Goal: Use online tool/utility: Use online tool/utility

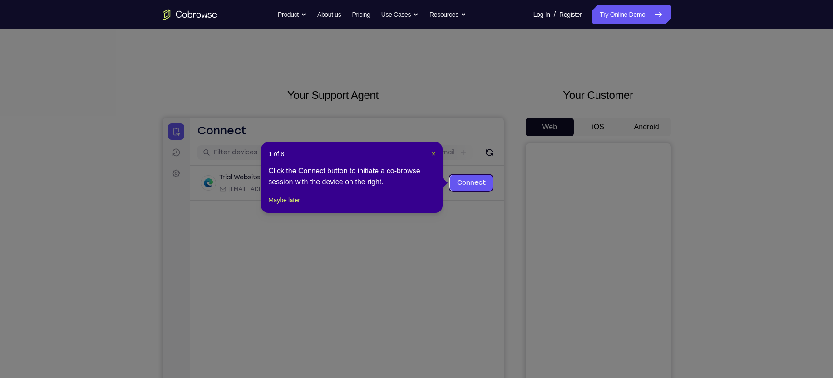
click at [435, 154] on span "×" at bounding box center [434, 153] width 4 height 7
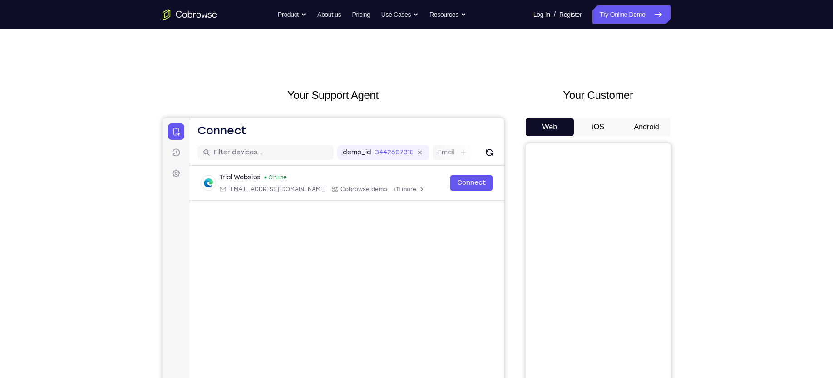
click at [652, 130] on button "Android" at bounding box center [647, 127] width 49 height 18
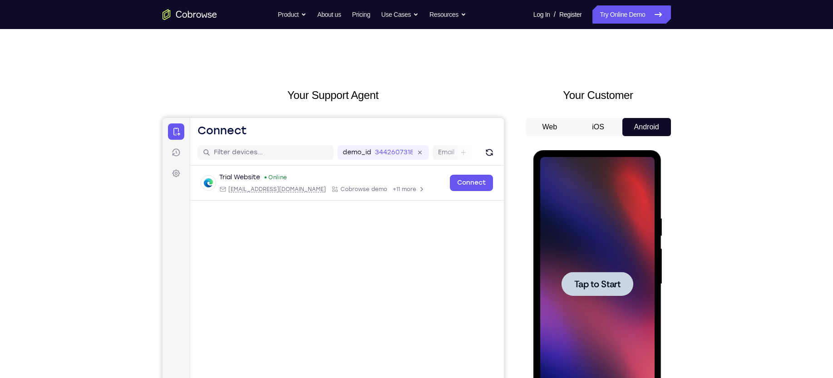
click at [565, 267] on div at bounding box center [598, 284] width 114 height 254
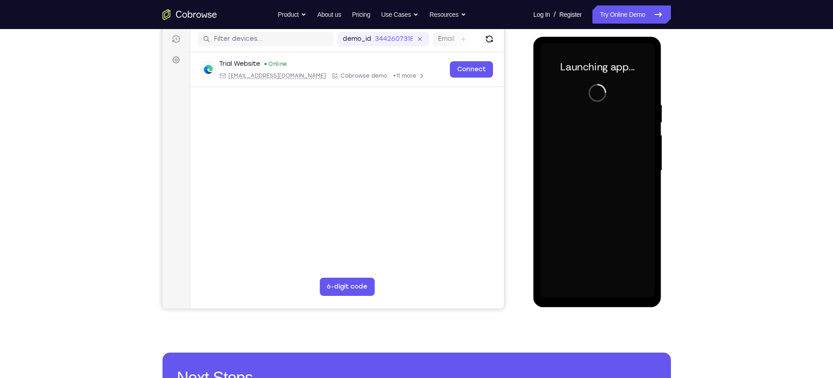
scroll to position [115, 0]
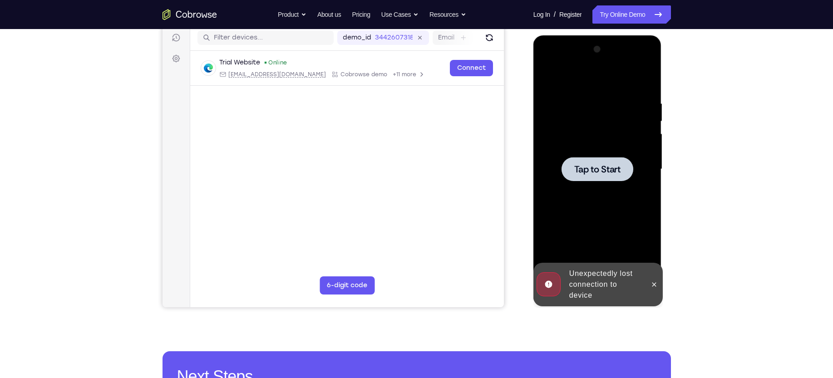
click at [573, 157] on div at bounding box center [598, 169] width 72 height 24
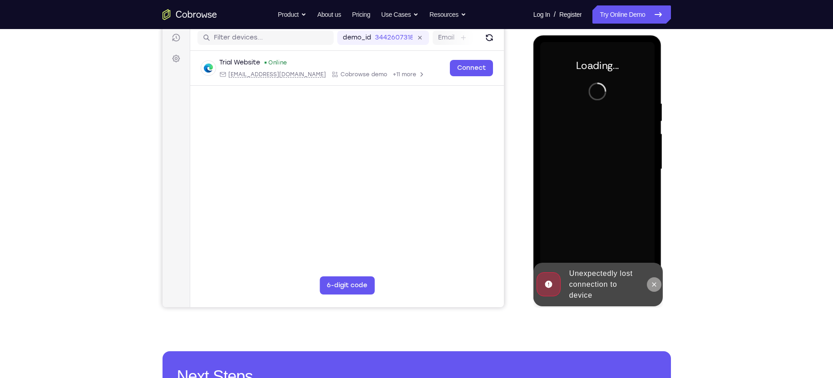
click at [655, 287] on icon at bounding box center [654, 284] width 7 height 7
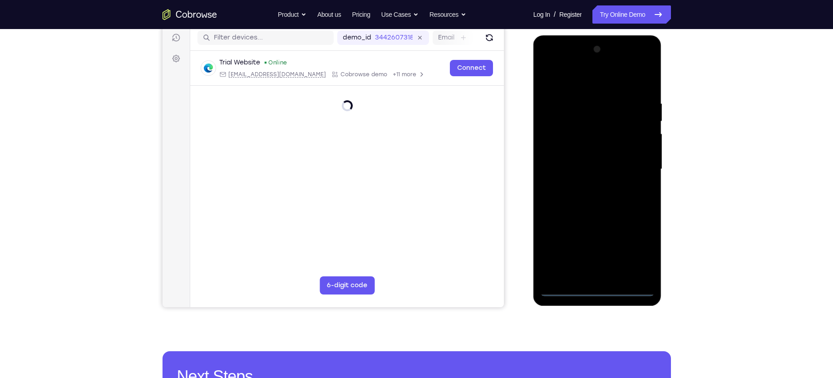
click at [598, 288] on div at bounding box center [598, 169] width 114 height 254
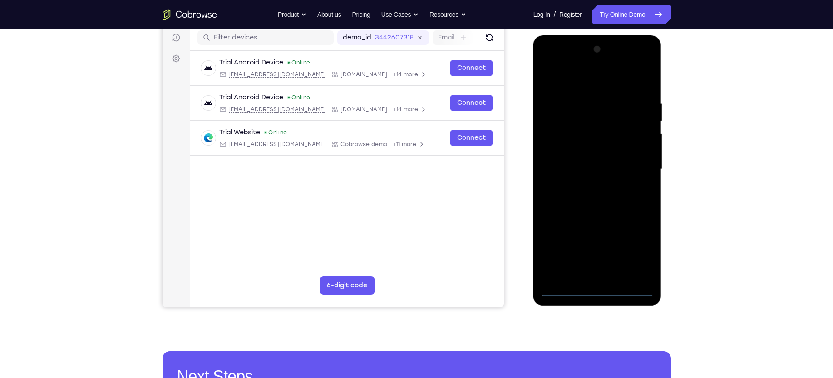
click at [636, 258] on div at bounding box center [598, 169] width 114 height 254
click at [586, 85] on div at bounding box center [598, 169] width 114 height 254
click at [637, 164] on div at bounding box center [598, 169] width 114 height 254
click at [589, 184] on div at bounding box center [598, 169] width 114 height 254
click at [587, 159] on div at bounding box center [598, 169] width 114 height 254
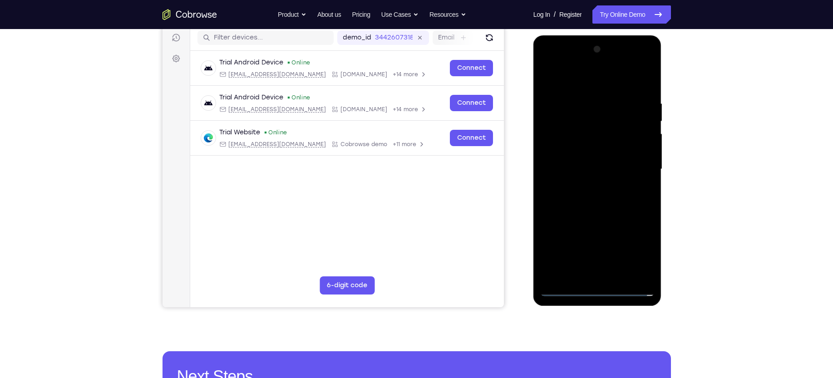
click at [590, 152] on div at bounding box center [598, 169] width 114 height 254
click at [593, 169] on div at bounding box center [598, 169] width 114 height 254
click at [547, 198] on div at bounding box center [598, 169] width 114 height 254
click at [574, 188] on div at bounding box center [598, 169] width 114 height 254
click at [620, 82] on div at bounding box center [598, 169] width 114 height 254
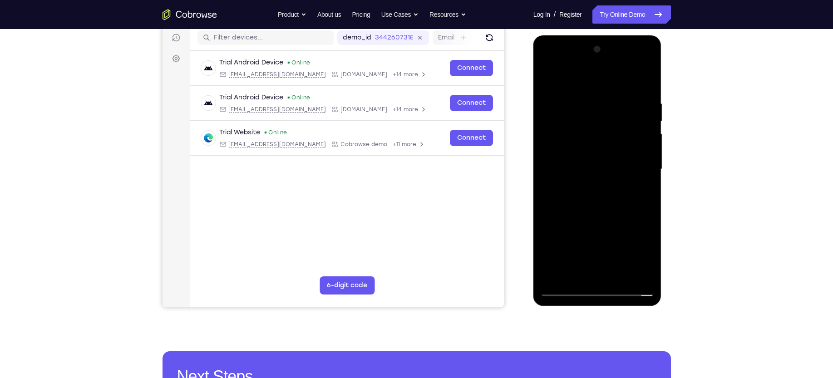
click at [591, 209] on div at bounding box center [598, 169] width 114 height 254
click at [620, 275] on div at bounding box center [598, 169] width 114 height 254
click at [584, 217] on div at bounding box center [598, 169] width 114 height 254
click at [585, 151] on div at bounding box center [598, 169] width 114 height 254
click at [548, 77] on div at bounding box center [598, 169] width 114 height 254
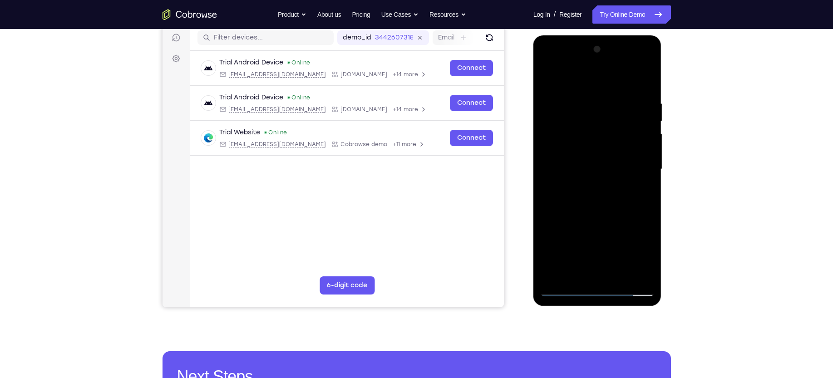
click at [549, 76] on div at bounding box center [598, 169] width 114 height 254
click at [621, 273] on div at bounding box center [598, 169] width 114 height 254
click at [607, 159] on div at bounding box center [598, 169] width 114 height 254
click at [577, 223] on div at bounding box center [598, 169] width 114 height 254
click at [589, 223] on div at bounding box center [598, 169] width 114 height 254
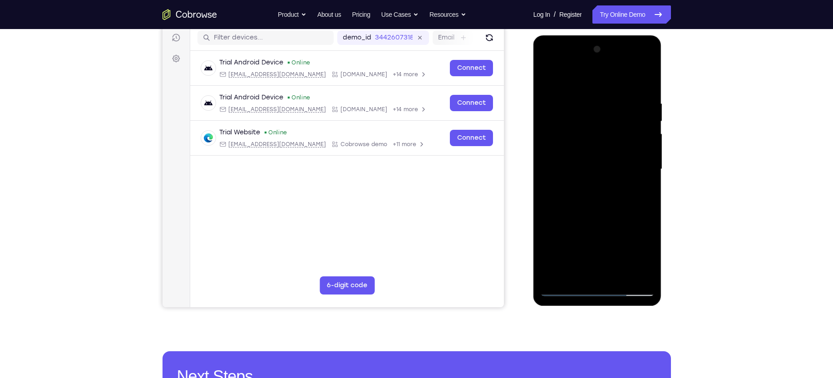
click at [586, 209] on div at bounding box center [598, 169] width 114 height 254
click at [587, 255] on div at bounding box center [598, 169] width 114 height 254
click at [609, 256] on div at bounding box center [598, 169] width 114 height 254
click at [651, 257] on div at bounding box center [598, 169] width 114 height 254
click at [650, 256] on div at bounding box center [598, 169] width 114 height 254
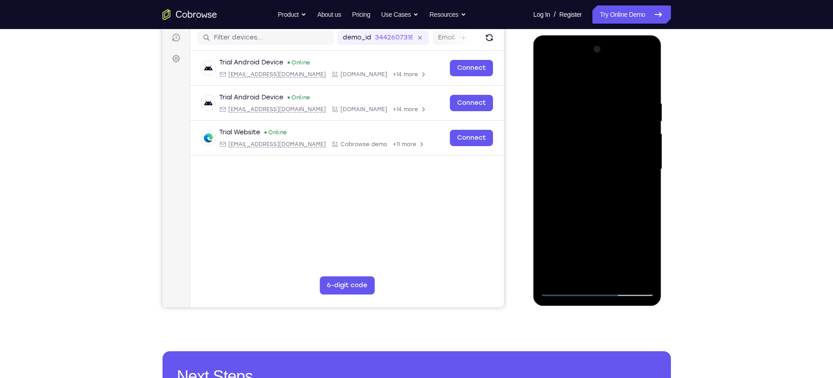
click at [576, 193] on div at bounding box center [598, 169] width 114 height 254
click at [641, 192] on div at bounding box center [598, 169] width 114 height 254
click at [548, 79] on div at bounding box center [598, 169] width 114 height 254
click at [574, 173] on div at bounding box center [598, 169] width 114 height 254
click at [647, 253] on div at bounding box center [598, 169] width 114 height 254
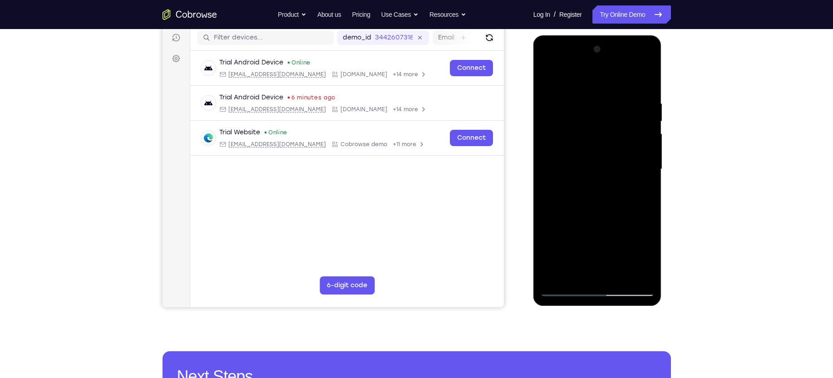
click at [647, 253] on div at bounding box center [598, 169] width 114 height 254
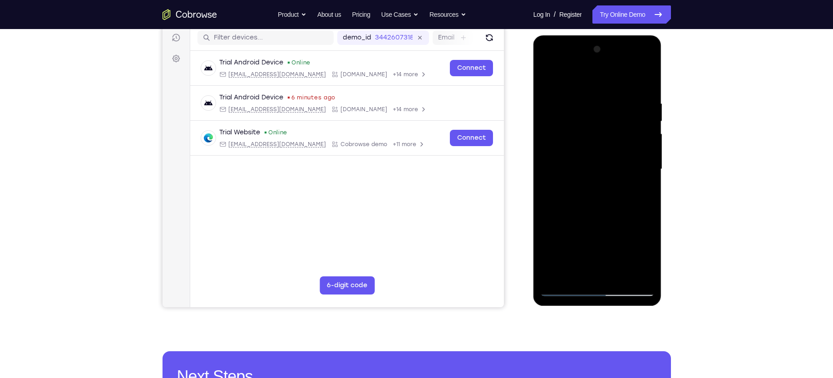
click at [647, 253] on div at bounding box center [598, 169] width 114 height 254
click at [642, 191] on div at bounding box center [598, 169] width 114 height 254
click at [545, 79] on div at bounding box center [598, 169] width 114 height 254
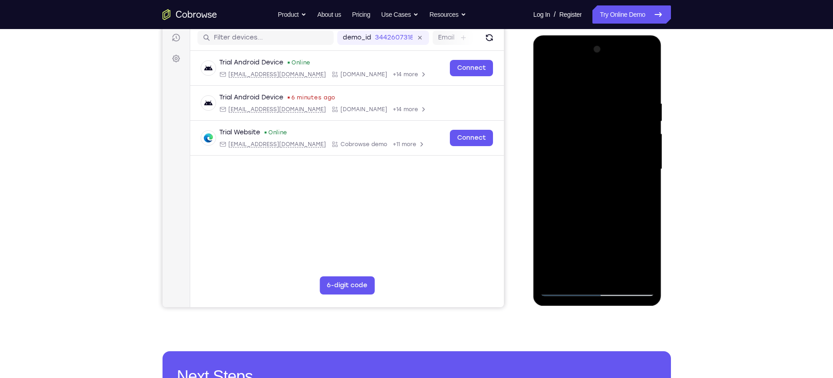
click at [586, 174] on div at bounding box center [598, 169] width 114 height 254
click at [575, 173] on div at bounding box center [598, 169] width 114 height 254
click at [595, 175] on div at bounding box center [598, 169] width 114 height 254
click at [640, 192] on div at bounding box center [598, 169] width 114 height 254
drag, startPoint x: 587, startPoint y: 135, endPoint x: 586, endPoint y: 168, distance: 33.2
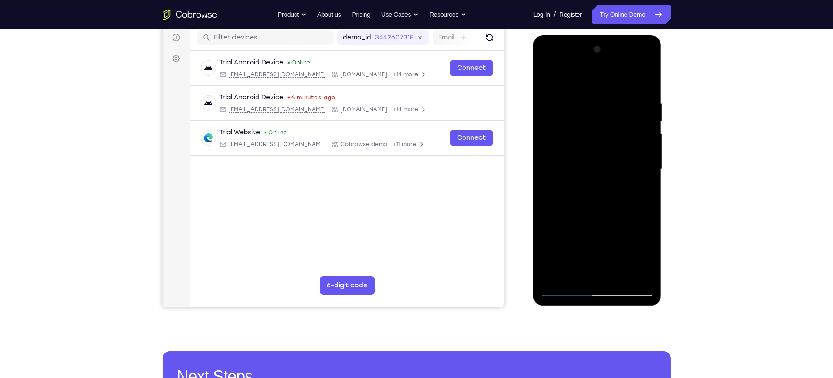
click at [586, 168] on div at bounding box center [598, 169] width 114 height 254
drag, startPoint x: 602, startPoint y: 133, endPoint x: 599, endPoint y: 186, distance: 53.2
click at [599, 186] on div at bounding box center [598, 169] width 114 height 254
click at [549, 79] on div at bounding box center [598, 169] width 114 height 254
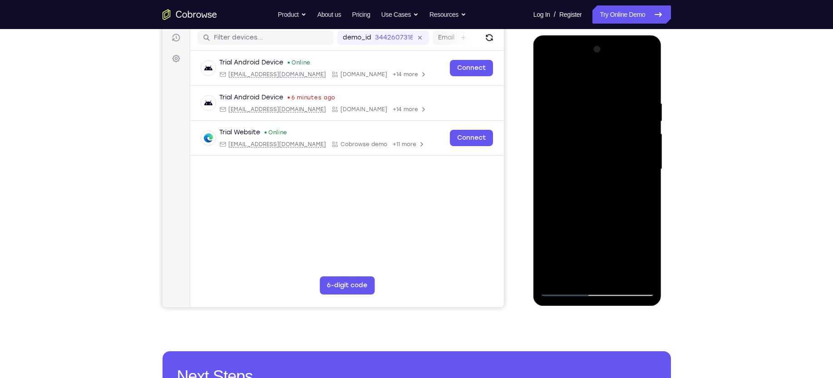
click at [580, 97] on div at bounding box center [598, 169] width 114 height 254
click at [635, 270] on div at bounding box center [598, 169] width 114 height 254
click at [590, 146] on div at bounding box center [598, 169] width 114 height 254
click at [597, 157] on div at bounding box center [598, 169] width 114 height 254
click at [622, 151] on div at bounding box center [598, 169] width 114 height 254
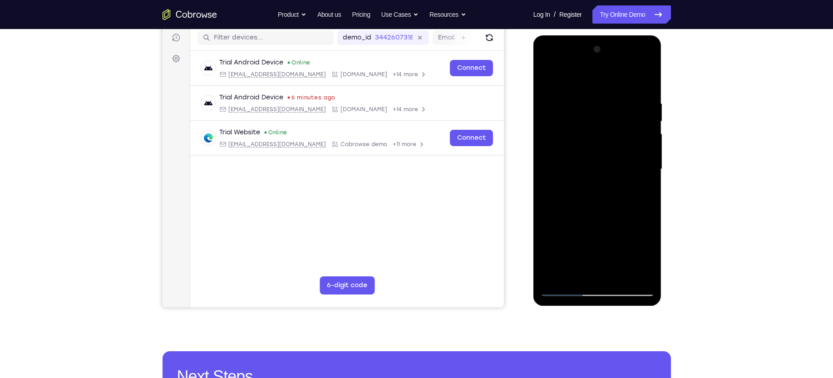
click at [549, 74] on div at bounding box center [598, 169] width 114 height 254
click at [548, 74] on div at bounding box center [598, 169] width 114 height 254
click at [632, 155] on div at bounding box center [598, 169] width 114 height 254
click at [638, 159] on div at bounding box center [598, 169] width 114 height 254
click at [628, 159] on div at bounding box center [598, 169] width 114 height 254
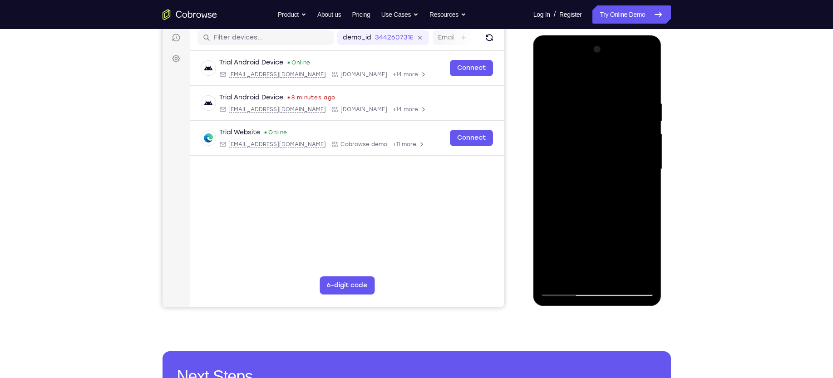
click at [638, 149] on div at bounding box center [598, 169] width 114 height 254
click at [635, 126] on div at bounding box center [598, 169] width 114 height 254
click at [645, 82] on div at bounding box center [598, 169] width 114 height 254
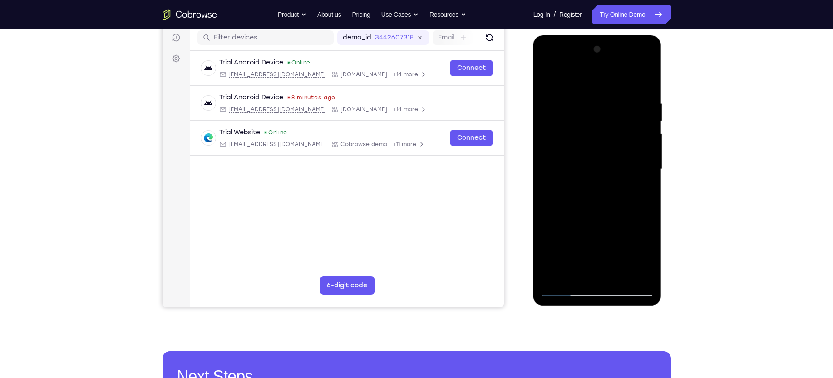
click at [555, 276] on div at bounding box center [598, 169] width 114 height 254
click at [648, 161] on div at bounding box center [598, 169] width 114 height 254
click at [551, 239] on div at bounding box center [598, 169] width 114 height 254
click at [645, 164] on div at bounding box center [598, 169] width 114 height 254
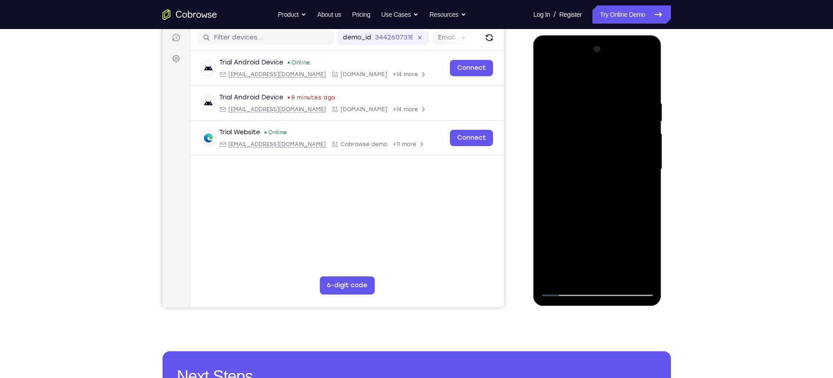
click at [645, 164] on div at bounding box center [598, 169] width 114 height 254
click at [650, 177] on div at bounding box center [598, 169] width 114 height 254
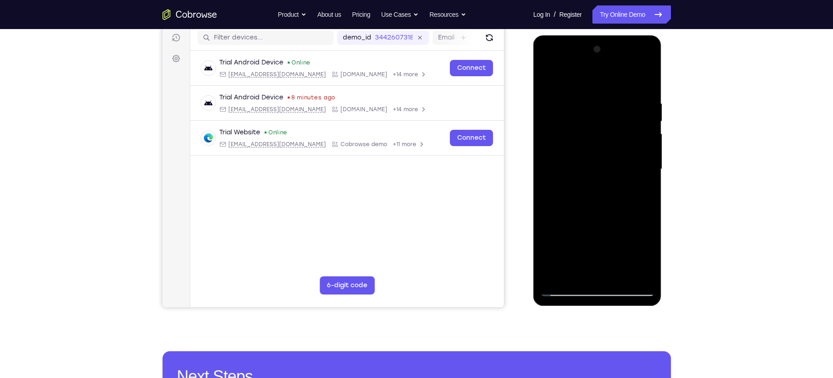
click at [650, 177] on div at bounding box center [598, 169] width 114 height 254
click at [650, 192] on div at bounding box center [598, 169] width 114 height 254
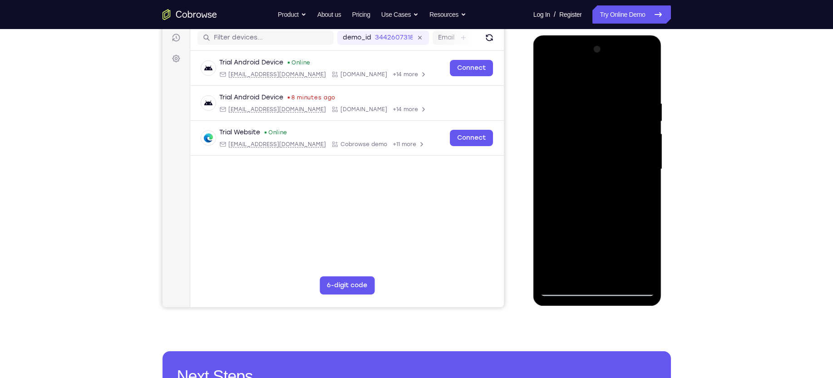
click at [650, 192] on div at bounding box center [598, 169] width 114 height 254
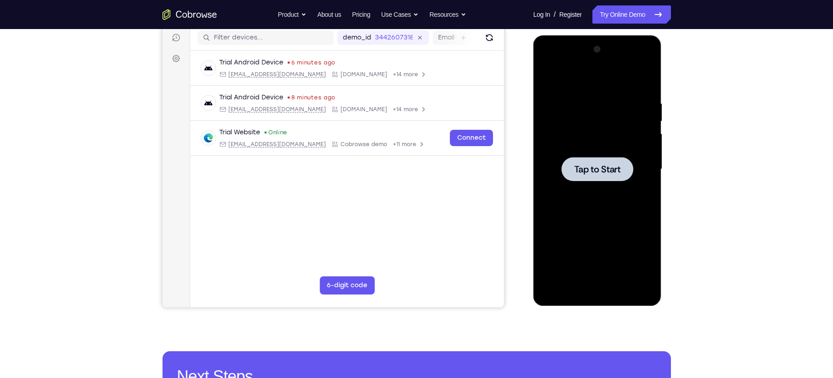
click at [579, 167] on span "Tap to Start" at bounding box center [598, 169] width 46 height 9
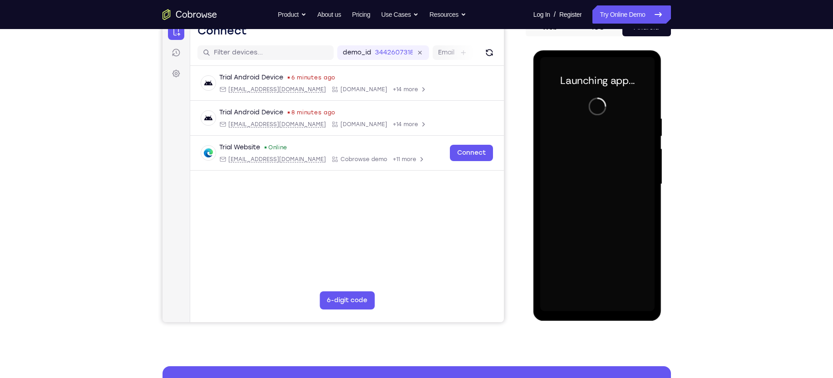
scroll to position [99, 0]
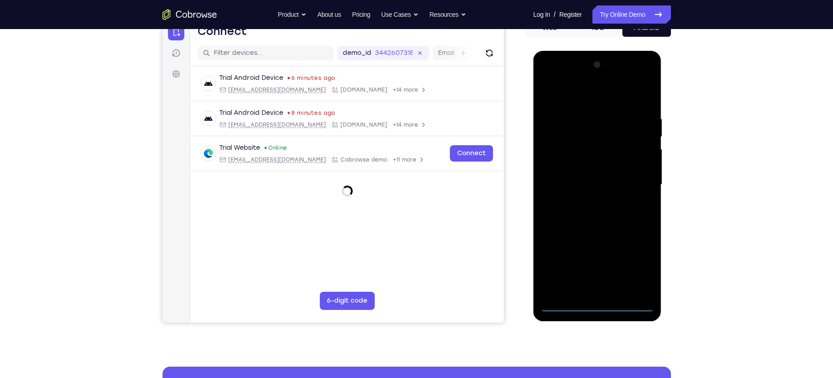
click at [597, 304] on div at bounding box center [598, 185] width 114 height 254
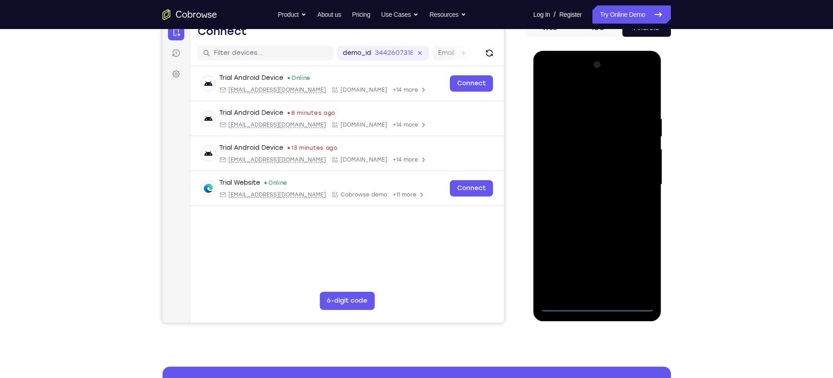
click at [638, 265] on div at bounding box center [598, 185] width 114 height 254
click at [594, 95] on div at bounding box center [598, 185] width 114 height 254
click at [633, 179] on div at bounding box center [598, 185] width 114 height 254
click at [587, 201] on div at bounding box center [598, 185] width 114 height 254
click at [587, 176] on div at bounding box center [598, 185] width 114 height 254
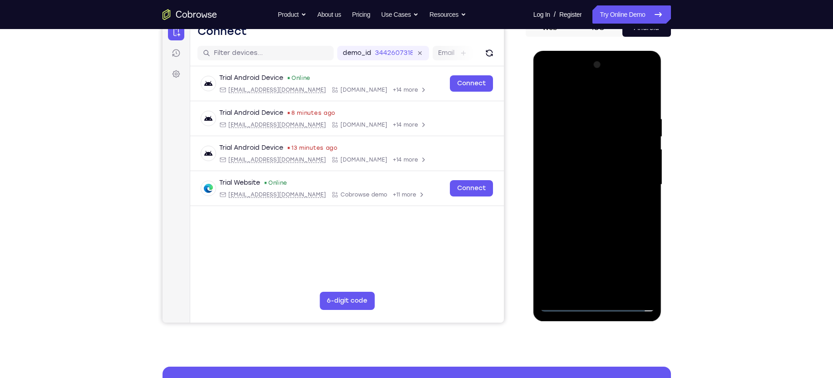
click at [591, 168] on div at bounding box center [598, 185] width 114 height 254
click at [641, 167] on div at bounding box center [598, 185] width 114 height 254
click at [581, 186] on div at bounding box center [598, 185] width 114 height 254
click at [573, 212] on div at bounding box center [598, 185] width 114 height 254
click at [587, 210] on div at bounding box center [598, 185] width 114 height 254
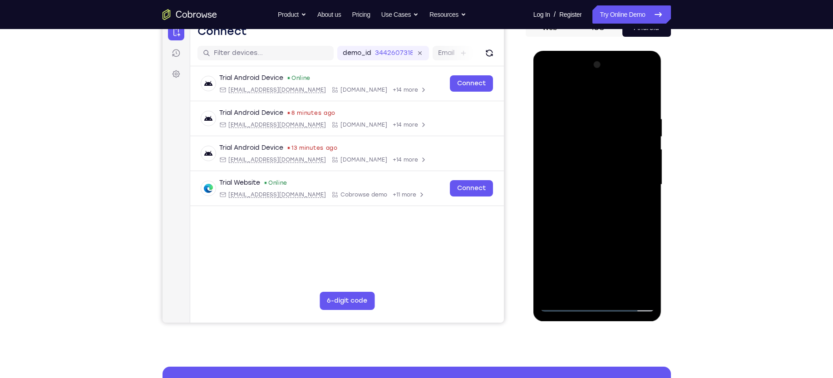
click at [598, 224] on div at bounding box center [598, 185] width 114 height 254
click at [588, 118] on div at bounding box center [598, 185] width 114 height 254
click at [589, 110] on div at bounding box center [598, 185] width 114 height 254
click at [635, 189] on div at bounding box center [598, 185] width 114 height 254
click at [637, 209] on div at bounding box center [598, 185] width 114 height 254
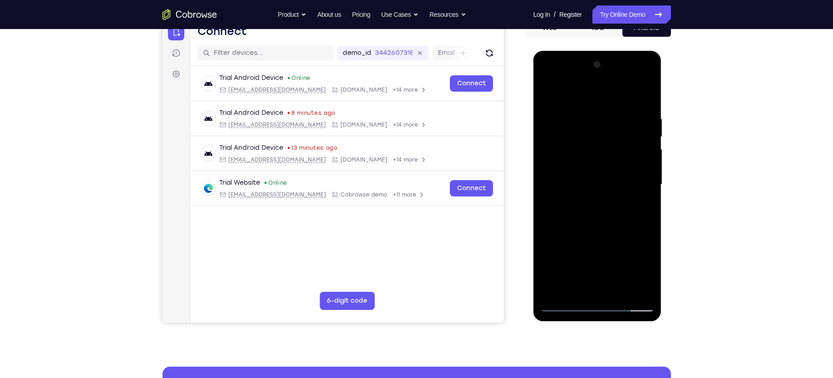
click at [637, 209] on div at bounding box center [598, 185] width 114 height 254
click at [548, 202] on div at bounding box center [598, 185] width 114 height 254
click at [639, 200] on div at bounding box center [598, 185] width 114 height 254
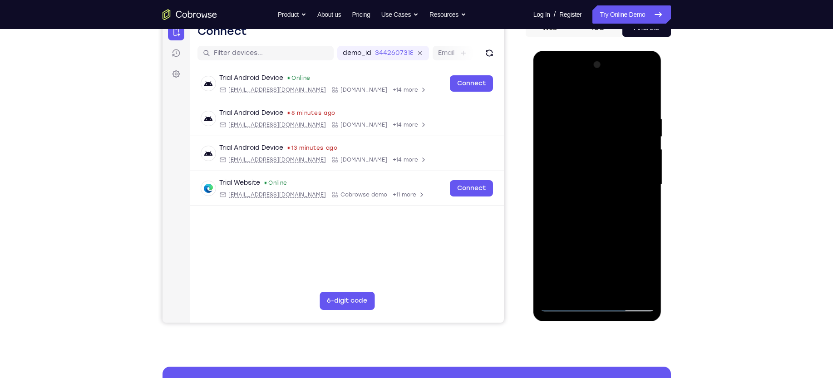
click at [549, 199] on div at bounding box center [598, 185] width 114 height 254
click at [638, 181] on div at bounding box center [598, 185] width 114 height 254
click at [642, 179] on div at bounding box center [598, 185] width 114 height 254
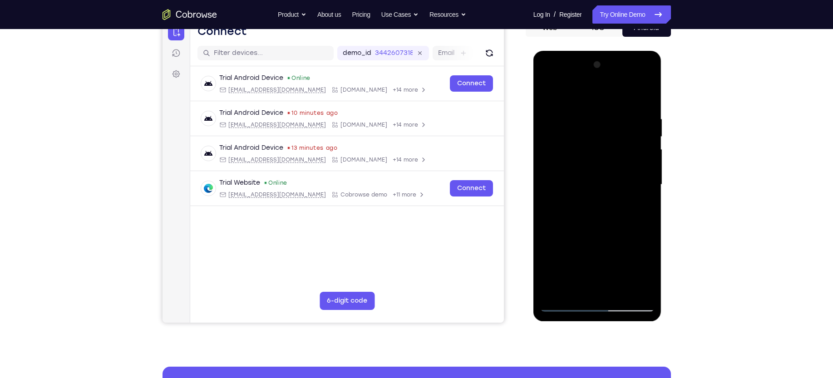
click at [642, 179] on div at bounding box center [598, 185] width 114 height 254
click at [639, 177] on div at bounding box center [598, 185] width 114 height 254
click at [551, 204] on div at bounding box center [598, 185] width 114 height 254
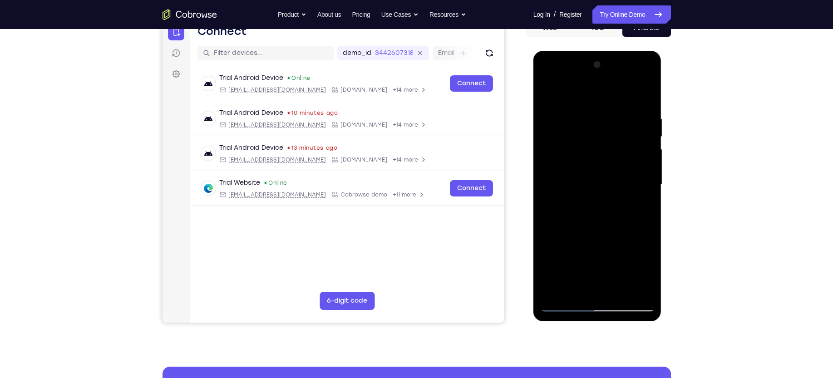
click at [638, 184] on div at bounding box center [598, 185] width 114 height 254
click at [637, 164] on div at bounding box center [598, 185] width 114 height 254
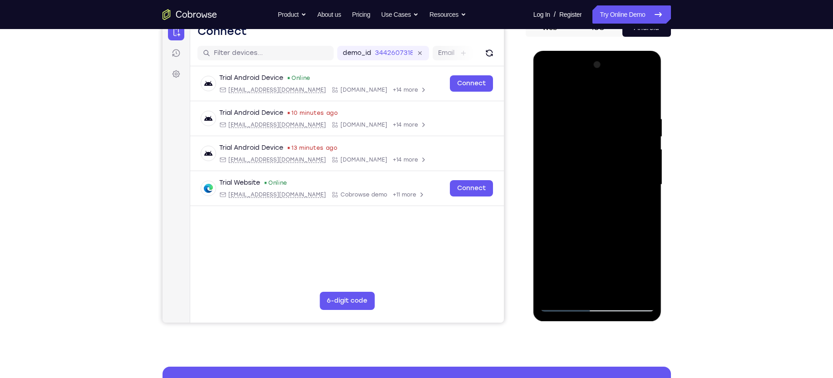
click at [637, 164] on div at bounding box center [598, 185] width 114 height 254
click at [544, 173] on div at bounding box center [598, 185] width 114 height 254
click at [628, 157] on div at bounding box center [598, 185] width 114 height 254
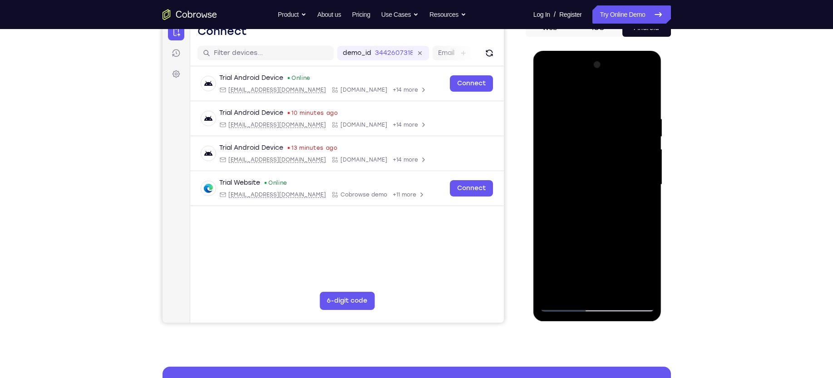
click at [638, 149] on div at bounding box center [598, 185] width 114 height 254
click at [638, 184] on div at bounding box center [598, 185] width 114 height 254
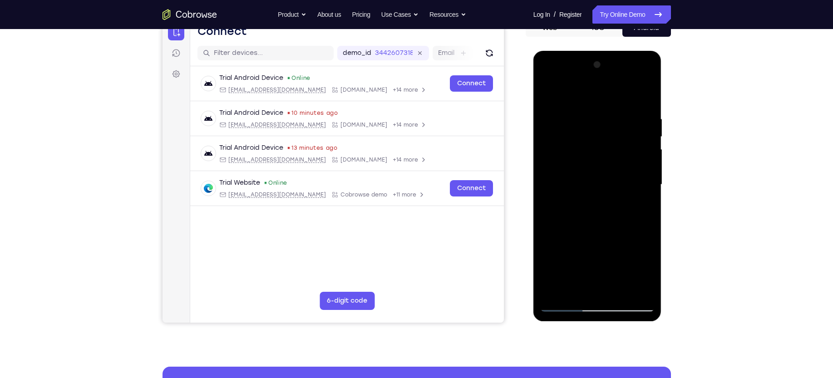
click at [638, 184] on div at bounding box center [598, 185] width 114 height 254
click at [646, 98] on div at bounding box center [598, 185] width 114 height 254
click at [618, 291] on div at bounding box center [598, 185] width 114 height 254
click at [592, 232] on div at bounding box center [598, 185] width 114 height 254
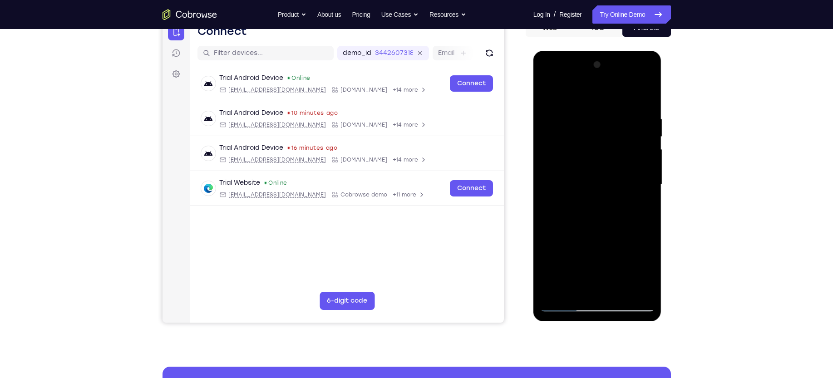
click at [549, 88] on div at bounding box center [598, 185] width 114 height 254
drag, startPoint x: 631, startPoint y: 116, endPoint x: 583, endPoint y: 124, distance: 49.3
click at [583, 124] on div at bounding box center [598, 185] width 114 height 254
drag, startPoint x: 618, startPoint y: 109, endPoint x: 564, endPoint y: 115, distance: 54.4
click at [564, 115] on div at bounding box center [598, 185] width 114 height 254
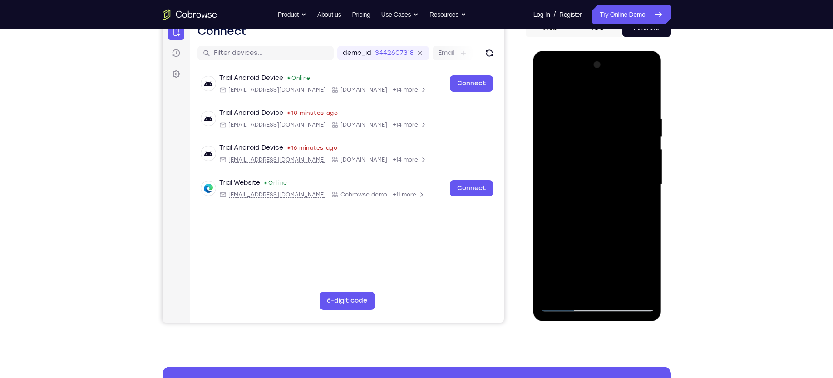
drag, startPoint x: 645, startPoint y: 109, endPoint x: 608, endPoint y: 117, distance: 37.7
click at [608, 117] on div at bounding box center [598, 185] width 114 height 254
drag, startPoint x: 632, startPoint y: 115, endPoint x: 603, endPoint y: 124, distance: 30.5
click at [603, 124] on div at bounding box center [598, 185] width 114 height 254
click at [636, 111] on div at bounding box center [598, 185] width 114 height 254
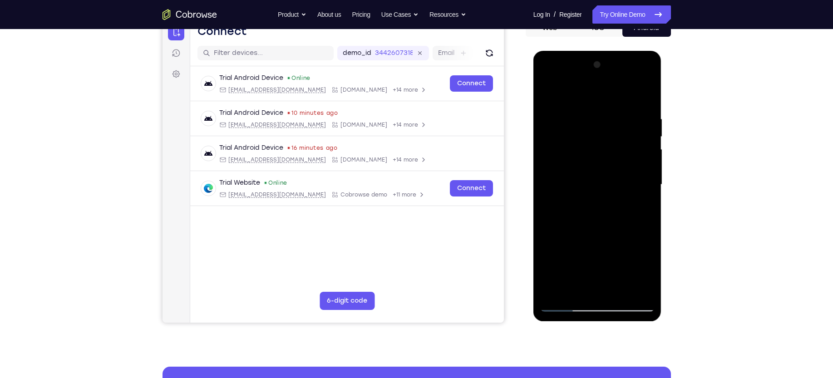
drag, startPoint x: 636, startPoint y: 111, endPoint x: 579, endPoint y: 120, distance: 57.6
click at [579, 120] on div at bounding box center [598, 185] width 114 height 254
click at [645, 98] on div at bounding box center [598, 185] width 114 height 254
drag, startPoint x: 640, startPoint y: 108, endPoint x: 589, endPoint y: 116, distance: 51.5
click at [589, 116] on div at bounding box center [598, 185] width 114 height 254
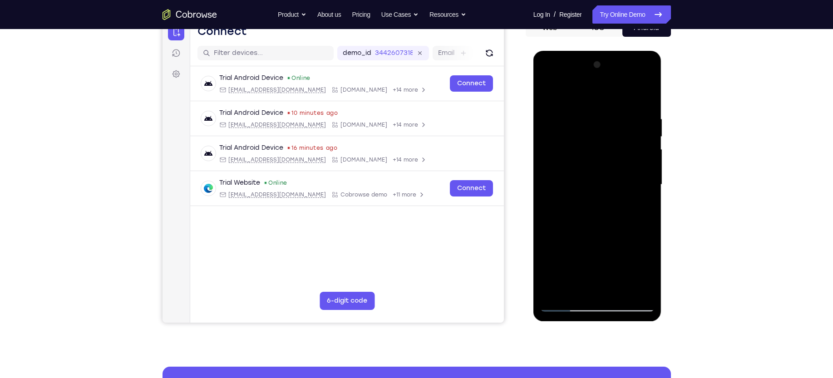
drag, startPoint x: 637, startPoint y: 111, endPoint x: 588, endPoint y: 113, distance: 49.1
click at [588, 113] on div at bounding box center [598, 185] width 114 height 254
drag, startPoint x: 633, startPoint y: 109, endPoint x: 592, endPoint y: 116, distance: 41.1
click at [592, 116] on div at bounding box center [598, 185] width 114 height 254
drag, startPoint x: 646, startPoint y: 110, endPoint x: 610, endPoint y: 114, distance: 37.0
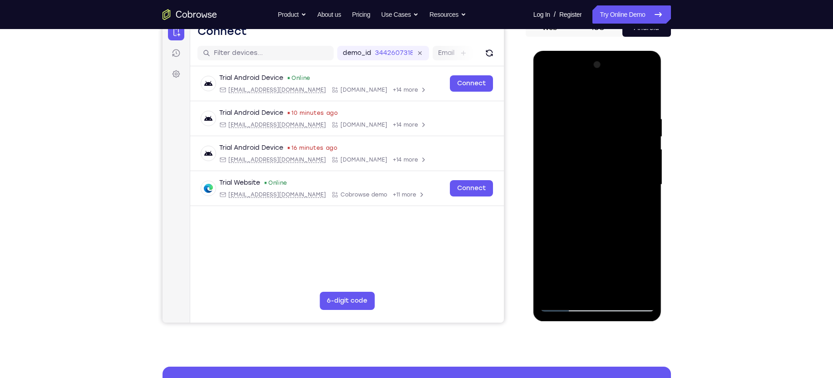
click at [610, 114] on div at bounding box center [598, 185] width 114 height 254
click at [589, 112] on div at bounding box center [598, 185] width 114 height 254
click at [546, 194] on div at bounding box center [598, 185] width 114 height 254
click at [634, 287] on div at bounding box center [598, 185] width 114 height 254
click at [599, 290] on div at bounding box center [598, 185] width 114 height 254
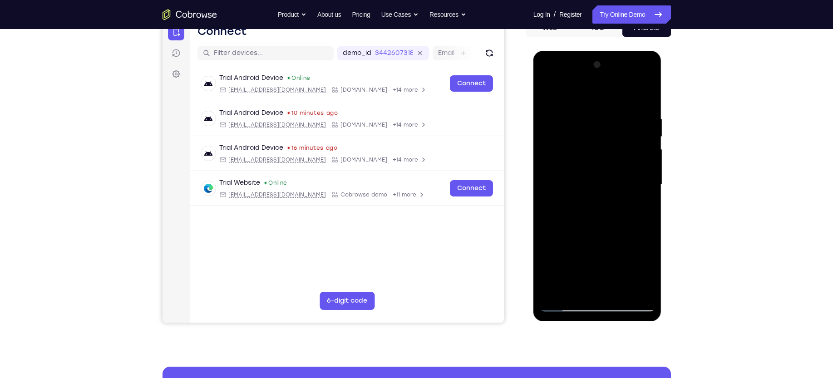
click at [575, 289] on div at bounding box center [598, 185] width 114 height 254
click at [599, 247] on div at bounding box center [598, 185] width 114 height 254
click at [620, 179] on div at bounding box center [598, 185] width 114 height 254
click at [607, 183] on div at bounding box center [598, 185] width 114 height 254
click at [551, 228] on div at bounding box center [598, 185] width 114 height 254
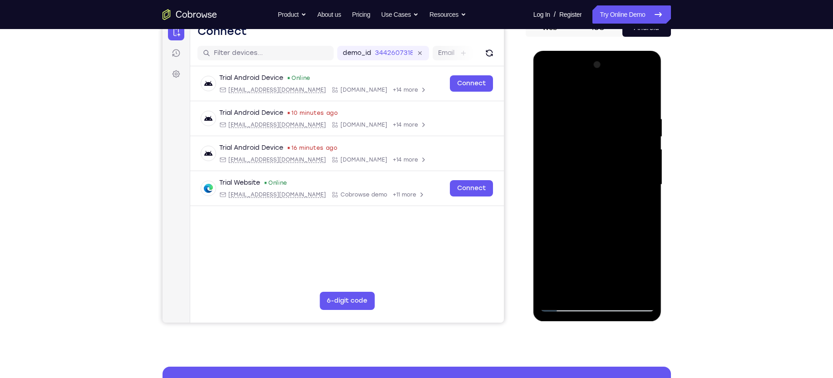
click at [588, 288] on div at bounding box center [598, 185] width 114 height 254
click at [575, 289] on div at bounding box center [598, 185] width 114 height 254
click at [546, 235] on div at bounding box center [598, 185] width 114 height 254
click at [574, 193] on div at bounding box center [598, 185] width 114 height 254
click at [615, 287] on div at bounding box center [598, 185] width 114 height 254
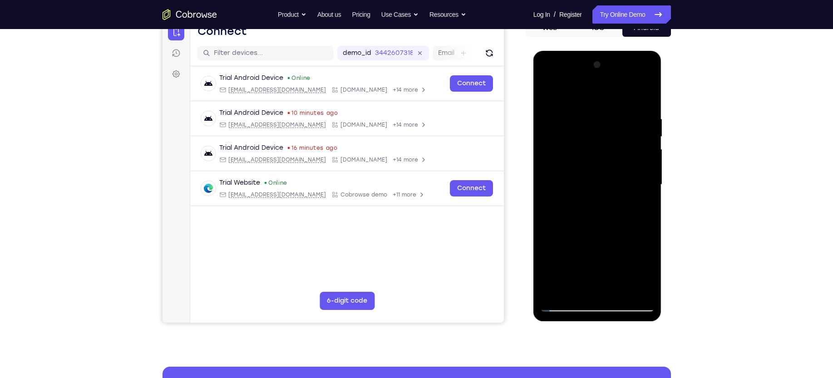
click at [640, 287] on div at bounding box center [598, 185] width 114 height 254
click at [645, 95] on div at bounding box center [598, 185] width 114 height 254
click at [617, 289] on div at bounding box center [598, 185] width 114 height 254
drag, startPoint x: 600, startPoint y: 154, endPoint x: 600, endPoint y: 267, distance: 112.6
click at [600, 267] on div at bounding box center [598, 185] width 114 height 254
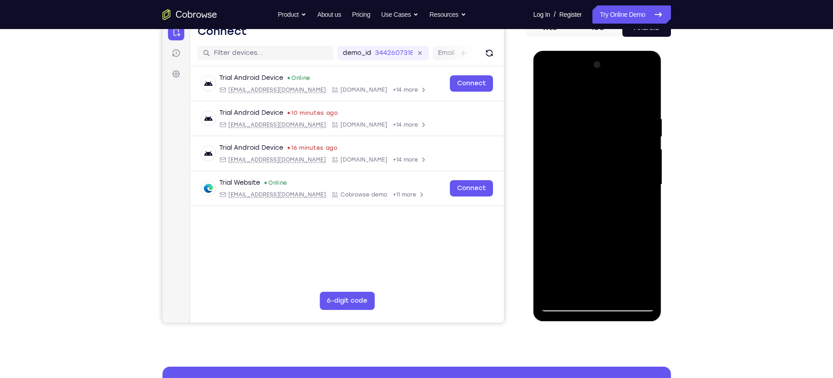
click at [640, 156] on div at bounding box center [598, 185] width 114 height 254
click at [551, 90] on div at bounding box center [598, 185] width 114 height 254
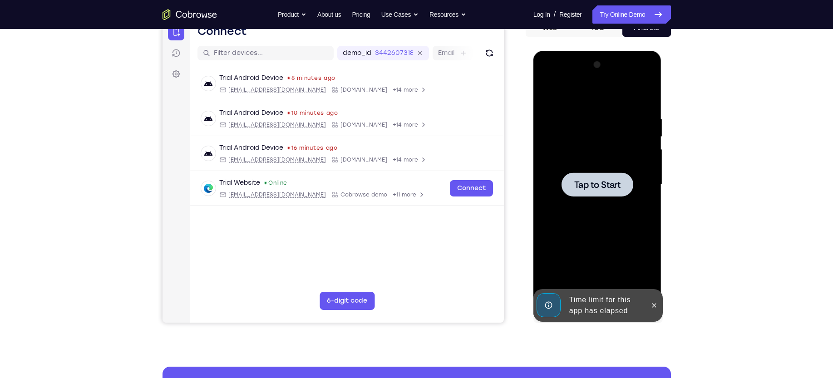
click at [585, 188] on span "Tap to Start" at bounding box center [598, 184] width 46 height 9
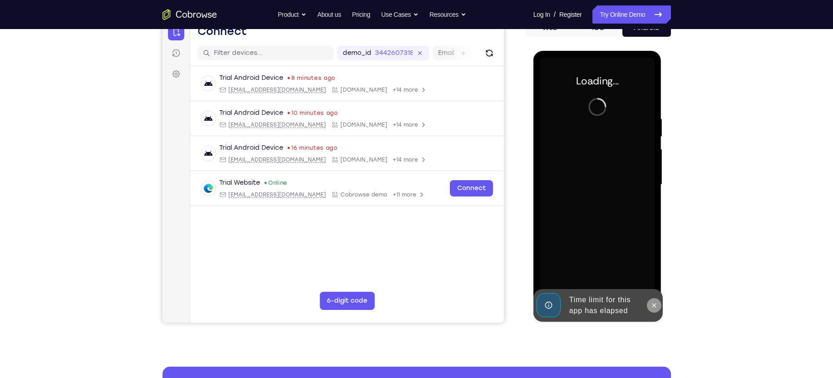
click at [660, 303] on button at bounding box center [654, 305] width 15 height 15
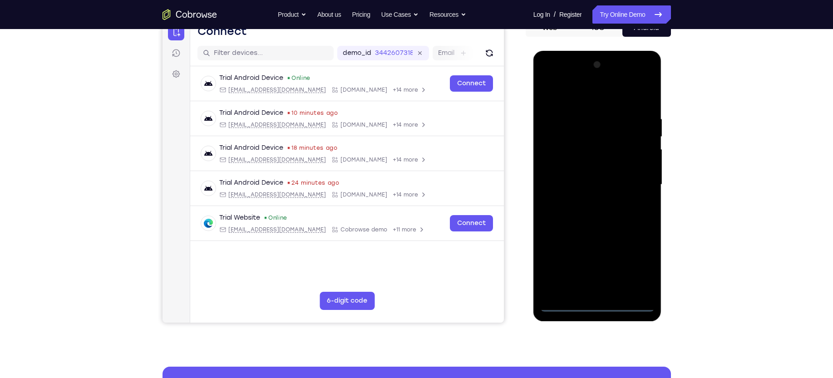
click at [595, 306] on div at bounding box center [598, 185] width 114 height 254
click at [635, 267] on div at bounding box center [598, 185] width 114 height 254
click at [595, 99] on div at bounding box center [598, 185] width 114 height 254
click at [636, 178] on div at bounding box center [598, 185] width 114 height 254
click at [585, 200] on div at bounding box center [598, 185] width 114 height 254
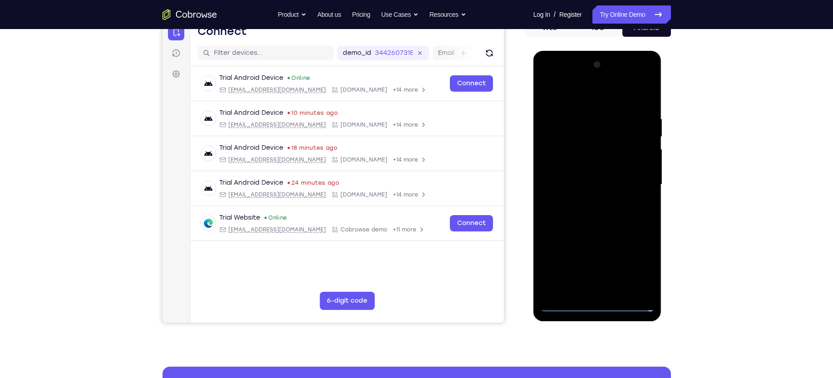
click at [594, 170] on div at bounding box center [598, 185] width 114 height 254
click at [590, 168] on div at bounding box center [598, 185] width 114 height 254
click at [571, 183] on div at bounding box center [598, 185] width 114 height 254
click at [578, 213] on div at bounding box center [598, 185] width 114 height 254
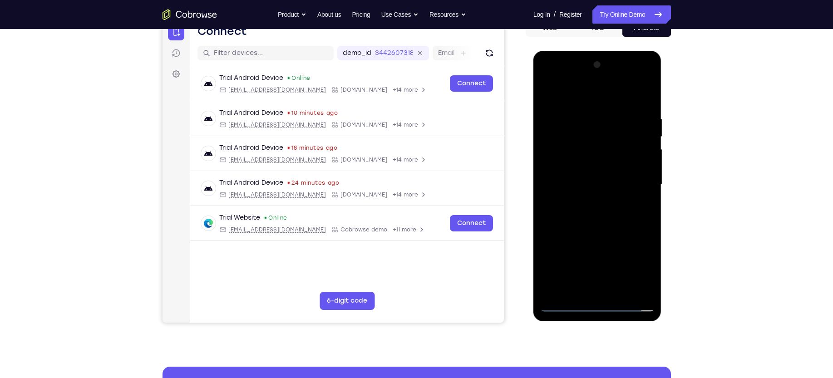
click at [567, 225] on div at bounding box center [598, 185] width 114 height 254
click at [620, 287] on div at bounding box center [598, 185] width 114 height 254
click at [580, 229] on div at bounding box center [598, 185] width 114 height 254
click at [572, 174] on div at bounding box center [598, 185] width 114 height 254
click at [582, 237] on div at bounding box center [598, 185] width 114 height 254
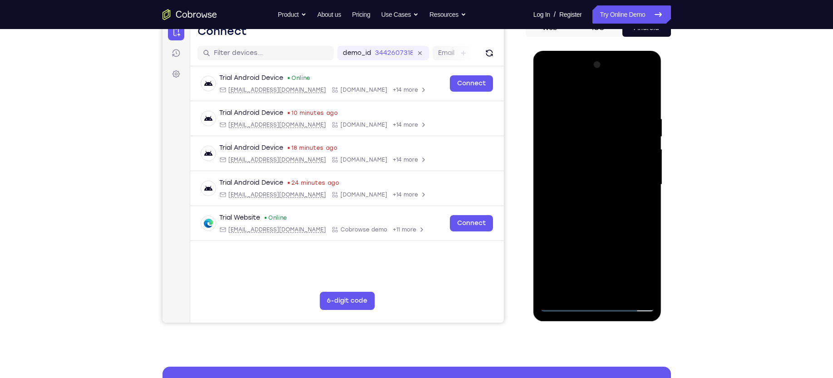
click at [577, 226] on div at bounding box center [598, 185] width 114 height 254
click at [598, 227] on div at bounding box center [598, 185] width 114 height 254
click at [639, 208] on div at bounding box center [598, 185] width 114 height 254
click at [585, 127] on div at bounding box center [598, 185] width 114 height 254
click at [605, 209] on div at bounding box center [598, 185] width 114 height 254
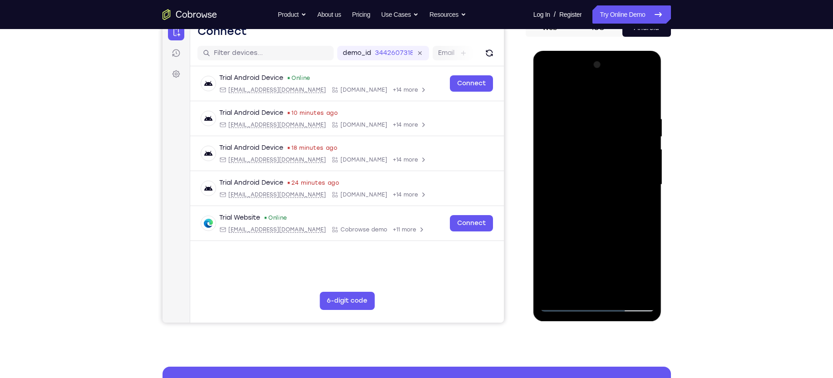
click at [645, 273] on div at bounding box center [598, 185] width 114 height 254
click at [645, 272] on div at bounding box center [598, 185] width 114 height 254
click at [640, 207] on div at bounding box center [598, 185] width 114 height 254
drag, startPoint x: 581, startPoint y: 157, endPoint x: 580, endPoint y: 167, distance: 10.0
click at [580, 167] on div at bounding box center [598, 185] width 114 height 254
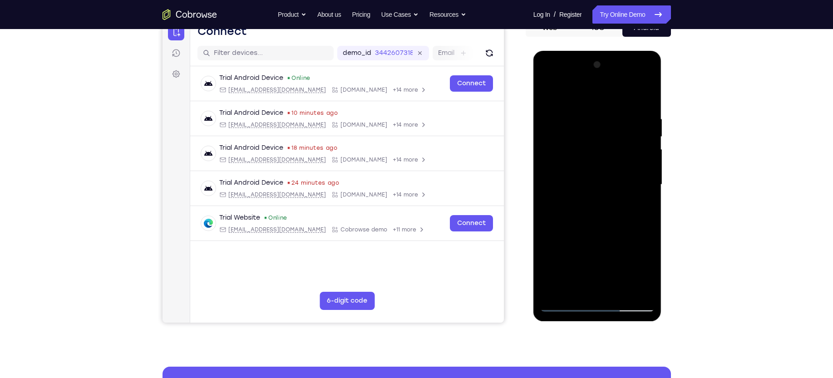
drag, startPoint x: 581, startPoint y: 135, endPoint x: 583, endPoint y: 158, distance: 22.8
click at [583, 158] on div at bounding box center [598, 185] width 114 height 254
click at [566, 130] on div at bounding box center [598, 185] width 114 height 254
click at [585, 168] on div at bounding box center [598, 185] width 114 height 254
click at [639, 207] on div at bounding box center [598, 185] width 114 height 254
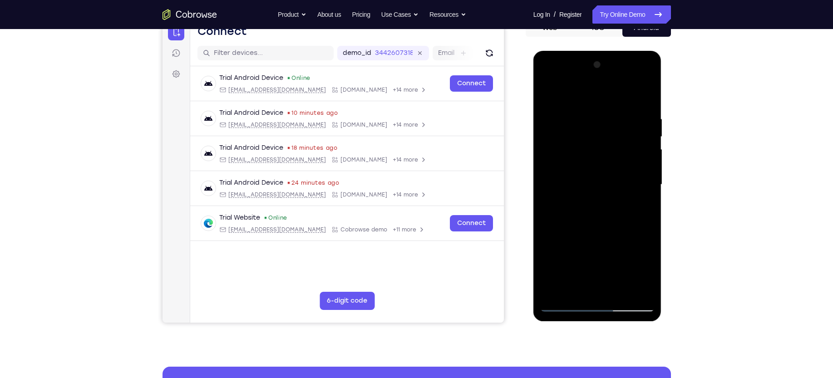
drag, startPoint x: 580, startPoint y: 173, endPoint x: 581, endPoint y: 145, distance: 27.7
click at [581, 145] on div at bounding box center [598, 185] width 114 height 254
click at [590, 148] on div at bounding box center [598, 185] width 114 height 254
click at [551, 237] on div at bounding box center [598, 185] width 114 height 254
click at [558, 193] on div at bounding box center [598, 185] width 114 height 254
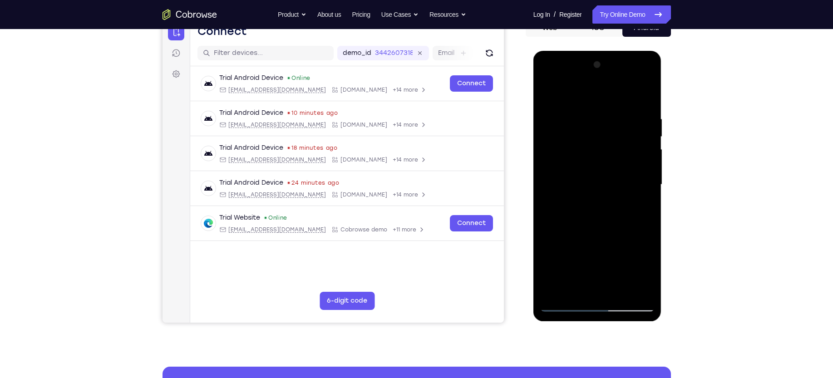
click at [565, 207] on div at bounding box center [598, 185] width 114 height 254
click at [645, 270] on div at bounding box center [598, 185] width 114 height 254
click at [568, 208] on div at bounding box center [598, 185] width 114 height 254
click at [644, 273] on div at bounding box center [598, 185] width 114 height 254
click at [641, 209] on div at bounding box center [598, 185] width 114 height 254
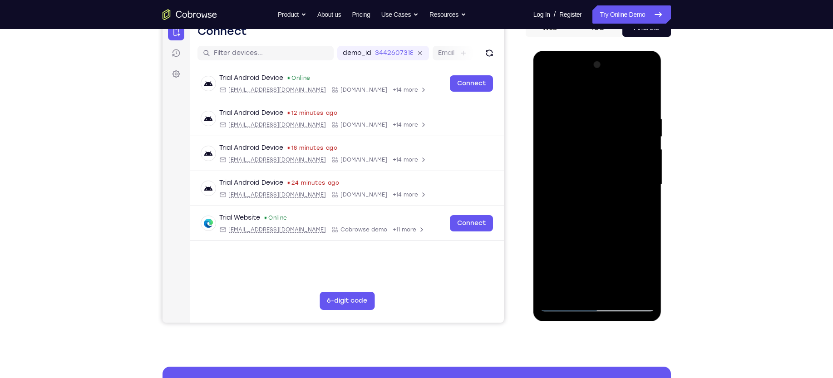
click at [547, 94] on div at bounding box center [598, 185] width 114 height 254
click at [596, 174] on div at bounding box center [598, 185] width 114 height 254
click at [551, 94] on div at bounding box center [598, 185] width 114 height 254
drag, startPoint x: 600, startPoint y: 140, endPoint x: 598, endPoint y: 244, distance: 104.0
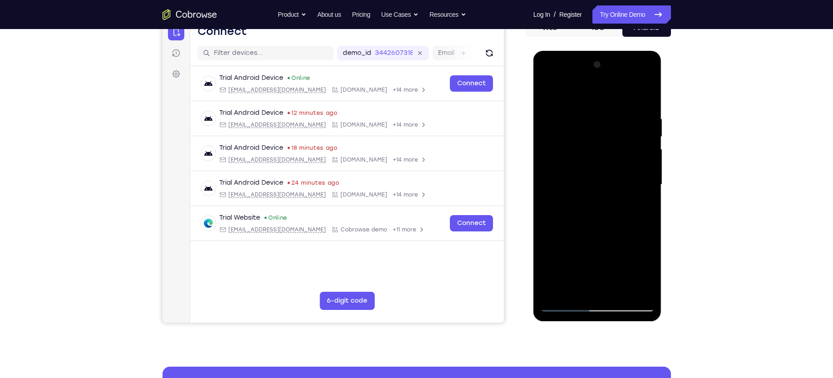
click at [598, 244] on div at bounding box center [598, 185] width 114 height 254
click at [645, 94] on div at bounding box center [598, 185] width 114 height 254
click at [551, 141] on div at bounding box center [598, 185] width 114 height 254
click at [548, 93] on div at bounding box center [598, 185] width 114 height 254
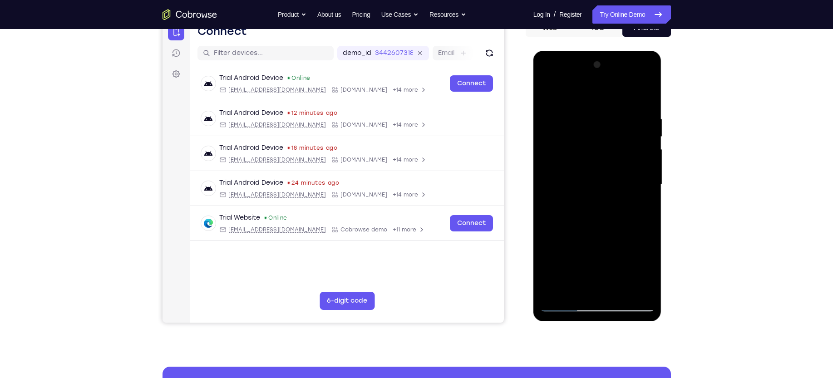
click at [621, 290] on div at bounding box center [598, 185] width 114 height 254
click at [551, 90] on div at bounding box center [598, 185] width 114 height 254
click at [640, 292] on div at bounding box center [598, 185] width 114 height 254
click at [585, 91] on div at bounding box center [598, 185] width 114 height 254
click at [649, 93] on div at bounding box center [598, 185] width 114 height 254
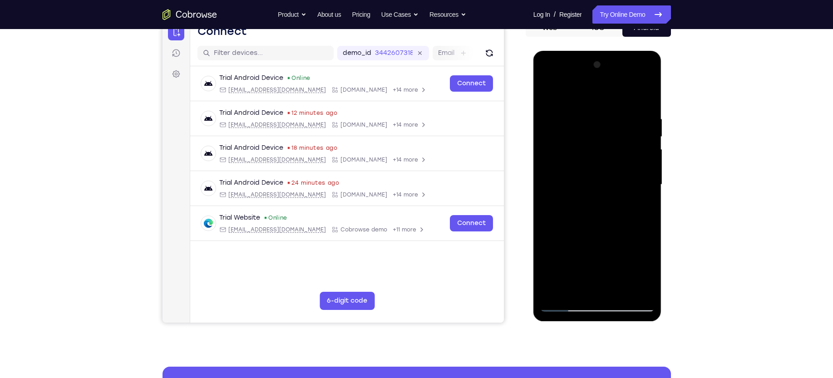
click at [549, 94] on div at bounding box center [598, 185] width 114 height 254
click at [554, 292] on div at bounding box center [598, 185] width 114 height 254
drag, startPoint x: 606, startPoint y: 138, endPoint x: 611, endPoint y: 237, distance: 98.7
click at [611, 237] on div at bounding box center [598, 185] width 114 height 254
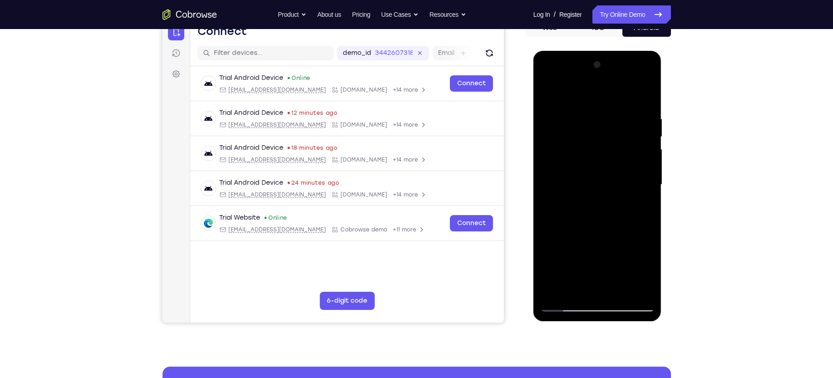
drag, startPoint x: 600, startPoint y: 215, endPoint x: 606, endPoint y: 163, distance: 52.6
click at [606, 163] on div at bounding box center [598, 185] width 114 height 254
click at [648, 178] on div at bounding box center [598, 185] width 114 height 254
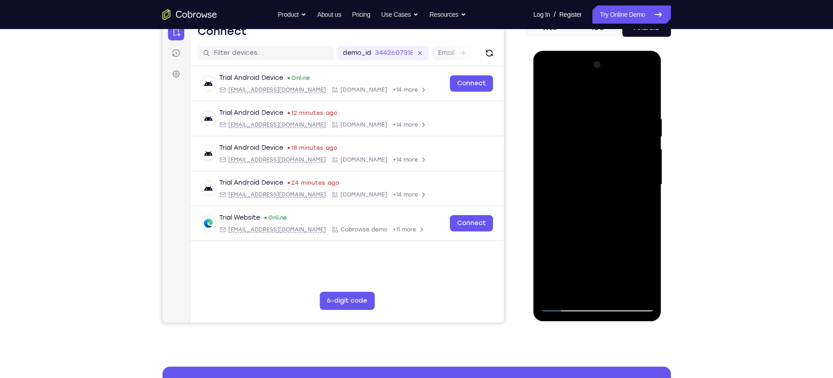
click at [648, 178] on div at bounding box center [598, 185] width 114 height 254
click at [555, 293] on div at bounding box center [598, 185] width 114 height 254
click at [638, 293] on div at bounding box center [598, 185] width 114 height 254
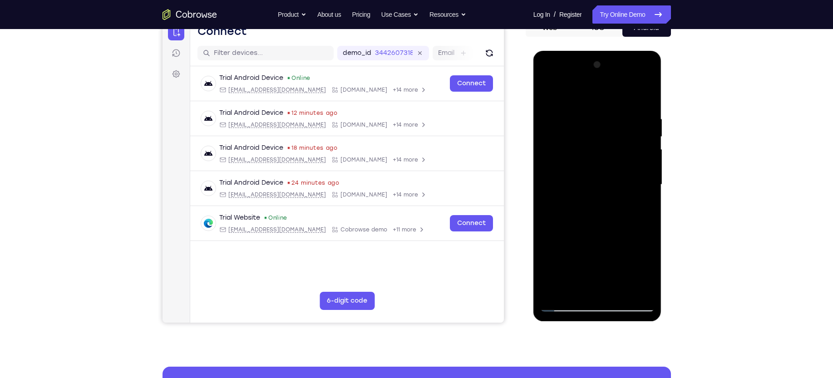
drag, startPoint x: 585, startPoint y: 228, endPoint x: 586, endPoint y: 156, distance: 72.2
click at [586, 156] on div at bounding box center [598, 185] width 114 height 254
drag, startPoint x: 582, startPoint y: 207, endPoint x: 581, endPoint y: 138, distance: 69.1
click at [581, 138] on div at bounding box center [598, 185] width 114 height 254
drag, startPoint x: 581, startPoint y: 138, endPoint x: 574, endPoint y: 243, distance: 106.1
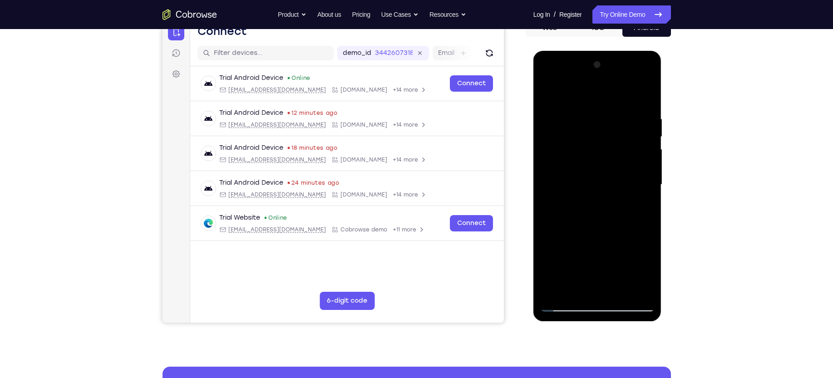
click at [574, 243] on div at bounding box center [598, 185] width 114 height 254
drag, startPoint x: 581, startPoint y: 171, endPoint x: 582, endPoint y: 232, distance: 60.9
click at [582, 232] on div at bounding box center [598, 185] width 114 height 254
click at [558, 292] on div at bounding box center [598, 185] width 114 height 254
drag, startPoint x: 580, startPoint y: 235, endPoint x: 582, endPoint y: 180, distance: 55.4
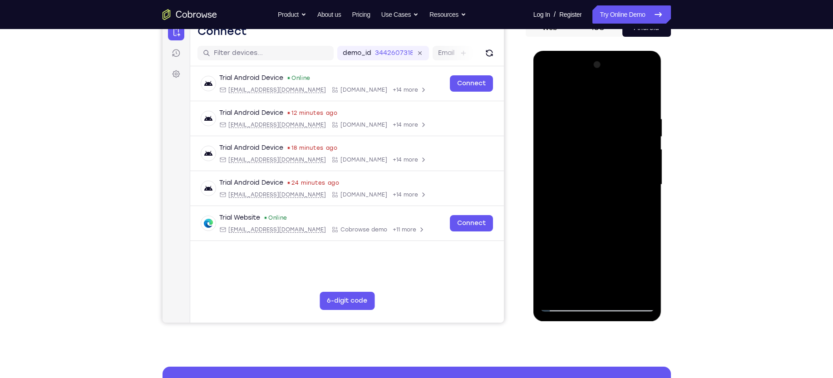
click at [582, 180] on div at bounding box center [598, 185] width 114 height 254
drag, startPoint x: 582, startPoint y: 194, endPoint x: 572, endPoint y: 134, distance: 61.6
click at [572, 134] on div at bounding box center [598, 185] width 114 height 254
drag, startPoint x: 585, startPoint y: 179, endPoint x: 582, endPoint y: 127, distance: 51.9
click at [582, 127] on div at bounding box center [598, 185] width 114 height 254
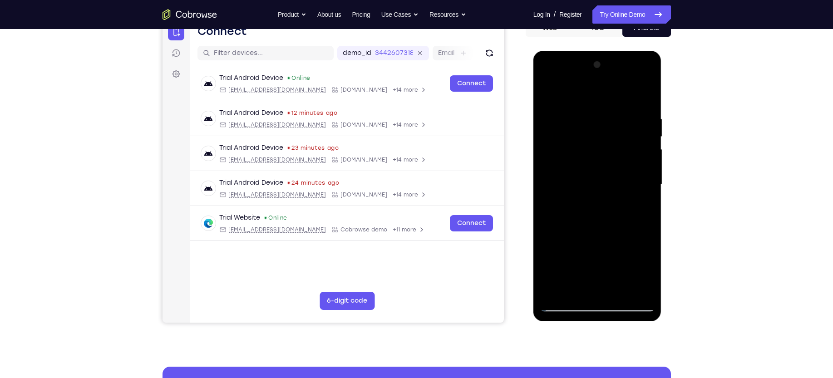
drag, startPoint x: 610, startPoint y: 184, endPoint x: 608, endPoint y: 129, distance: 55.4
click at [608, 129] on div at bounding box center [598, 185] width 114 height 254
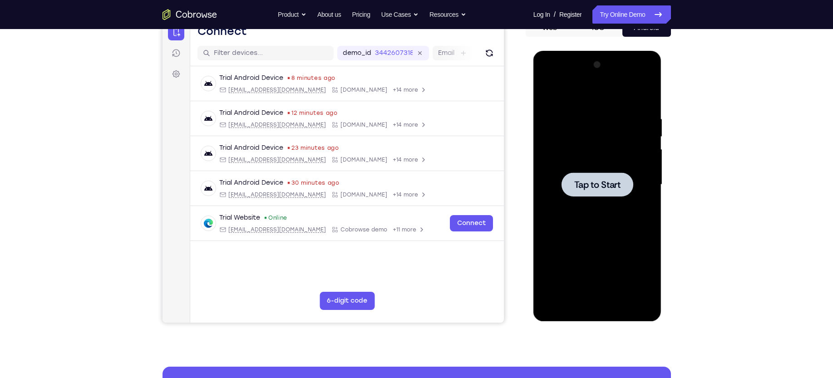
click at [589, 149] on div at bounding box center [598, 185] width 114 height 254
click at [596, 303] on div at bounding box center [598, 185] width 114 height 254
click at [599, 305] on div at bounding box center [598, 185] width 114 height 254
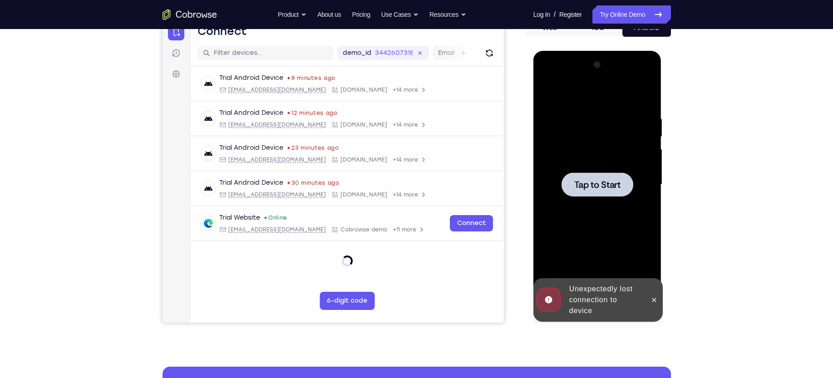
click at [595, 305] on div "Online web based iOS Simulators and Android Emulators. Run iPhone, iPad, Mobile…" at bounding box center [598, 187] width 129 height 273
drag, startPoint x: 613, startPoint y: 172, endPoint x: 1056, endPoint y: 132, distance: 444.2
click at [613, 172] on div at bounding box center [598, 185] width 114 height 254
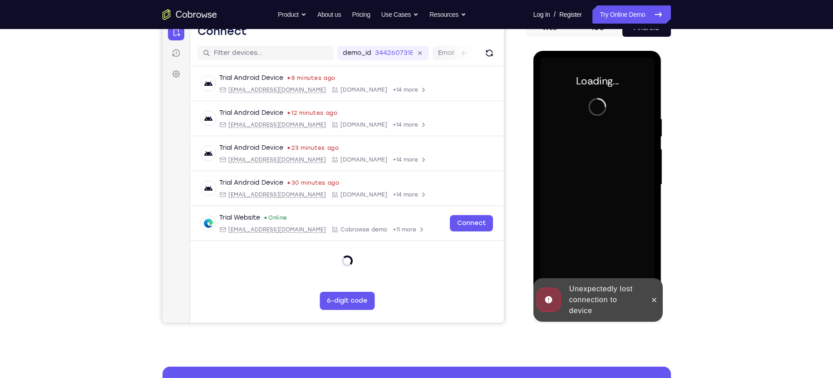
drag, startPoint x: 645, startPoint y: 296, endPoint x: 1061, endPoint y: 251, distance: 419.0
click at [645, 296] on div "Unexpectedly lost connection to device" at bounding box center [605, 300] width 79 height 40
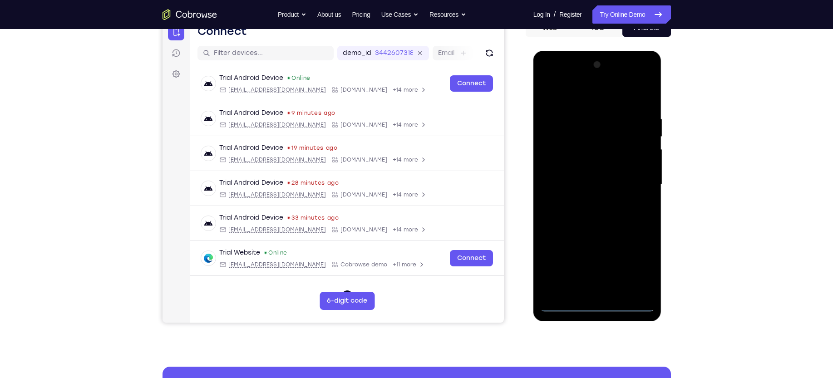
click at [594, 302] on div at bounding box center [598, 185] width 114 height 254
click at [595, 309] on div at bounding box center [598, 185] width 114 height 254
click at [598, 305] on div at bounding box center [598, 185] width 114 height 254
click at [595, 305] on div at bounding box center [598, 185] width 114 height 254
click at [597, 306] on div at bounding box center [598, 185] width 114 height 254
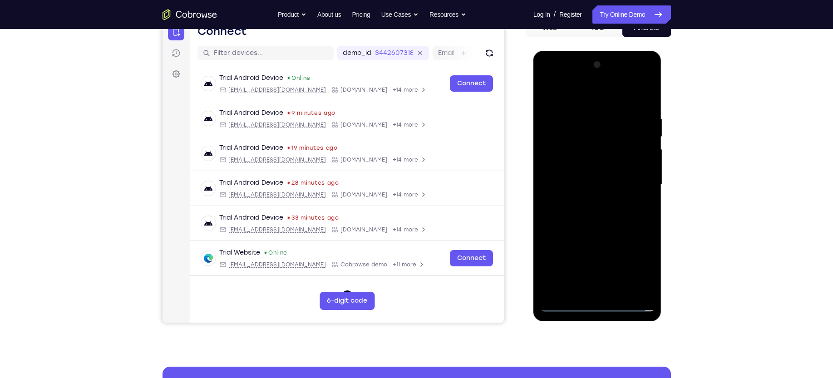
click at [593, 307] on div at bounding box center [598, 185] width 114 height 254
click at [598, 307] on div at bounding box center [598, 185] width 114 height 254
click at [596, 304] on div at bounding box center [598, 185] width 114 height 254
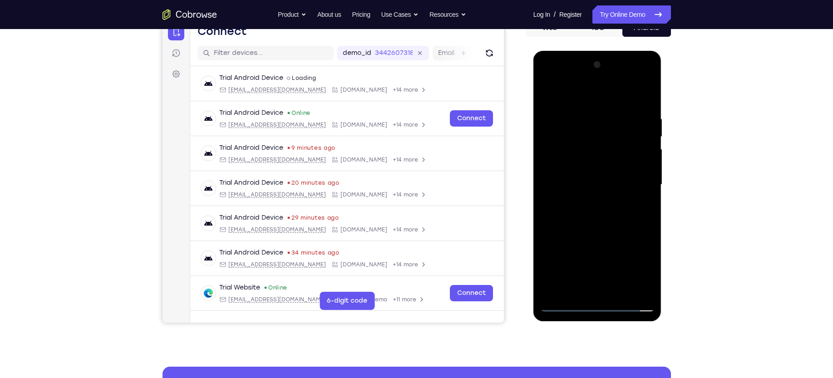
click at [594, 306] on div at bounding box center [598, 185] width 114 height 254
click at [628, 305] on div at bounding box center [598, 185] width 114 height 254
click at [639, 268] on div at bounding box center [598, 185] width 114 height 254
click at [640, 253] on div at bounding box center [598, 185] width 114 height 254
click at [639, 262] on div at bounding box center [598, 185] width 114 height 254
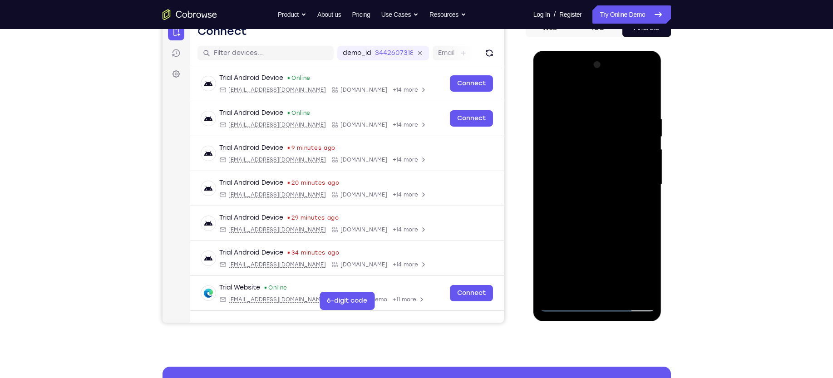
click at [635, 263] on div at bounding box center [598, 185] width 114 height 254
click at [592, 307] on div at bounding box center [598, 185] width 114 height 254
click at [635, 266] on div at bounding box center [598, 185] width 114 height 254
click at [635, 265] on div at bounding box center [598, 185] width 114 height 254
click at [639, 265] on div at bounding box center [598, 185] width 114 height 254
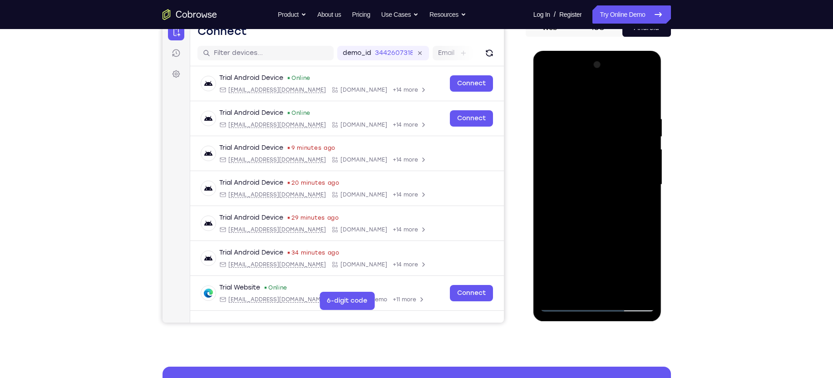
click at [593, 98] on div at bounding box center [598, 185] width 114 height 254
click at [550, 96] on div at bounding box center [598, 185] width 114 height 254
click at [567, 98] on div at bounding box center [598, 185] width 114 height 254
click at [597, 100] on div at bounding box center [598, 185] width 114 height 254
click at [587, 101] on div at bounding box center [598, 185] width 114 height 254
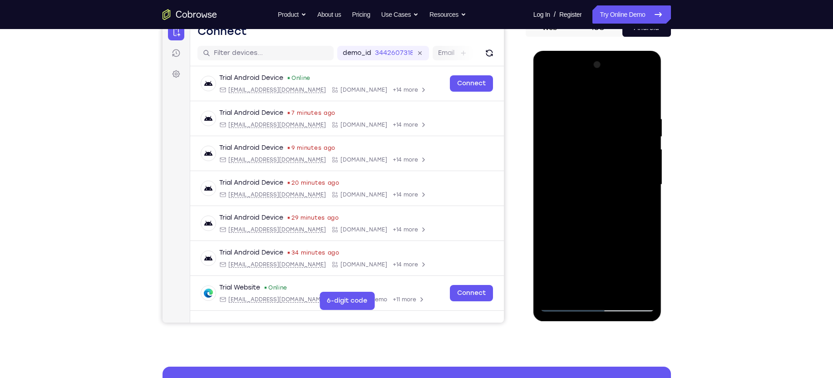
drag, startPoint x: 587, startPoint y: 101, endPoint x: 570, endPoint y: 93, distance: 18.3
click at [570, 93] on div at bounding box center [598, 185] width 114 height 254
click at [566, 94] on div at bounding box center [598, 185] width 114 height 254
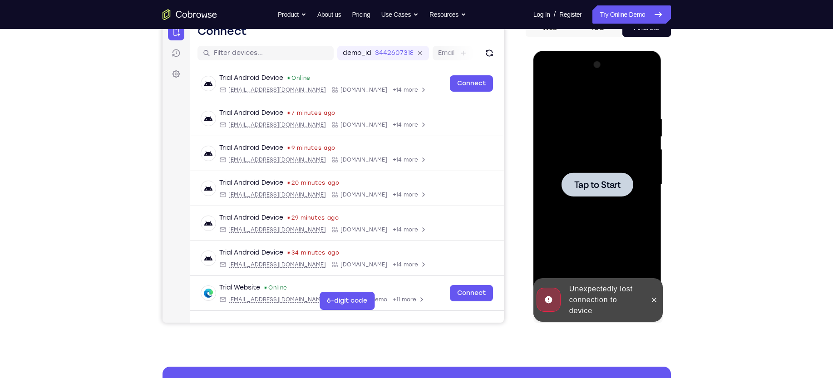
click at [573, 183] on div at bounding box center [598, 185] width 72 height 24
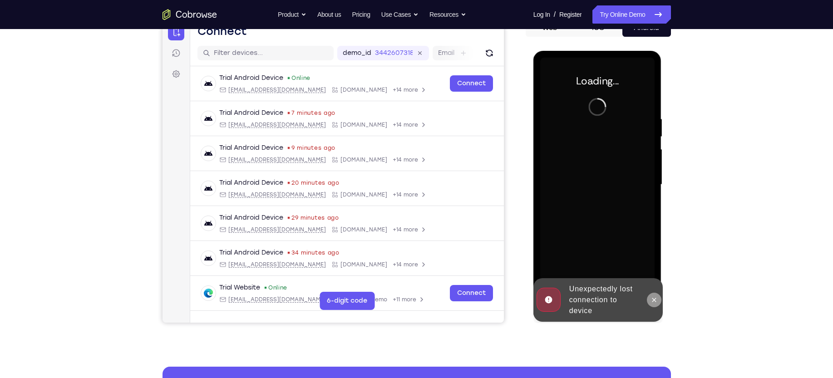
click at [653, 297] on icon at bounding box center [654, 300] width 7 height 7
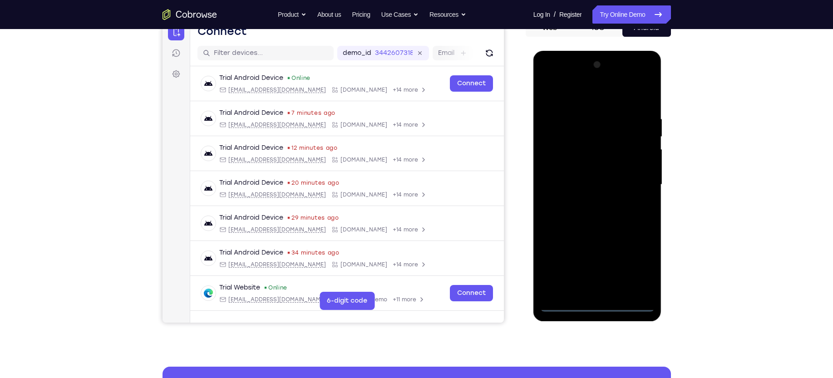
click at [600, 302] on div at bounding box center [598, 185] width 114 height 254
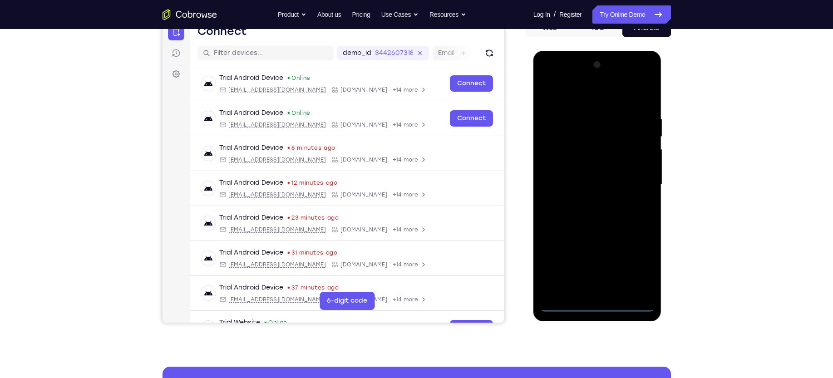
click at [636, 266] on div at bounding box center [598, 185] width 114 height 254
click at [579, 92] on div at bounding box center [598, 185] width 114 height 254
click at [634, 183] on div at bounding box center [598, 185] width 114 height 254
click at [589, 199] on div at bounding box center [598, 185] width 114 height 254
click at [596, 167] on div at bounding box center [598, 185] width 114 height 254
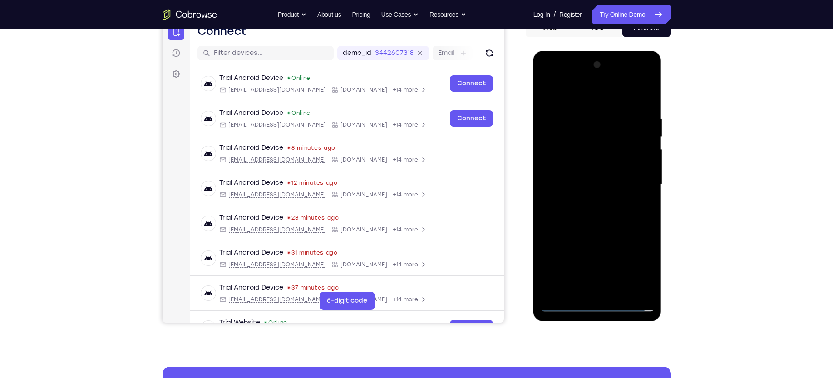
click at [589, 178] on div at bounding box center [598, 185] width 114 height 254
click at [579, 189] on div at bounding box center [598, 185] width 114 height 254
click at [575, 200] on div at bounding box center [598, 185] width 114 height 254
click at [600, 164] on div at bounding box center [598, 185] width 114 height 254
click at [619, 92] on div at bounding box center [598, 185] width 114 height 254
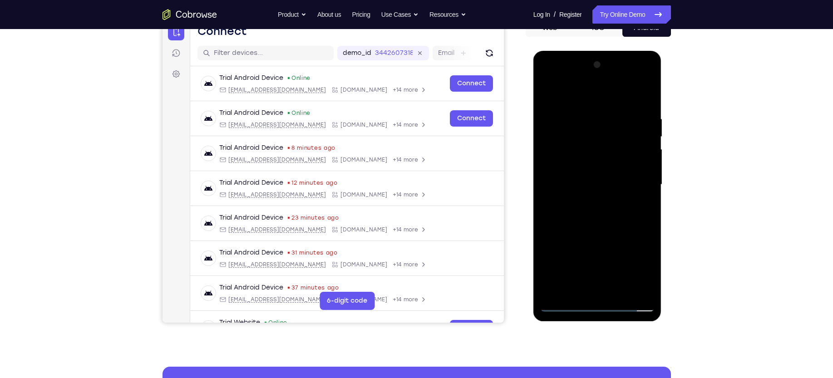
click at [598, 109] on div at bounding box center [598, 185] width 114 height 254
click at [621, 290] on div at bounding box center [598, 185] width 114 height 254
click at [600, 233] on div at bounding box center [598, 185] width 114 height 254
click at [575, 173] on div at bounding box center [598, 185] width 114 height 254
click at [546, 92] on div at bounding box center [598, 185] width 114 height 254
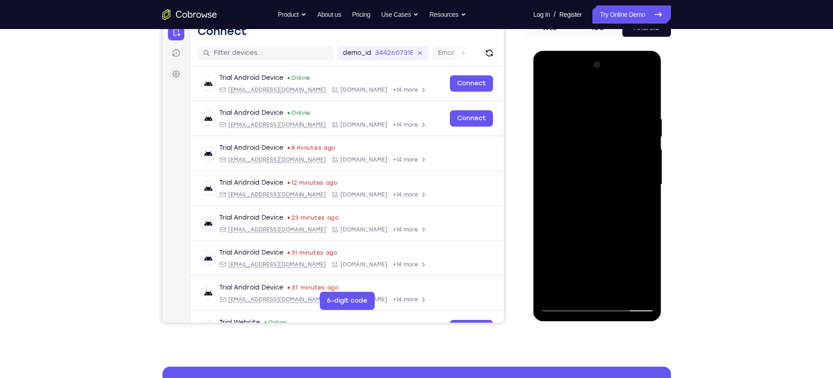
click at [584, 169] on div at bounding box center [598, 185] width 114 height 254
click at [570, 226] on div at bounding box center [598, 185] width 114 height 254
click at [591, 230] on div at bounding box center [598, 185] width 114 height 254
click at [638, 206] on div at bounding box center [598, 185] width 114 height 254
click at [587, 159] on div at bounding box center [598, 185] width 114 height 254
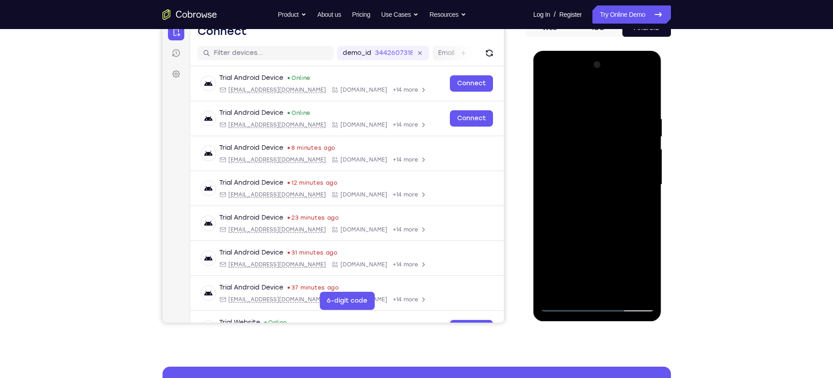
click at [610, 238] on div at bounding box center [598, 185] width 114 height 254
click at [640, 206] on div at bounding box center [598, 185] width 114 height 254
click at [649, 270] on div at bounding box center [598, 185] width 114 height 254
click at [640, 208] on div at bounding box center [598, 185] width 114 height 254
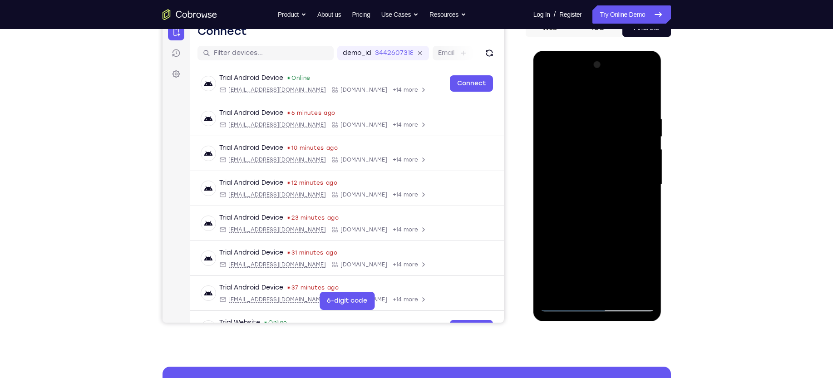
drag, startPoint x: 570, startPoint y: 148, endPoint x: 568, endPoint y: 172, distance: 23.7
click at [568, 172] on div at bounding box center [598, 185] width 114 height 254
click at [551, 93] on div at bounding box center [598, 185] width 114 height 254
click at [573, 168] on div at bounding box center [598, 185] width 114 height 254
click at [640, 205] on div at bounding box center [598, 185] width 114 height 254
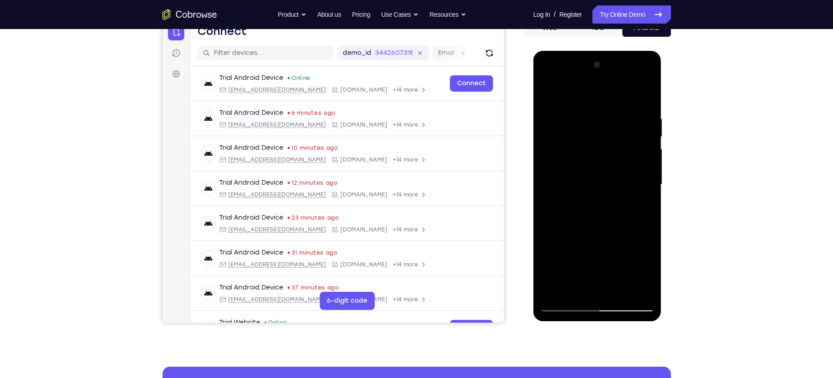
click at [621, 192] on div at bounding box center [598, 185] width 114 height 254
click at [595, 269] on div at bounding box center [598, 185] width 114 height 254
click at [563, 225] on div at bounding box center [598, 185] width 114 height 254
click at [562, 207] on div at bounding box center [598, 185] width 114 height 254
click at [645, 268] on div at bounding box center [598, 185] width 114 height 254
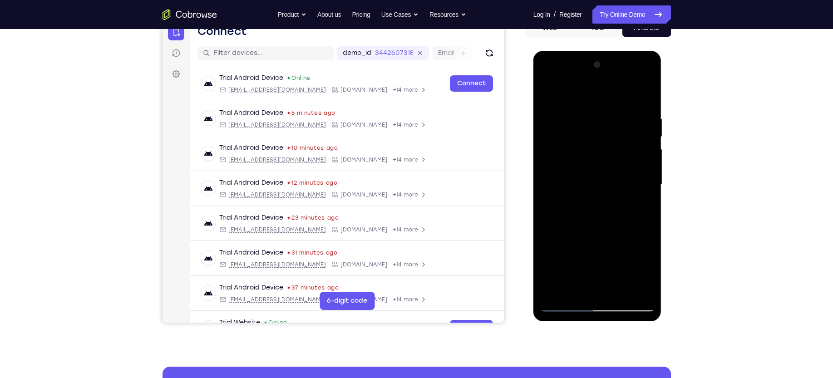
click at [645, 205] on div at bounding box center [598, 185] width 114 height 254
click at [549, 97] on div at bounding box center [598, 185] width 114 height 254
click at [548, 91] on div at bounding box center [598, 185] width 114 height 254
click at [620, 291] on div at bounding box center [598, 185] width 114 height 254
click at [571, 172] on div at bounding box center [598, 185] width 114 height 254
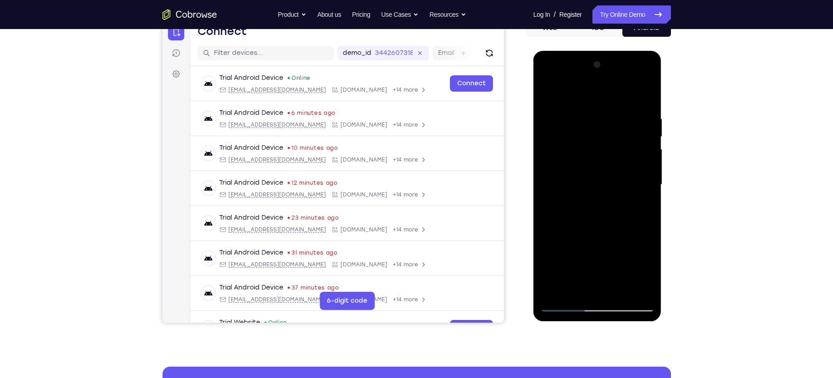
click at [551, 94] on div at bounding box center [598, 185] width 114 height 254
click at [616, 289] on div at bounding box center [598, 185] width 114 height 254
click at [548, 89] on div at bounding box center [598, 185] width 114 height 254
click at [605, 132] on div at bounding box center [598, 185] width 114 height 254
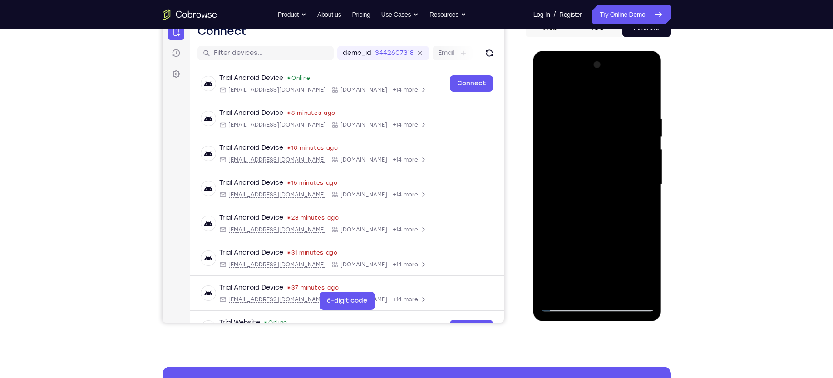
click at [645, 135] on div at bounding box center [598, 185] width 114 height 254
click at [645, 95] on div at bounding box center [598, 185] width 114 height 254
click at [620, 292] on div at bounding box center [598, 185] width 114 height 254
click at [579, 176] on div at bounding box center [598, 185] width 114 height 254
click at [546, 95] on div at bounding box center [598, 185] width 114 height 254
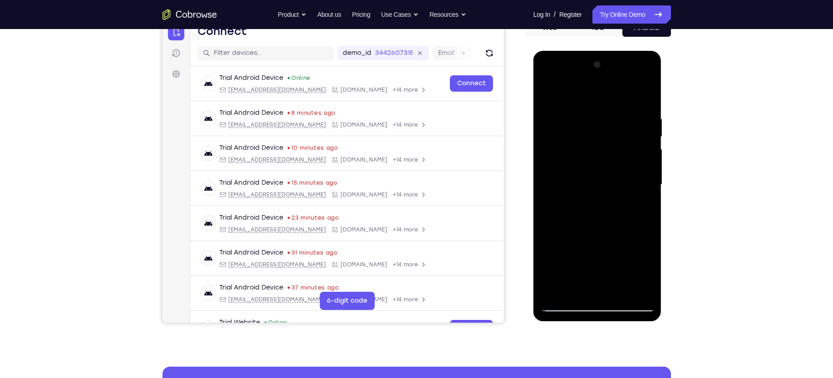
click at [548, 93] on div at bounding box center [598, 185] width 114 height 254
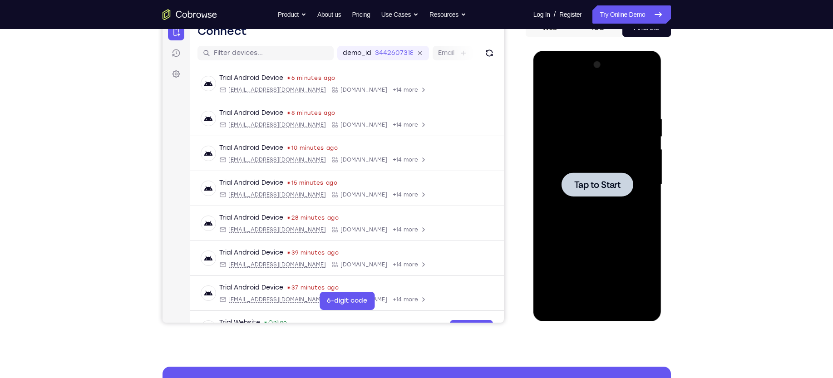
click at [595, 184] on span "Tap to Start" at bounding box center [598, 184] width 46 height 9
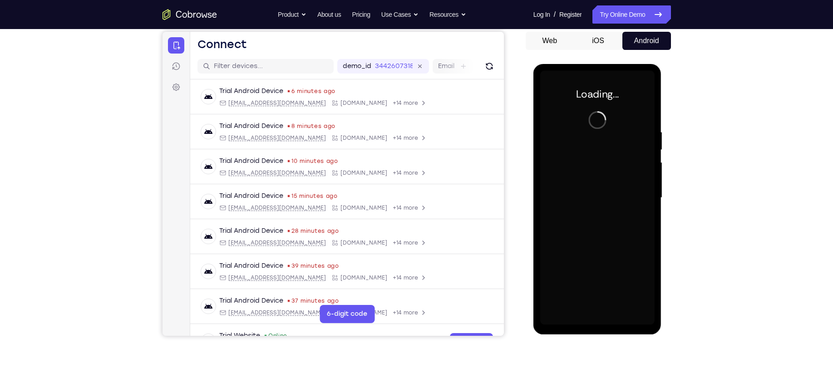
scroll to position [85, 0]
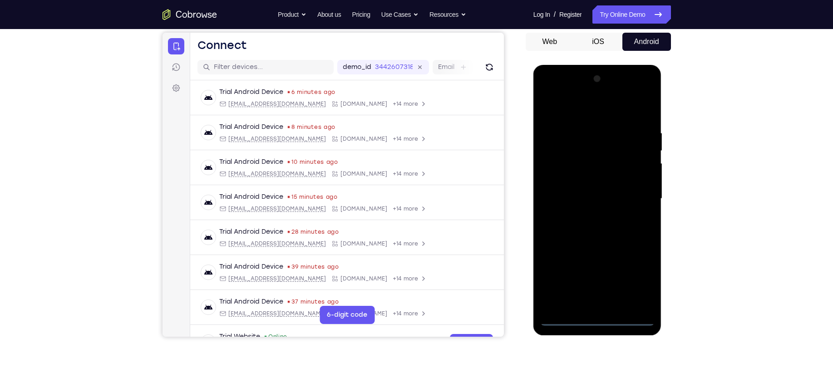
click at [596, 319] on div at bounding box center [598, 199] width 114 height 254
click at [640, 283] on div at bounding box center [598, 199] width 114 height 254
click at [588, 115] on div at bounding box center [598, 199] width 114 height 254
click at [635, 193] on div at bounding box center [598, 199] width 114 height 254
click at [591, 214] on div at bounding box center [598, 199] width 114 height 254
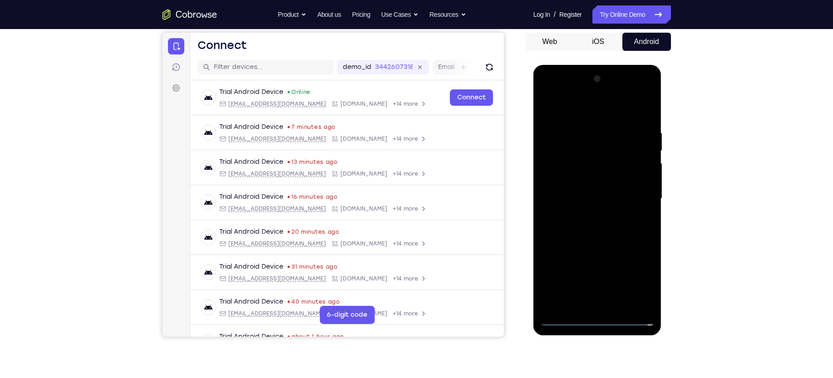
click at [591, 177] on div at bounding box center [598, 199] width 114 height 254
click at [579, 195] on div at bounding box center [598, 199] width 114 height 254
click at [630, 191] on div at bounding box center [598, 199] width 114 height 254
click at [586, 215] on div at bounding box center [598, 199] width 114 height 254
click at [595, 176] on div at bounding box center [598, 199] width 114 height 254
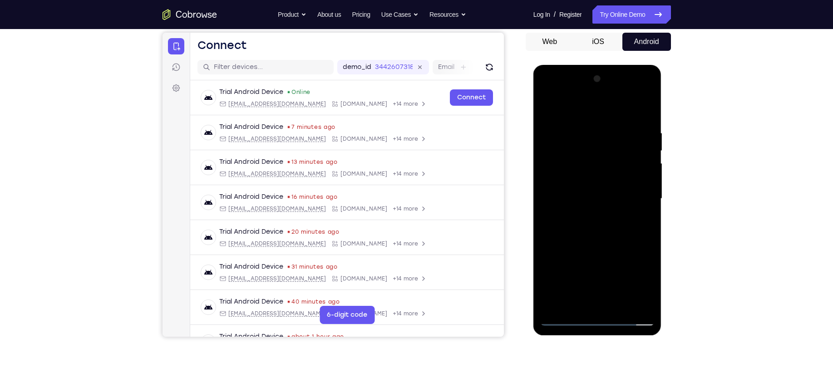
click at [620, 107] on div at bounding box center [598, 199] width 114 height 254
click at [603, 122] on div at bounding box center [598, 199] width 114 height 254
click at [586, 127] on div at bounding box center [598, 199] width 114 height 254
click at [644, 112] on div at bounding box center [598, 199] width 114 height 254
click at [618, 303] on div at bounding box center [598, 199] width 114 height 254
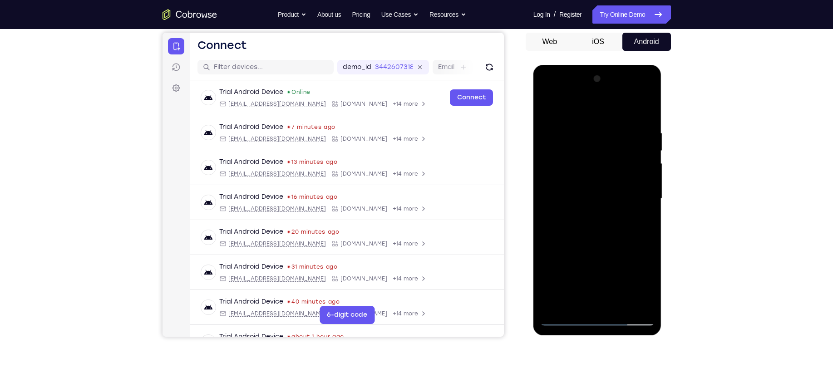
click at [603, 247] on div at bounding box center [598, 199] width 114 height 254
click at [593, 187] on div at bounding box center [598, 199] width 114 height 254
click at [586, 209] on div at bounding box center [598, 199] width 114 height 254
click at [602, 208] on div at bounding box center [598, 199] width 114 height 254
click at [630, 195] on div at bounding box center [598, 199] width 114 height 254
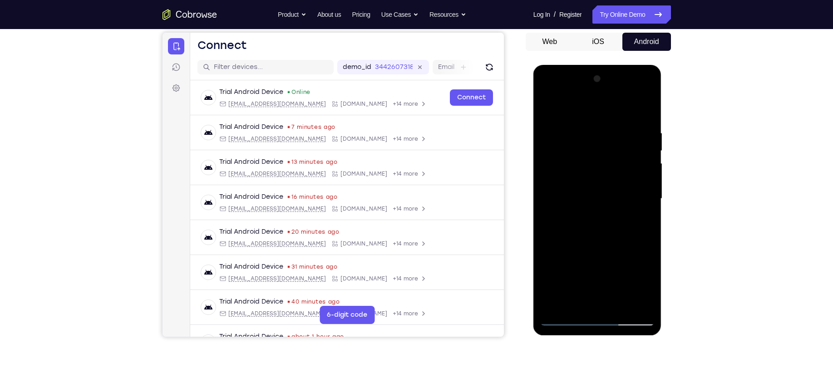
drag, startPoint x: 601, startPoint y: 253, endPoint x: 605, endPoint y: 213, distance: 40.1
click at [605, 213] on div at bounding box center [598, 199] width 114 height 254
click at [605, 278] on div at bounding box center [598, 199] width 114 height 254
click at [637, 281] on div at bounding box center [598, 199] width 114 height 254
click at [640, 224] on div at bounding box center [598, 199] width 114 height 254
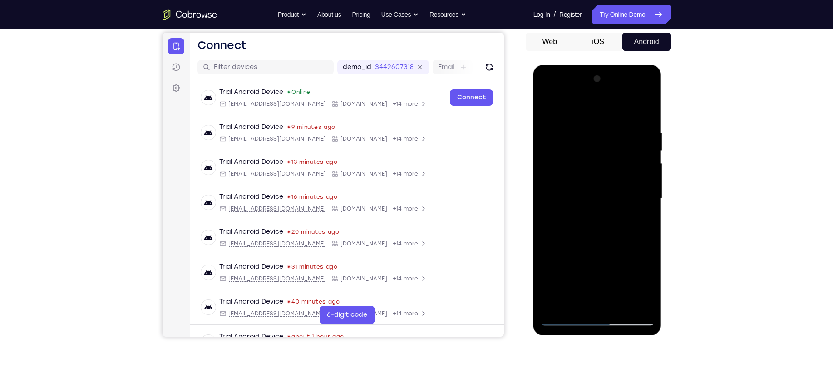
click at [584, 129] on div at bounding box center [598, 199] width 114 height 254
click at [615, 207] on div at bounding box center [598, 199] width 114 height 254
click at [645, 288] on div at bounding box center [598, 199] width 114 height 254
click at [640, 221] on div at bounding box center [598, 199] width 114 height 254
click at [550, 109] on div at bounding box center [598, 199] width 114 height 254
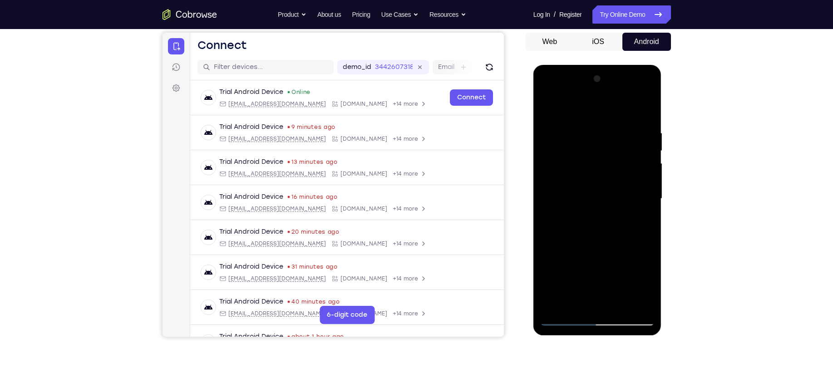
click at [595, 188] on div at bounding box center [598, 199] width 114 height 254
click at [589, 272] on div at bounding box center [598, 199] width 114 height 254
click at [627, 273] on div at bounding box center [598, 199] width 114 height 254
click at [575, 302] on div at bounding box center [598, 199] width 114 height 254
click at [622, 253] on div at bounding box center [598, 199] width 114 height 254
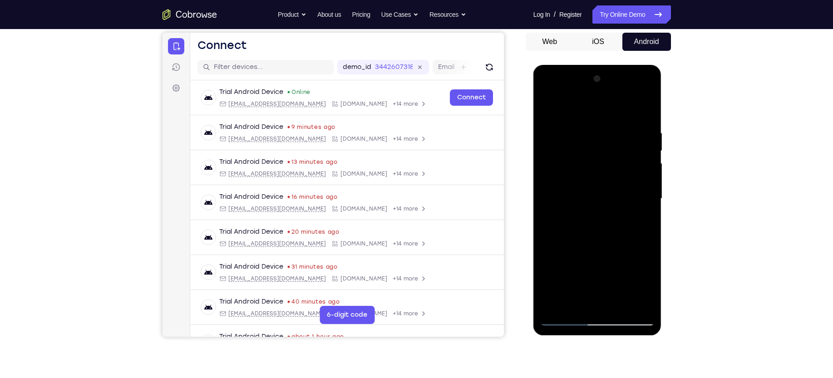
click at [641, 214] on div at bounding box center [598, 199] width 114 height 254
click at [596, 174] on div at bounding box center [598, 199] width 114 height 254
click at [622, 253] on div at bounding box center [598, 199] width 114 height 254
click at [651, 286] on div at bounding box center [598, 199] width 114 height 254
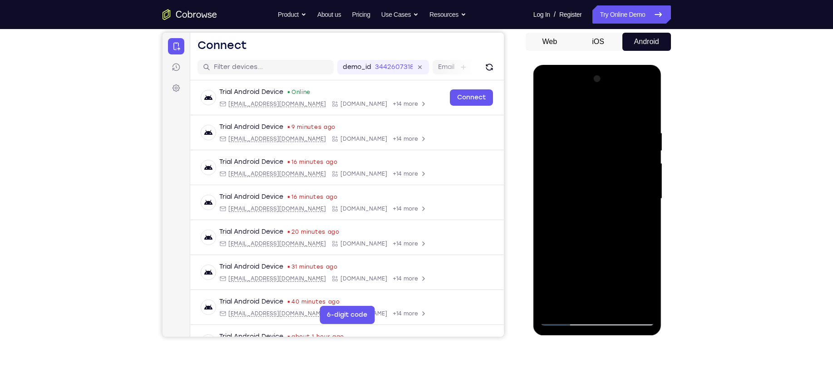
click at [651, 286] on div at bounding box center [598, 199] width 114 height 254
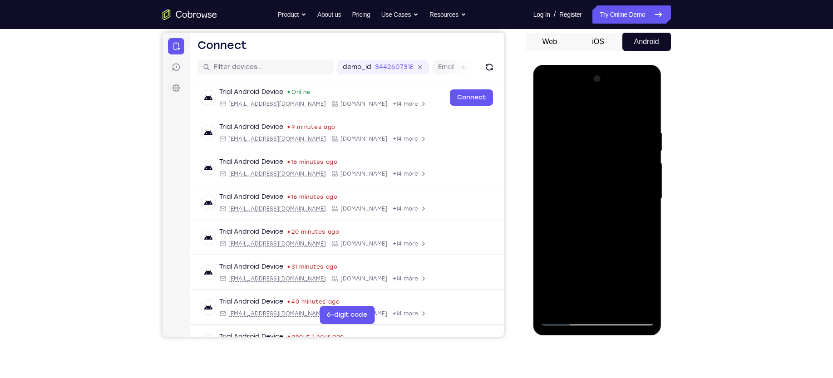
click at [651, 286] on div at bounding box center [598, 199] width 114 height 254
click at [640, 222] on div at bounding box center [598, 199] width 114 height 254
click at [590, 172] on div at bounding box center [598, 199] width 114 height 254
click at [631, 249] on div at bounding box center [598, 199] width 114 height 254
click at [587, 240] on div at bounding box center [598, 199] width 114 height 254
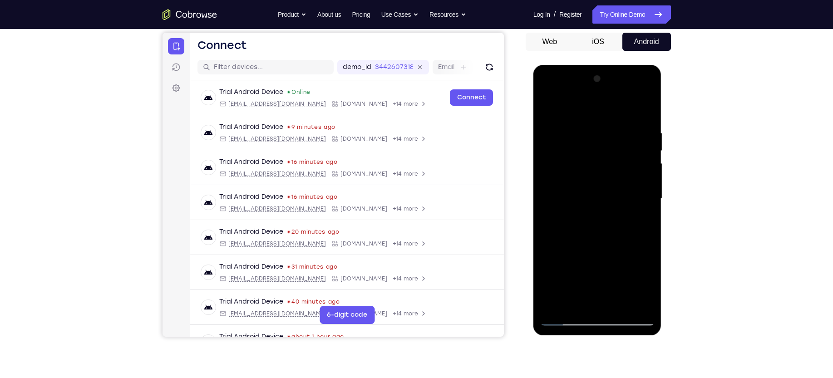
click at [636, 245] on div at bounding box center [598, 199] width 114 height 254
click at [641, 221] on div at bounding box center [598, 199] width 114 height 254
click at [549, 110] on div at bounding box center [598, 199] width 114 height 254
click at [582, 186] on div at bounding box center [598, 199] width 114 height 254
click at [575, 284] on div at bounding box center [598, 199] width 114 height 254
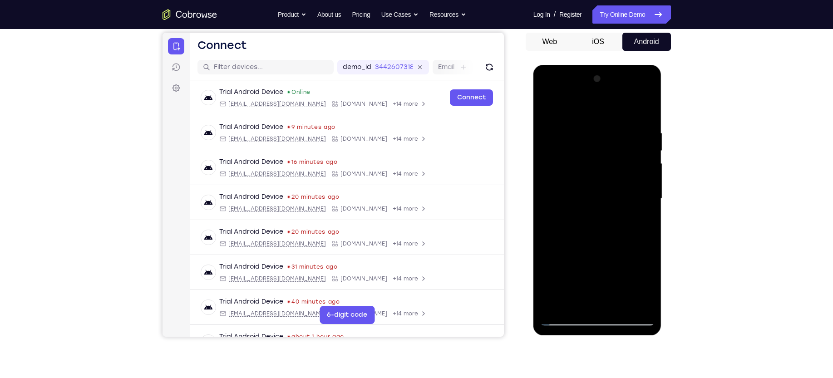
click at [595, 283] on div at bounding box center [598, 199] width 114 height 254
click at [640, 218] on div at bounding box center [598, 199] width 114 height 254
click at [586, 164] on div at bounding box center [598, 199] width 114 height 254
click at [609, 245] on div at bounding box center [598, 199] width 114 height 254
click at [640, 219] on div at bounding box center [598, 199] width 114 height 254
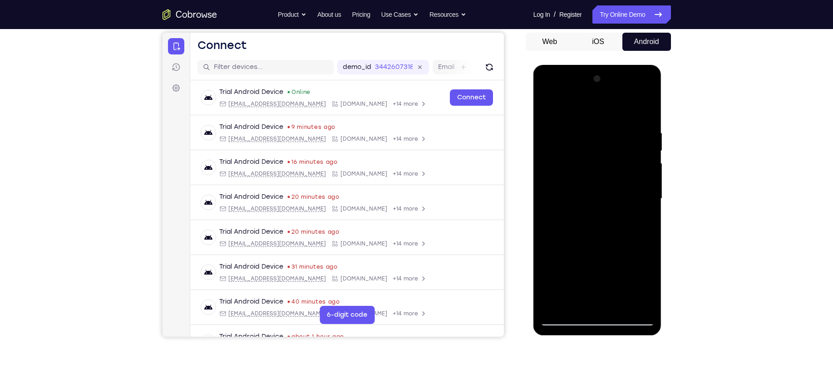
click at [547, 105] on div at bounding box center [598, 199] width 114 height 254
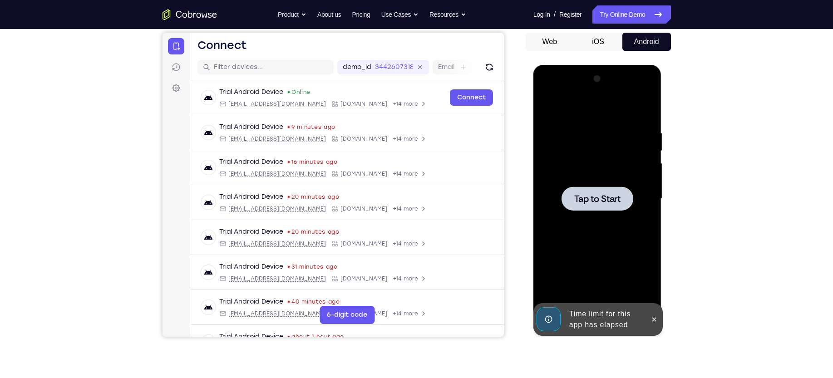
drag, startPoint x: 565, startPoint y: 196, endPoint x: 559, endPoint y: 200, distance: 6.6
click at [559, 200] on div at bounding box center [598, 199] width 114 height 254
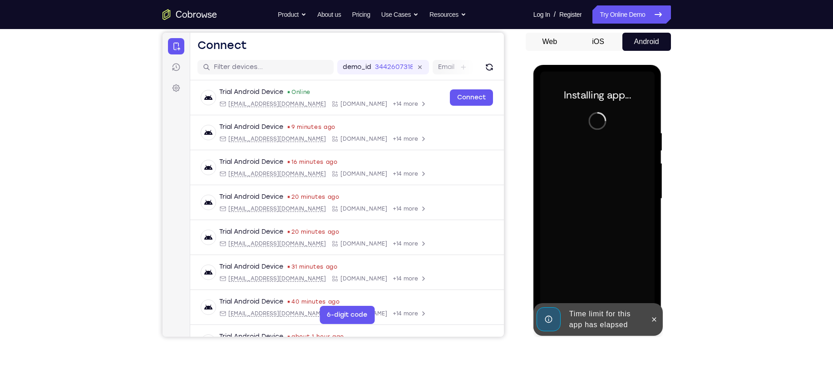
click at [660, 325] on div at bounding box center [654, 319] width 15 height 33
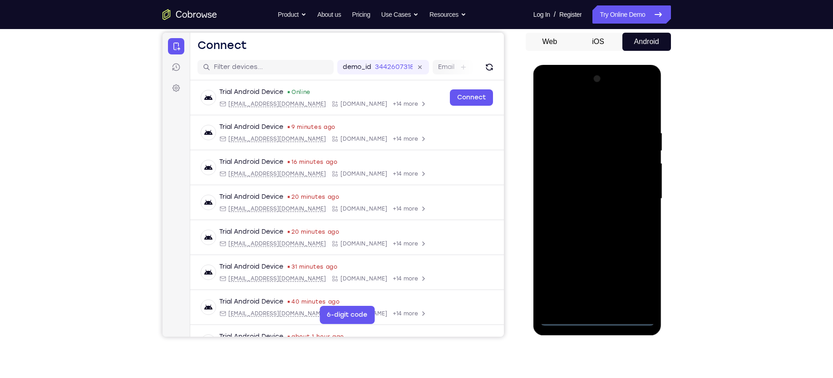
click at [597, 322] on div at bounding box center [598, 199] width 114 height 254
click at [635, 279] on div at bounding box center [598, 199] width 114 height 254
click at [606, 116] on div at bounding box center [598, 199] width 114 height 254
click at [638, 190] on div at bounding box center [598, 199] width 114 height 254
click at [584, 216] on div at bounding box center [598, 199] width 114 height 254
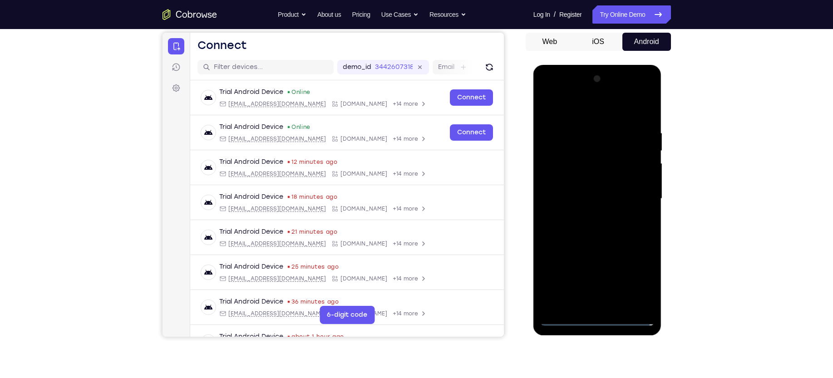
click at [587, 185] on div at bounding box center [598, 199] width 114 height 254
click at [586, 182] on div at bounding box center [598, 199] width 114 height 254
click at [641, 183] on div at bounding box center [598, 199] width 114 height 254
click at [576, 198] on div at bounding box center [598, 199] width 114 height 254
click at [569, 229] on div at bounding box center [598, 199] width 114 height 254
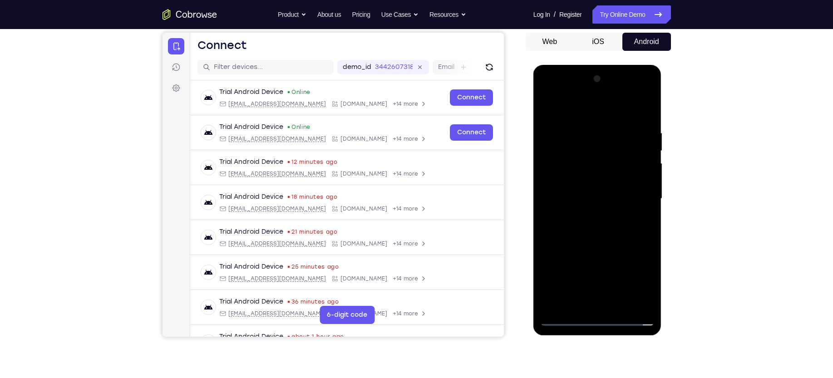
click at [597, 226] on div at bounding box center [598, 199] width 114 height 254
click at [620, 109] on div at bounding box center [598, 199] width 114 height 254
click at [600, 239] on div at bounding box center [598, 199] width 114 height 254
click at [619, 305] on div at bounding box center [598, 199] width 114 height 254
click at [595, 247] on div at bounding box center [598, 199] width 114 height 254
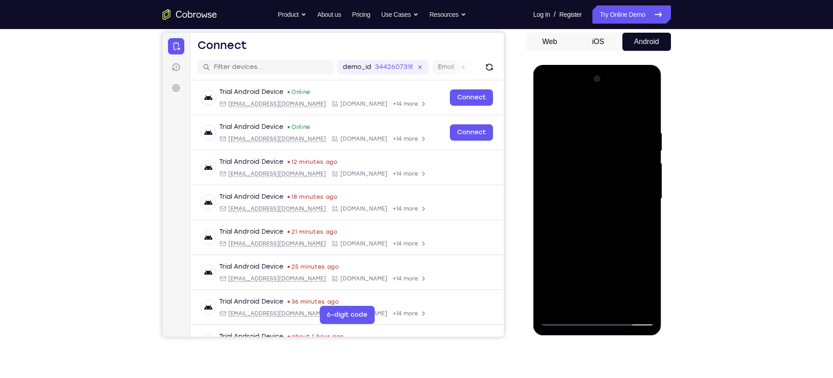
click at [576, 185] on div at bounding box center [598, 199] width 114 height 254
click at [547, 109] on div at bounding box center [598, 199] width 114 height 254
click at [572, 186] on div at bounding box center [598, 199] width 114 height 254
click at [550, 108] on div at bounding box center [598, 199] width 114 height 254
click at [587, 187] on div at bounding box center [598, 199] width 114 height 254
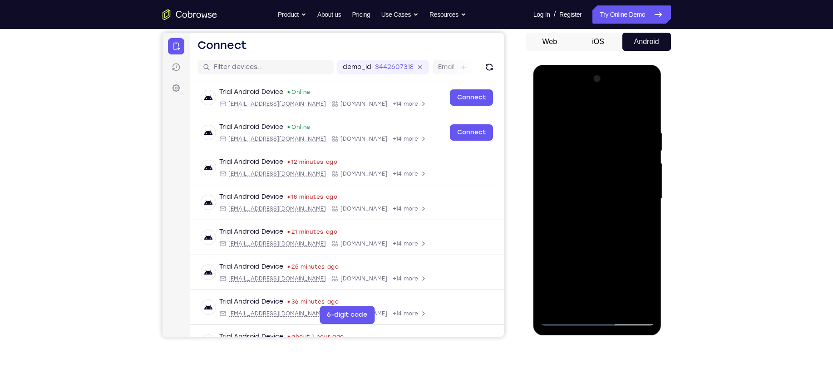
click at [584, 182] on div at bounding box center [598, 199] width 114 height 254
click at [585, 188] on div at bounding box center [598, 199] width 114 height 254
click at [580, 185] on div at bounding box center [598, 199] width 114 height 254
click at [573, 180] on div at bounding box center [598, 199] width 114 height 254
click at [553, 106] on div at bounding box center [598, 199] width 114 height 254
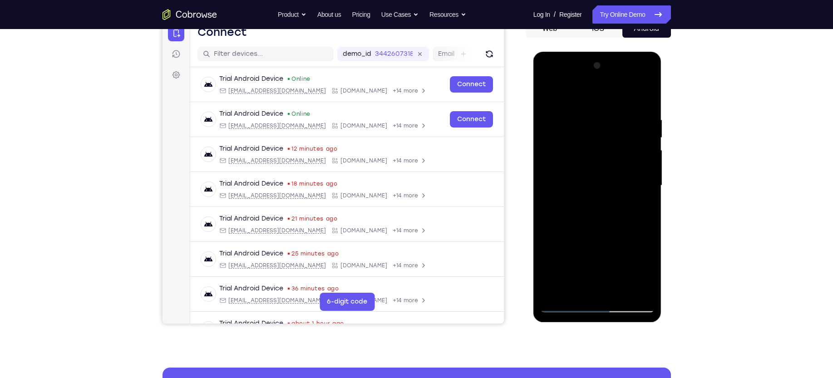
scroll to position [95, 0]
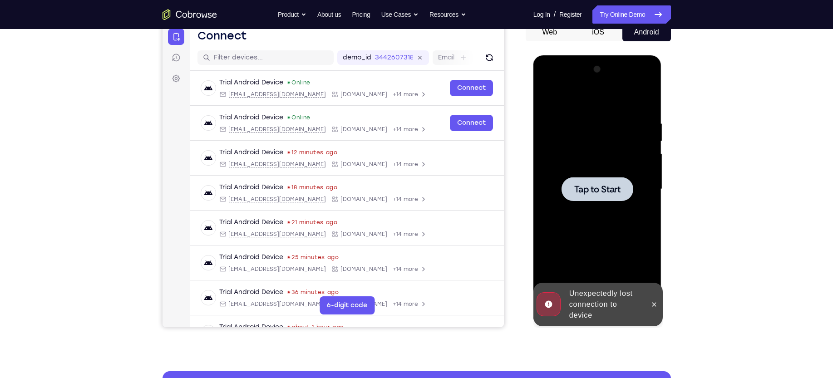
click at [595, 185] on span "Tap to Start" at bounding box center [598, 189] width 46 height 9
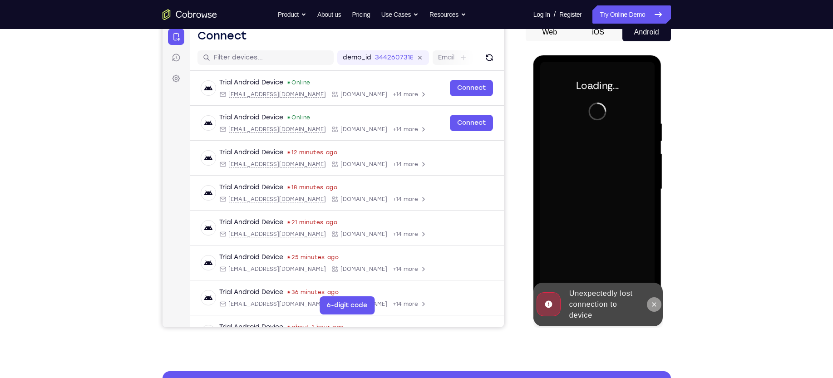
click at [651, 302] on icon at bounding box center [654, 304] width 7 height 7
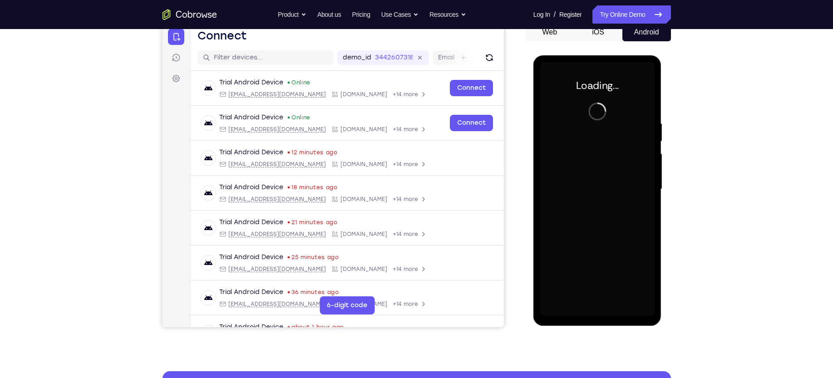
scroll to position [91, 0]
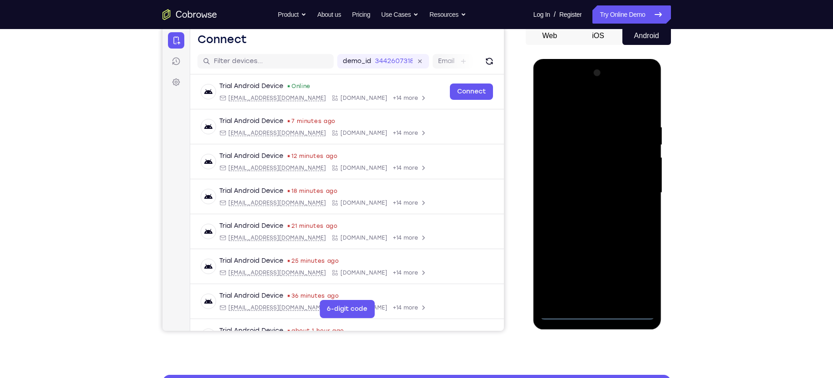
click at [599, 315] on div at bounding box center [598, 193] width 114 height 254
click at [645, 270] on div at bounding box center [598, 193] width 114 height 254
click at [583, 109] on div at bounding box center [598, 193] width 114 height 254
click at [634, 187] on div at bounding box center [598, 193] width 114 height 254
click at [589, 208] on div at bounding box center [598, 193] width 114 height 254
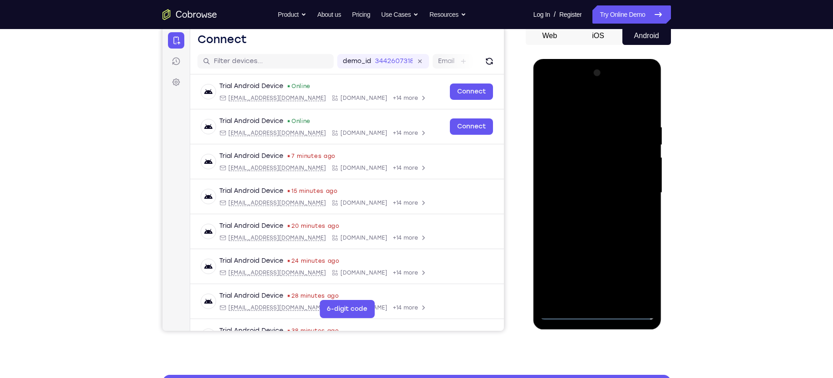
click at [584, 170] on div at bounding box center [598, 193] width 114 height 254
click at [576, 190] on div at bounding box center [598, 193] width 114 height 254
click at [625, 186] on div at bounding box center [598, 193] width 114 height 254
click at [585, 213] on div at bounding box center [598, 193] width 114 height 254
click at [596, 171] on div at bounding box center [598, 193] width 114 height 254
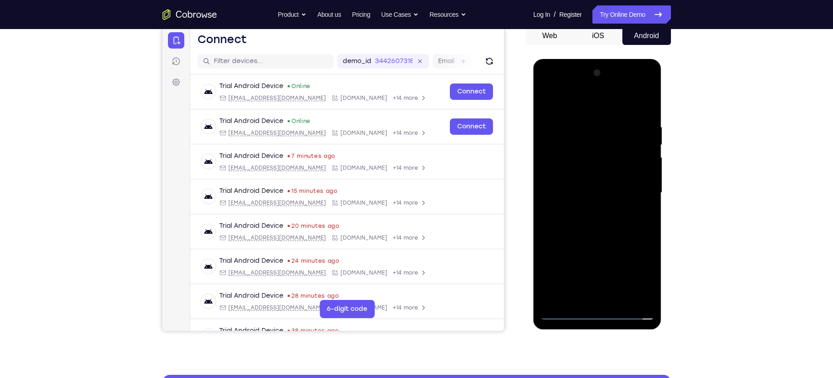
click at [620, 104] on div at bounding box center [598, 193] width 114 height 254
click at [600, 120] on div at bounding box center [598, 193] width 114 height 254
click at [618, 300] on div at bounding box center [598, 193] width 114 height 254
click at [591, 243] on div at bounding box center [598, 193] width 114 height 254
click at [574, 179] on div at bounding box center [598, 193] width 114 height 254
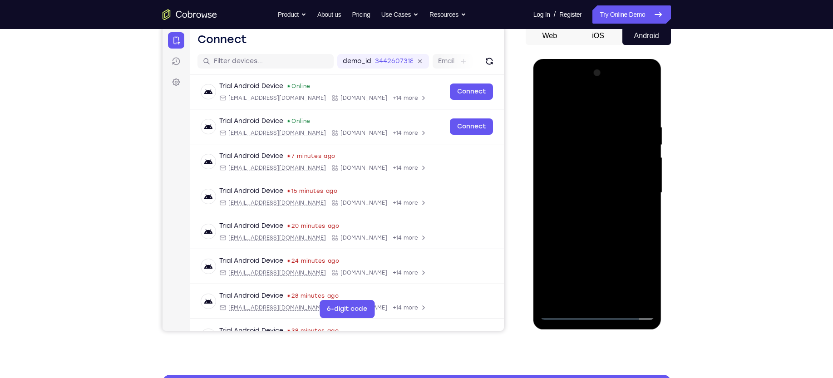
click at [580, 181] on div at bounding box center [598, 193] width 114 height 254
click at [600, 249] on div at bounding box center [598, 193] width 114 height 254
click at [635, 244] on div at bounding box center [598, 193] width 114 height 254
click at [644, 216] on div at bounding box center [598, 193] width 114 height 254
click at [643, 214] on div at bounding box center [598, 193] width 114 height 254
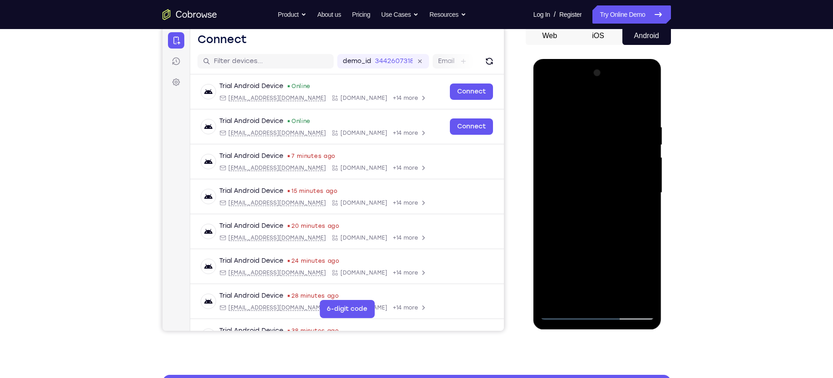
scroll to position [81, 0]
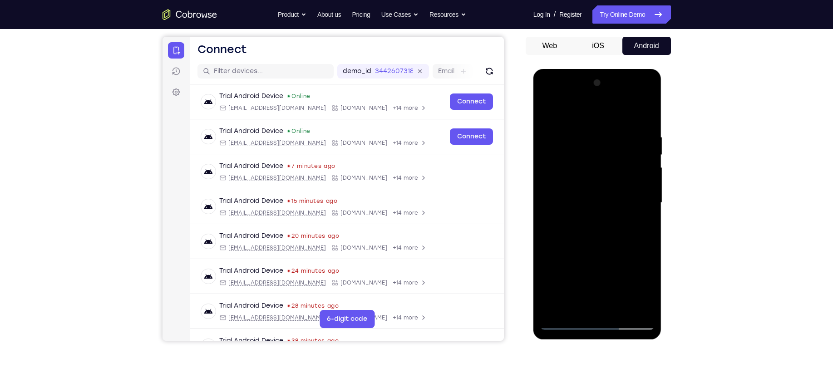
drag, startPoint x: 574, startPoint y: 161, endPoint x: 573, endPoint y: 176, distance: 15.0
click at [573, 176] on div at bounding box center [598, 203] width 114 height 254
click at [547, 111] on div at bounding box center [598, 203] width 114 height 254
click at [567, 184] on div at bounding box center [598, 203] width 114 height 254
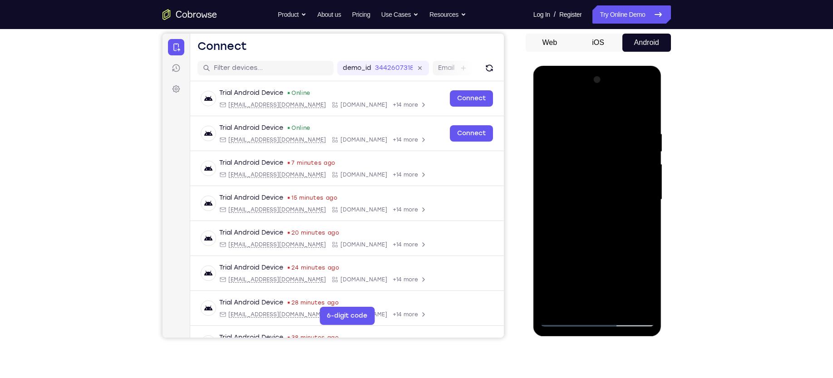
click at [547, 109] on div at bounding box center [598, 200] width 114 height 254
click at [649, 151] on div at bounding box center [598, 200] width 114 height 254
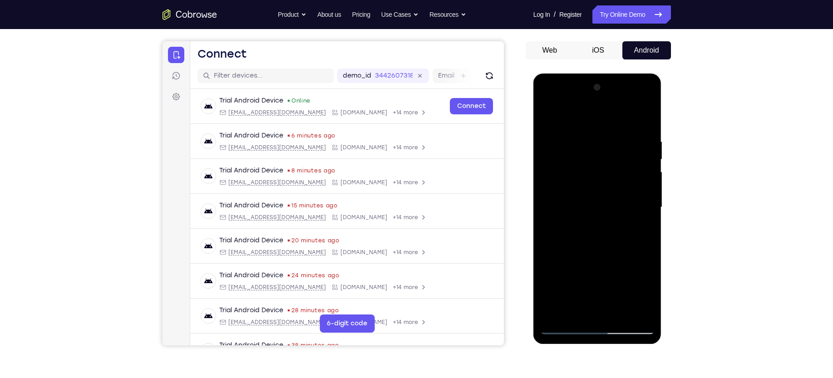
scroll to position [83, 0]
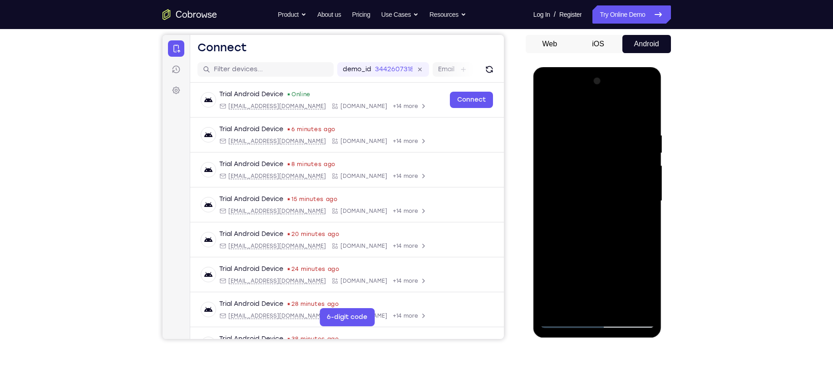
click at [577, 190] on div at bounding box center [598, 201] width 114 height 254
click at [597, 252] on div at bounding box center [598, 201] width 114 height 254
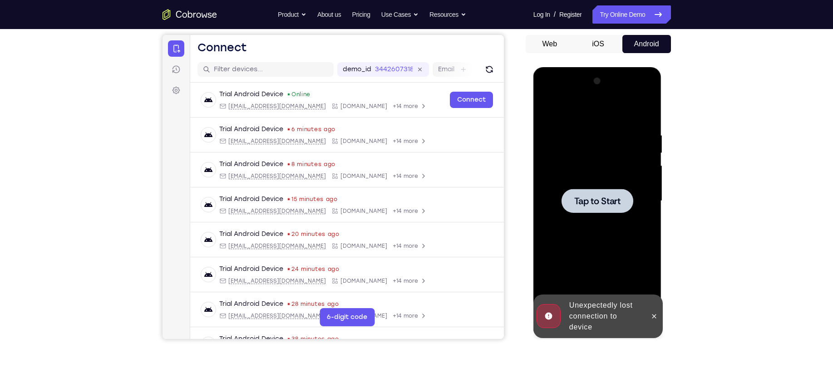
click at [605, 212] on div at bounding box center [598, 201] width 72 height 24
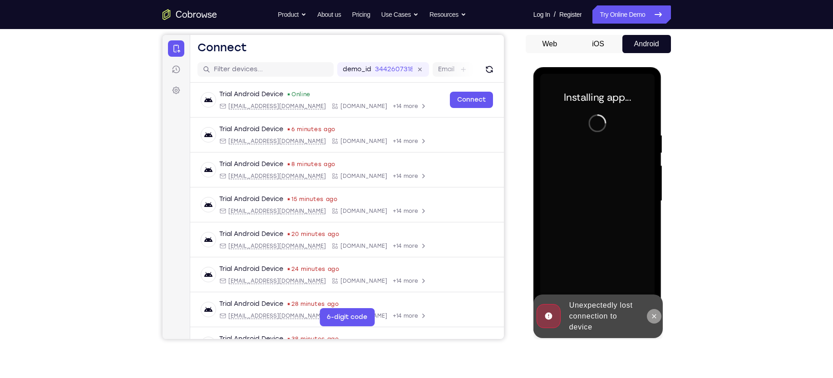
click at [655, 313] on icon at bounding box center [654, 316] width 7 height 7
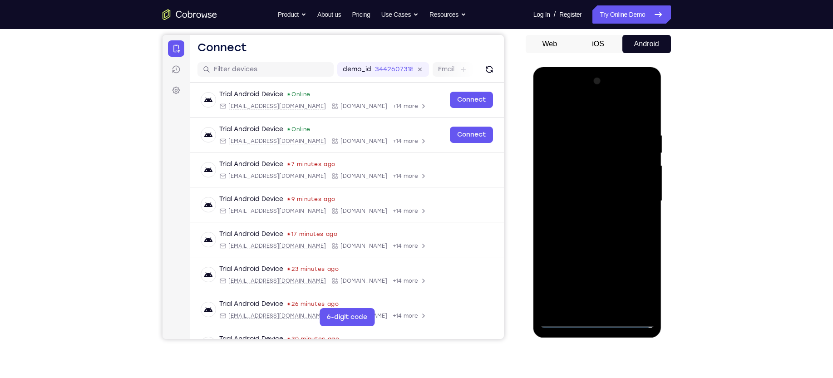
click at [597, 318] on div at bounding box center [598, 201] width 114 height 254
click at [634, 279] on div at bounding box center [598, 201] width 114 height 254
click at [575, 112] on div at bounding box center [598, 201] width 114 height 254
click at [634, 197] on div at bounding box center [598, 201] width 114 height 254
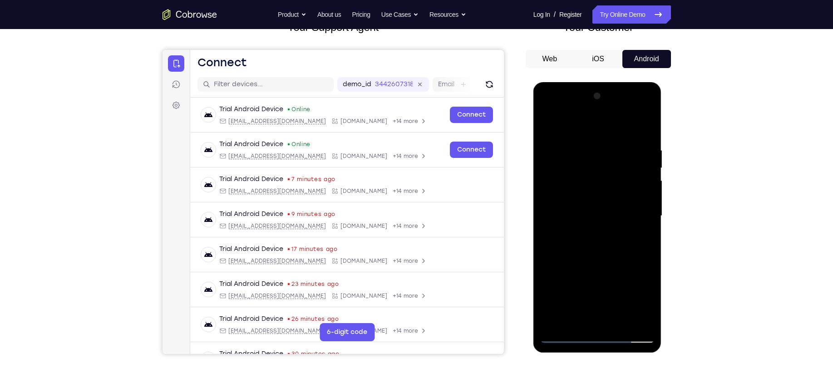
scroll to position [67, 0]
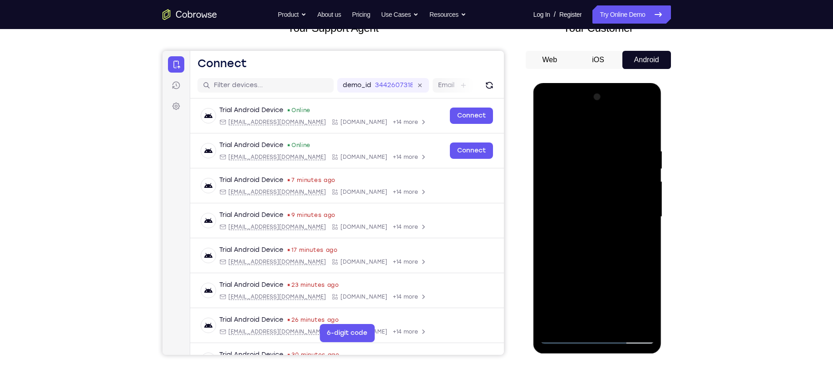
click at [585, 234] on div at bounding box center [598, 217] width 114 height 254
click at [574, 210] on div at bounding box center [598, 217] width 114 height 254
click at [585, 199] on div at bounding box center [598, 217] width 114 height 254
click at [580, 218] on div at bounding box center [598, 217] width 114 height 254
click at [572, 248] on div at bounding box center [598, 217] width 114 height 254
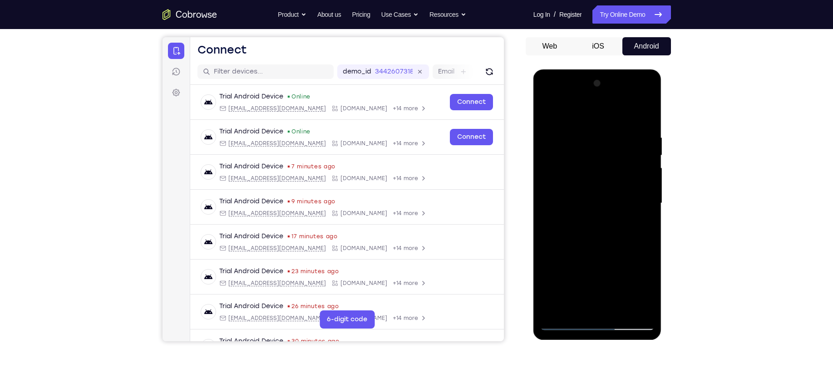
scroll to position [82, 0]
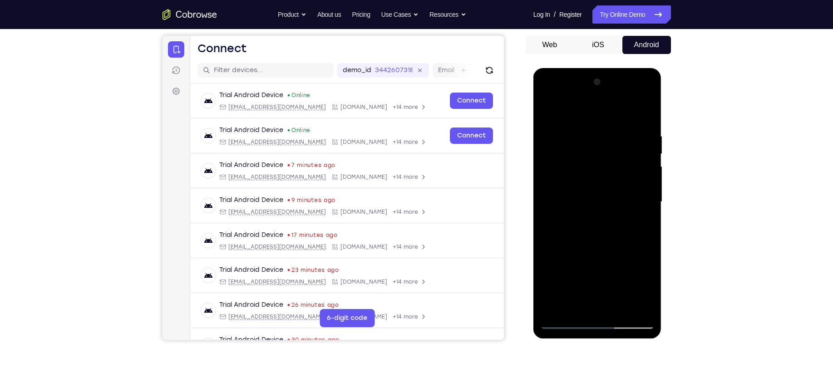
click at [581, 226] on div at bounding box center [598, 202] width 114 height 254
click at [621, 113] on div at bounding box center [598, 202] width 114 height 254
click at [589, 242] on div at bounding box center [598, 202] width 114 height 254
click at [617, 307] on div at bounding box center [598, 202] width 114 height 254
click at [589, 249] on div at bounding box center [598, 202] width 114 height 254
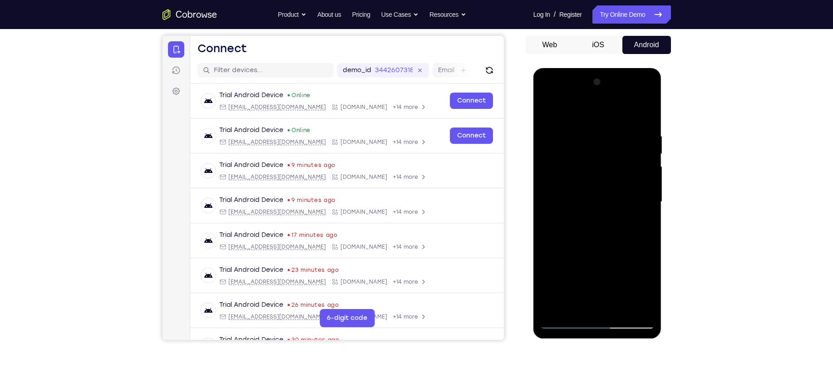
click at [571, 187] on div at bounding box center [598, 202] width 114 height 254
click at [599, 247] on div at bounding box center [598, 202] width 114 height 254
click at [637, 249] on div at bounding box center [598, 202] width 114 height 254
click at [644, 222] on div at bounding box center [598, 202] width 114 height 254
click at [572, 170] on div at bounding box center [598, 202] width 114 height 254
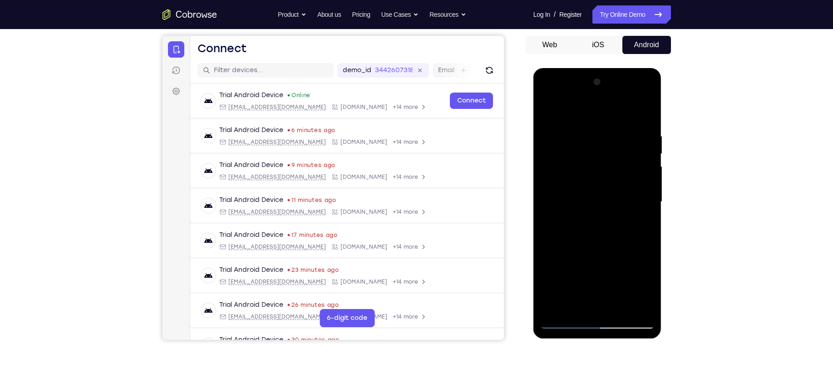
click at [593, 251] on div at bounding box center [598, 202] width 114 height 254
click at [640, 223] on div at bounding box center [598, 202] width 114 height 254
click at [648, 291] on div at bounding box center [598, 202] width 114 height 254
click at [644, 289] on div at bounding box center [598, 202] width 114 height 254
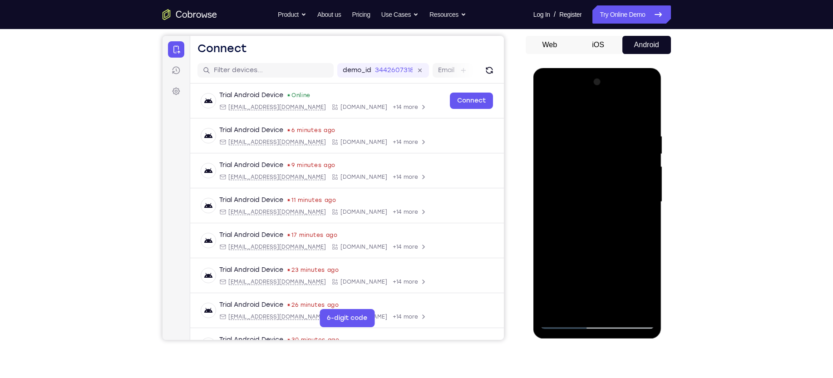
click at [644, 289] on div at bounding box center [598, 202] width 114 height 254
click at [571, 203] on div at bounding box center [598, 202] width 114 height 254
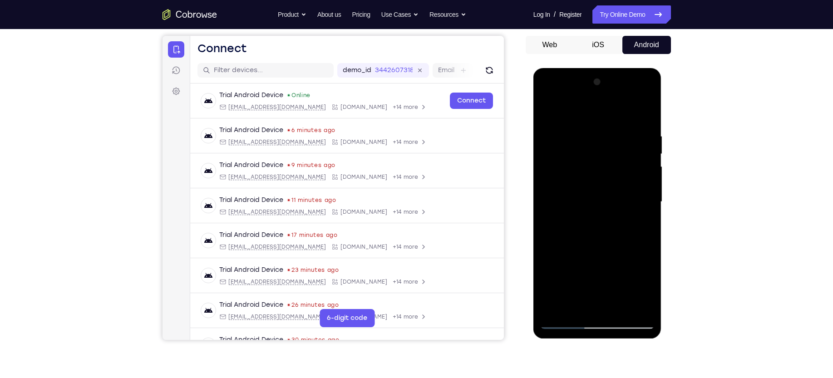
click at [603, 277] on div at bounding box center [598, 202] width 114 height 254
click at [639, 223] on div at bounding box center [598, 202] width 114 height 254
click at [548, 114] on div at bounding box center [598, 202] width 114 height 254
click at [582, 186] on div at bounding box center [598, 202] width 114 height 254
click at [590, 256] on div at bounding box center [598, 202] width 114 height 254
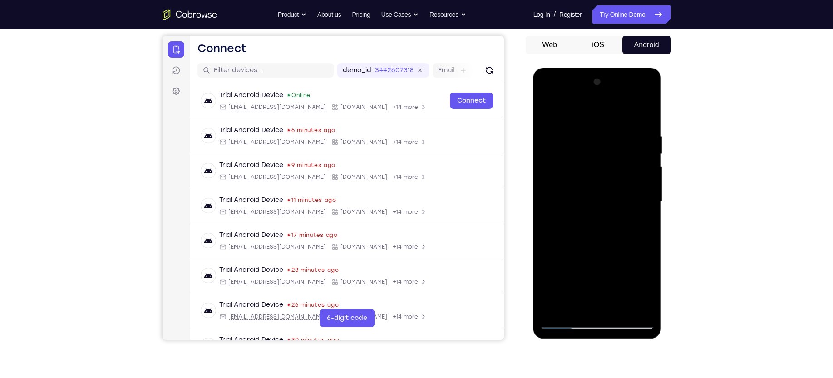
scroll to position [109, 0]
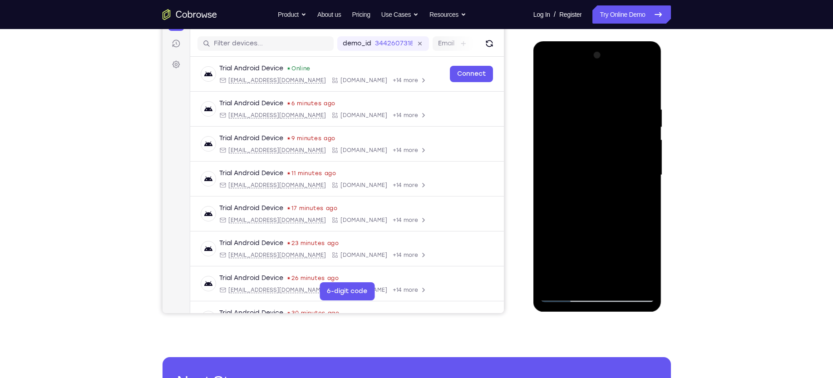
click at [602, 219] on div at bounding box center [598, 175] width 114 height 254
click at [589, 210] on div at bounding box center [598, 175] width 114 height 254
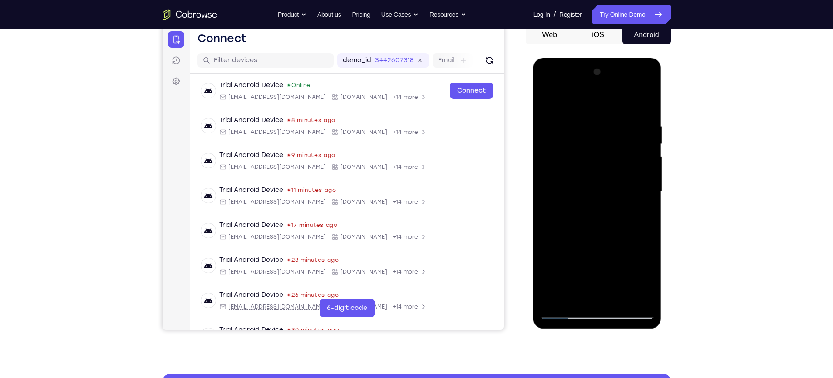
click at [548, 100] on div at bounding box center [598, 192] width 114 height 254
click at [586, 175] on div at bounding box center [598, 192] width 114 height 254
click at [607, 269] on div at bounding box center [598, 192] width 114 height 254
click at [640, 267] on div at bounding box center [598, 192] width 114 height 254
click at [641, 210] on div at bounding box center [598, 192] width 114 height 254
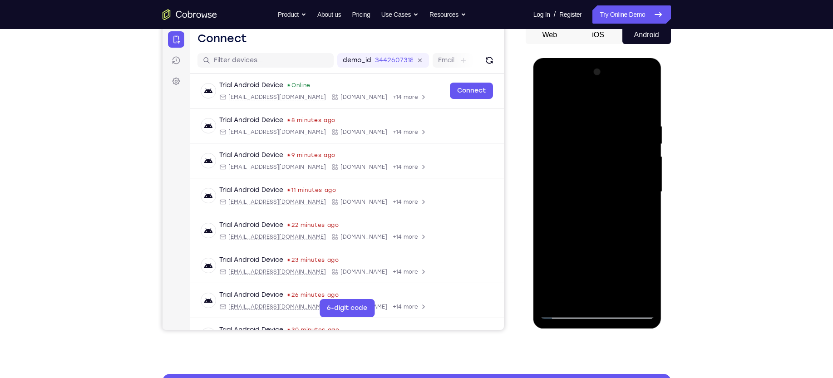
click at [643, 278] on div at bounding box center [598, 192] width 114 height 254
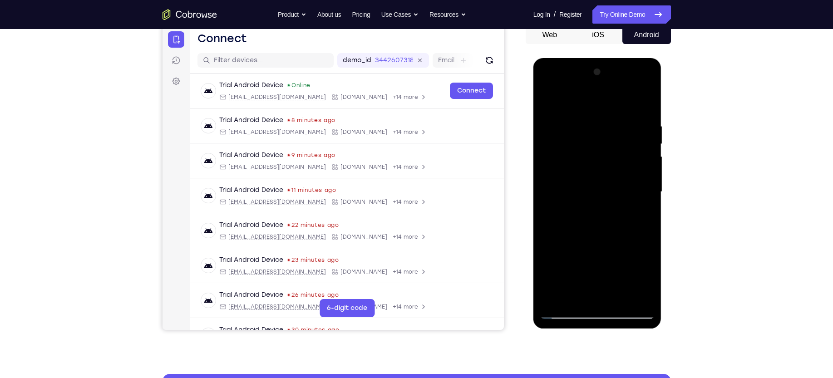
click at [643, 278] on div at bounding box center [598, 192] width 114 height 254
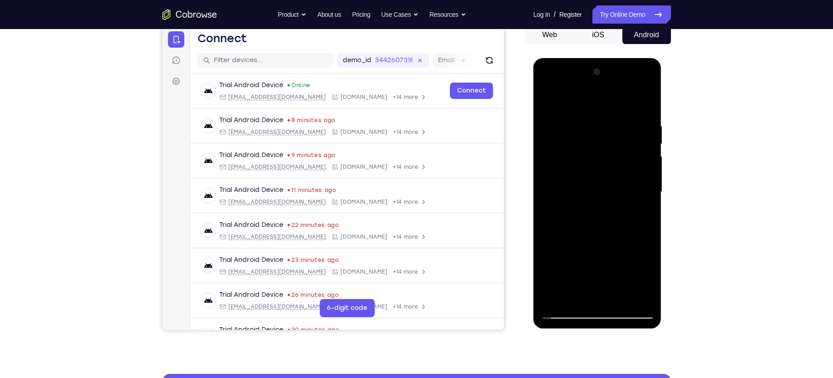
click at [560, 155] on div at bounding box center [598, 192] width 114 height 254
click at [591, 234] on div at bounding box center [598, 192] width 114 height 254
click at [636, 215] on div at bounding box center [598, 192] width 114 height 254
click at [637, 214] on div at bounding box center [598, 192] width 114 height 254
click at [578, 167] on div at bounding box center [598, 192] width 114 height 254
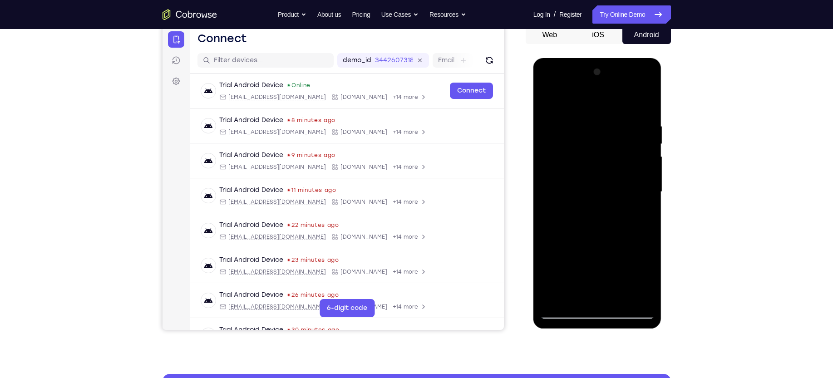
click at [593, 245] on div at bounding box center [598, 192] width 114 height 254
click at [638, 218] on div at bounding box center [598, 192] width 114 height 254
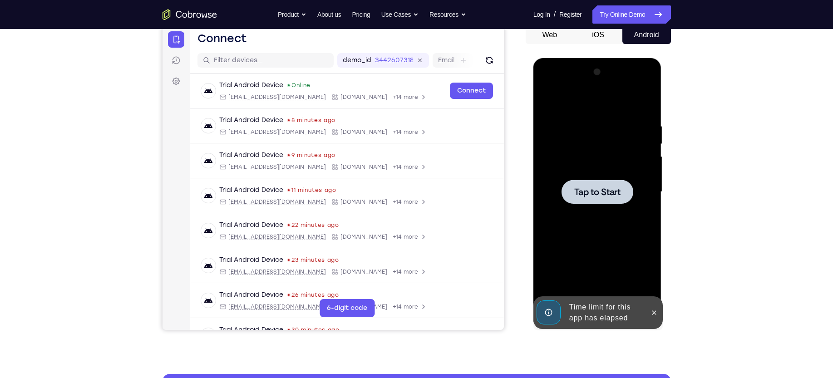
click at [583, 200] on div at bounding box center [598, 192] width 72 height 24
click at [656, 320] on button at bounding box center [654, 313] width 15 height 15
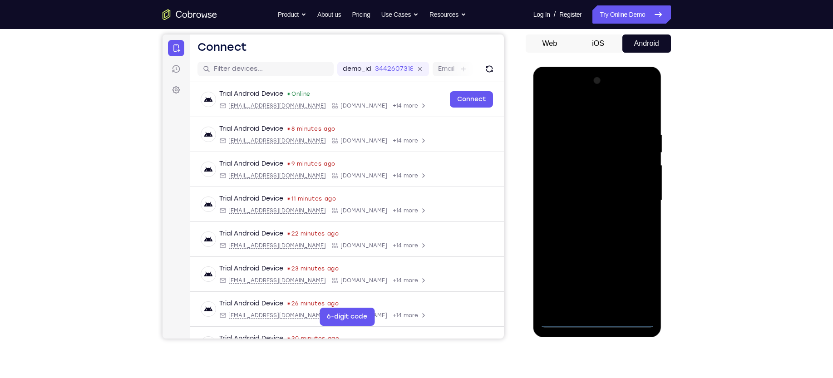
scroll to position [83, 0]
click at [598, 321] on div at bounding box center [598, 201] width 114 height 254
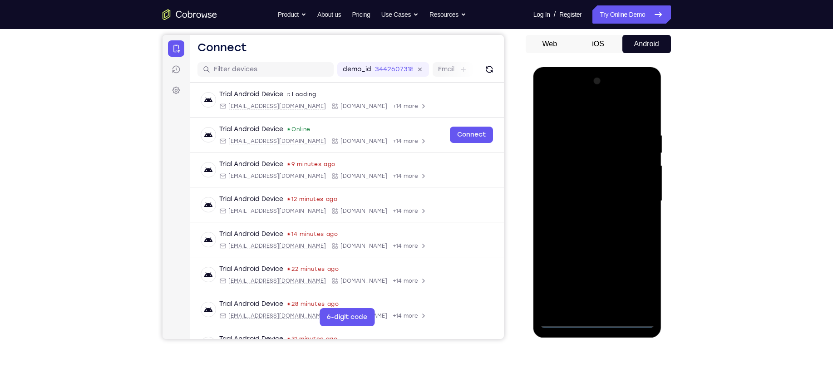
click at [598, 321] on div at bounding box center [598, 201] width 114 height 254
click at [637, 283] on div at bounding box center [598, 201] width 114 height 254
click at [568, 119] on div at bounding box center [598, 201] width 114 height 254
click at [634, 197] on div at bounding box center [598, 201] width 114 height 254
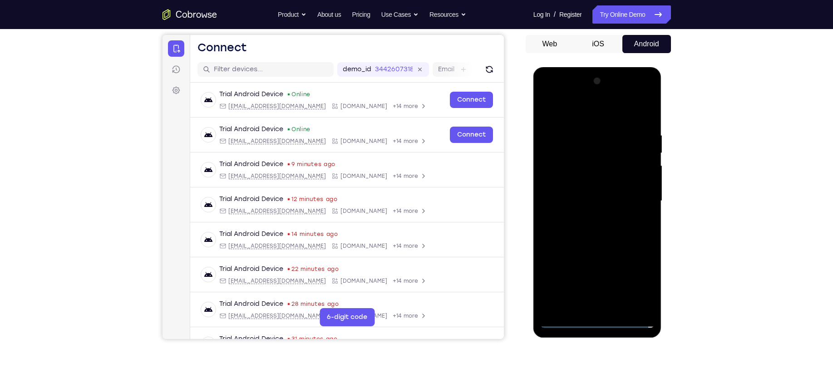
click at [588, 221] on div at bounding box center [598, 201] width 114 height 254
click at [597, 190] on div at bounding box center [598, 201] width 114 height 254
click at [594, 184] on div at bounding box center [598, 201] width 114 height 254
click at [645, 183] on div at bounding box center [598, 201] width 114 height 254
click at [597, 201] on div at bounding box center [598, 201] width 114 height 254
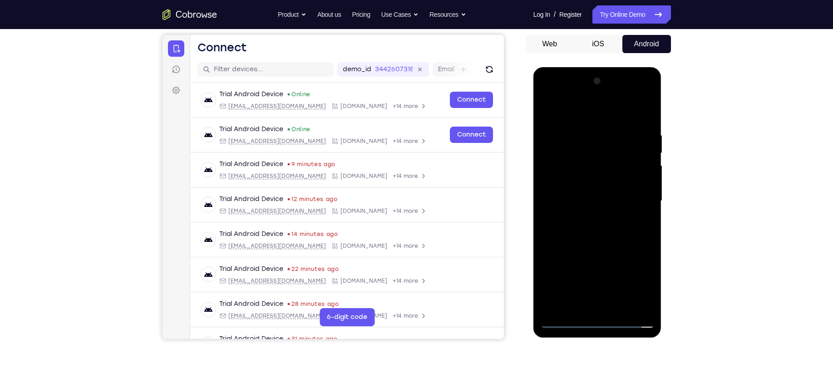
click at [570, 235] on div at bounding box center [598, 201] width 114 height 254
click at [619, 305] on div at bounding box center [598, 201] width 114 height 254
click at [615, 244] on div at bounding box center [598, 201] width 114 height 254
click at [620, 307] on div at bounding box center [598, 201] width 114 height 254
click at [590, 249] on div at bounding box center [598, 201] width 114 height 254
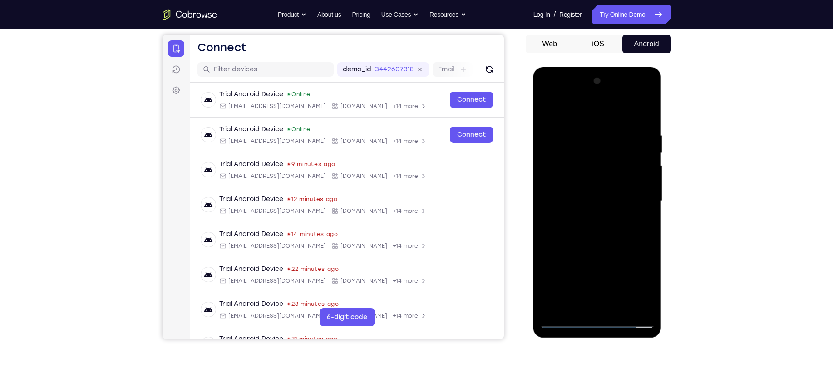
click at [583, 183] on div at bounding box center [598, 201] width 114 height 254
click at [579, 220] on div at bounding box center [598, 201] width 114 height 254
click at [607, 223] on div at bounding box center [598, 201] width 114 height 254
click at [639, 223] on div at bounding box center [598, 201] width 114 height 254
click at [575, 176] on div at bounding box center [598, 201] width 114 height 254
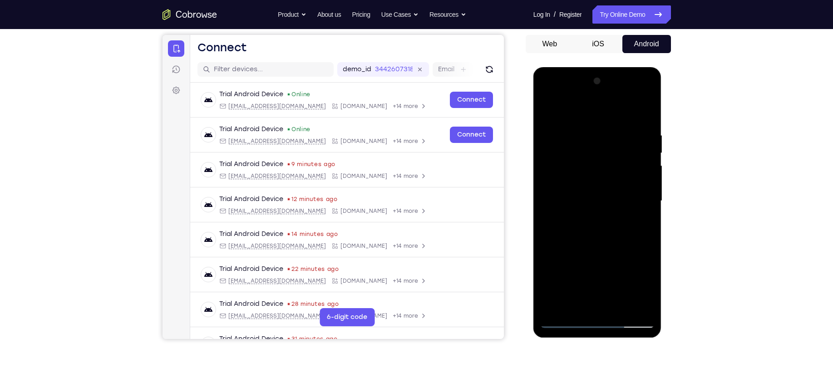
click at [577, 299] on div at bounding box center [598, 201] width 114 height 254
click at [591, 218] on div at bounding box center [598, 201] width 114 height 254
click at [642, 226] on div at bounding box center [598, 201] width 114 height 254
click at [648, 288] on div at bounding box center [598, 201] width 114 height 254
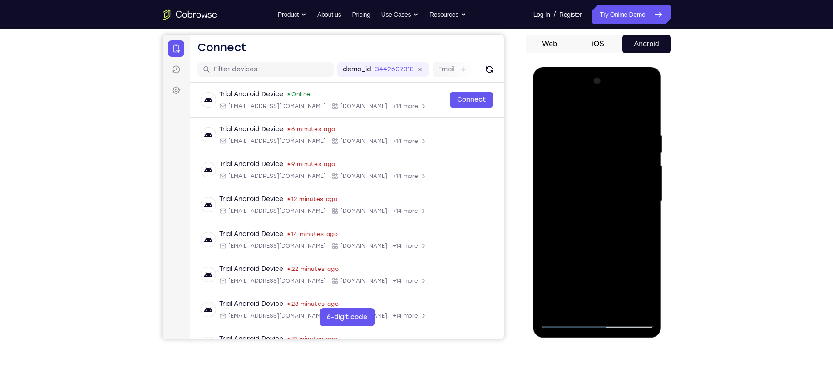
click at [648, 288] on div at bounding box center [598, 201] width 114 height 254
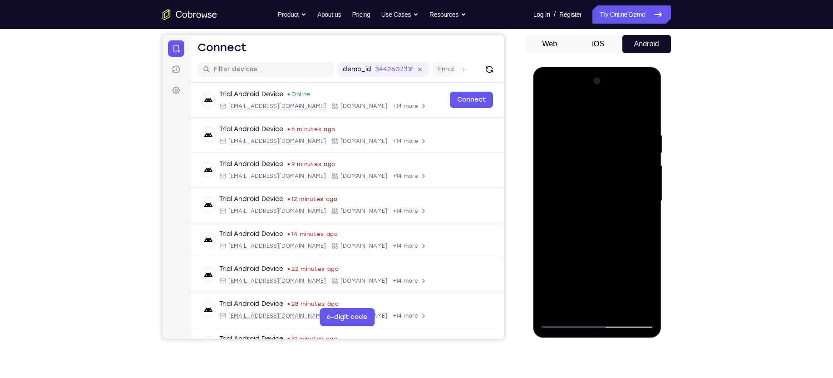
click at [648, 288] on div at bounding box center [598, 201] width 114 height 254
click at [648, 284] on div at bounding box center [598, 201] width 114 height 254
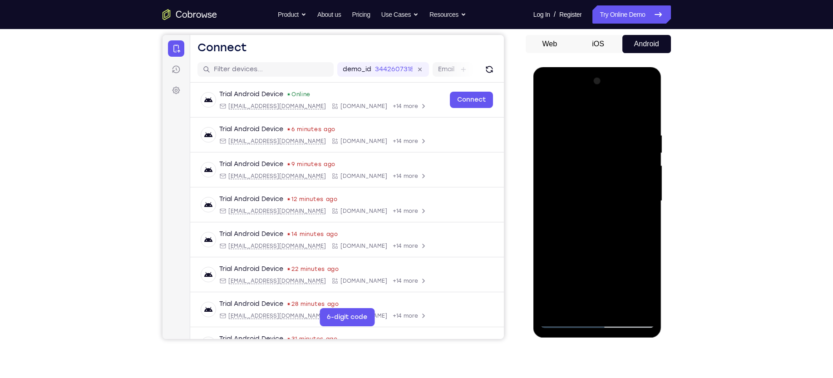
click at [648, 284] on div at bounding box center [598, 201] width 114 height 254
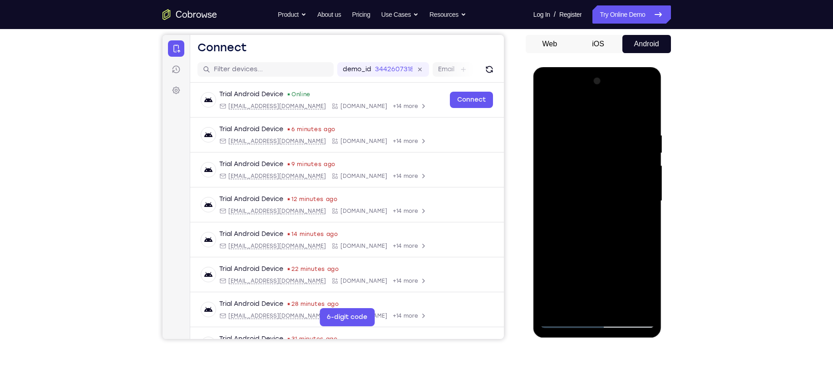
click at [575, 201] on div at bounding box center [598, 201] width 114 height 254
click at [602, 272] on div at bounding box center [598, 201] width 114 height 254
click at [639, 223] on div at bounding box center [598, 201] width 114 height 254
click at [586, 178] on div at bounding box center [598, 201] width 114 height 254
click at [617, 256] on div at bounding box center [598, 201] width 114 height 254
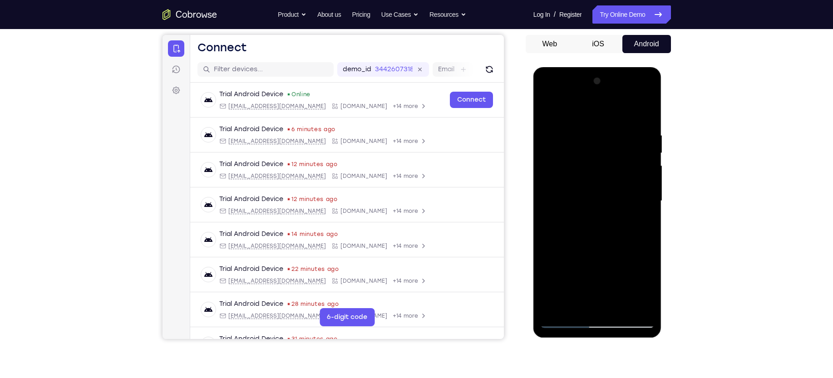
click at [642, 288] on div at bounding box center [598, 201] width 114 height 254
click at [583, 225] on div at bounding box center [598, 201] width 114 height 254
click at [642, 287] on div at bounding box center [598, 201] width 114 height 254
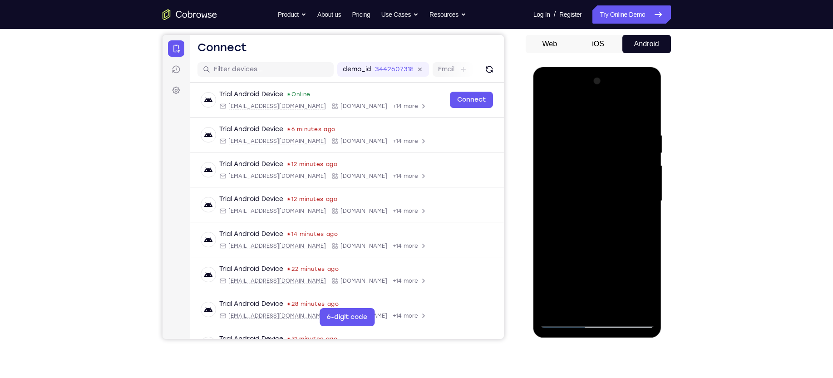
click at [642, 287] on div at bounding box center [598, 201] width 114 height 254
click at [642, 289] on div at bounding box center [598, 201] width 114 height 254
click at [605, 227] on div at bounding box center [598, 201] width 114 height 254
click at [585, 223] on div at bounding box center [598, 201] width 114 height 254
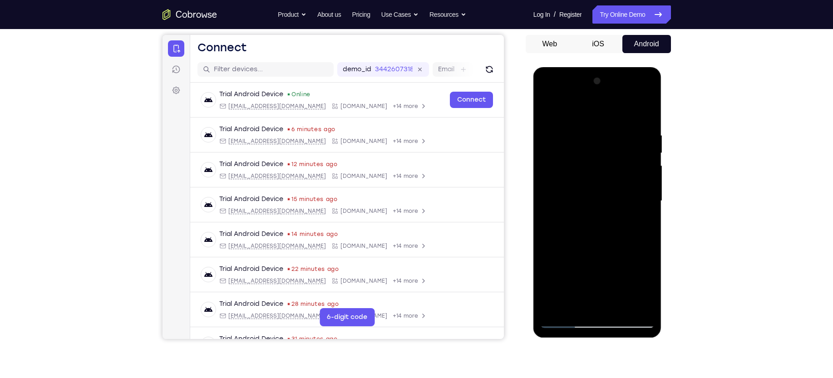
click at [641, 224] on div at bounding box center [598, 201] width 114 height 254
click at [552, 110] on div at bounding box center [598, 201] width 114 height 254
drag, startPoint x: 600, startPoint y: 159, endPoint x: 596, endPoint y: 206, distance: 47.4
click at [596, 206] on div at bounding box center [598, 201] width 114 height 254
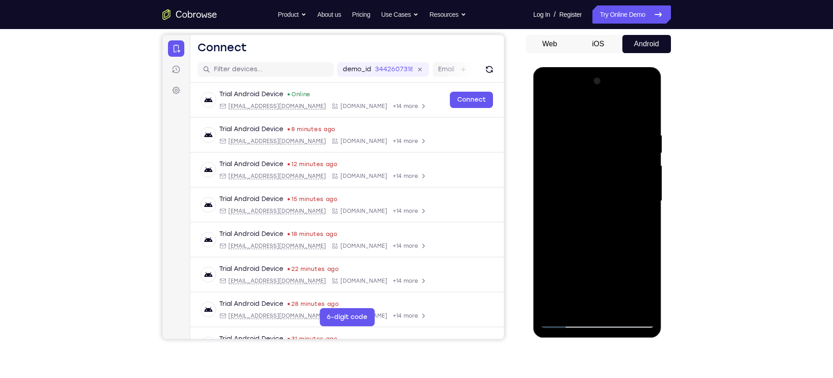
click at [615, 306] on div at bounding box center [598, 201] width 114 height 254
click at [599, 187] on div at bounding box center [598, 201] width 114 height 254
click at [590, 248] on div at bounding box center [598, 201] width 114 height 254
click at [617, 250] on div at bounding box center [598, 201] width 114 height 254
click at [641, 223] on div at bounding box center [598, 201] width 114 height 254
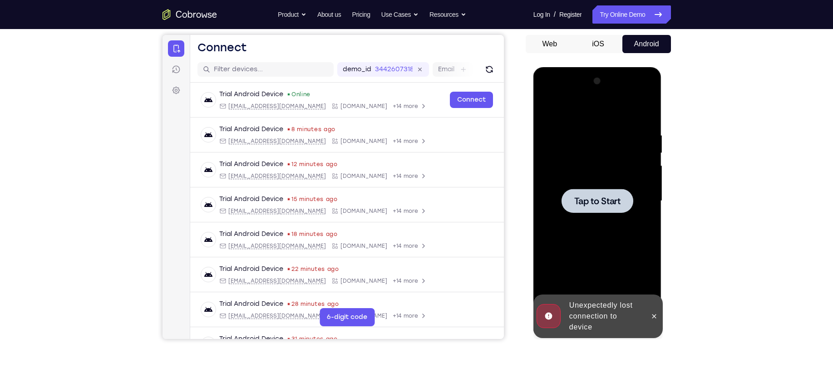
click at [570, 193] on div at bounding box center [598, 201] width 72 height 24
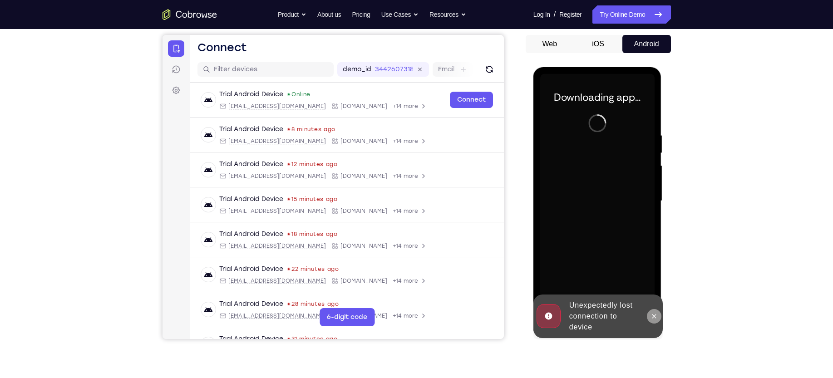
click at [654, 315] on icon at bounding box center [654, 316] width 7 height 7
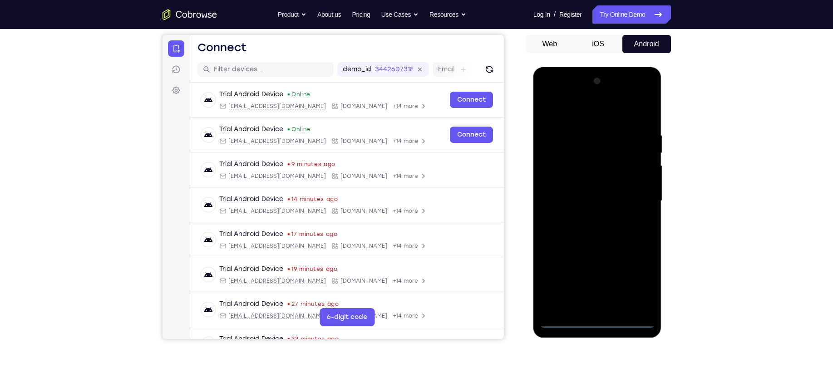
click at [600, 324] on div at bounding box center [598, 201] width 114 height 254
click at [633, 280] on div at bounding box center [598, 201] width 114 height 254
click at [588, 105] on div at bounding box center [598, 201] width 114 height 254
click at [585, 110] on div at bounding box center [598, 201] width 114 height 254
click at [636, 195] on div at bounding box center [598, 201] width 114 height 254
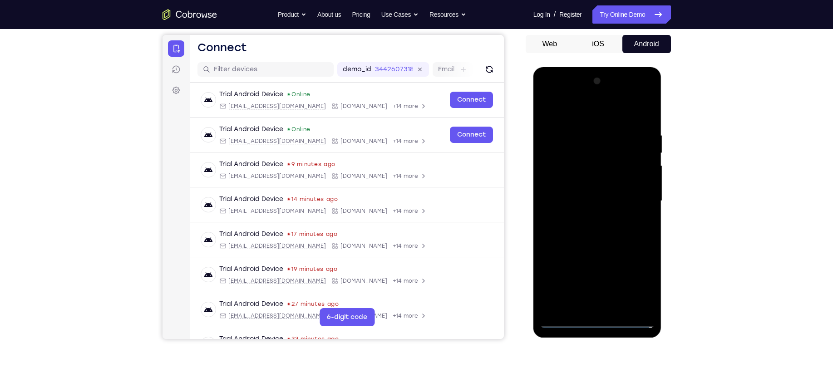
click at [593, 219] on div at bounding box center [598, 201] width 114 height 254
click at [589, 190] on div at bounding box center [598, 201] width 114 height 254
click at [572, 181] on div at bounding box center [598, 201] width 114 height 254
click at [641, 183] on div at bounding box center [598, 201] width 114 height 254
click at [585, 202] on div at bounding box center [598, 201] width 114 height 254
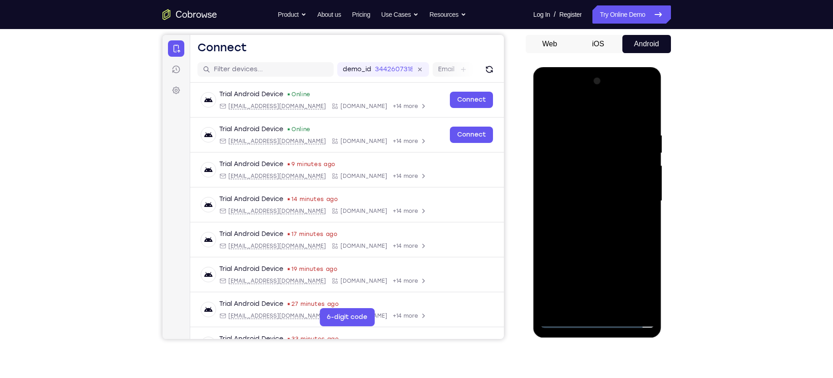
click at [577, 227] on div at bounding box center [598, 201] width 114 height 254
click at [583, 218] on div at bounding box center [598, 201] width 114 height 254
click at [620, 308] on div at bounding box center [598, 201] width 114 height 254
click at [610, 243] on div at bounding box center [598, 201] width 114 height 254
click at [616, 306] on div at bounding box center [598, 201] width 114 height 254
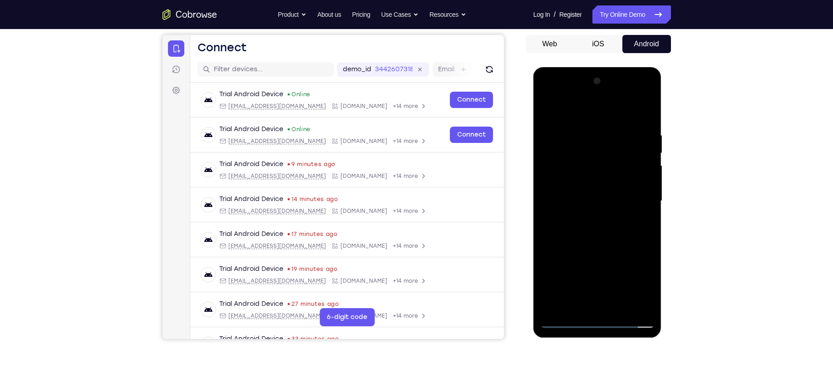
click at [583, 245] on div at bounding box center [598, 201] width 114 height 254
click at [585, 190] on div at bounding box center [598, 201] width 114 height 254
click at [571, 247] on div at bounding box center [598, 201] width 114 height 254
click at [587, 251] on div at bounding box center [598, 201] width 114 height 254
click at [643, 223] on div at bounding box center [598, 201] width 114 height 254
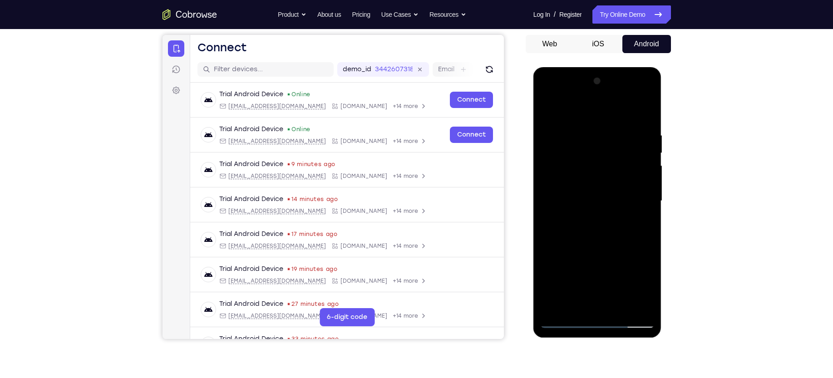
click at [547, 112] on div at bounding box center [598, 201] width 114 height 254
click at [585, 188] on div at bounding box center [598, 201] width 114 height 254
drag, startPoint x: 592, startPoint y: 169, endPoint x: 592, endPoint y: 228, distance: 60.0
click at [592, 228] on div at bounding box center [598, 201] width 114 height 254
drag, startPoint x: 585, startPoint y: 193, endPoint x: 585, endPoint y: 237, distance: 44.1
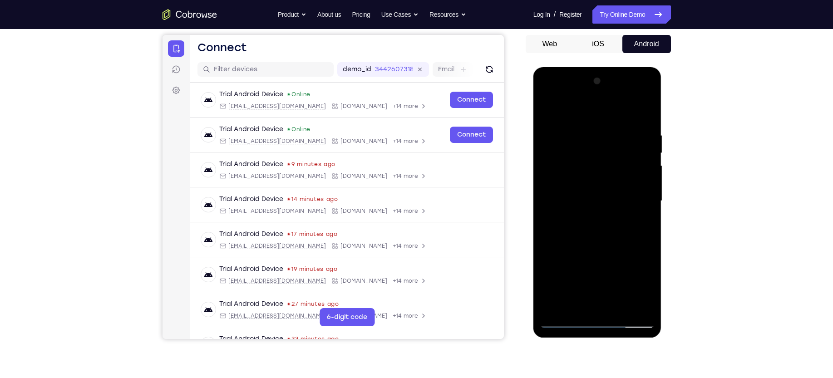
click at [585, 237] on div at bounding box center [598, 201] width 114 height 254
drag, startPoint x: 574, startPoint y: 216, endPoint x: 575, endPoint y: 156, distance: 60.4
click at [575, 156] on div at bounding box center [598, 201] width 114 height 254
drag, startPoint x: 578, startPoint y: 190, endPoint x: 580, endPoint y: 123, distance: 67.7
click at [580, 123] on div at bounding box center [598, 201] width 114 height 254
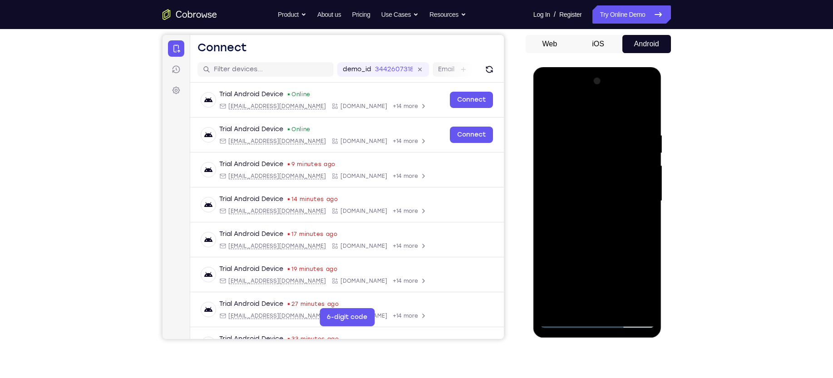
click at [548, 110] on div at bounding box center [598, 201] width 114 height 254
click at [551, 108] on div at bounding box center [598, 201] width 114 height 254
click at [620, 307] on div at bounding box center [598, 201] width 114 height 254
click at [550, 106] on div at bounding box center [598, 201] width 114 height 254
click at [622, 307] on div at bounding box center [598, 201] width 114 height 254
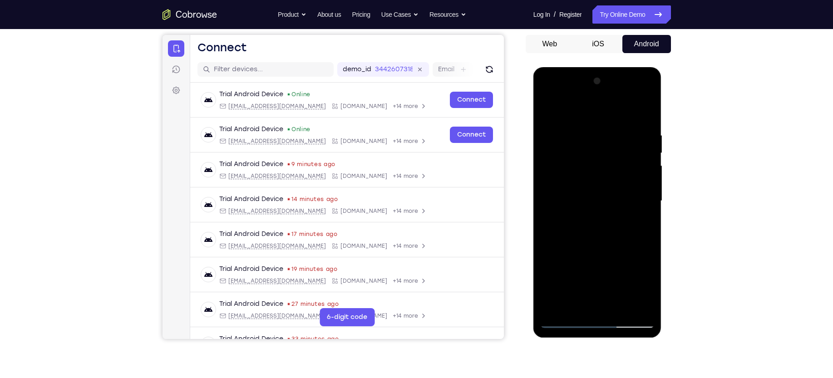
click at [593, 184] on div at bounding box center [598, 201] width 114 height 254
click at [592, 276] on div at bounding box center [598, 201] width 114 height 254
click at [594, 285] on div at bounding box center [598, 201] width 114 height 254
click at [613, 285] on div at bounding box center [598, 201] width 114 height 254
click at [573, 303] on div at bounding box center [598, 201] width 114 height 254
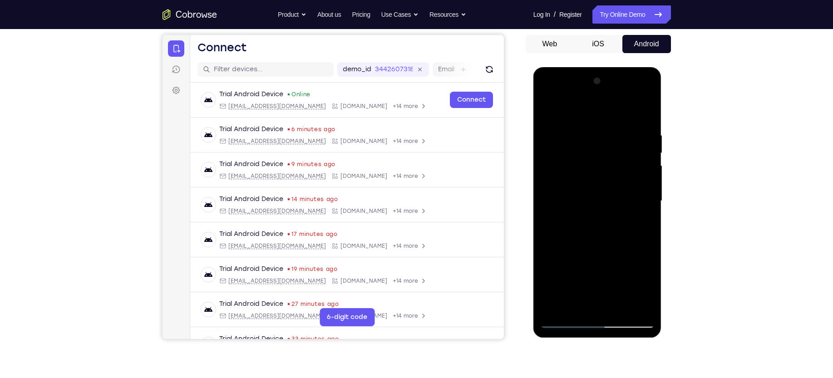
click at [621, 252] on div at bounding box center [598, 201] width 114 height 254
click at [644, 216] on div at bounding box center [598, 201] width 114 height 254
click at [641, 224] on div at bounding box center [598, 201] width 114 height 254
click at [589, 151] on div at bounding box center [598, 201] width 114 height 254
click at [618, 234] on div at bounding box center [598, 201] width 114 height 254
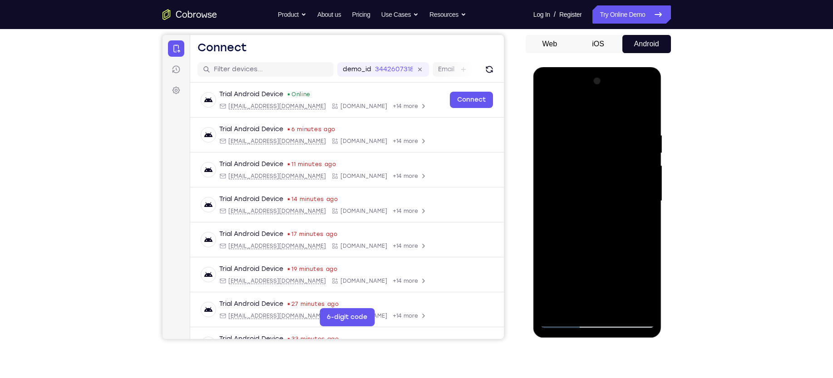
click at [643, 285] on div at bounding box center [598, 201] width 114 height 254
click at [639, 224] on div at bounding box center [598, 201] width 114 height 254
click at [546, 113] on div at bounding box center [598, 201] width 114 height 254
click at [551, 109] on div at bounding box center [598, 201] width 114 height 254
click at [584, 136] on div at bounding box center [598, 201] width 114 height 254
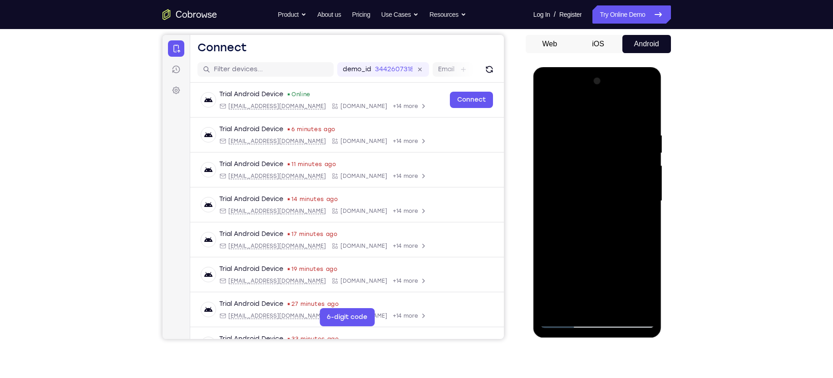
drag, startPoint x: 639, startPoint y: 203, endPoint x: 582, endPoint y: 216, distance: 58.1
click at [582, 216] on div at bounding box center [598, 201] width 114 height 254
click at [640, 199] on div at bounding box center [598, 201] width 114 height 254
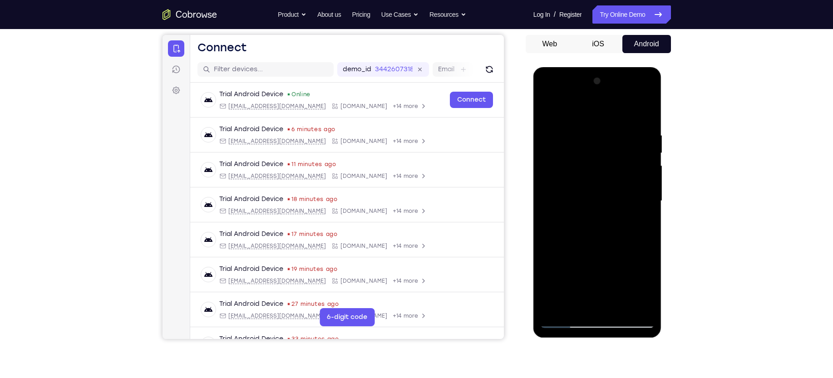
click at [640, 199] on div at bounding box center [598, 201] width 114 height 254
click at [549, 203] on div at bounding box center [598, 201] width 114 height 254
click at [627, 204] on div at bounding box center [598, 201] width 114 height 254
click at [637, 164] on div at bounding box center [598, 201] width 114 height 254
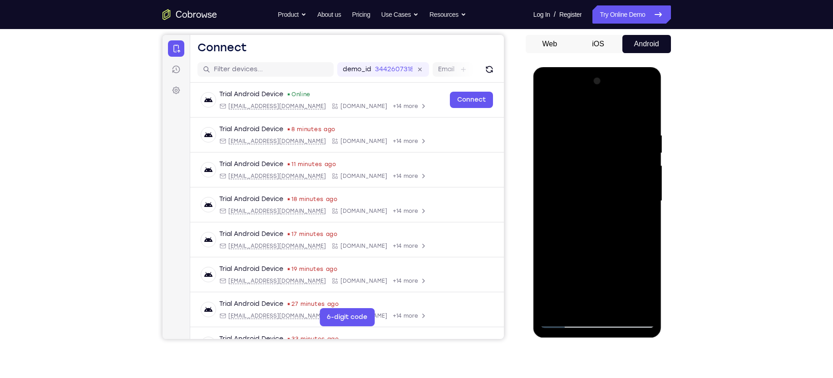
click at [642, 151] on div at bounding box center [598, 201] width 114 height 254
click at [639, 155] on div at bounding box center [598, 201] width 114 height 254
click at [642, 157] on div at bounding box center [598, 201] width 114 height 254
click at [643, 112] on div at bounding box center [598, 201] width 114 height 254
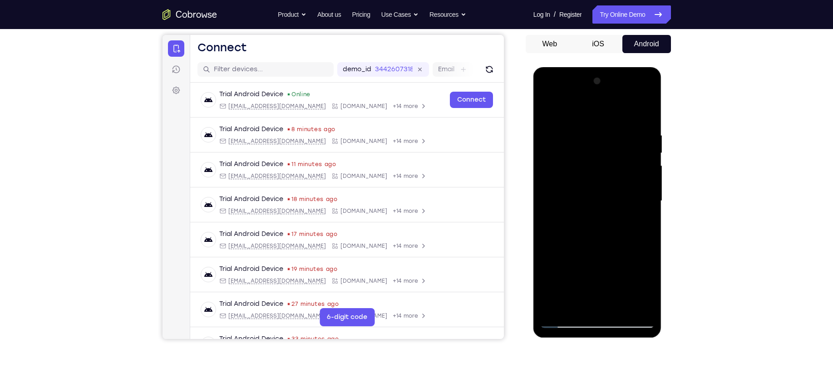
click at [621, 306] on div at bounding box center [598, 201] width 114 height 254
click at [595, 192] on div at bounding box center [598, 201] width 114 height 254
click at [588, 166] on div at bounding box center [598, 201] width 114 height 254
click at [622, 168] on div at bounding box center [598, 201] width 114 height 254
click at [577, 304] on div at bounding box center [598, 201] width 114 height 254
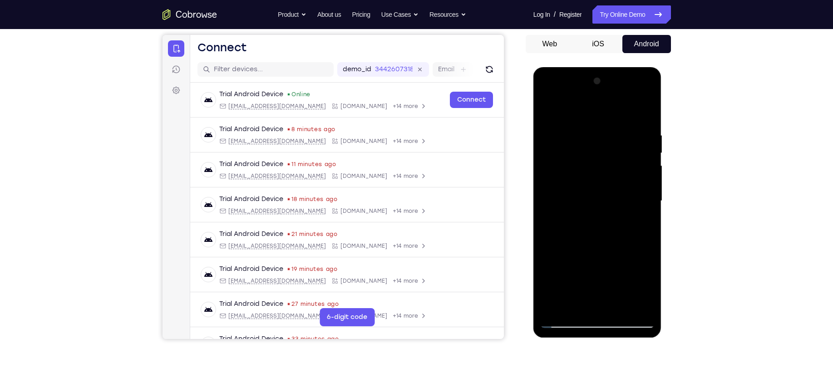
click at [548, 252] on div at bounding box center [598, 201] width 114 height 254
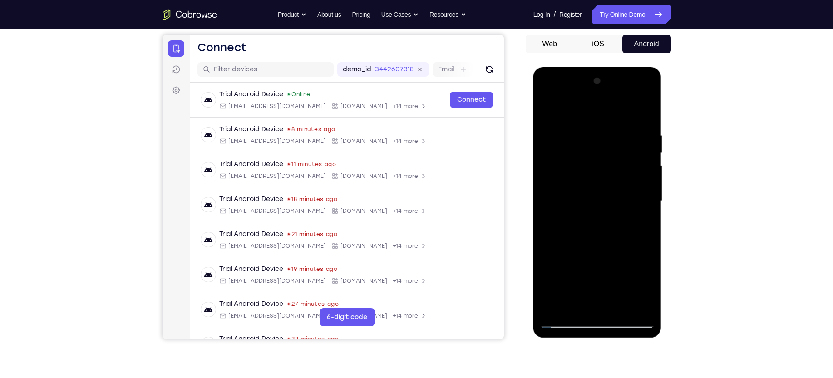
click at [548, 252] on div at bounding box center [598, 201] width 114 height 254
click at [640, 216] on div at bounding box center [598, 201] width 114 height 254
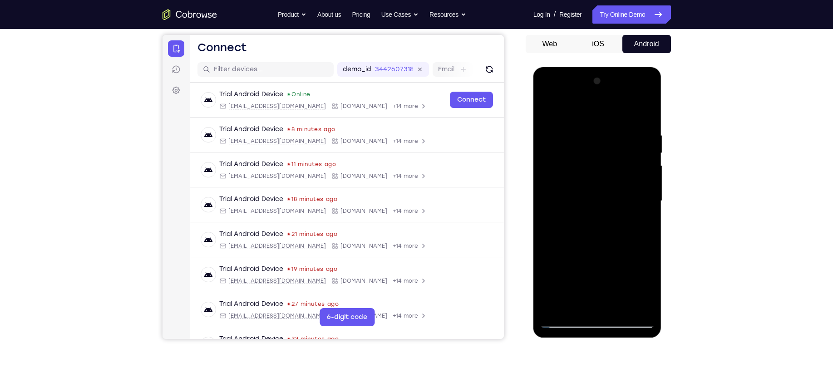
drag, startPoint x: 562, startPoint y: 160, endPoint x: 566, endPoint y: 204, distance: 44.2
click at [566, 204] on div at bounding box center [598, 201] width 114 height 254
drag, startPoint x: 566, startPoint y: 161, endPoint x: 566, endPoint y: 177, distance: 15.9
click at [566, 177] on div at bounding box center [598, 201] width 114 height 254
click at [598, 155] on div at bounding box center [598, 201] width 114 height 254
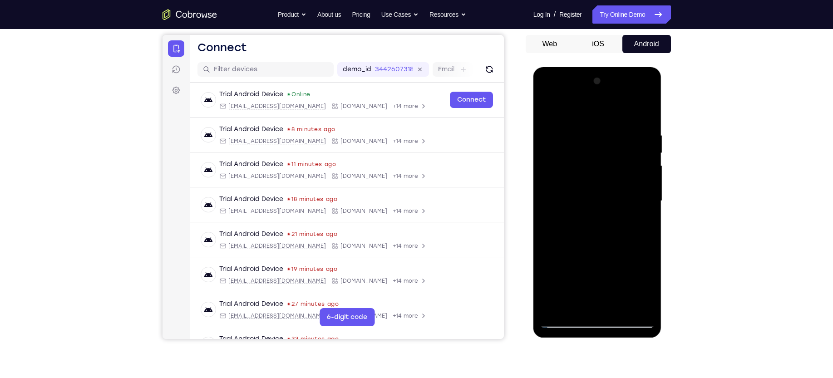
click at [620, 157] on div at bounding box center [598, 201] width 114 height 254
click at [645, 205] on div at bounding box center [598, 201] width 114 height 254
drag, startPoint x: 604, startPoint y: 188, endPoint x: 596, endPoint y: 102, distance: 86.2
click at [596, 102] on div at bounding box center [598, 201] width 114 height 254
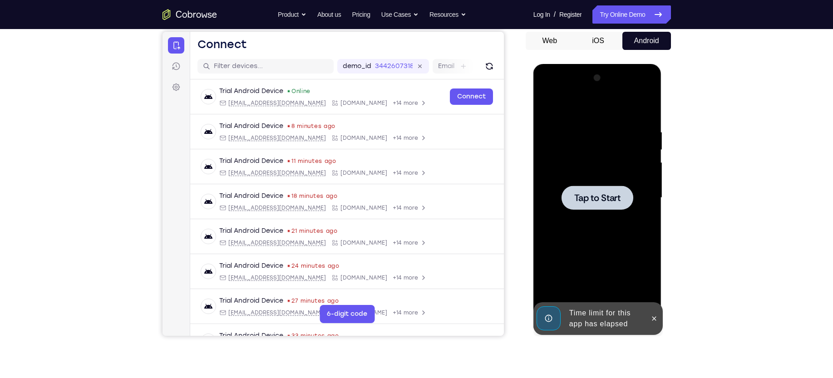
scroll to position [91, 0]
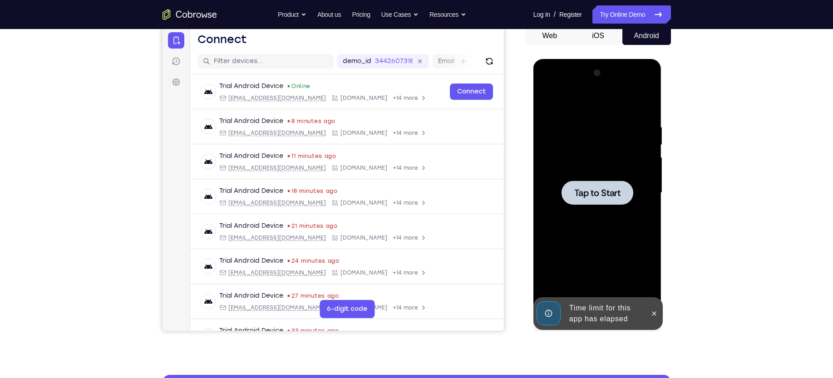
click at [586, 195] on span "Tap to Start" at bounding box center [598, 192] width 46 height 9
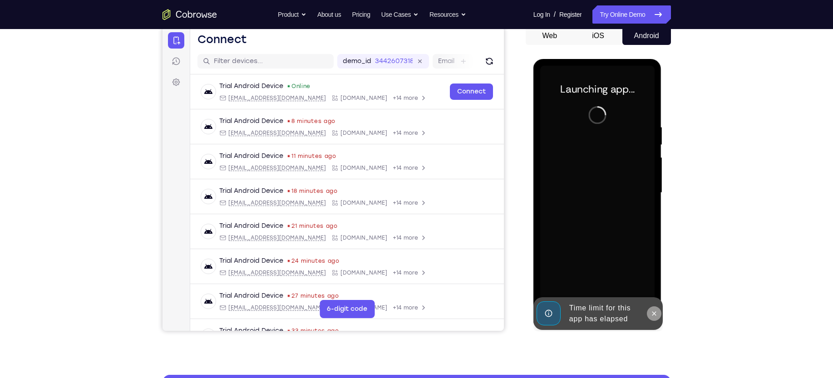
click at [651, 310] on icon at bounding box center [654, 313] width 7 height 7
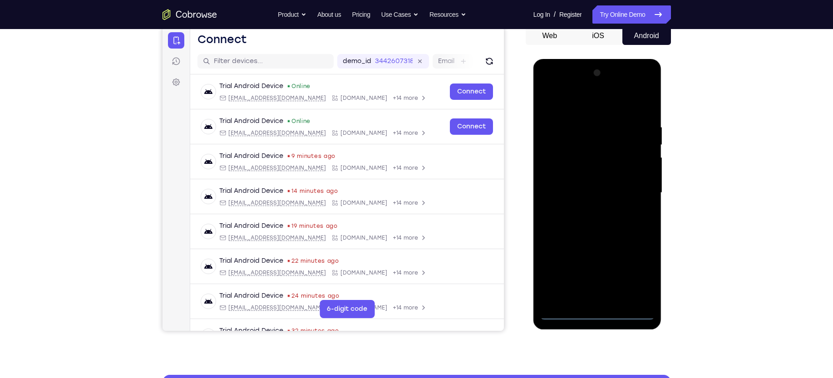
click at [597, 313] on div at bounding box center [598, 193] width 114 height 254
click at [632, 273] on div at bounding box center [598, 193] width 114 height 254
click at [595, 103] on div at bounding box center [598, 193] width 114 height 254
click at [633, 188] on div at bounding box center [598, 193] width 114 height 254
click at [586, 208] on div at bounding box center [598, 193] width 114 height 254
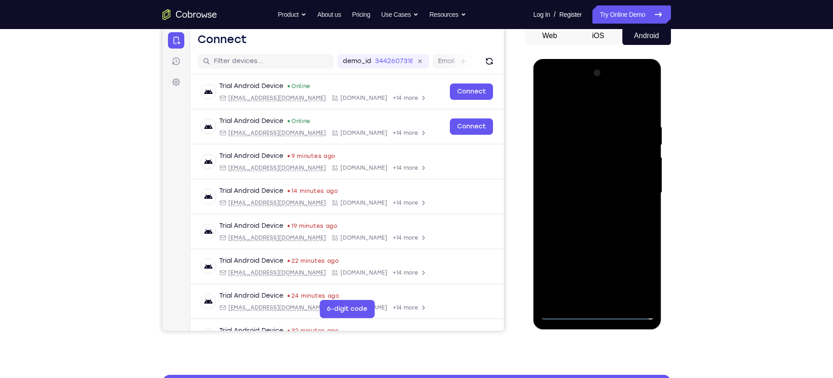
click at [584, 208] on div at bounding box center [598, 193] width 114 height 254
click at [585, 155] on div at bounding box center [598, 193] width 114 height 254
click at [578, 170] on div at bounding box center [598, 193] width 114 height 254
click at [568, 191] on div at bounding box center [598, 193] width 114 height 254
click at [562, 219] on div at bounding box center [598, 193] width 114 height 254
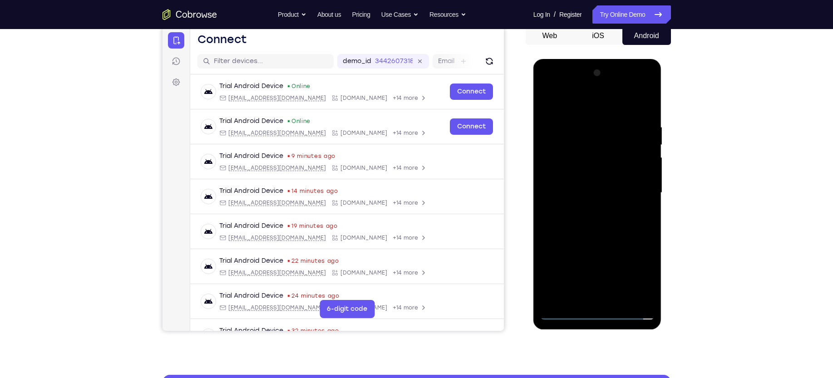
click at [571, 218] on div at bounding box center [598, 193] width 114 height 254
click at [621, 102] on div at bounding box center [598, 193] width 114 height 254
click at [593, 118] on div at bounding box center [598, 193] width 114 height 254
click at [618, 297] on div at bounding box center [598, 193] width 114 height 254
click at [595, 238] on div at bounding box center [598, 193] width 114 height 254
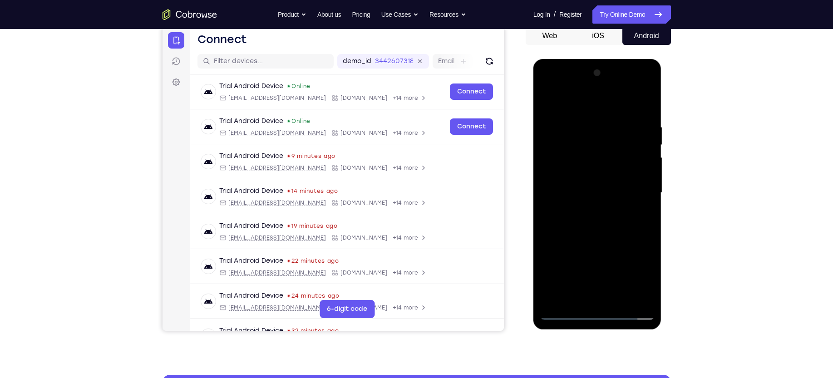
click at [582, 182] on div at bounding box center [598, 193] width 114 height 254
drag, startPoint x: 592, startPoint y: 158, endPoint x: 590, endPoint y: 213, distance: 55.4
click at [590, 213] on div at bounding box center [598, 193] width 114 height 254
click at [589, 159] on div at bounding box center [598, 193] width 114 height 254
click at [618, 158] on div at bounding box center [598, 193] width 114 height 254
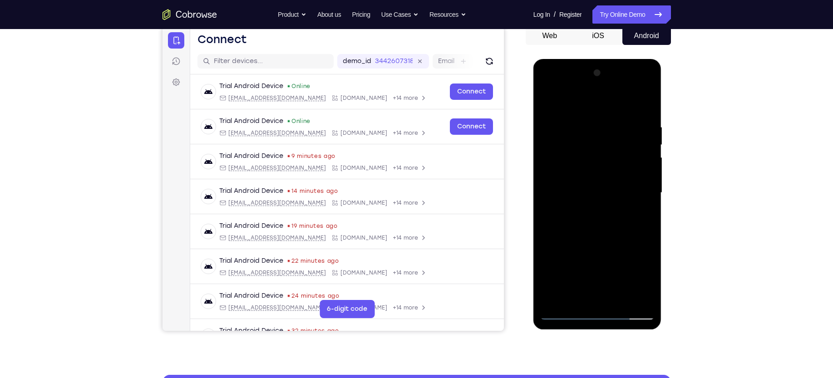
click at [638, 213] on div at bounding box center [598, 193] width 114 height 254
drag, startPoint x: 558, startPoint y: 149, endPoint x: 556, endPoint y: 174, distance: 25.5
click at [556, 174] on div at bounding box center [598, 193] width 114 height 254
drag, startPoint x: 567, startPoint y: 159, endPoint x: 563, endPoint y: 186, distance: 27.1
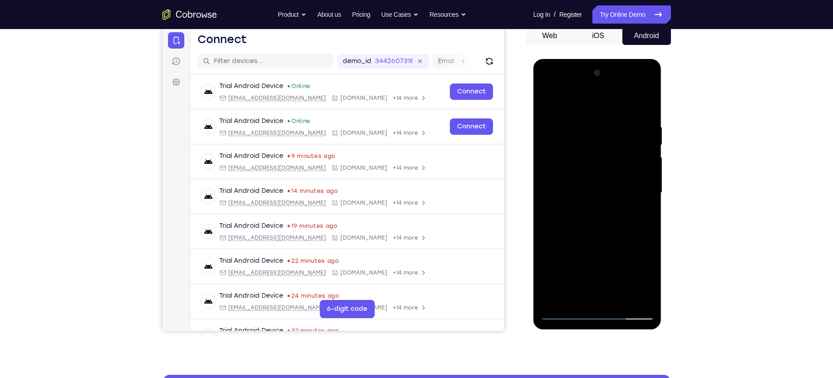
click at [563, 186] on div at bounding box center [598, 193] width 114 height 254
click at [572, 132] on div at bounding box center [598, 193] width 114 height 254
drag, startPoint x: 593, startPoint y: 211, endPoint x: 597, endPoint y: 138, distance: 72.8
click at [597, 138] on div at bounding box center [598, 193] width 114 height 254
click at [600, 259] on div at bounding box center [598, 193] width 114 height 254
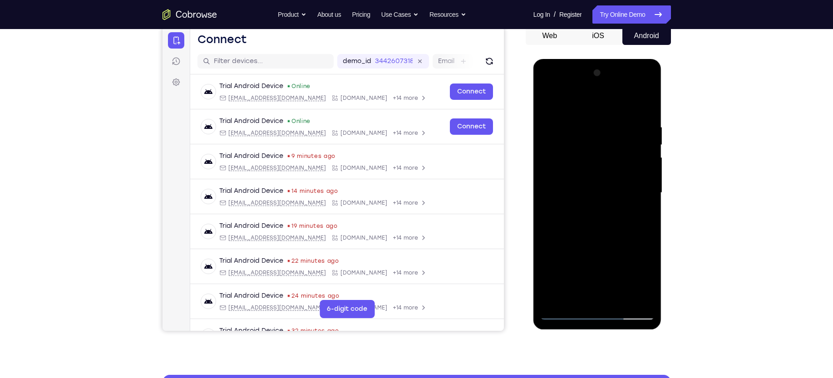
click at [637, 263] on div at bounding box center [598, 193] width 114 height 254
click at [576, 294] on div at bounding box center [598, 193] width 114 height 254
click at [622, 247] on div at bounding box center [598, 193] width 114 height 254
click at [639, 209] on div at bounding box center [598, 193] width 114 height 254
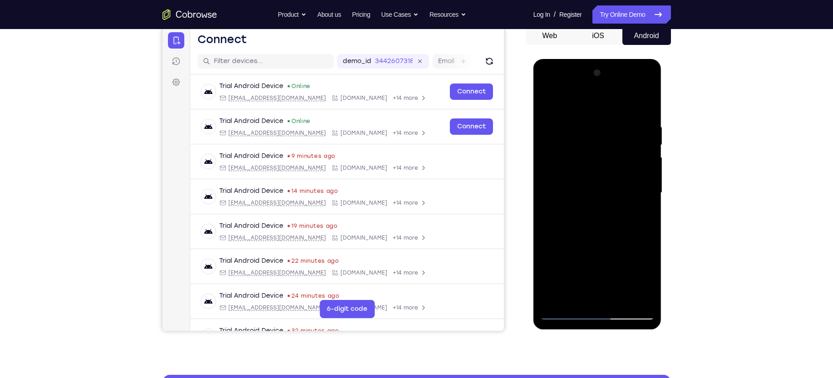
click at [595, 215] on div at bounding box center [598, 193] width 114 height 254
click at [621, 215] on div at bounding box center [598, 193] width 114 height 254
click at [572, 296] on div at bounding box center [598, 193] width 114 height 254
click at [548, 243] on div at bounding box center [598, 193] width 114 height 254
drag, startPoint x: 548, startPoint y: 243, endPoint x: 565, endPoint y: 137, distance: 107.2
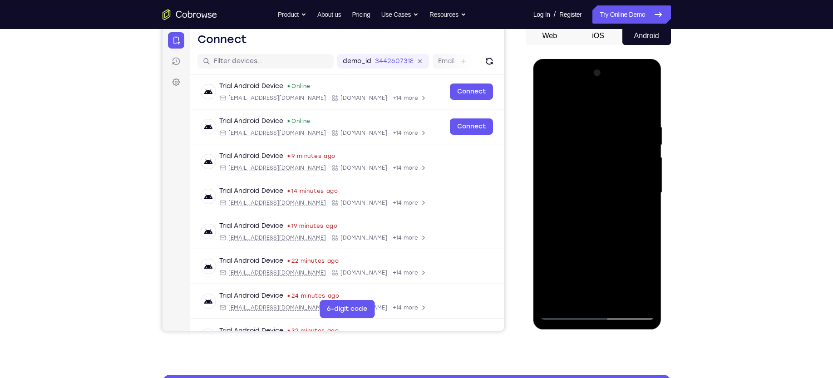
click at [565, 137] on div at bounding box center [598, 193] width 114 height 254
drag, startPoint x: 565, startPoint y: 137, endPoint x: 563, endPoint y: 166, distance: 28.7
click at [563, 166] on div at bounding box center [598, 193] width 114 height 254
drag, startPoint x: 569, startPoint y: 136, endPoint x: 570, endPoint y: 179, distance: 42.7
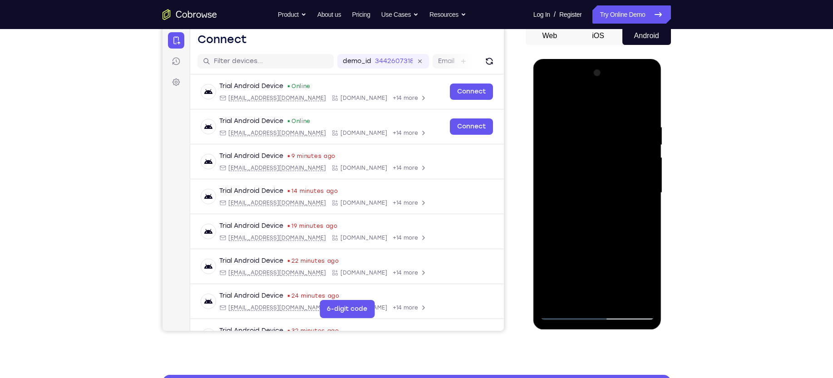
click at [570, 179] on div at bounding box center [598, 193] width 114 height 254
drag, startPoint x: 581, startPoint y: 183, endPoint x: 580, endPoint y: 219, distance: 36.4
click at [580, 219] on div at bounding box center [598, 193] width 114 height 254
click at [597, 119] on div at bounding box center [598, 193] width 114 height 254
click at [646, 102] on div at bounding box center [598, 193] width 114 height 254
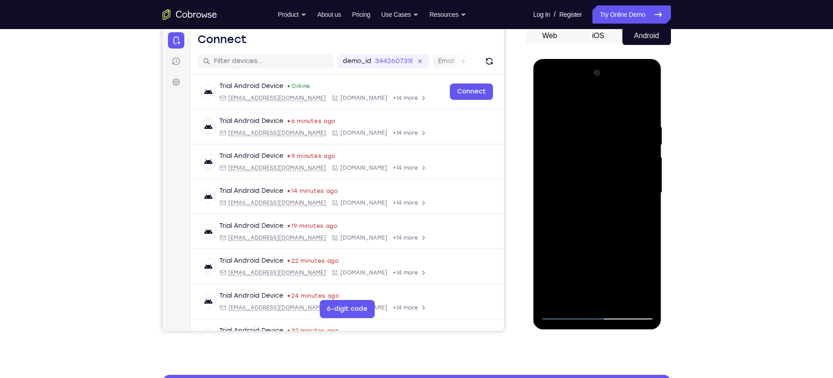
click at [604, 204] on div at bounding box center [598, 193] width 114 height 254
click at [637, 205] on div at bounding box center [598, 193] width 114 height 254
click at [641, 213] on div at bounding box center [598, 193] width 114 height 254
click at [585, 156] on div at bounding box center [598, 193] width 114 height 254
click at [602, 212] on div at bounding box center [598, 193] width 114 height 254
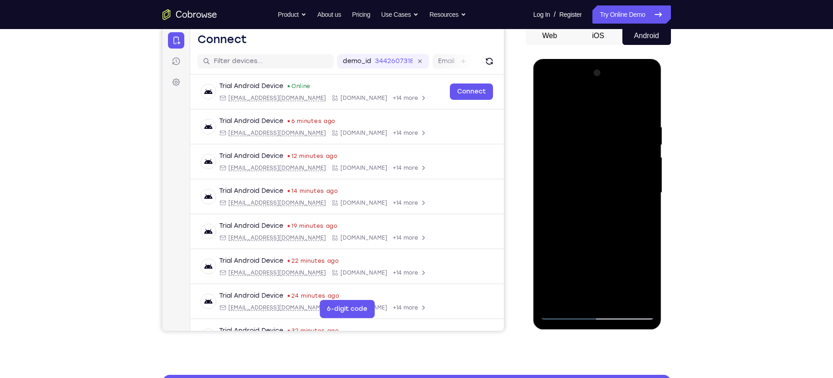
click at [655, 281] on div at bounding box center [598, 194] width 129 height 271
click at [648, 281] on div at bounding box center [598, 193] width 114 height 254
click at [575, 298] on div at bounding box center [598, 193] width 114 height 254
click at [548, 247] on div at bounding box center [598, 193] width 114 height 254
click at [638, 208] on div at bounding box center [598, 193] width 114 height 254
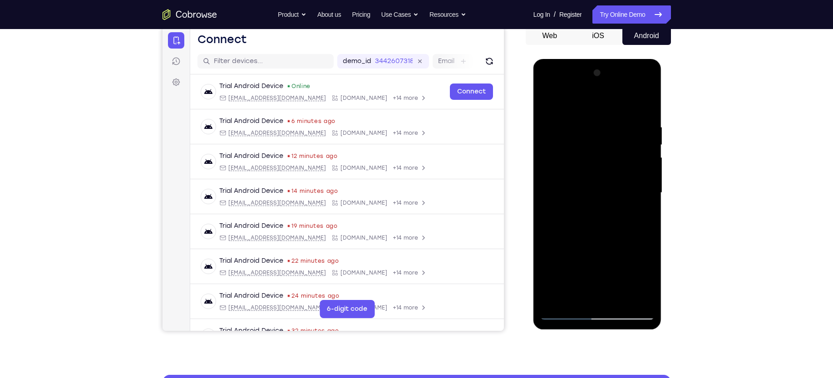
click at [579, 163] on div at bounding box center [598, 193] width 114 height 254
click at [608, 248] on div at bounding box center [598, 193] width 114 height 254
click at [646, 281] on div at bounding box center [598, 193] width 114 height 254
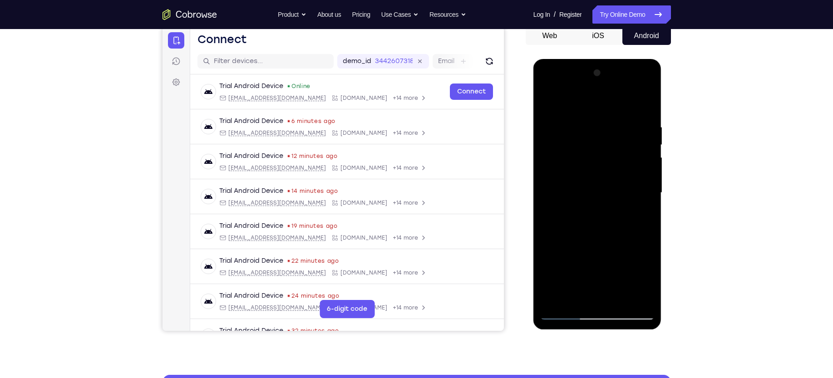
click at [573, 296] on div at bounding box center [598, 193] width 114 height 254
click at [549, 242] on div at bounding box center [598, 193] width 114 height 254
click at [639, 209] on div at bounding box center [598, 193] width 114 height 254
click at [576, 166] on div at bounding box center [598, 193] width 114 height 254
click at [609, 247] on div at bounding box center [598, 193] width 114 height 254
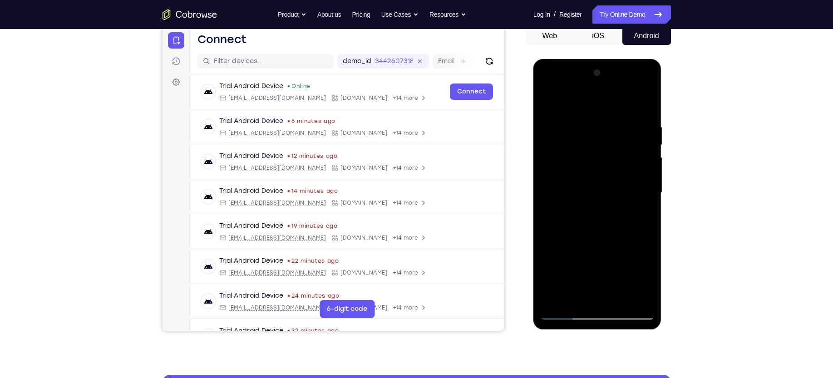
click at [645, 279] on div at bounding box center [598, 193] width 114 height 254
click at [565, 215] on div at bounding box center [598, 193] width 114 height 254
click at [645, 280] on div at bounding box center [598, 193] width 114 height 254
click at [638, 214] on div at bounding box center [598, 193] width 114 height 254
click at [565, 168] on div at bounding box center [598, 193] width 114 height 254
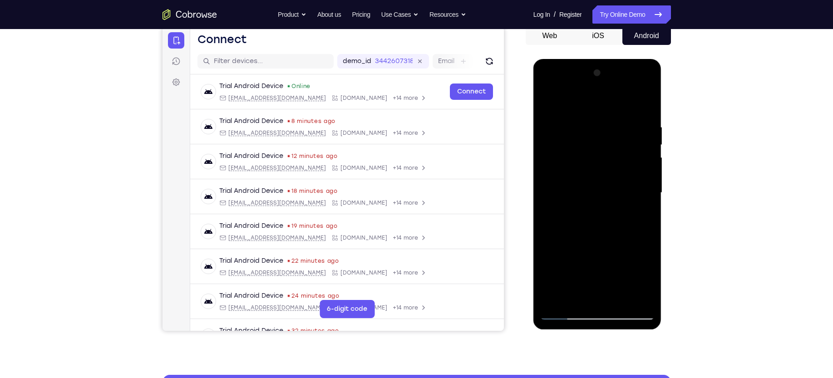
click at [585, 248] on div at bounding box center [598, 193] width 114 height 254
click at [639, 212] on div at bounding box center [598, 193] width 114 height 254
drag, startPoint x: 609, startPoint y: 150, endPoint x: 610, endPoint y: 168, distance: 18.2
click at [610, 168] on div at bounding box center [598, 193] width 114 height 254
click at [591, 160] on div at bounding box center [598, 193] width 114 height 254
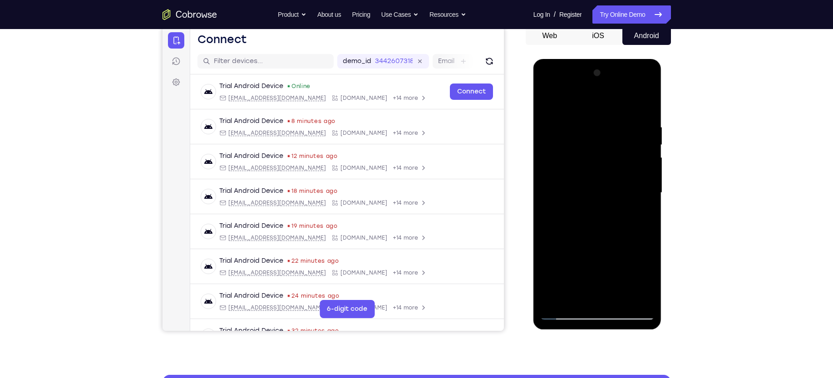
click at [594, 233] on div at bounding box center [598, 193] width 114 height 254
click at [548, 100] on div at bounding box center [598, 193] width 114 height 254
click at [618, 301] on div at bounding box center [598, 193] width 114 height 254
click at [588, 181] on div at bounding box center [598, 193] width 114 height 254
click at [613, 206] on div at bounding box center [598, 193] width 114 height 254
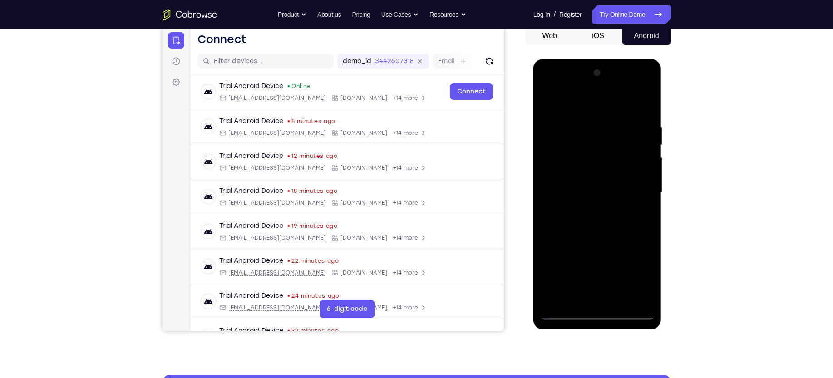
click at [547, 101] on div at bounding box center [598, 193] width 114 height 254
click at [618, 297] on div at bounding box center [598, 193] width 114 height 254
click at [599, 179] on div at bounding box center [598, 193] width 114 height 254
click at [614, 186] on div at bounding box center [598, 193] width 114 height 254
click at [549, 103] on div at bounding box center [598, 193] width 114 height 254
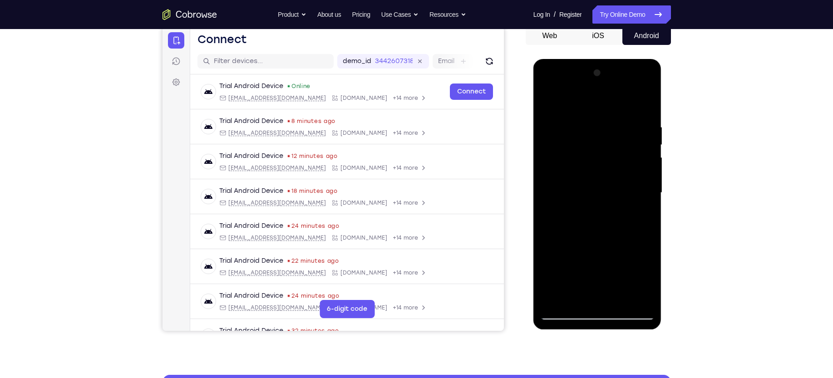
click at [618, 301] on div at bounding box center [598, 193] width 114 height 254
click at [591, 183] on div at bounding box center [598, 193] width 114 height 254
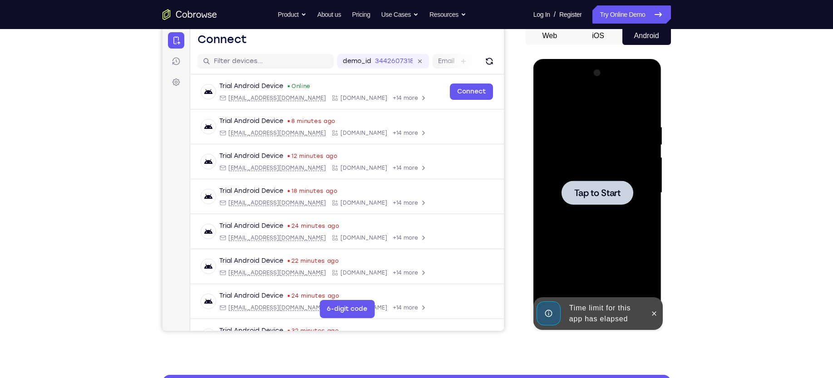
click at [626, 188] on div at bounding box center [598, 193] width 72 height 24
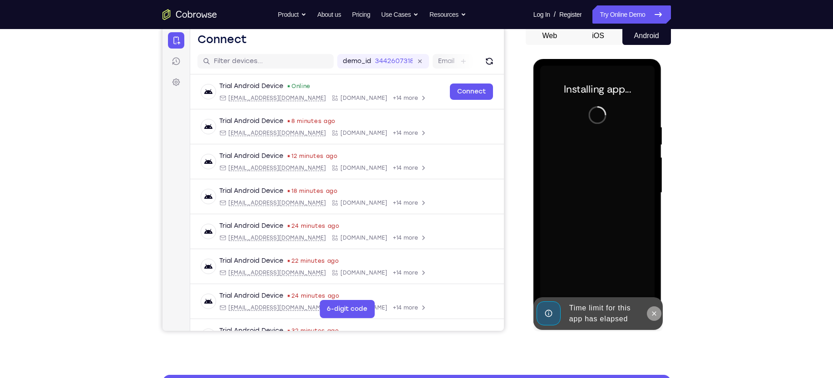
click at [653, 313] on icon at bounding box center [654, 313] width 7 height 7
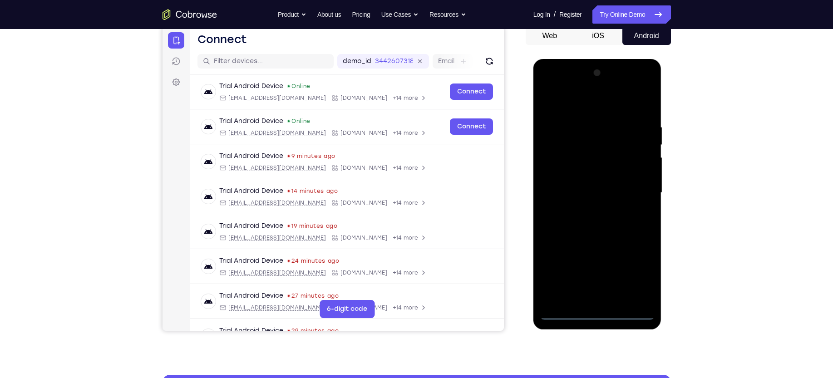
click at [597, 311] on div at bounding box center [598, 193] width 114 height 254
click at [644, 270] on div at bounding box center [598, 193] width 114 height 254
click at [593, 106] on div at bounding box center [598, 193] width 114 height 254
click at [634, 188] on div at bounding box center [598, 193] width 114 height 254
click at [587, 209] on div at bounding box center [598, 193] width 114 height 254
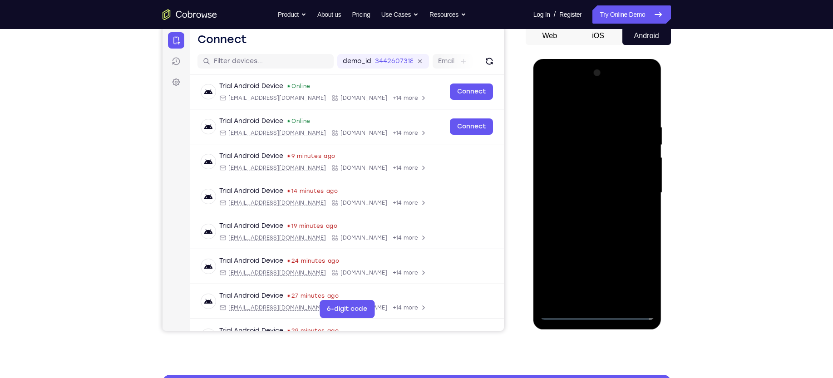
click at [607, 179] on div at bounding box center [598, 193] width 114 height 254
click at [560, 178] on div at bounding box center [598, 193] width 114 height 254
click at [571, 192] on div at bounding box center [598, 193] width 114 height 254
click at [567, 220] on div at bounding box center [598, 193] width 114 height 254
click at [575, 220] on div at bounding box center [598, 193] width 114 height 254
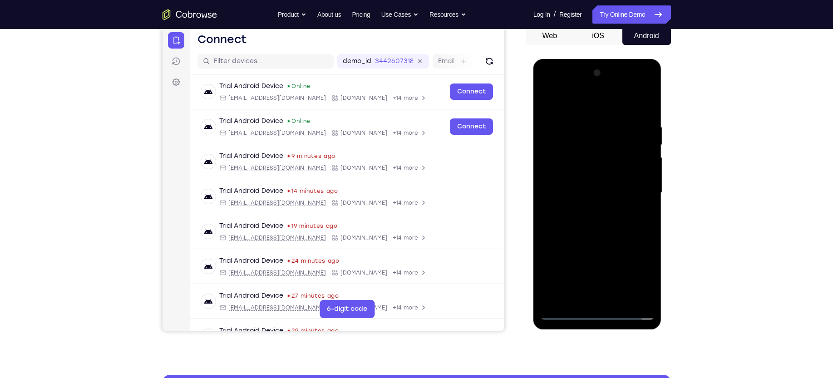
click at [617, 98] on div at bounding box center [598, 193] width 114 height 254
click at [617, 304] on div at bounding box center [598, 193] width 114 height 254
click at [600, 237] on div at bounding box center [598, 193] width 114 height 254
click at [621, 300] on div at bounding box center [598, 193] width 114 height 254
click at [574, 242] on div at bounding box center [598, 193] width 114 height 254
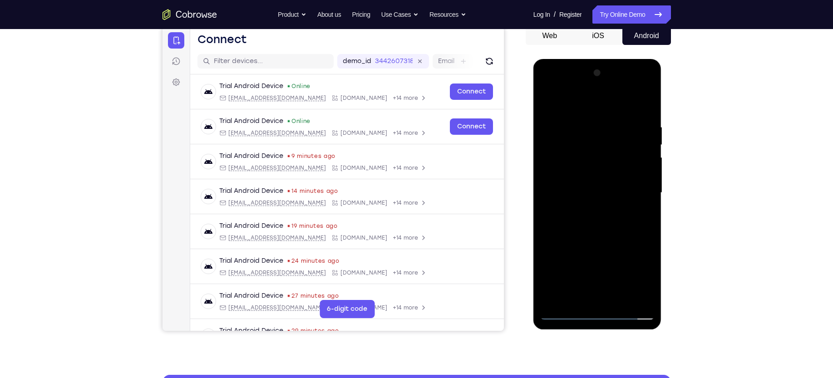
click at [572, 175] on div at bounding box center [598, 193] width 114 height 254
click at [621, 165] on div at bounding box center [598, 193] width 114 height 254
click at [615, 191] on div at bounding box center [598, 193] width 114 height 254
click at [587, 180] on div at bounding box center [598, 193] width 114 height 254
click at [624, 186] on div at bounding box center [598, 193] width 114 height 254
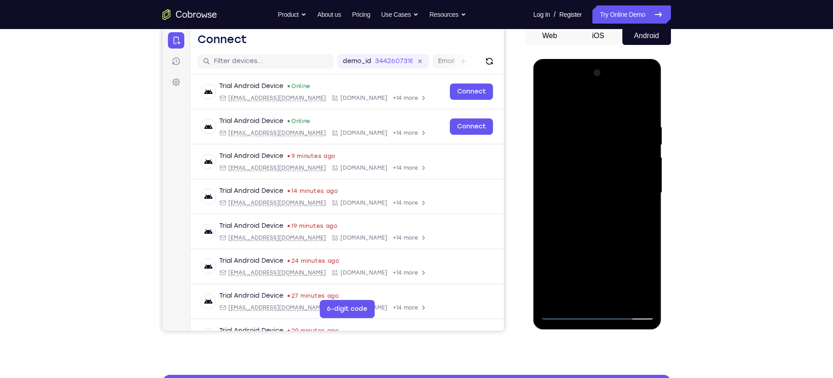
click at [575, 294] on div at bounding box center [598, 193] width 114 height 254
click at [641, 208] on div at bounding box center [598, 193] width 114 height 254
drag, startPoint x: 589, startPoint y: 150, endPoint x: 590, endPoint y: 187, distance: 37.3
click at [590, 187] on div at bounding box center [598, 193] width 114 height 254
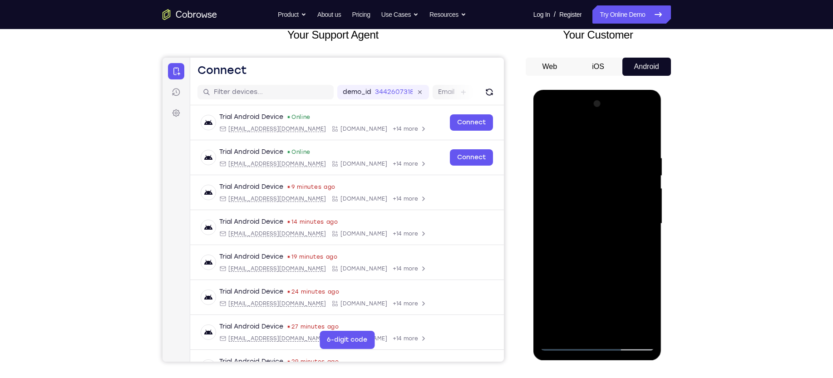
scroll to position [57, 0]
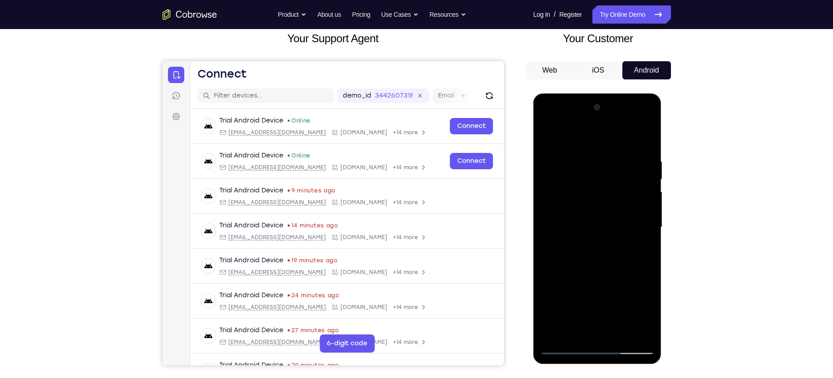
drag, startPoint x: 606, startPoint y: 153, endPoint x: 603, endPoint y: 177, distance: 23.8
click at [603, 177] on div at bounding box center [598, 227] width 114 height 254
click at [595, 162] on div at bounding box center [598, 227] width 114 height 254
click at [615, 182] on div at bounding box center [598, 227] width 114 height 254
click at [645, 315] on div at bounding box center [598, 227] width 114 height 254
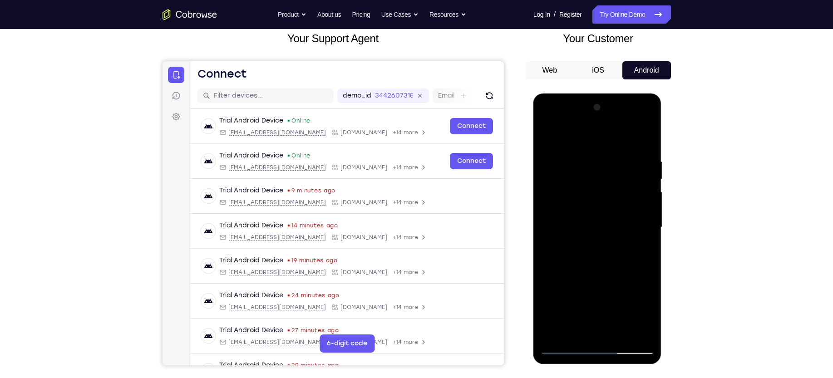
click at [645, 315] on div at bounding box center [598, 227] width 114 height 254
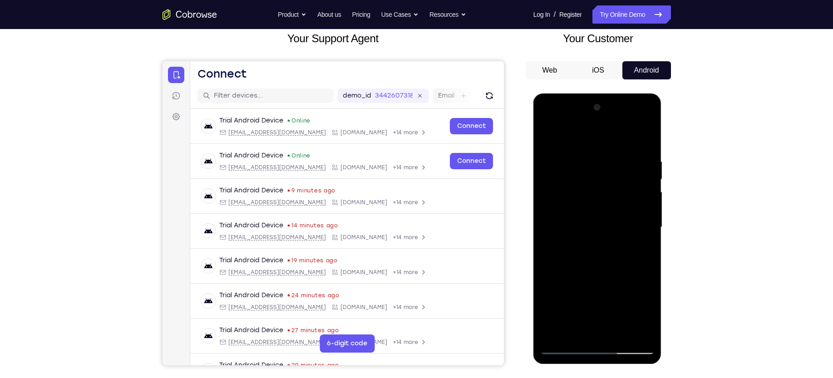
click at [645, 315] on div at bounding box center [598, 227] width 114 height 254
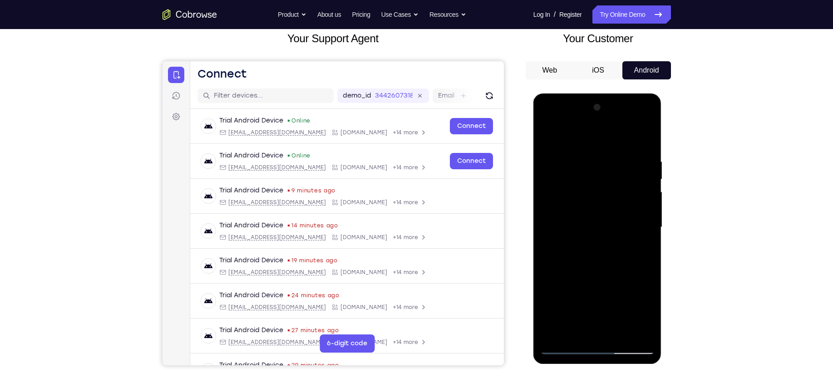
click at [645, 315] on div at bounding box center [598, 227] width 114 height 254
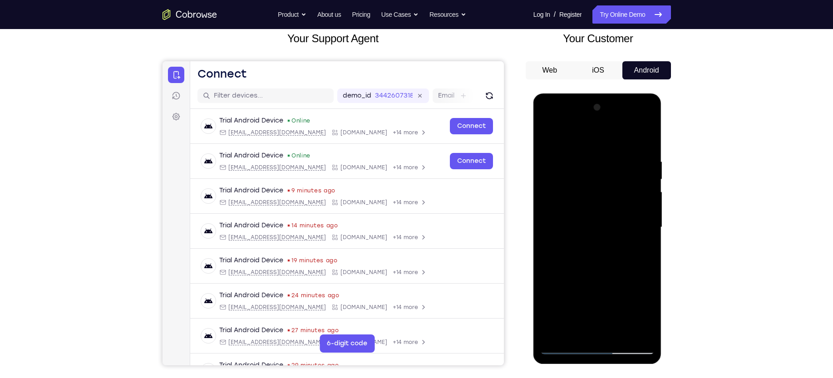
click at [645, 315] on div at bounding box center [598, 227] width 114 height 254
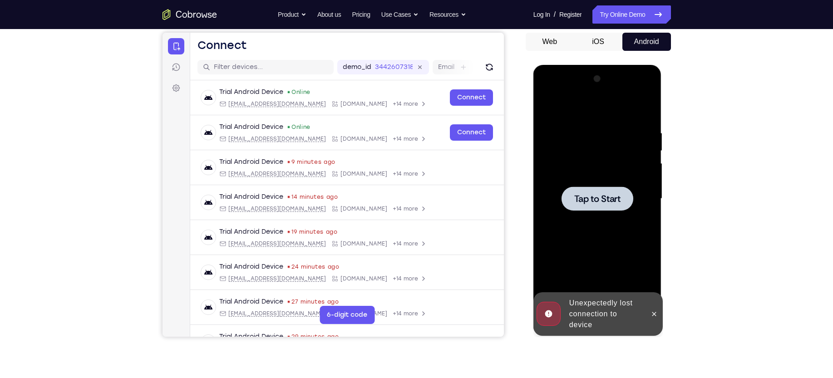
click at [599, 190] on div at bounding box center [598, 199] width 72 height 24
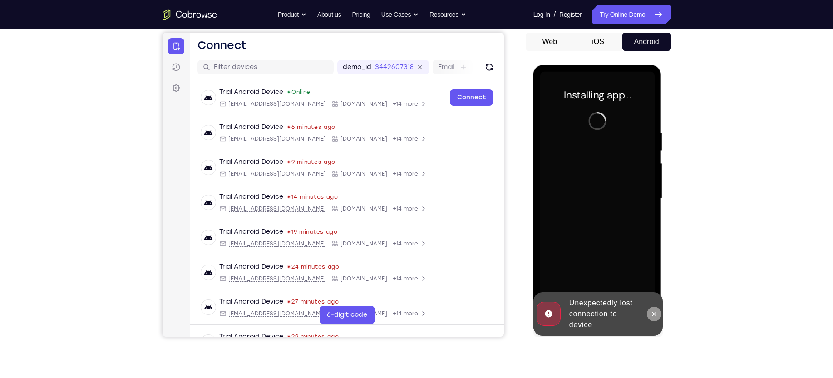
click at [656, 310] on button at bounding box center [654, 314] width 15 height 15
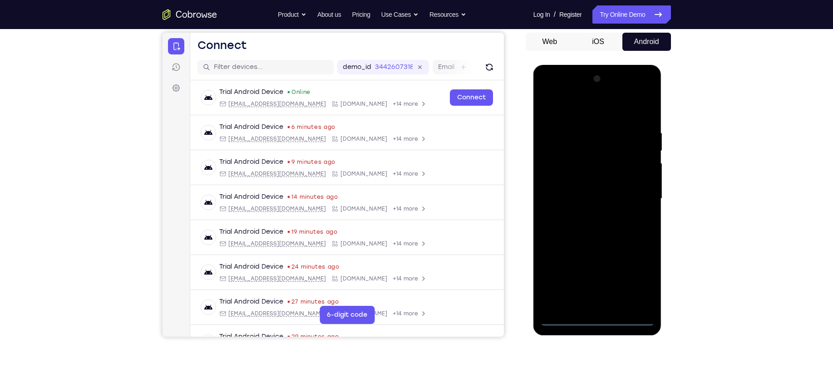
click at [595, 317] on div at bounding box center [598, 199] width 114 height 254
click at [634, 279] on div at bounding box center [598, 199] width 114 height 254
click at [584, 109] on div at bounding box center [598, 199] width 114 height 254
click at [631, 196] on div at bounding box center [598, 199] width 114 height 254
click at [586, 216] on div at bounding box center [598, 199] width 114 height 254
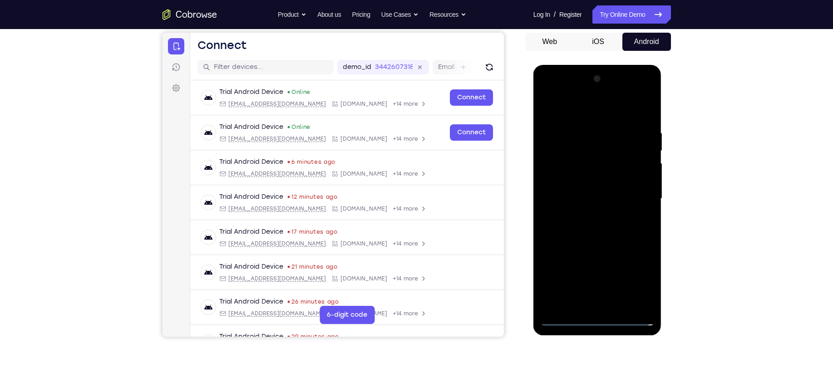
click at [581, 181] on div at bounding box center [598, 199] width 114 height 254
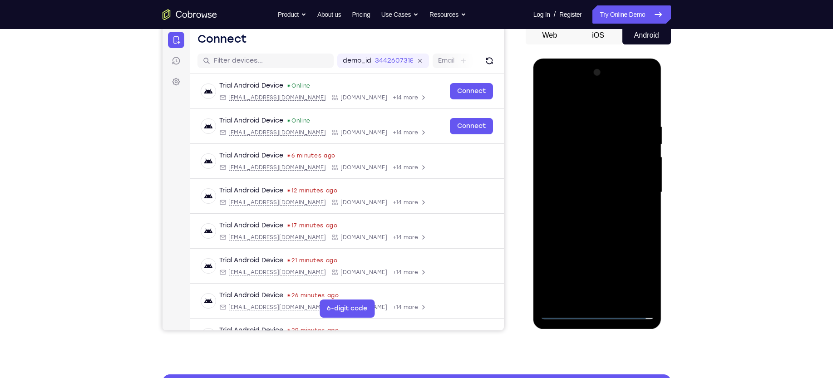
click at [573, 174] on div at bounding box center [598, 192] width 114 height 254
click at [568, 186] on div at bounding box center [598, 192] width 114 height 254
click at [567, 193] on div at bounding box center [598, 192] width 114 height 254
click at [561, 221] on div at bounding box center [598, 192] width 114 height 254
click at [587, 211] on div at bounding box center [598, 192] width 114 height 254
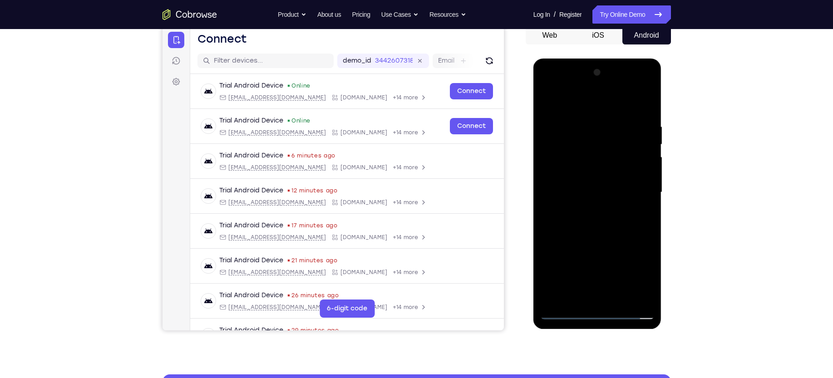
click at [621, 99] on div at bounding box center [598, 192] width 114 height 254
click at [617, 300] on div at bounding box center [598, 192] width 114 height 254
click at [608, 237] on div at bounding box center [598, 192] width 114 height 254
click at [618, 297] on div at bounding box center [598, 192] width 114 height 254
click at [594, 243] on div at bounding box center [598, 192] width 114 height 254
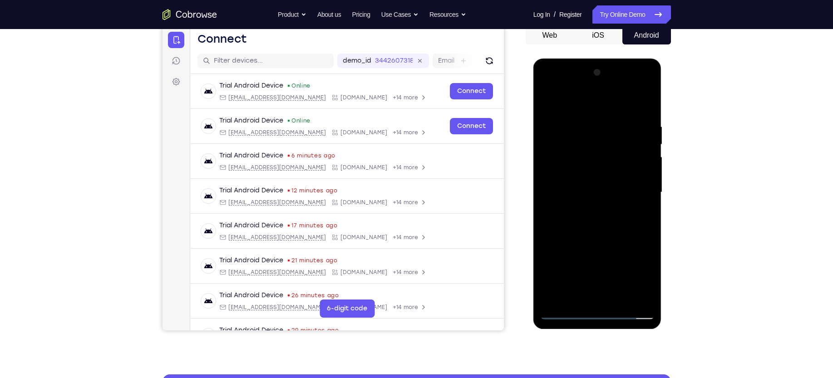
click at [587, 181] on div at bounding box center [598, 192] width 114 height 254
drag, startPoint x: 631, startPoint y: 136, endPoint x: 630, endPoint y: 164, distance: 28.2
click at [630, 164] on div at bounding box center [598, 192] width 114 height 254
click at [597, 182] on div at bounding box center [598, 192] width 114 height 254
click at [600, 183] on div at bounding box center [598, 192] width 114 height 254
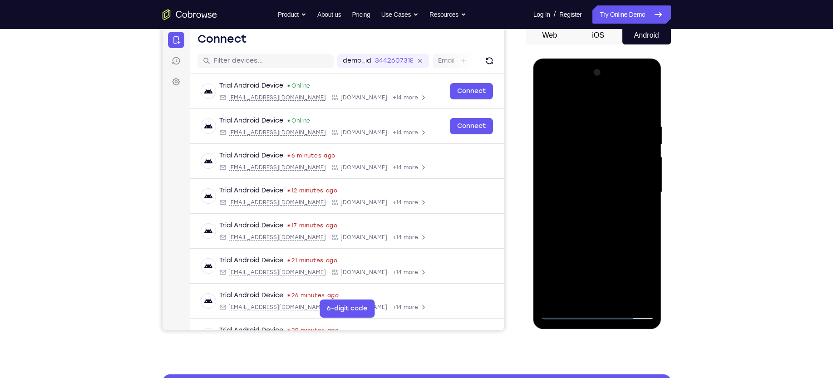
click at [615, 183] on div at bounding box center [598, 192] width 114 height 254
click at [637, 215] on div at bounding box center [598, 192] width 114 height 254
click at [574, 293] on div at bounding box center [598, 192] width 114 height 254
click at [623, 246] on div at bounding box center [598, 192] width 114 height 254
click at [642, 208] on div at bounding box center [598, 192] width 114 height 254
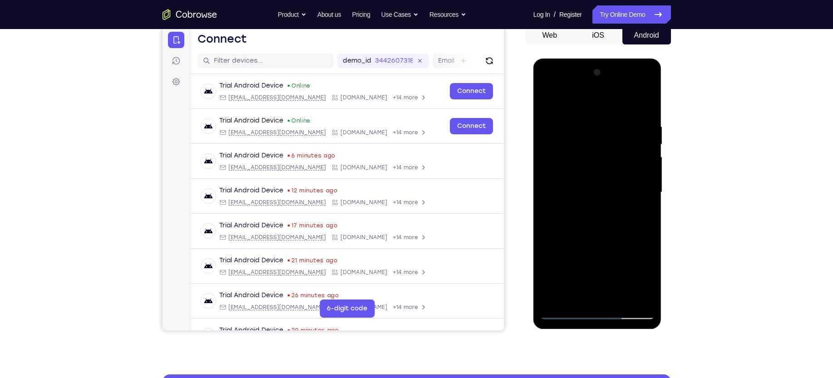
click at [596, 198] on div at bounding box center [598, 192] width 114 height 254
click at [561, 198] on div at bounding box center [598, 192] width 114 height 254
click at [559, 278] on div at bounding box center [598, 192] width 114 height 254
click at [563, 260] on div at bounding box center [598, 192] width 114 height 254
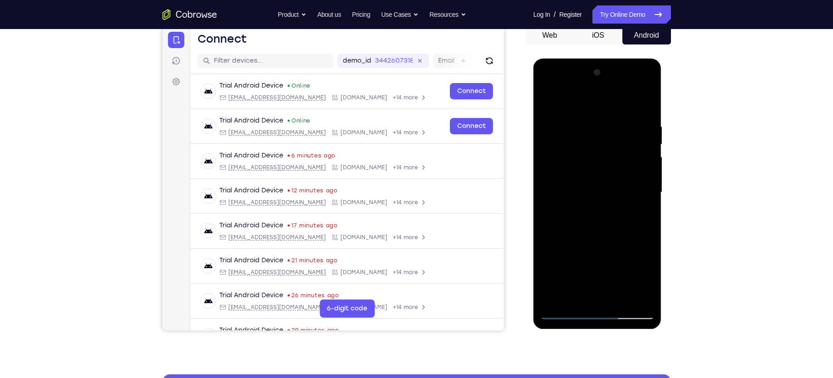
click at [599, 201] on div at bounding box center [598, 192] width 114 height 254
click at [599, 208] on div at bounding box center [598, 192] width 114 height 254
click at [593, 292] on div at bounding box center [598, 192] width 114 height 254
click at [576, 295] on div at bounding box center [598, 192] width 114 height 254
click at [546, 243] on div at bounding box center [598, 192] width 114 height 254
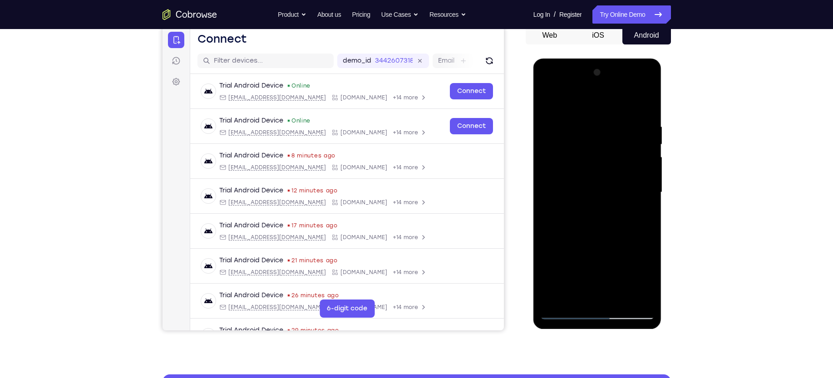
click at [640, 210] on div at bounding box center [598, 192] width 114 height 254
click at [647, 213] on div at bounding box center [598, 192] width 114 height 254
drag, startPoint x: 585, startPoint y: 140, endPoint x: 585, endPoint y: 184, distance: 43.6
click at [585, 184] on div at bounding box center [598, 192] width 114 height 254
drag, startPoint x: 578, startPoint y: 145, endPoint x: 576, endPoint y: 188, distance: 42.8
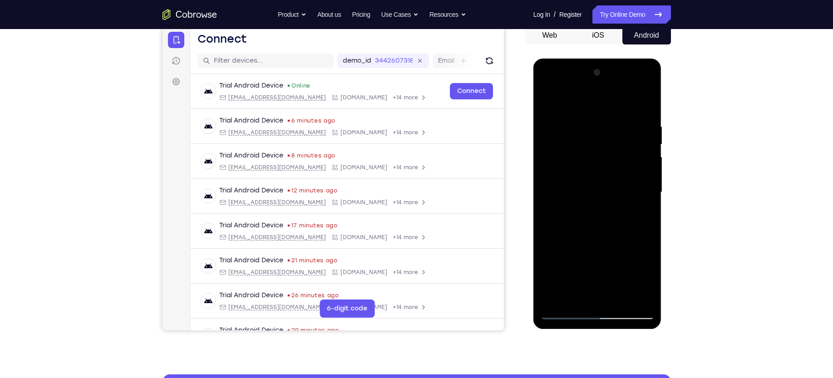
click at [576, 188] on div at bounding box center [598, 192] width 114 height 254
drag, startPoint x: 580, startPoint y: 163, endPoint x: 580, endPoint y: 180, distance: 17.3
click at [580, 180] on div at bounding box center [598, 192] width 114 height 254
drag, startPoint x: 623, startPoint y: 150, endPoint x: 623, endPoint y: 128, distance: 22.3
click at [623, 128] on div at bounding box center [598, 192] width 114 height 254
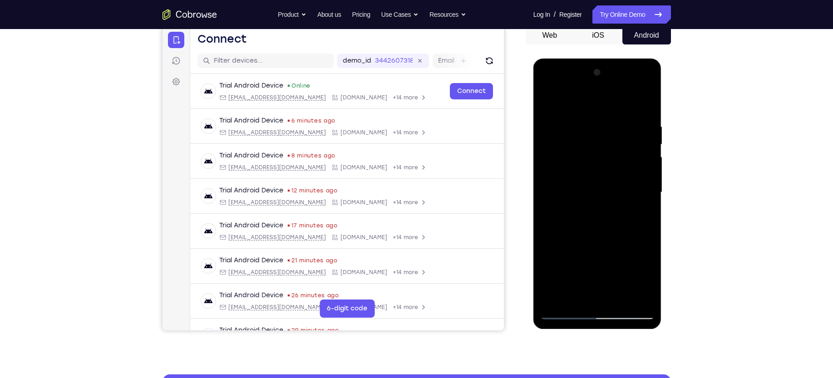
click at [615, 163] on div at bounding box center [598, 192] width 114 height 254
click at [638, 167] on div at bounding box center [598, 192] width 114 height 254
click at [639, 213] on div at bounding box center [598, 192] width 114 height 254
drag, startPoint x: 628, startPoint y: 134, endPoint x: 629, endPoint y: 153, distance: 19.5
click at [629, 153] on div at bounding box center [598, 192] width 114 height 254
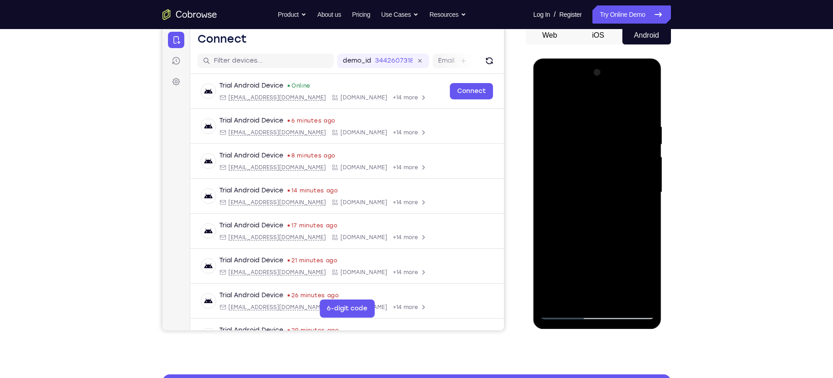
drag, startPoint x: 621, startPoint y: 150, endPoint x: 625, endPoint y: 124, distance: 26.1
click at [625, 124] on div at bounding box center [598, 192] width 114 height 254
drag, startPoint x: 621, startPoint y: 150, endPoint x: 611, endPoint y: 199, distance: 50.4
click at [611, 199] on div at bounding box center [598, 192] width 114 height 254
drag, startPoint x: 565, startPoint y: 174, endPoint x: 565, endPoint y: 149, distance: 25.0
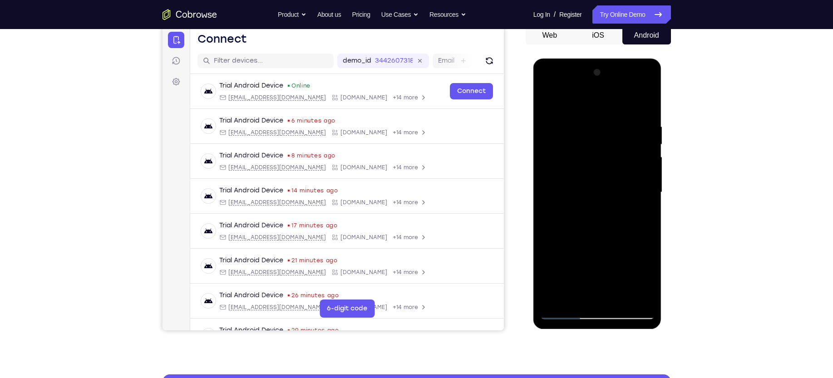
click at [565, 149] on div at bounding box center [598, 192] width 114 height 254
click at [589, 176] on div at bounding box center [598, 192] width 114 height 254
click at [613, 190] on div at bounding box center [598, 192] width 114 height 254
click at [641, 215] on div at bounding box center [598, 192] width 114 height 254
drag, startPoint x: 584, startPoint y: 135, endPoint x: 583, endPoint y: 155, distance: 20.0
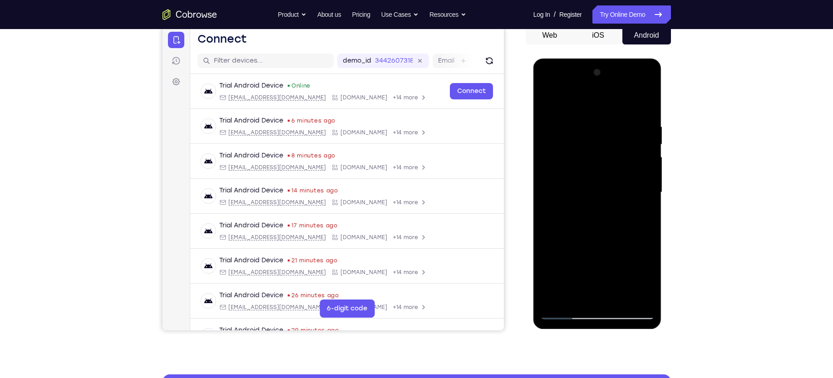
click at [583, 155] on div at bounding box center [598, 192] width 114 height 254
drag, startPoint x: 605, startPoint y: 173, endPoint x: 617, endPoint y: 120, distance: 54.5
click at [617, 120] on div at bounding box center [598, 192] width 114 height 254
click at [625, 170] on div at bounding box center [598, 192] width 114 height 254
click at [617, 248] on div at bounding box center [598, 192] width 114 height 254
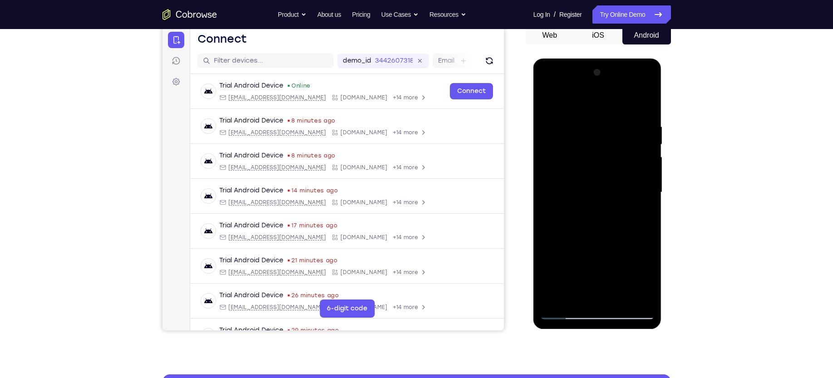
click at [645, 215] on div at bounding box center [598, 192] width 114 height 254
drag, startPoint x: 565, startPoint y: 165, endPoint x: 566, endPoint y: 197, distance: 31.8
click at [566, 197] on div at bounding box center [598, 192] width 114 height 254
click at [566, 135] on div at bounding box center [598, 192] width 114 height 254
click at [581, 178] on div at bounding box center [598, 192] width 114 height 254
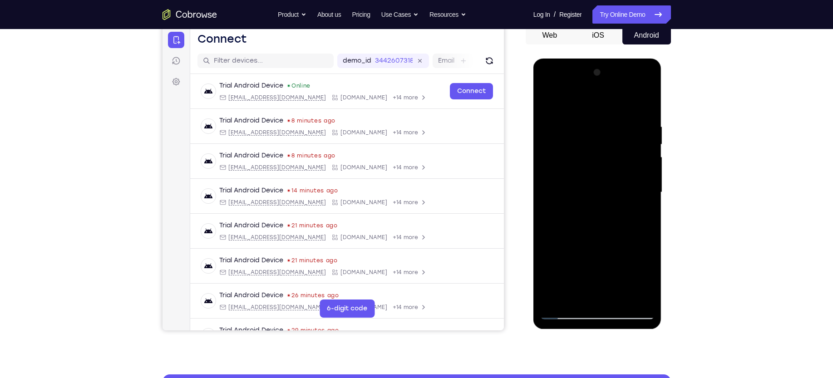
click at [641, 279] on div at bounding box center [598, 192] width 114 height 254
click at [645, 279] on div at bounding box center [598, 192] width 114 height 254
click at [644, 216] on div at bounding box center [598, 192] width 114 height 254
click at [645, 215] on div at bounding box center [598, 192] width 114 height 254
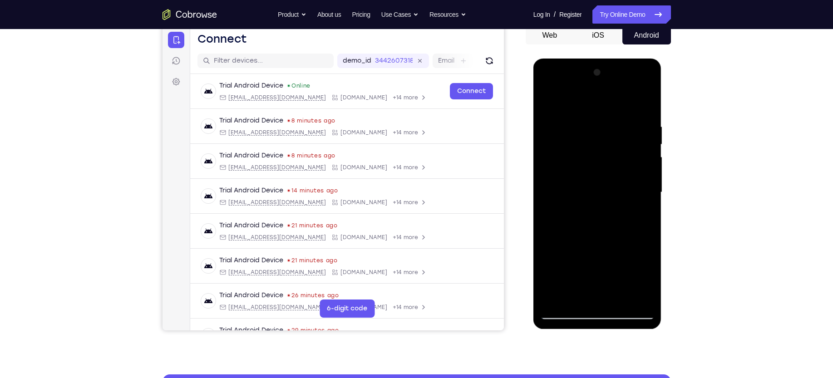
drag, startPoint x: 556, startPoint y: 133, endPoint x: 561, endPoint y: 187, distance: 54.3
click at [561, 187] on div at bounding box center [598, 192] width 114 height 254
drag, startPoint x: 573, startPoint y: 138, endPoint x: 575, endPoint y: 194, distance: 56.3
click at [575, 194] on div at bounding box center [598, 192] width 114 height 254
drag, startPoint x: 587, startPoint y: 132, endPoint x: 590, endPoint y: 171, distance: 39.1
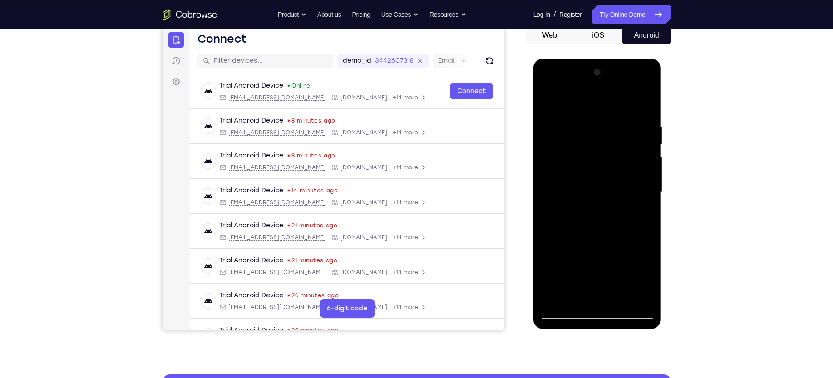
click at [590, 171] on div at bounding box center [598, 192] width 114 height 254
click at [559, 130] on div at bounding box center [598, 192] width 114 height 254
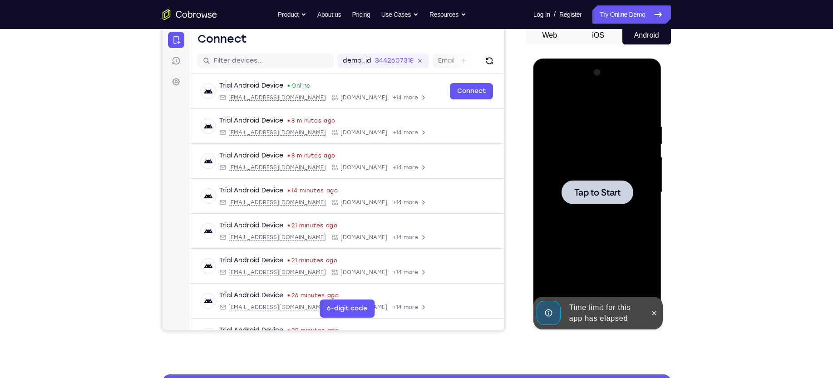
click at [585, 188] on span "Tap to Start" at bounding box center [598, 192] width 46 height 9
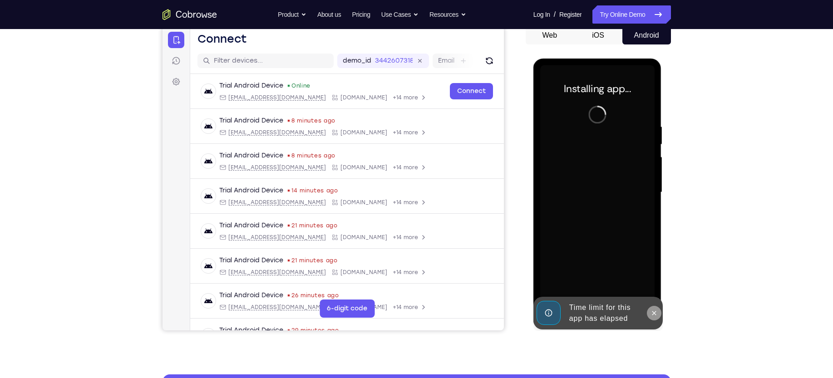
click at [657, 313] on icon at bounding box center [654, 313] width 7 height 7
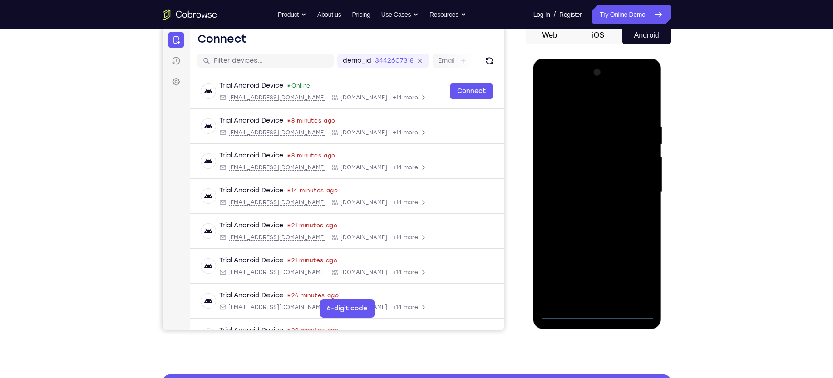
click at [597, 311] on div at bounding box center [598, 192] width 114 height 254
click at [635, 276] on div at bounding box center [598, 192] width 114 height 254
click at [575, 107] on div at bounding box center [598, 192] width 114 height 254
click at [634, 189] on div at bounding box center [598, 192] width 114 height 254
click at [586, 207] on div at bounding box center [598, 192] width 114 height 254
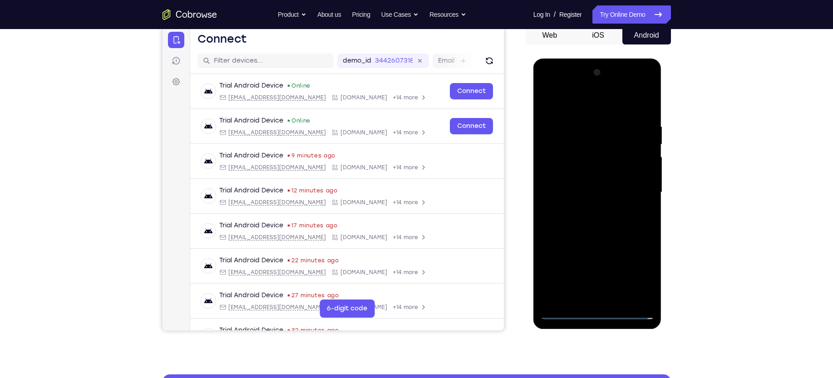
click at [592, 181] on div at bounding box center [598, 192] width 114 height 254
click at [579, 174] on div at bounding box center [598, 192] width 114 height 254
click at [645, 175] on div at bounding box center [598, 192] width 114 height 254
click at [602, 190] on div at bounding box center [598, 192] width 114 height 254
click at [569, 222] on div at bounding box center [598, 192] width 114 height 254
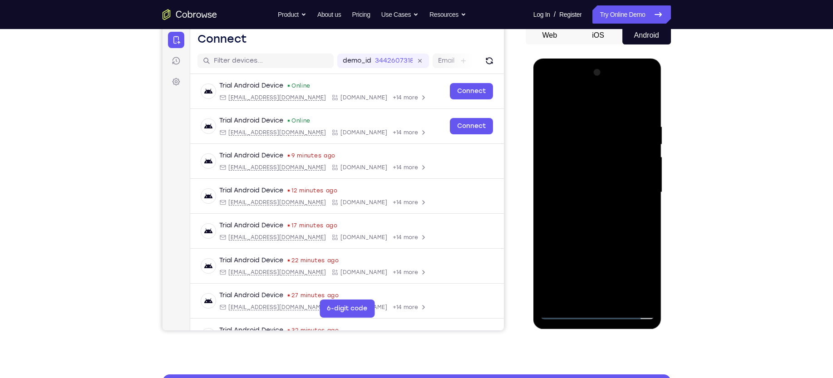
click at [576, 216] on div at bounding box center [598, 192] width 114 height 254
click at [606, 235] on div at bounding box center [598, 192] width 114 height 254
click at [617, 299] on div at bounding box center [598, 192] width 114 height 254
click at [598, 241] on div at bounding box center [598, 192] width 114 height 254
click at [584, 178] on div at bounding box center [598, 192] width 114 height 254
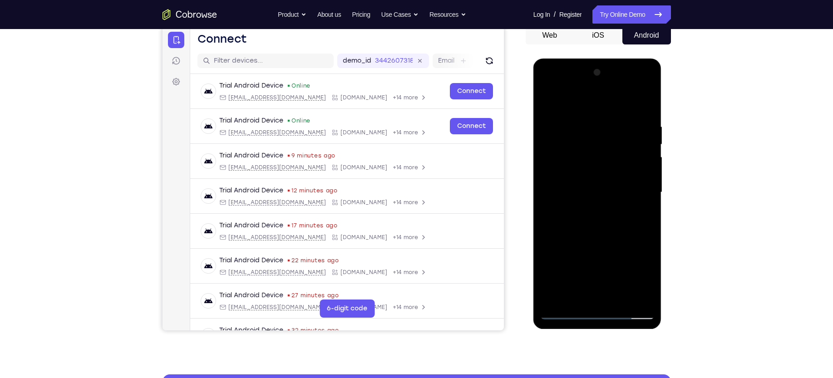
click at [581, 264] on div at bounding box center [598, 192] width 114 height 254
click at [602, 265] on div at bounding box center [598, 192] width 114 height 254
click at [601, 278] on div at bounding box center [598, 192] width 114 height 254
click at [644, 277] on div at bounding box center [598, 192] width 114 height 254
click at [557, 215] on div at bounding box center [598, 192] width 114 height 254
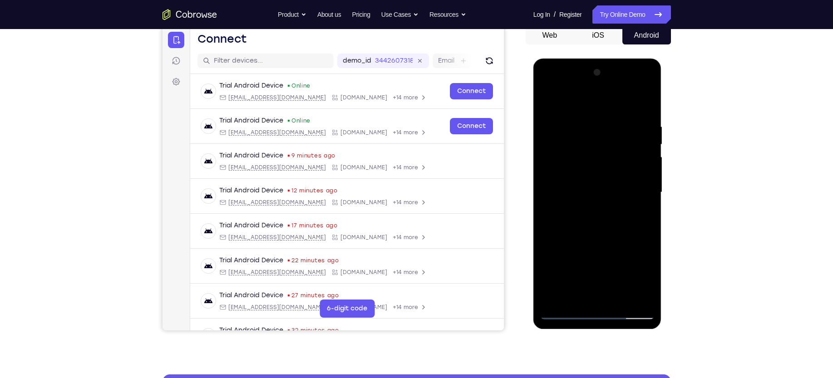
click at [643, 278] on div at bounding box center [598, 192] width 114 height 254
drag, startPoint x: 585, startPoint y: 232, endPoint x: 560, endPoint y: 215, distance: 29.4
click at [560, 215] on div at bounding box center [598, 192] width 114 height 254
click at [594, 193] on div at bounding box center [598, 192] width 114 height 254
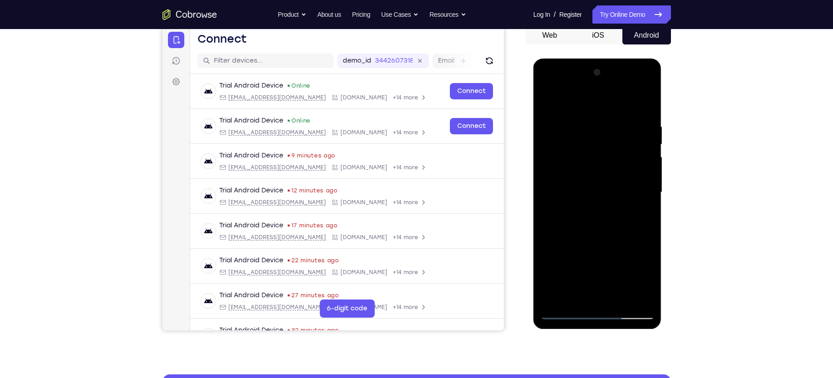
click at [575, 295] on div at bounding box center [598, 192] width 114 height 254
click at [649, 278] on div at bounding box center [598, 192] width 114 height 254
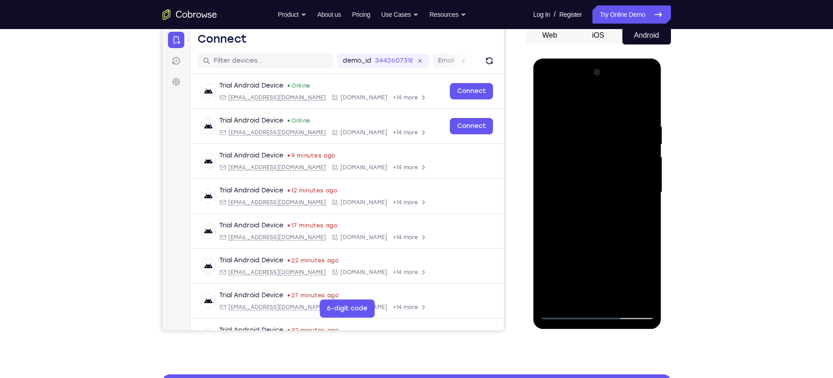
click at [649, 278] on div at bounding box center [598, 192] width 114 height 254
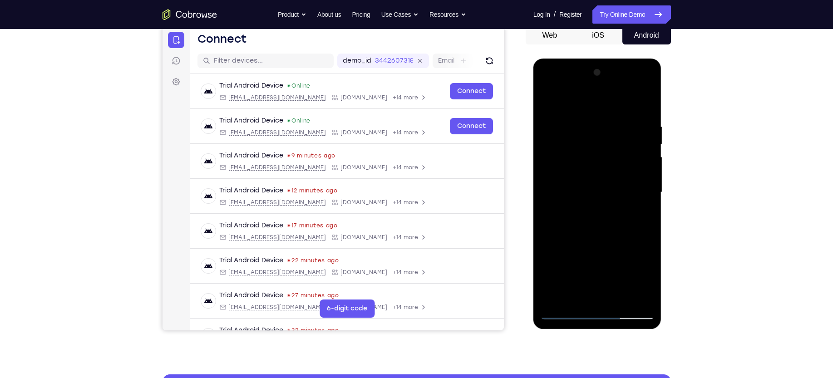
click at [649, 278] on div at bounding box center [598, 192] width 114 height 254
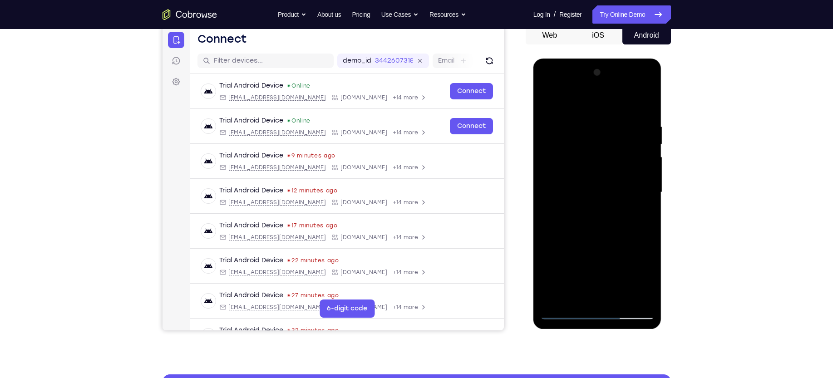
click at [649, 278] on div at bounding box center [598, 192] width 114 height 254
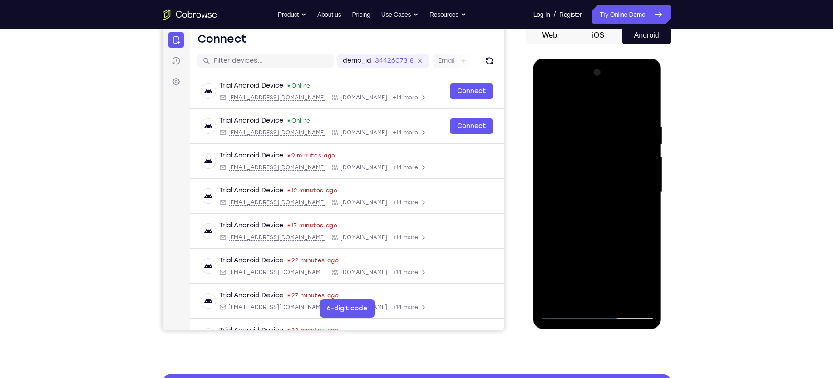
click at [574, 296] on div at bounding box center [598, 192] width 114 height 254
click at [618, 245] on div at bounding box center [598, 192] width 114 height 254
click at [643, 205] on div at bounding box center [598, 192] width 114 height 254
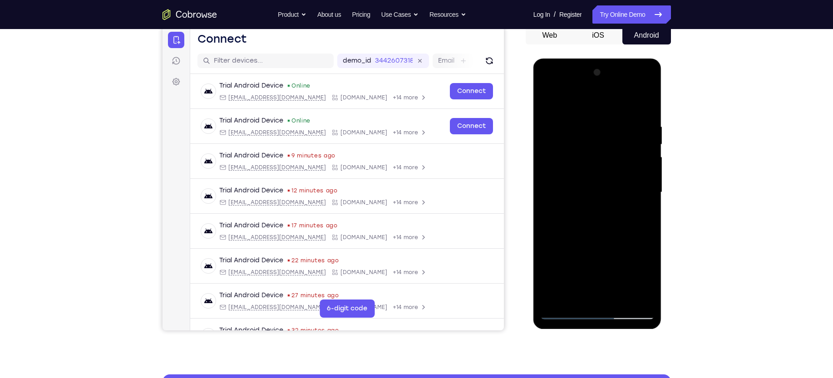
drag, startPoint x: 600, startPoint y: 162, endPoint x: 595, endPoint y: 184, distance: 23.4
click at [595, 184] on div at bounding box center [598, 192] width 114 height 254
drag, startPoint x: 609, startPoint y: 128, endPoint x: 607, endPoint y: 145, distance: 17.4
click at [607, 145] on div at bounding box center [598, 192] width 114 height 254
drag, startPoint x: 598, startPoint y: 127, endPoint x: 599, endPoint y: 156, distance: 29.1
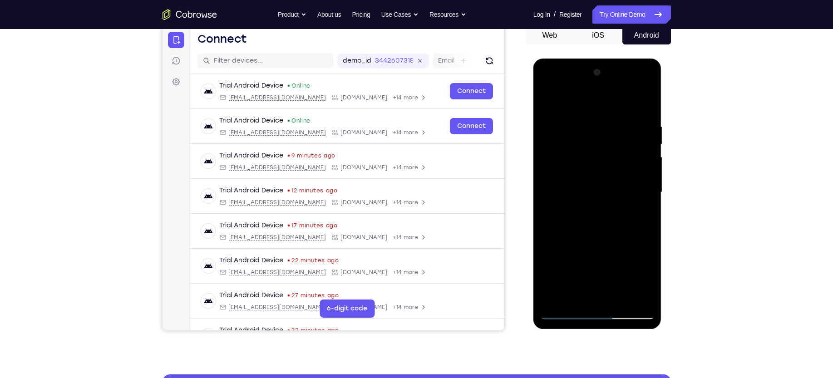
click at [599, 156] on div at bounding box center [598, 192] width 114 height 254
click at [583, 126] on div at bounding box center [598, 192] width 114 height 254
click at [606, 129] on div at bounding box center [598, 192] width 114 height 254
click at [641, 212] on div at bounding box center [598, 192] width 114 height 254
drag, startPoint x: 579, startPoint y: 159, endPoint x: 577, endPoint y: 195, distance: 36.4
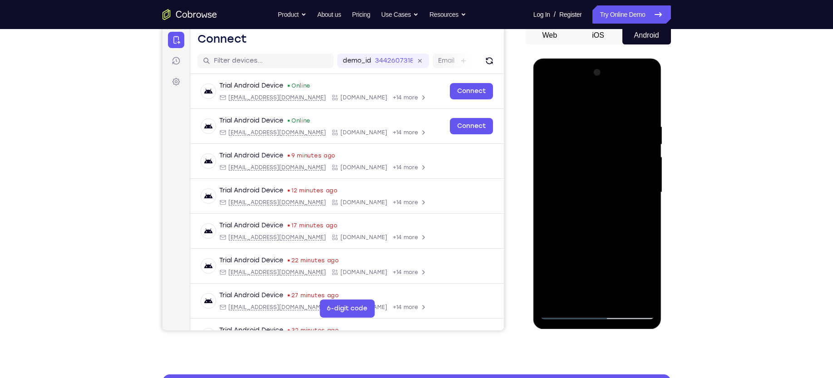
click at [577, 195] on div at bounding box center [598, 192] width 114 height 254
click at [594, 134] on div at bounding box center [598, 192] width 114 height 254
click at [637, 176] on div at bounding box center [598, 192] width 114 height 254
click at [649, 278] on div at bounding box center [598, 192] width 114 height 254
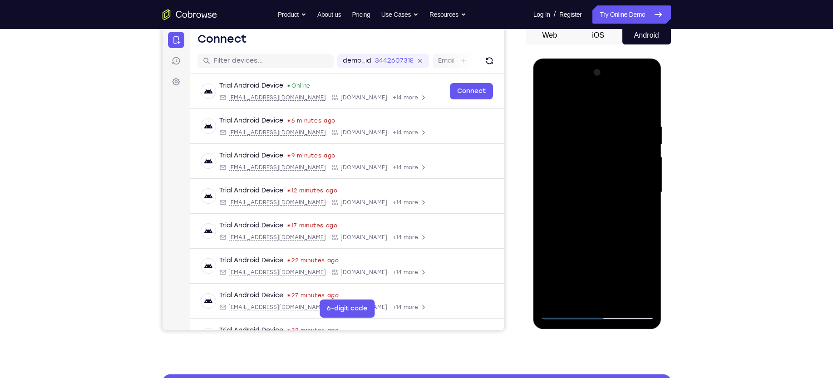
click at [649, 278] on div at bounding box center [598, 192] width 114 height 254
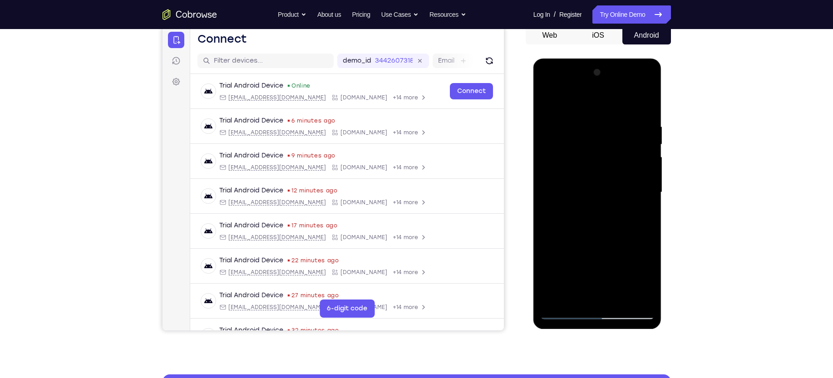
click at [645, 213] on div at bounding box center [598, 192] width 114 height 254
drag, startPoint x: 584, startPoint y: 160, endPoint x: 572, endPoint y: 198, distance: 39.6
click at [572, 198] on div at bounding box center [598, 192] width 114 height 254
click at [577, 134] on div at bounding box center [598, 192] width 114 height 254
click at [606, 158] on div at bounding box center [598, 192] width 114 height 254
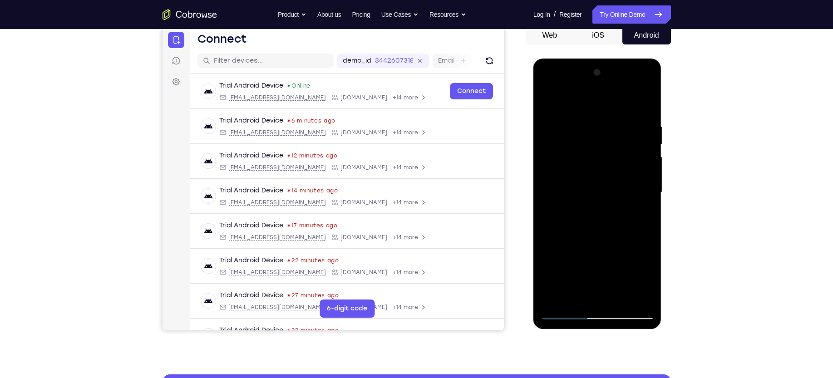
click at [643, 215] on div at bounding box center [598, 192] width 114 height 254
click at [596, 154] on div at bounding box center [598, 192] width 114 height 254
click at [635, 236] on div at bounding box center [598, 192] width 114 height 254
click at [574, 294] on div at bounding box center [598, 192] width 114 height 254
click at [548, 243] on div at bounding box center [598, 192] width 114 height 254
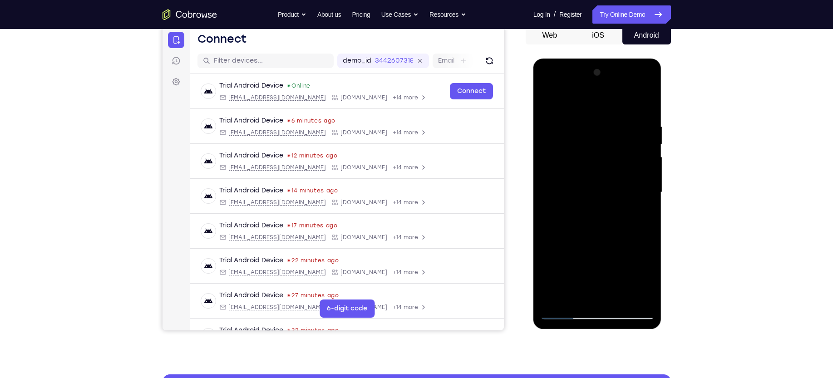
click at [640, 207] on div at bounding box center [598, 192] width 114 height 254
drag, startPoint x: 563, startPoint y: 141, endPoint x: 562, endPoint y: 159, distance: 18.6
click at [562, 159] on div at bounding box center [598, 192] width 114 height 254
drag, startPoint x: 562, startPoint y: 159, endPoint x: 567, endPoint y: 123, distance: 36.7
click at [567, 123] on div at bounding box center [598, 192] width 114 height 254
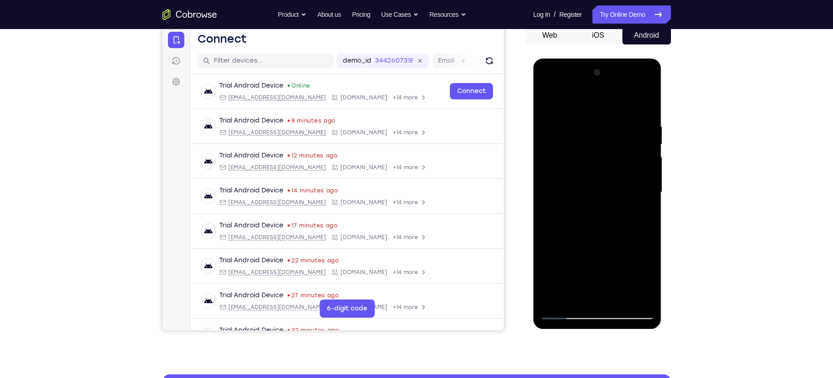
click at [644, 277] on div at bounding box center [598, 192] width 114 height 254
click at [642, 216] on div at bounding box center [598, 192] width 114 height 254
click at [547, 103] on div at bounding box center [598, 192] width 114 height 254
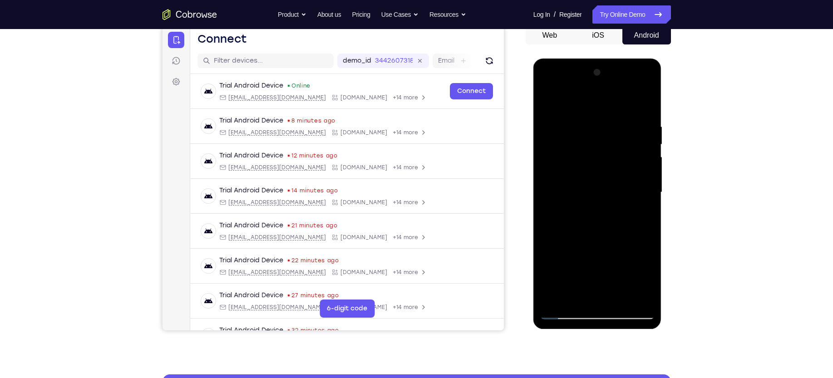
click at [570, 194] on div at bounding box center [598, 192] width 114 height 254
click at [576, 294] on div at bounding box center [598, 192] width 114 height 254
click at [547, 241] on div at bounding box center [598, 192] width 114 height 254
click at [640, 205] on div at bounding box center [598, 192] width 114 height 254
click at [642, 215] on div at bounding box center [598, 192] width 114 height 254
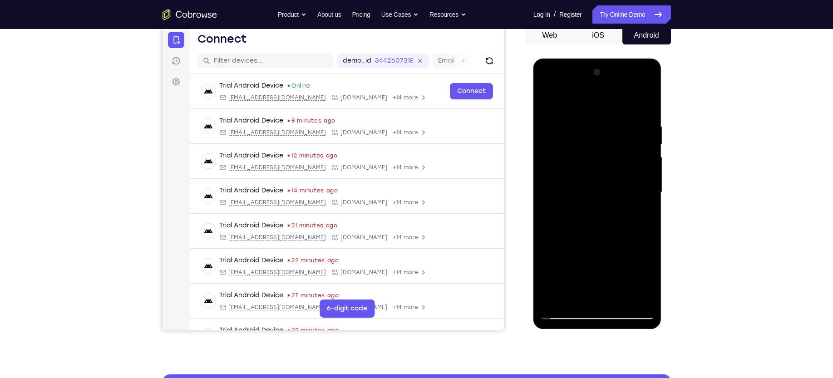
click at [547, 104] on div at bounding box center [598, 192] width 114 height 254
click at [568, 190] on div at bounding box center [598, 192] width 114 height 254
drag, startPoint x: 562, startPoint y: 126, endPoint x: 569, endPoint y: 162, distance: 36.4
click at [569, 162] on div at bounding box center [598, 192] width 114 height 254
drag, startPoint x: 569, startPoint y: 168, endPoint x: 575, endPoint y: 102, distance: 65.7
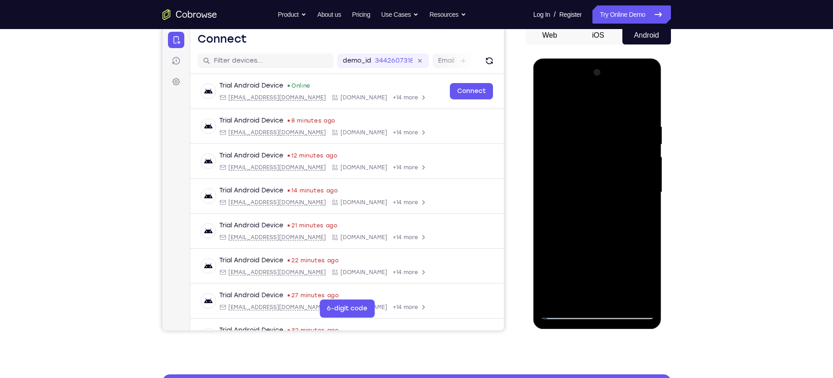
click at [575, 102] on div at bounding box center [598, 192] width 114 height 254
click at [548, 103] on div at bounding box center [598, 192] width 114 height 254
click at [551, 100] on div at bounding box center [598, 192] width 114 height 254
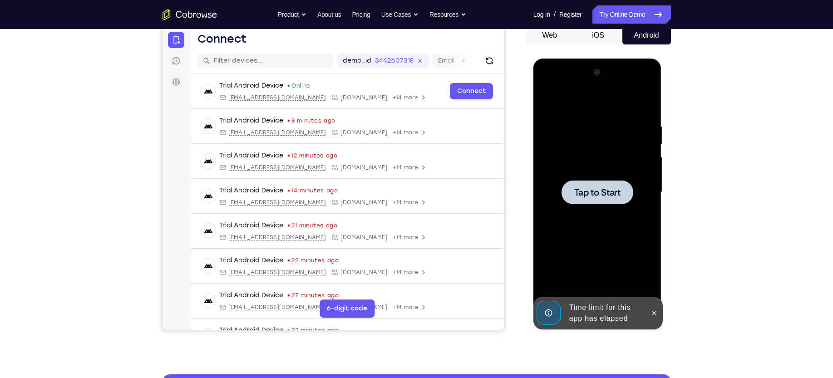
click at [594, 188] on span "Tap to Start" at bounding box center [598, 192] width 46 height 9
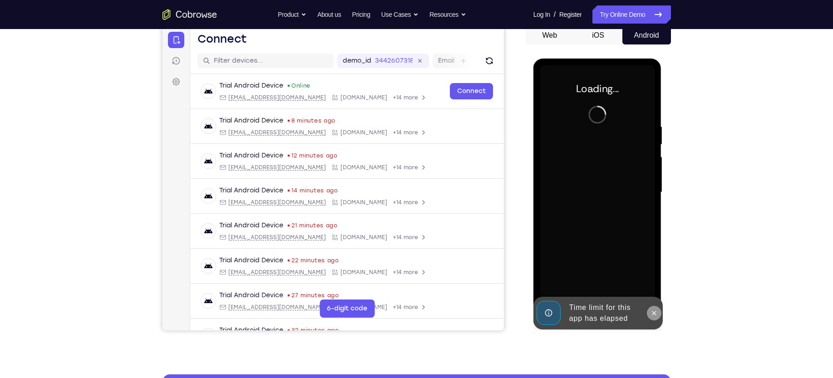
click at [657, 316] on icon at bounding box center [654, 313] width 7 height 7
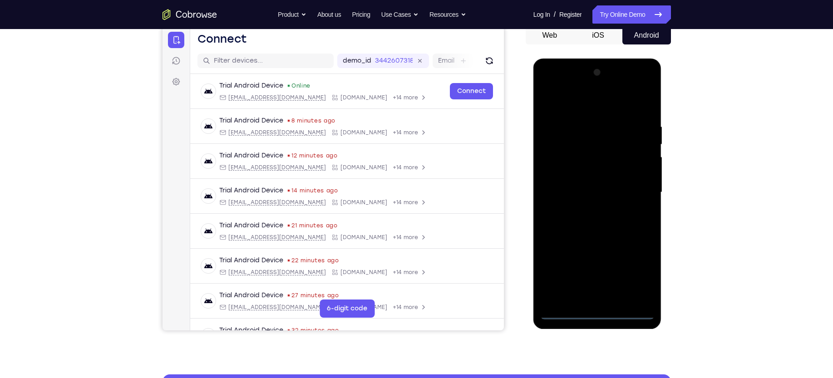
click at [594, 316] on div at bounding box center [598, 192] width 114 height 254
click at [596, 316] on div at bounding box center [598, 192] width 114 height 254
click at [639, 270] on div at bounding box center [598, 192] width 114 height 254
click at [560, 100] on div at bounding box center [598, 192] width 114 height 254
click at [638, 189] on div at bounding box center [598, 192] width 114 height 254
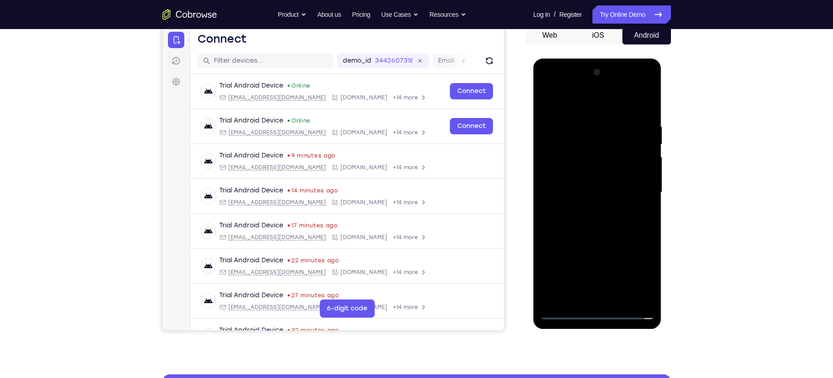
click at [588, 299] on div at bounding box center [598, 192] width 114 height 254
click at [567, 313] on div at bounding box center [598, 192] width 114 height 254
click at [610, 298] on div at bounding box center [598, 192] width 114 height 254
click at [597, 178] on div at bounding box center [598, 192] width 114 height 254
click at [590, 173] on div at bounding box center [598, 192] width 114 height 254
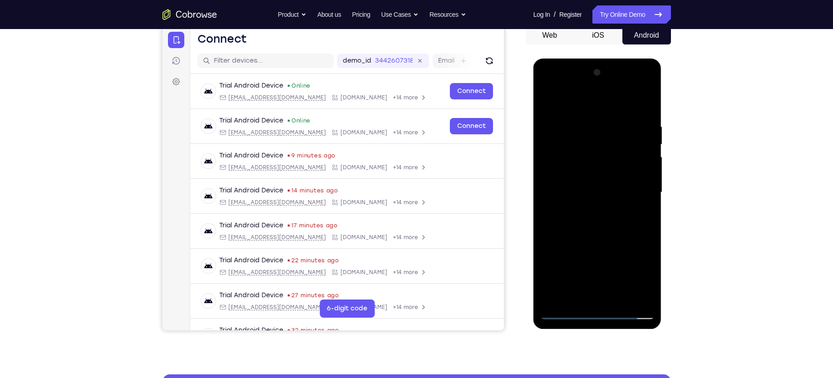
click at [570, 158] on div at bounding box center [598, 192] width 114 height 254
click at [571, 156] on div at bounding box center [598, 192] width 114 height 254
click at [570, 174] on div at bounding box center [598, 192] width 114 height 254
click at [642, 174] on div at bounding box center [598, 192] width 114 height 254
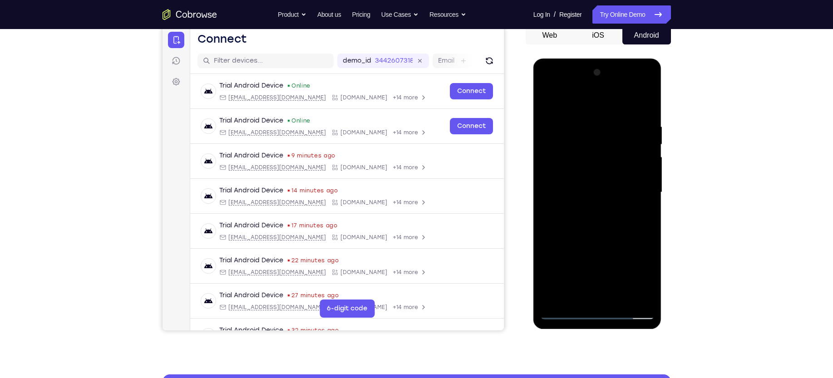
click at [578, 192] on div at bounding box center [598, 192] width 114 height 254
click at [563, 221] on div at bounding box center [598, 192] width 114 height 254
click at [558, 222] on div at bounding box center [598, 192] width 114 height 254
click at [570, 233] on div at bounding box center [598, 192] width 114 height 254
click at [621, 298] on div at bounding box center [598, 192] width 114 height 254
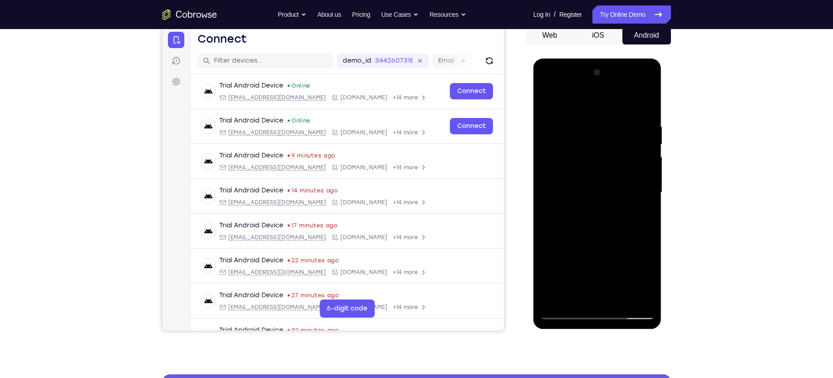
click at [596, 239] on div at bounding box center [598, 192] width 114 height 254
click at [572, 181] on div at bounding box center [598, 192] width 114 height 254
click at [645, 215] on div at bounding box center [598, 192] width 114 height 254
click at [569, 183] on div at bounding box center [598, 192] width 114 height 254
click at [586, 252] on div at bounding box center [598, 192] width 114 height 254
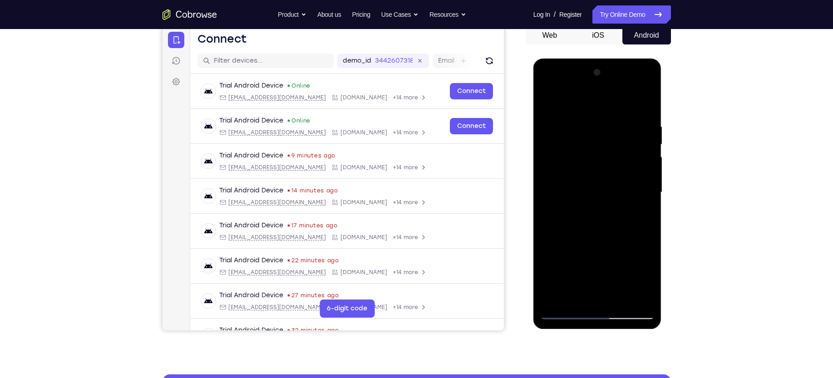
click at [574, 296] on div at bounding box center [598, 192] width 114 height 254
click at [642, 215] on div at bounding box center [598, 192] width 114 height 254
click at [648, 276] on div at bounding box center [598, 192] width 114 height 254
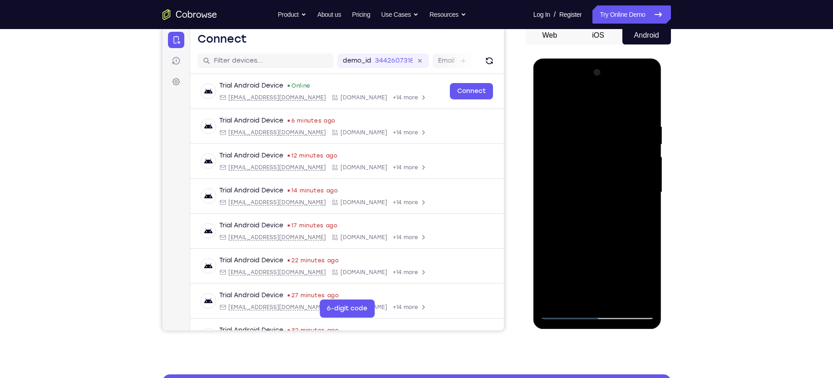
click at [648, 276] on div at bounding box center [598, 192] width 114 height 254
drag, startPoint x: 579, startPoint y: 113, endPoint x: 575, endPoint y: 157, distance: 44.7
click at [575, 157] on div at bounding box center [598, 192] width 114 height 254
click at [572, 143] on div at bounding box center [598, 192] width 114 height 254
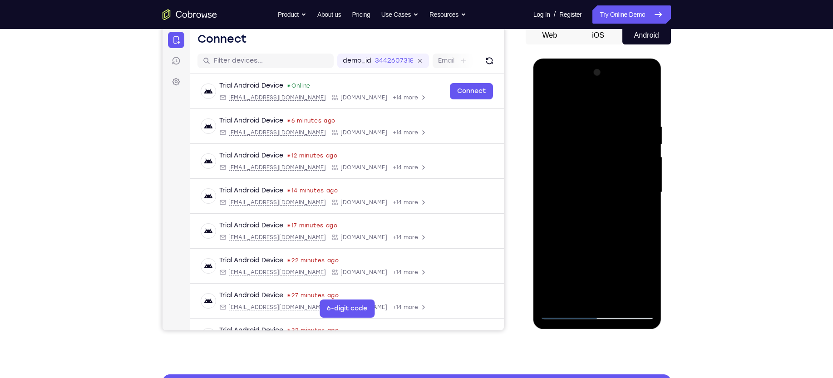
drag, startPoint x: 597, startPoint y: 164, endPoint x: 607, endPoint y: 123, distance: 42.1
click at [607, 123] on div at bounding box center [598, 192] width 114 height 254
click at [566, 295] on div at bounding box center [598, 192] width 114 height 254
click at [642, 214] on div at bounding box center [598, 192] width 114 height 254
click at [593, 185] on div at bounding box center [598, 192] width 114 height 254
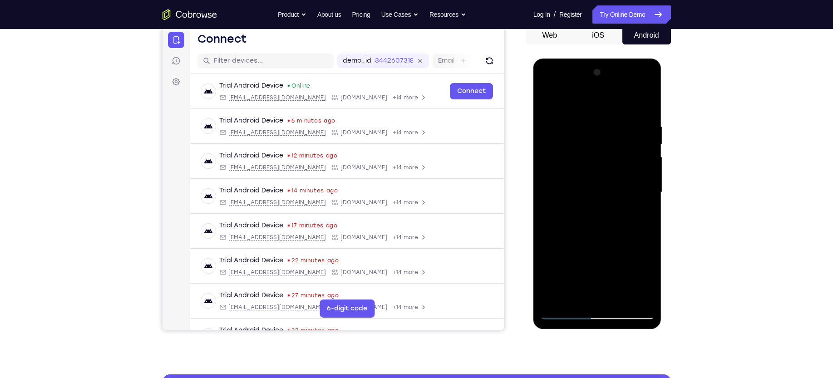
click at [612, 263] on div at bounding box center [598, 192] width 114 height 254
click at [642, 278] on div at bounding box center [598, 192] width 114 height 254
click at [644, 217] on div at bounding box center [598, 192] width 114 height 254
click at [642, 215] on div at bounding box center [598, 192] width 114 height 254
drag, startPoint x: 612, startPoint y: 138, endPoint x: 604, endPoint y: 169, distance: 31.5
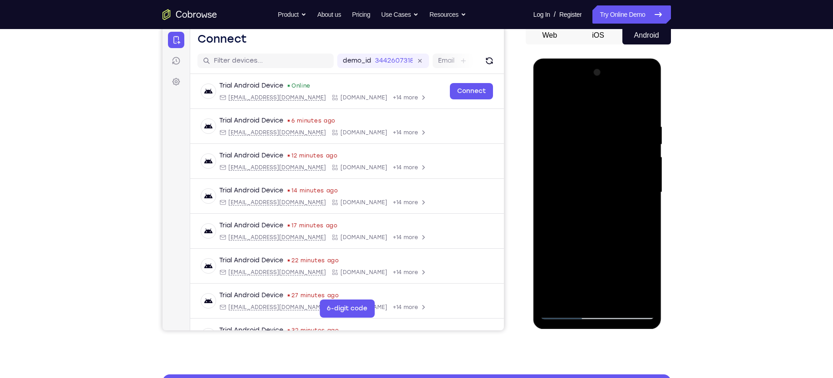
click at [604, 169] on div at bounding box center [598, 192] width 114 height 254
click at [565, 124] on div at bounding box center [598, 192] width 114 height 254
drag, startPoint x: 574, startPoint y: 226, endPoint x: 581, endPoint y: 275, distance: 49.7
click at [581, 275] on div at bounding box center [598, 192] width 114 height 254
click at [565, 165] on div at bounding box center [598, 192] width 114 height 254
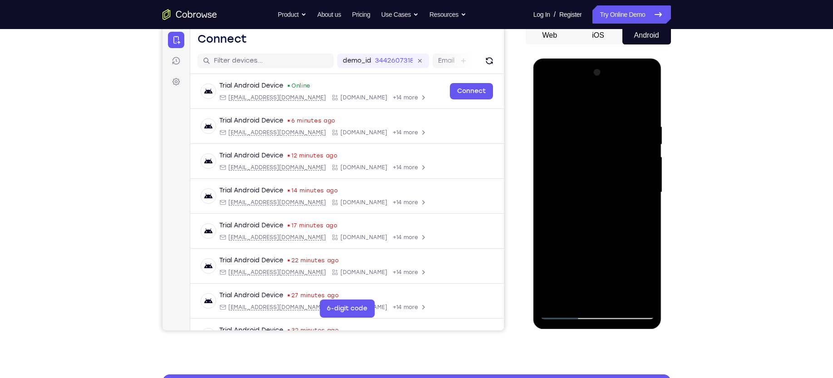
click at [584, 164] on div at bounding box center [598, 192] width 114 height 254
click at [640, 215] on div at bounding box center [598, 192] width 114 height 254
click at [647, 281] on div at bounding box center [598, 192] width 114 height 254
click at [646, 278] on div at bounding box center [598, 192] width 114 height 254
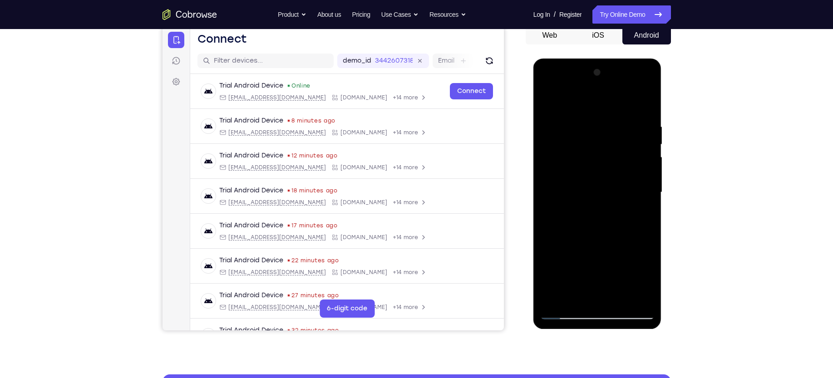
click at [646, 278] on div at bounding box center [598, 192] width 114 height 254
click at [553, 215] on div at bounding box center [598, 192] width 114 height 254
click at [645, 282] on div at bounding box center [598, 192] width 114 height 254
click at [642, 214] on div at bounding box center [598, 192] width 114 height 254
click at [570, 198] on div at bounding box center [598, 192] width 114 height 254
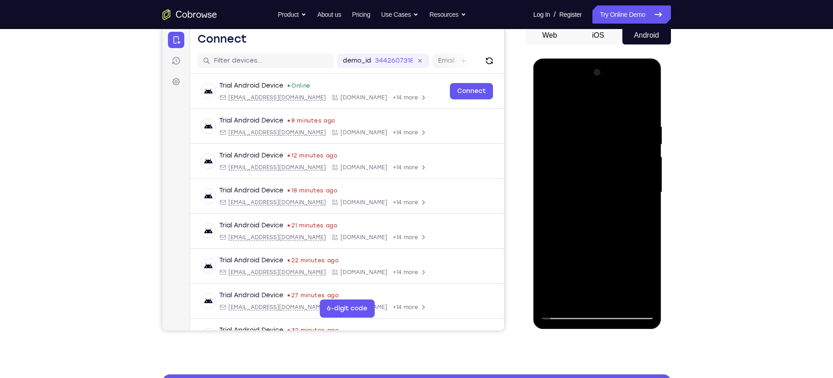
click at [593, 280] on div at bounding box center [598, 192] width 114 height 254
click at [648, 196] on div at bounding box center [598, 192] width 114 height 254
click at [572, 197] on div at bounding box center [598, 192] width 114 height 254
click at [595, 279] on div at bounding box center [598, 192] width 114 height 254
click at [591, 266] on div at bounding box center [598, 192] width 114 height 254
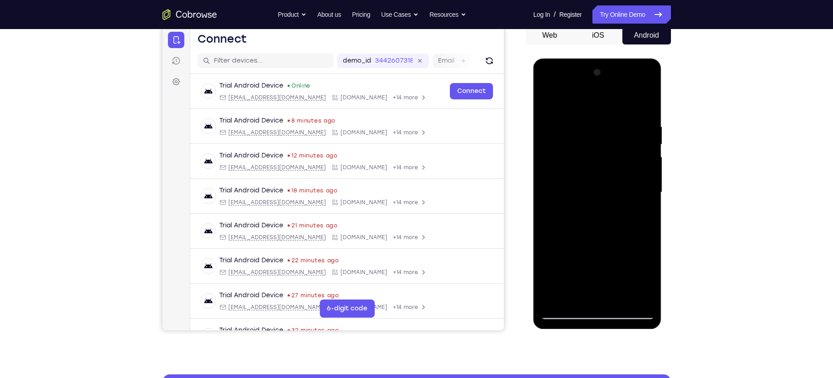
click at [583, 291] on div at bounding box center [598, 192] width 114 height 254
click at [642, 213] on div at bounding box center [598, 192] width 114 height 254
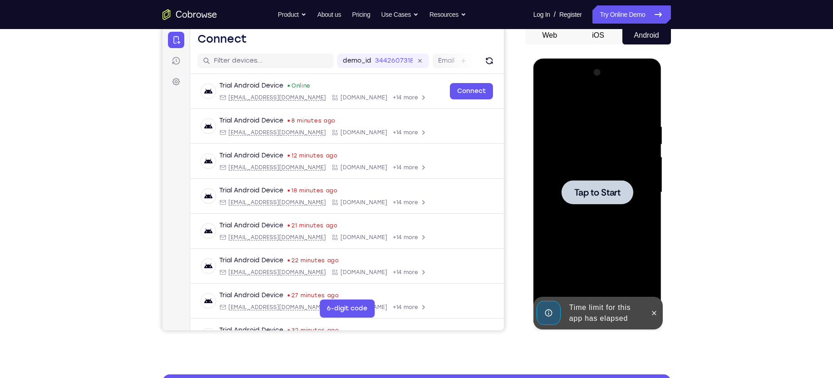
click at [573, 182] on div at bounding box center [598, 192] width 72 height 24
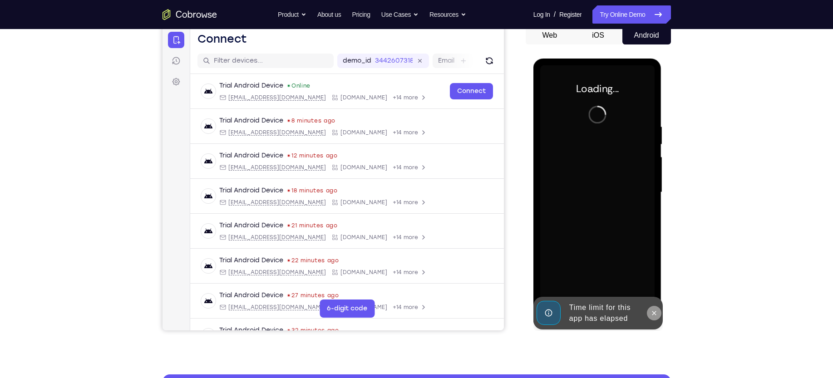
click at [655, 316] on icon at bounding box center [654, 313] width 7 height 7
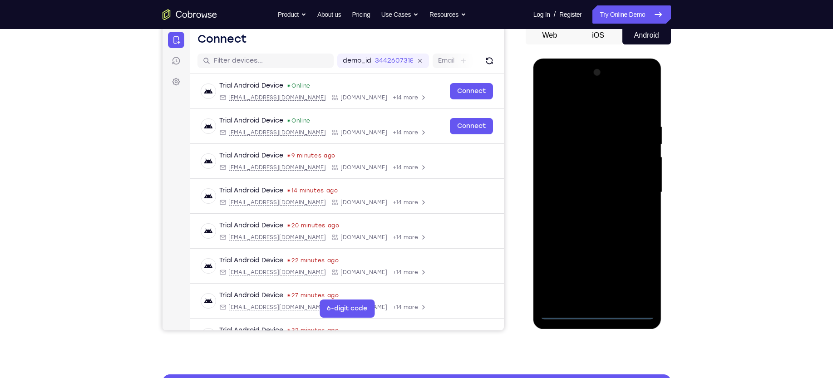
click at [597, 310] on div at bounding box center [598, 192] width 114 height 254
click at [596, 314] on div at bounding box center [598, 192] width 114 height 254
click at [638, 273] on div at bounding box center [598, 192] width 114 height 254
click at [588, 103] on div at bounding box center [598, 192] width 114 height 254
click at [635, 189] on div at bounding box center [598, 192] width 114 height 254
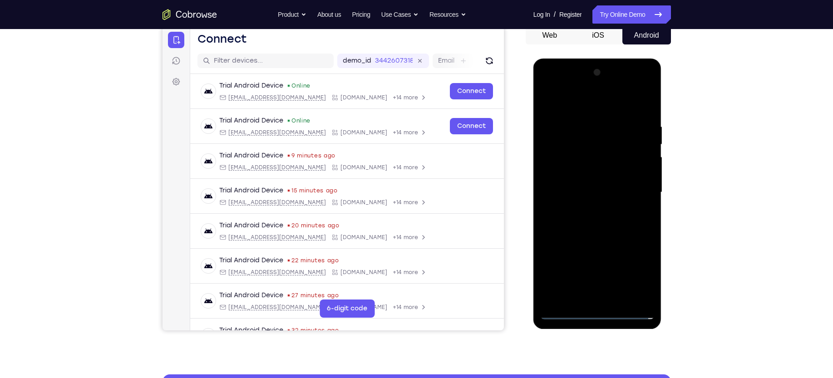
click at [585, 208] on div at bounding box center [598, 192] width 114 height 254
click at [592, 180] on div at bounding box center [598, 192] width 114 height 254
click at [585, 176] on div at bounding box center [598, 192] width 114 height 254
click at [644, 175] on div at bounding box center [598, 192] width 114 height 254
click at [570, 192] on div at bounding box center [598, 192] width 114 height 254
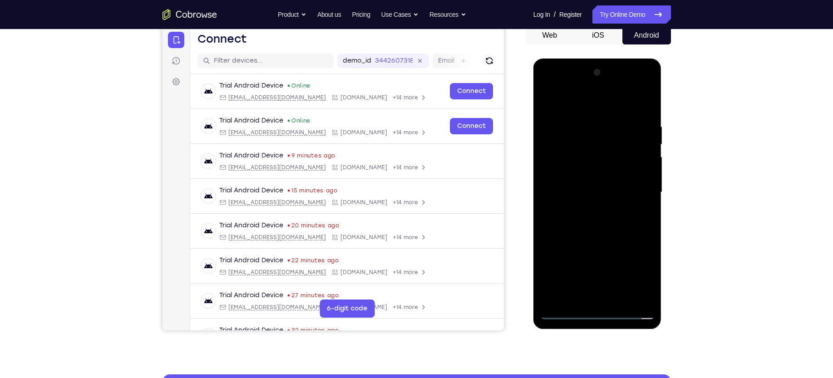
click at [566, 223] on div at bounding box center [598, 192] width 114 height 254
click at [585, 223] on div at bounding box center [598, 192] width 114 height 254
click at [618, 102] on div at bounding box center [598, 192] width 114 height 254
click at [604, 234] on div at bounding box center [598, 192] width 114 height 254
click at [620, 301] on div at bounding box center [598, 192] width 114 height 254
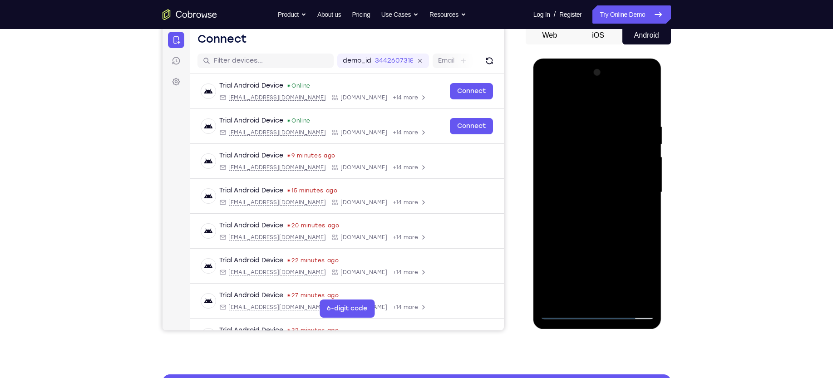
click at [605, 240] on div at bounding box center [598, 192] width 114 height 254
click at [570, 178] on div at bounding box center [598, 192] width 114 height 254
click at [546, 99] on div at bounding box center [598, 192] width 114 height 254
click at [577, 181] on div at bounding box center [598, 192] width 114 height 254
click at [590, 215] on div at bounding box center [598, 192] width 114 height 254
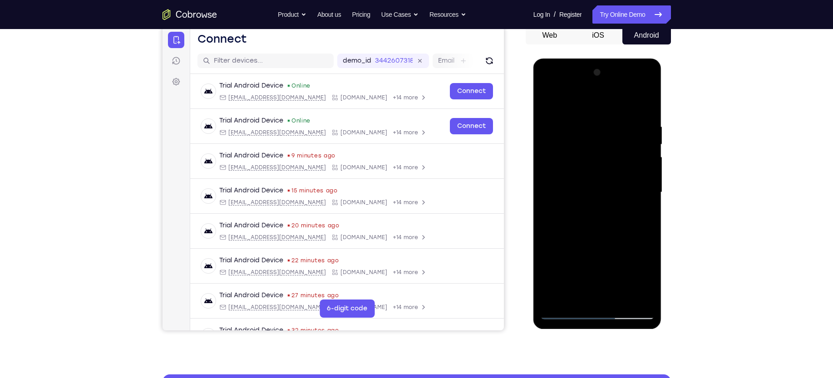
click at [590, 216] on div at bounding box center [598, 192] width 114 height 254
click at [640, 215] on div at bounding box center [598, 192] width 114 height 254
click at [588, 184] on div at bounding box center [598, 192] width 114 height 254
click at [614, 263] on div at bounding box center [598, 192] width 114 height 254
click at [642, 214] on div at bounding box center [598, 192] width 114 height 254
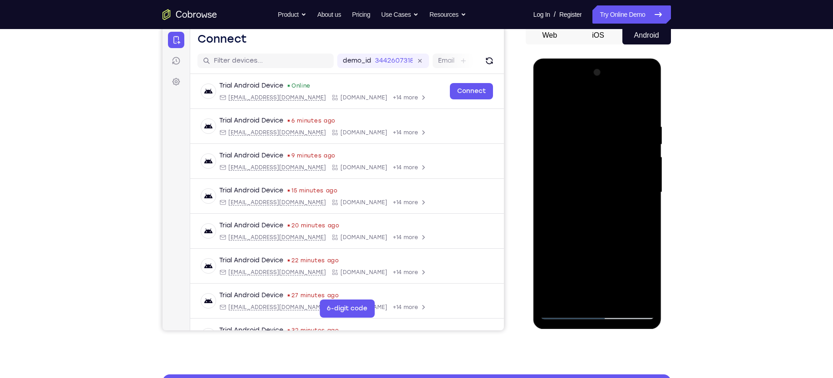
click at [570, 166] on div at bounding box center [598, 192] width 114 height 254
click at [597, 248] on div at bounding box center [598, 192] width 114 height 254
click at [640, 215] on div at bounding box center [598, 192] width 114 height 254
click at [637, 216] on div at bounding box center [598, 192] width 114 height 254
click at [593, 198] on div at bounding box center [598, 192] width 114 height 254
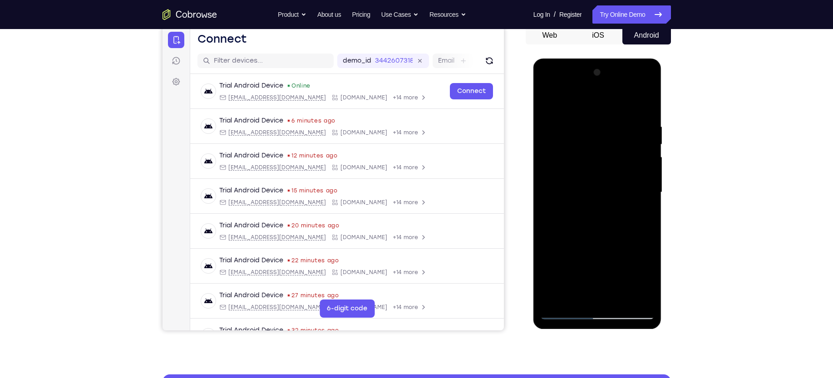
click at [573, 278] on div at bounding box center [598, 192] width 114 height 254
click at [566, 234] on div at bounding box center [598, 192] width 114 height 254
click at [561, 216] on div at bounding box center [598, 192] width 114 height 254
click at [644, 278] on div at bounding box center [598, 192] width 114 height 254
click at [640, 215] on div at bounding box center [598, 192] width 114 height 254
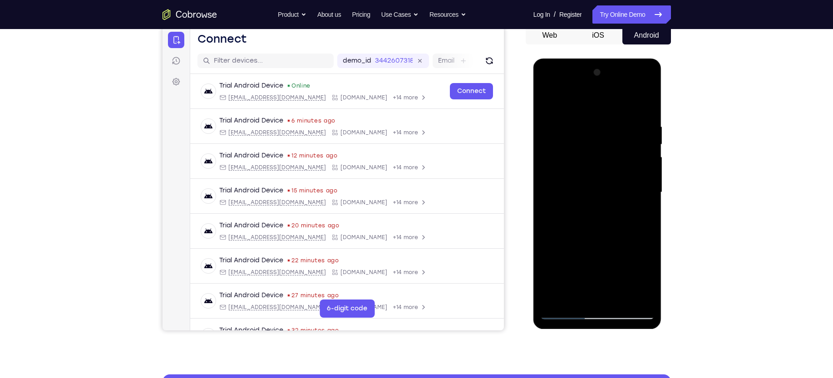
click at [548, 99] on div at bounding box center [598, 192] width 114 height 254
click at [551, 99] on div at bounding box center [598, 192] width 114 height 254
click at [620, 298] on div at bounding box center [598, 192] width 114 height 254
click at [588, 178] on div at bounding box center [598, 192] width 114 height 254
click at [565, 247] on div at bounding box center [598, 192] width 114 height 254
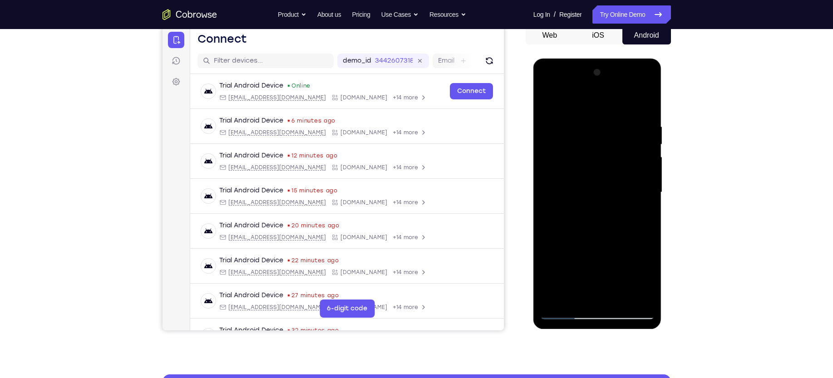
click at [582, 248] on div at bounding box center [598, 192] width 114 height 254
click at [645, 213] on div at bounding box center [598, 192] width 114 height 254
click at [595, 156] on div at bounding box center [598, 192] width 114 height 254
click at [615, 235] on div at bounding box center [598, 192] width 114 height 254
click at [646, 279] on div at bounding box center [598, 192] width 114 height 254
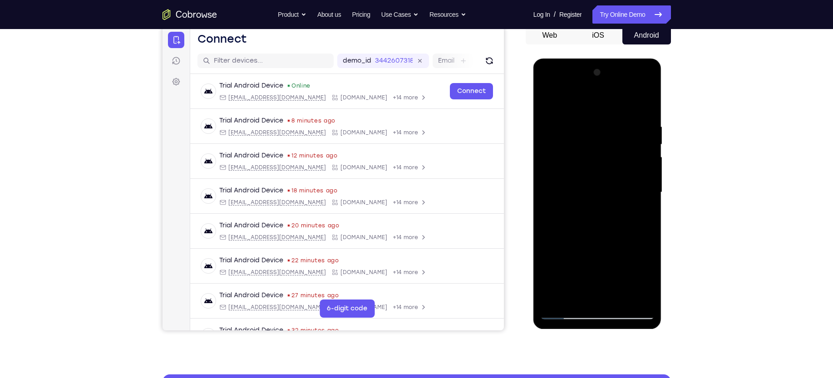
click at [573, 296] on div at bounding box center [598, 192] width 114 height 254
click at [622, 245] on div at bounding box center [598, 192] width 114 height 254
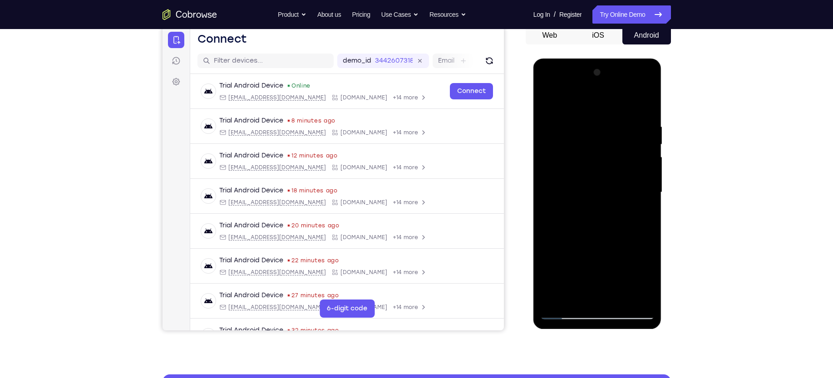
click at [622, 245] on div at bounding box center [598, 192] width 114 height 254
click at [644, 207] on div at bounding box center [598, 192] width 114 height 254
click at [591, 198] on div at bounding box center [598, 192] width 114 height 254
click at [613, 280] on div at bounding box center [598, 192] width 114 height 254
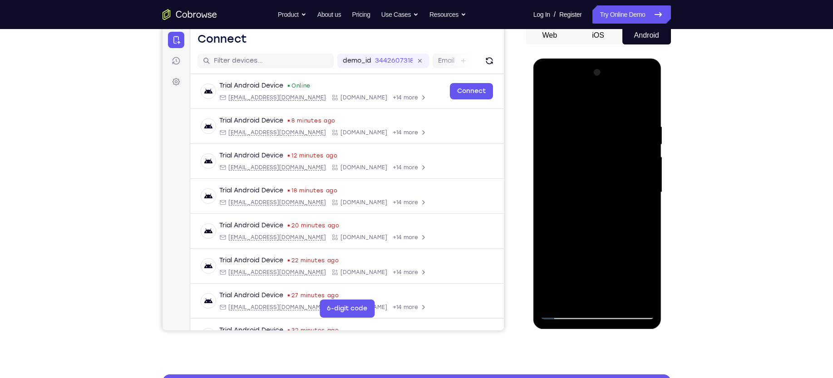
click at [646, 283] on div at bounding box center [598, 192] width 114 height 254
click at [572, 295] on div at bounding box center [598, 192] width 114 height 254
click at [547, 244] on div at bounding box center [598, 192] width 114 height 254
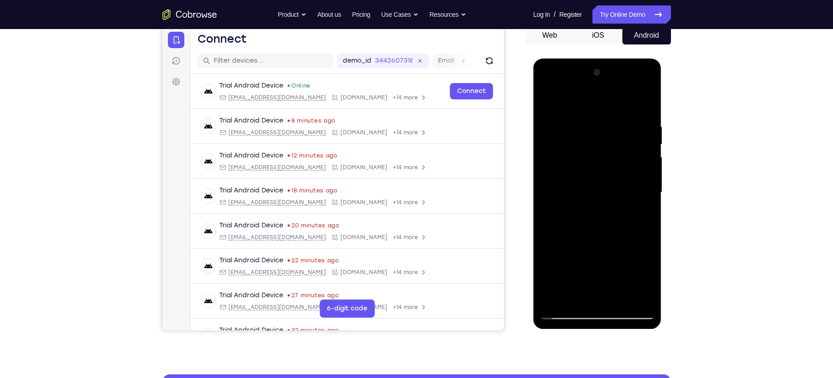
click at [644, 207] on div at bounding box center [598, 192] width 114 height 254
drag, startPoint x: 634, startPoint y: 154, endPoint x: 635, endPoint y: 193, distance: 39.1
click at [635, 193] on div at bounding box center [598, 192] width 114 height 254
click at [584, 119] on div at bounding box center [598, 192] width 114 height 254
click at [615, 147] on div at bounding box center [598, 192] width 114 height 254
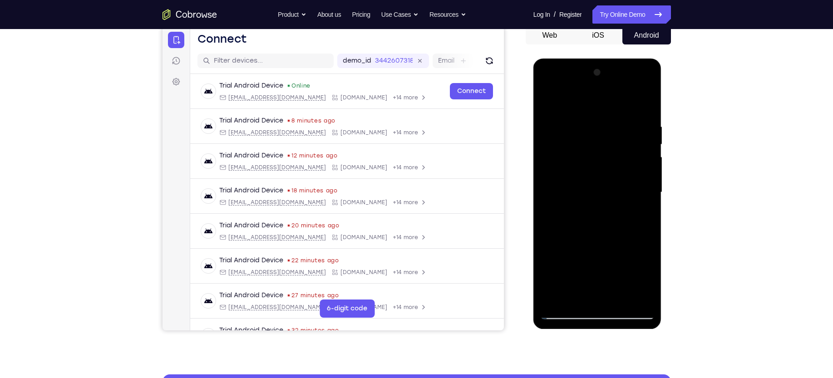
click at [641, 216] on div at bounding box center [598, 192] width 114 height 254
click at [547, 103] on div at bounding box center [598, 192] width 114 height 254
click at [550, 102] on div at bounding box center [598, 192] width 114 height 254
click at [621, 298] on div at bounding box center [598, 192] width 114 height 254
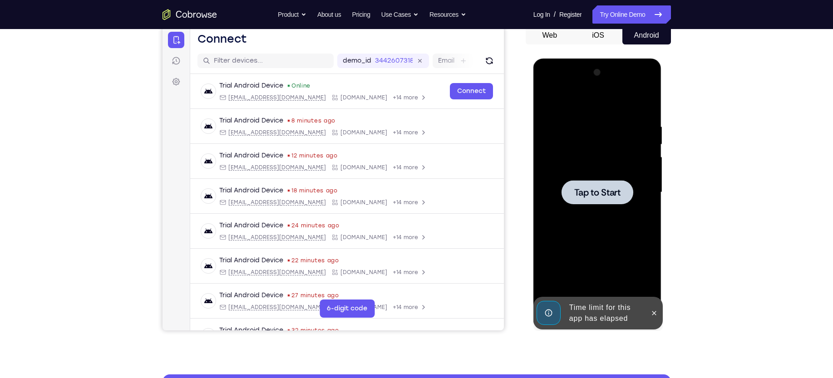
click at [617, 191] on span "Tap to Start" at bounding box center [598, 192] width 46 height 9
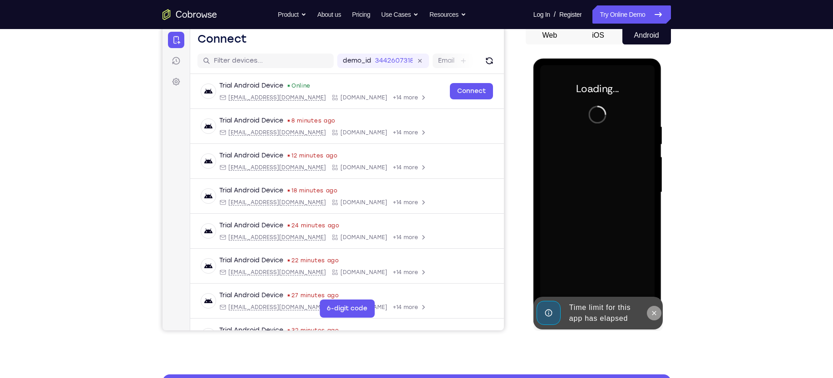
click at [655, 310] on icon at bounding box center [654, 313] width 7 height 7
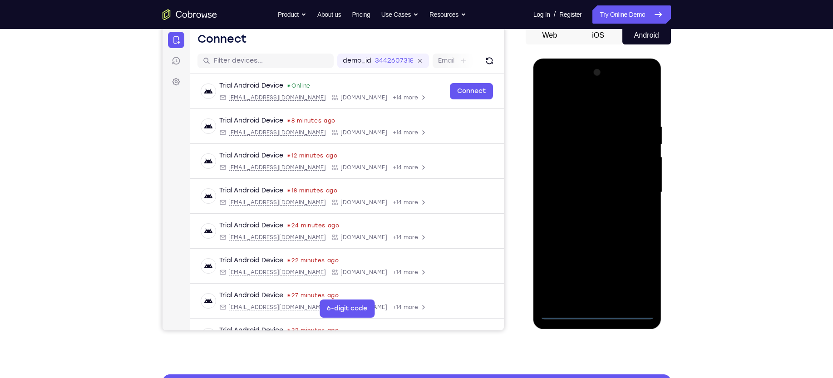
click at [597, 313] on div at bounding box center [598, 192] width 114 height 254
click at [639, 270] on div at bounding box center [598, 192] width 114 height 254
click at [601, 99] on div at bounding box center [598, 192] width 114 height 254
click at [636, 189] on div at bounding box center [598, 192] width 114 height 254
click at [585, 209] on div at bounding box center [598, 192] width 114 height 254
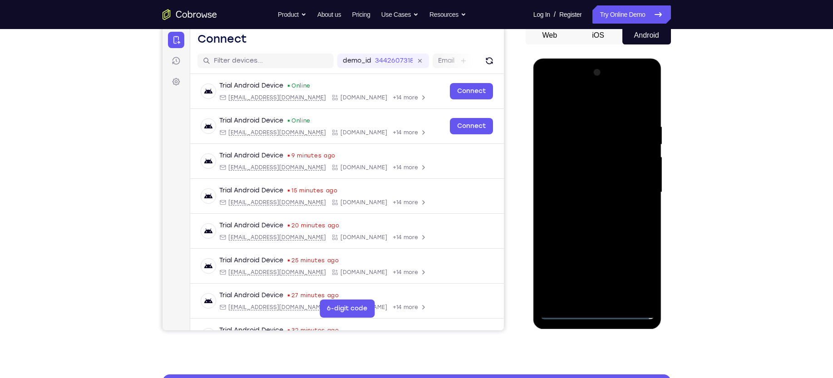
click at [597, 179] on div at bounding box center [598, 192] width 114 height 254
click at [592, 175] on div at bounding box center [598, 192] width 114 height 254
click at [638, 174] on div at bounding box center [598, 192] width 114 height 254
click at [580, 188] on div at bounding box center [598, 192] width 114 height 254
click at [568, 219] on div at bounding box center [598, 192] width 114 height 254
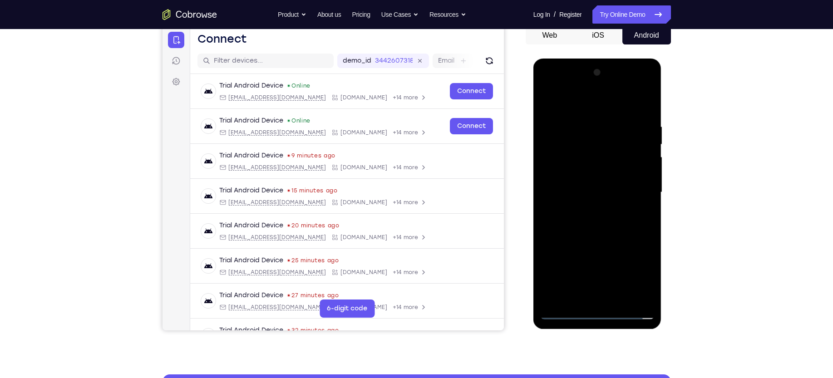
click at [577, 217] on div at bounding box center [598, 192] width 114 height 254
click at [618, 298] on div at bounding box center [598, 192] width 114 height 254
click at [612, 232] on div at bounding box center [598, 192] width 114 height 254
click at [620, 300] on div at bounding box center [598, 192] width 114 height 254
click at [589, 239] on div at bounding box center [598, 192] width 114 height 254
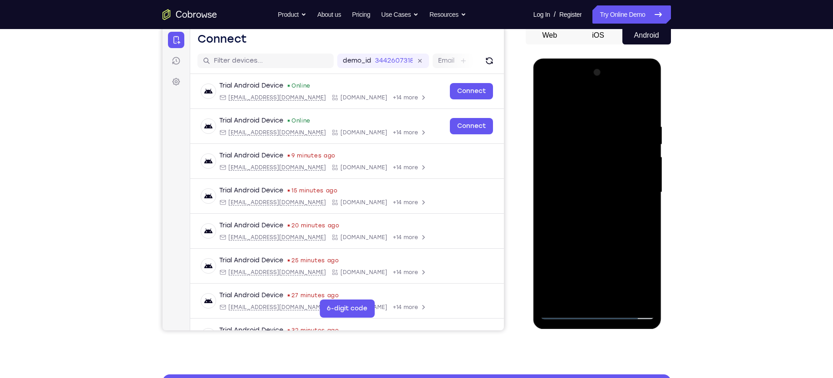
click at [582, 178] on div at bounding box center [598, 192] width 114 height 254
click at [578, 278] on div at bounding box center [598, 192] width 114 height 254
click at [628, 278] on div at bounding box center [598, 192] width 114 height 254
click at [645, 282] on div at bounding box center [598, 192] width 114 height 254
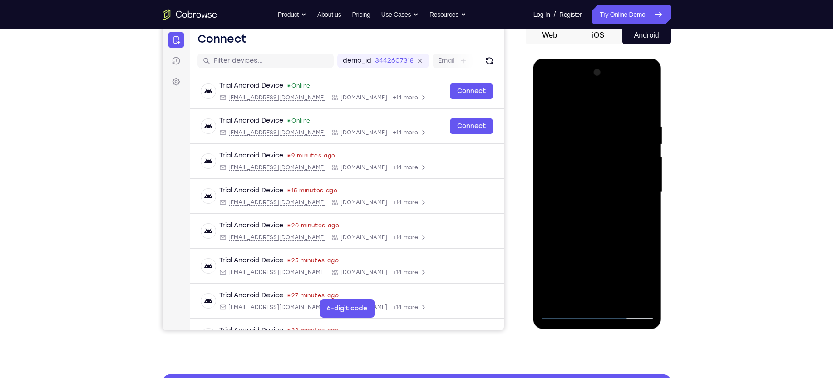
click at [638, 213] on div at bounding box center [598, 192] width 114 height 254
click at [561, 135] on div at bounding box center [598, 192] width 114 height 254
click at [578, 216] on div at bounding box center [598, 192] width 114 height 254
click at [584, 203] on div at bounding box center [598, 192] width 114 height 254
click at [548, 101] on div at bounding box center [598, 192] width 114 height 254
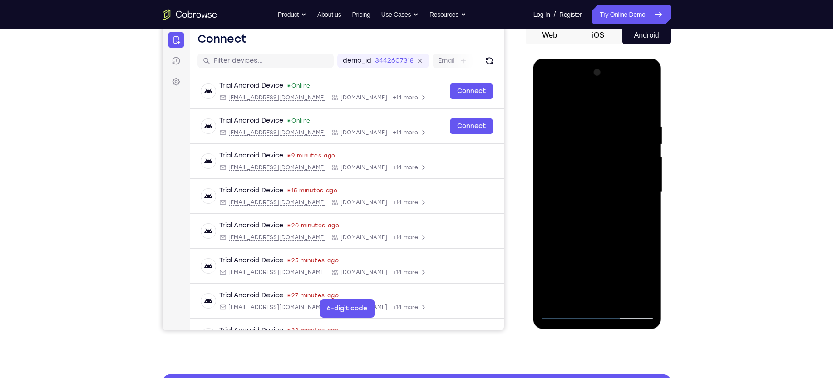
click at [577, 178] on div at bounding box center [598, 192] width 114 height 254
click at [547, 102] on div at bounding box center [598, 192] width 114 height 254
click at [549, 99] on div at bounding box center [598, 192] width 114 height 254
click at [558, 299] on div at bounding box center [598, 192] width 114 height 254
click at [602, 147] on div at bounding box center [598, 192] width 114 height 254
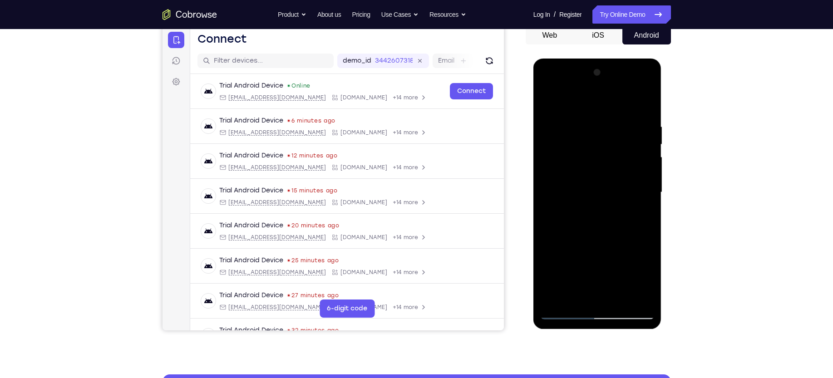
click at [621, 297] on div at bounding box center [598, 192] width 114 height 254
click at [590, 179] on div at bounding box center [598, 192] width 114 height 254
click at [581, 295] on div at bounding box center [598, 192] width 114 height 254
click at [640, 215] on div at bounding box center [598, 192] width 114 height 254
click at [560, 215] on div at bounding box center [598, 192] width 114 height 254
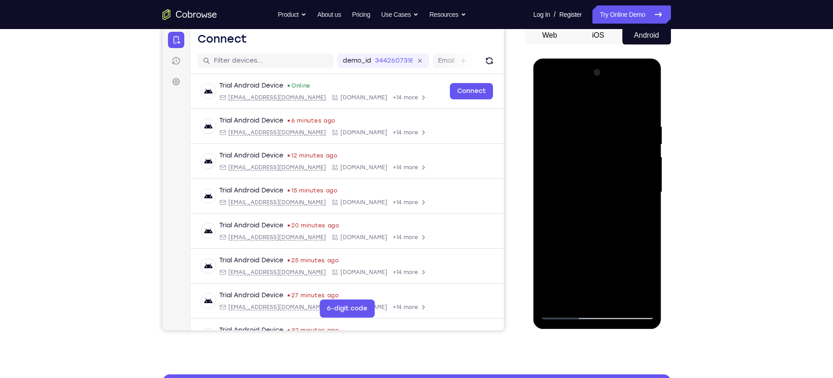
click at [646, 280] on div at bounding box center [598, 192] width 114 height 254
click at [576, 217] on div at bounding box center [598, 192] width 114 height 254
click at [645, 278] on div at bounding box center [598, 192] width 114 height 254
click at [607, 279] on div at bounding box center [598, 192] width 114 height 254
click at [644, 215] on div at bounding box center [598, 192] width 114 height 254
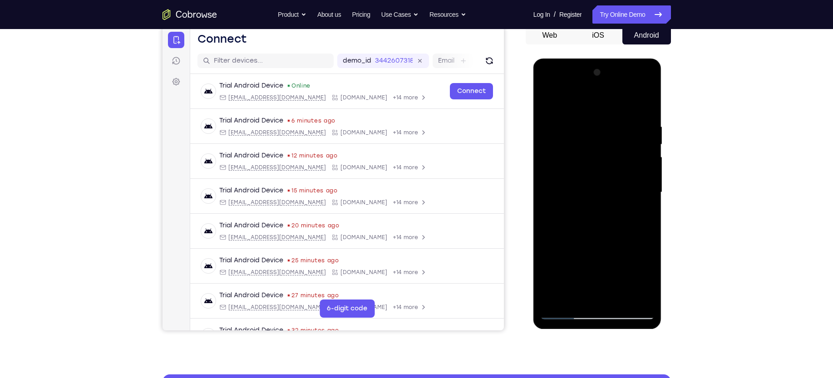
click at [547, 103] on div at bounding box center [598, 192] width 114 height 254
click at [575, 174] on div at bounding box center [598, 192] width 114 height 254
click at [643, 279] on div at bounding box center [598, 192] width 114 height 254
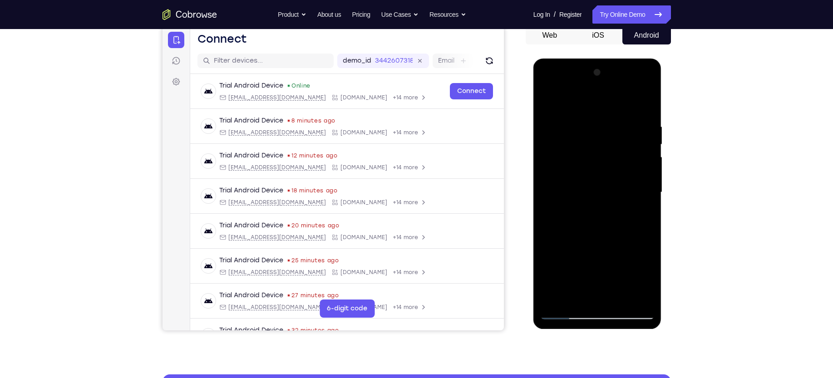
click at [643, 279] on div at bounding box center [598, 192] width 114 height 254
click at [648, 284] on div at bounding box center [598, 192] width 114 height 254
click at [639, 216] on div at bounding box center [598, 192] width 114 height 254
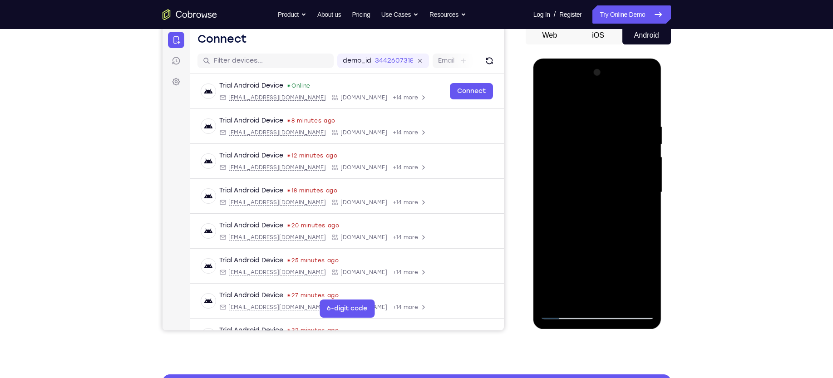
click at [548, 104] on div at bounding box center [598, 192] width 114 height 254
click at [550, 97] on div at bounding box center [598, 192] width 114 height 254
click at [556, 298] on div at bounding box center [598, 192] width 114 height 254
click at [621, 300] on div at bounding box center [598, 192] width 114 height 254
click at [551, 100] on div at bounding box center [598, 192] width 114 height 254
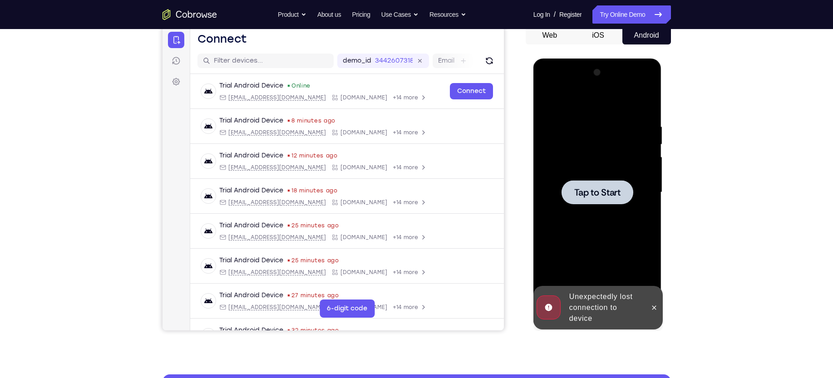
drag, startPoint x: 615, startPoint y: 138, endPoint x: 617, endPoint y: 169, distance: 31.4
click at [617, 169] on div at bounding box center [598, 192] width 114 height 254
click at [593, 197] on span "Tap to Start" at bounding box center [598, 192] width 46 height 9
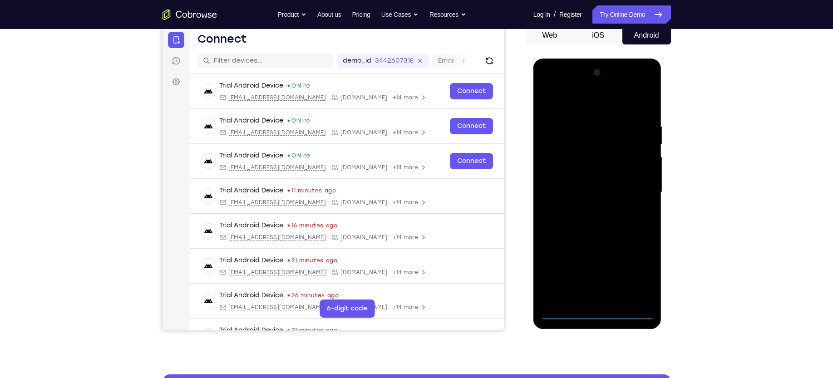
click at [600, 314] on div at bounding box center [598, 192] width 114 height 254
click at [635, 278] on div at bounding box center [598, 192] width 114 height 254
click at [595, 104] on div at bounding box center [598, 192] width 114 height 254
click at [633, 186] on div at bounding box center [598, 192] width 114 height 254
click at [589, 208] on div at bounding box center [598, 192] width 114 height 254
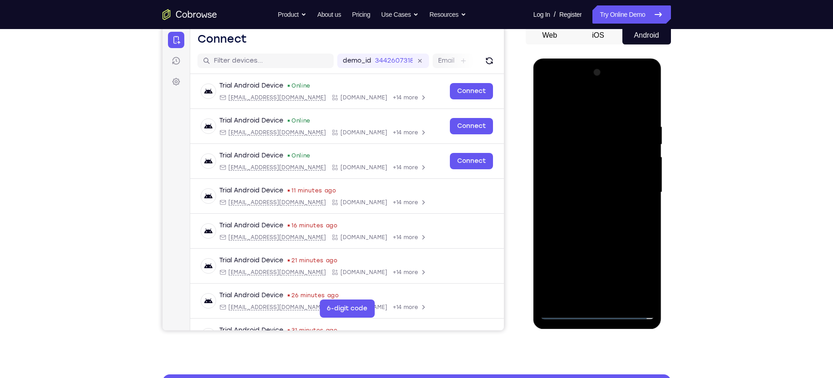
click at [620, 179] on div at bounding box center [598, 192] width 114 height 254
click at [609, 174] on div at bounding box center [598, 192] width 114 height 254
click at [643, 173] on div at bounding box center [598, 192] width 114 height 254
click at [567, 191] on div at bounding box center [598, 192] width 114 height 254
click at [564, 221] on div at bounding box center [598, 192] width 114 height 254
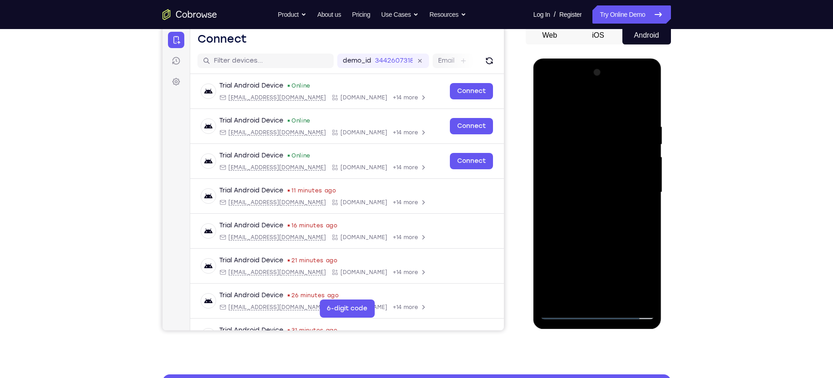
click at [576, 215] on div at bounding box center [598, 192] width 114 height 254
click at [607, 233] on div at bounding box center [598, 192] width 114 height 254
click at [621, 301] on div at bounding box center [598, 192] width 114 height 254
click at [609, 242] on div at bounding box center [598, 192] width 114 height 254
click at [580, 179] on div at bounding box center [598, 192] width 114 height 254
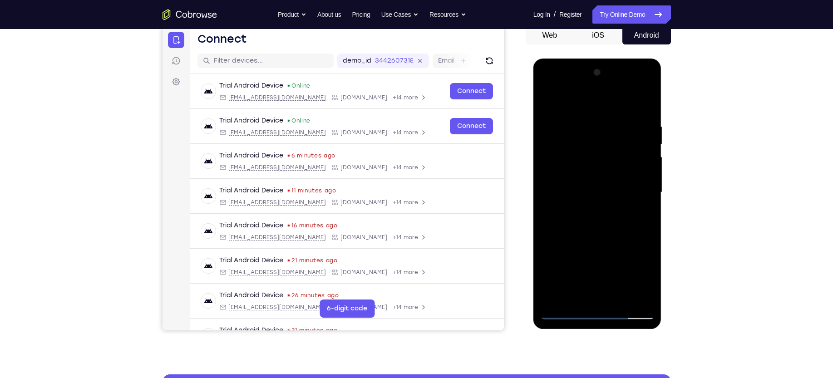
click at [644, 274] on div at bounding box center [598, 192] width 114 height 254
click at [641, 216] on div at bounding box center [598, 192] width 114 height 254
click at [648, 282] on div at bounding box center [598, 192] width 114 height 254
click at [642, 213] on div at bounding box center [598, 192] width 114 height 254
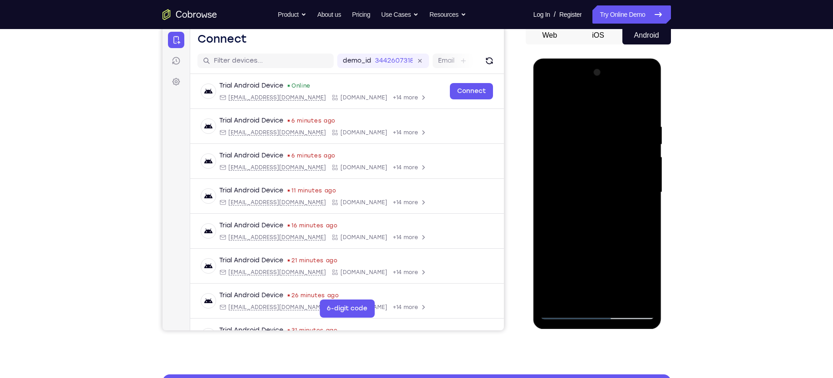
click at [550, 102] on div at bounding box center [598, 192] width 114 height 254
click at [592, 182] on div at bounding box center [598, 192] width 114 height 254
click at [638, 214] on div at bounding box center [598, 192] width 114 height 254
click at [639, 215] on div at bounding box center [598, 192] width 114 height 254
click at [641, 215] on div at bounding box center [598, 192] width 114 height 254
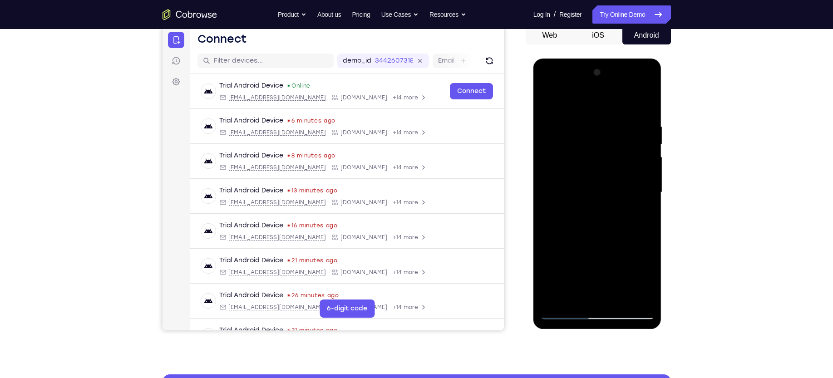
click at [629, 195] on div at bounding box center [598, 192] width 114 height 254
click at [614, 274] on div at bounding box center [598, 192] width 114 height 254
click at [580, 263] on div at bounding box center [598, 192] width 114 height 254
click at [597, 192] on div at bounding box center [598, 192] width 114 height 254
click at [582, 292] on div at bounding box center [598, 192] width 114 height 254
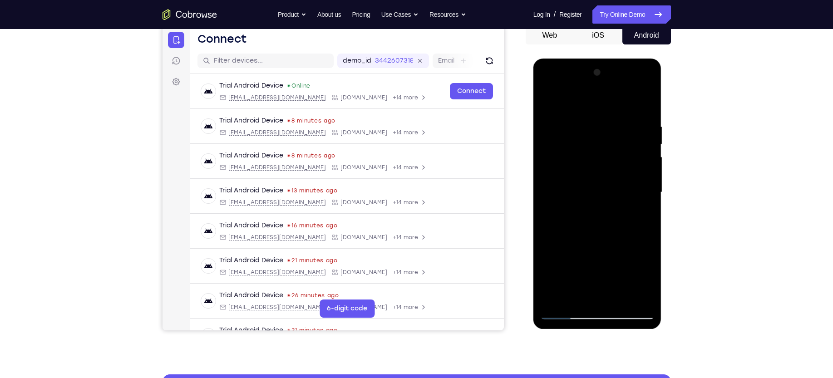
click at [643, 283] on div at bounding box center [598, 192] width 114 height 254
click at [645, 282] on div at bounding box center [598, 192] width 114 height 254
click at [646, 215] on div at bounding box center [598, 192] width 114 height 254
click at [550, 104] on div at bounding box center [598, 192] width 114 height 254
click at [569, 178] on div at bounding box center [598, 192] width 114 height 254
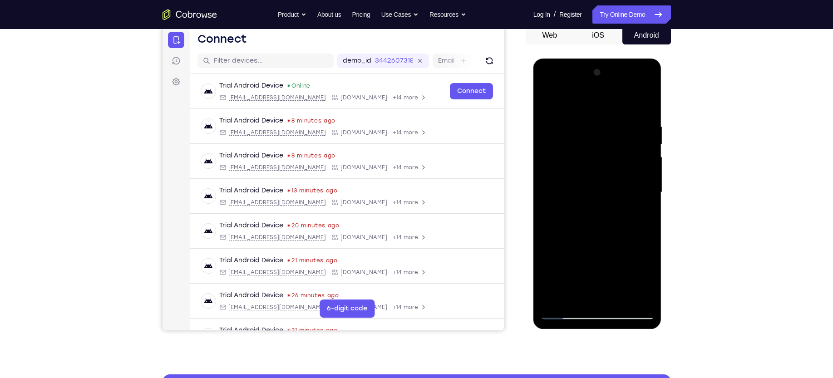
click at [550, 101] on div at bounding box center [598, 192] width 114 height 254
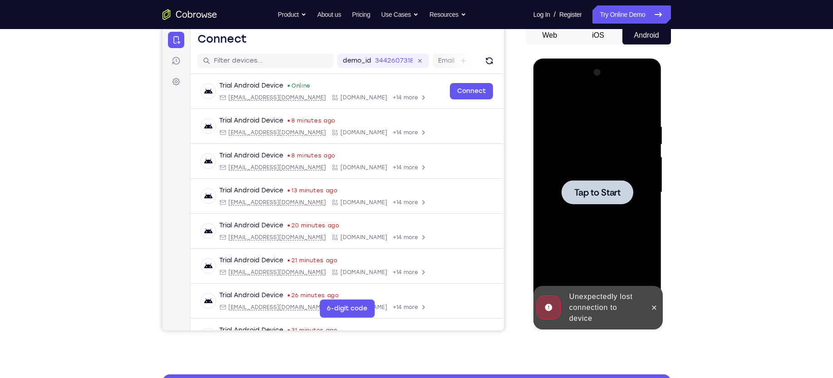
click at [597, 197] on span "Tap to Start" at bounding box center [598, 192] width 46 height 9
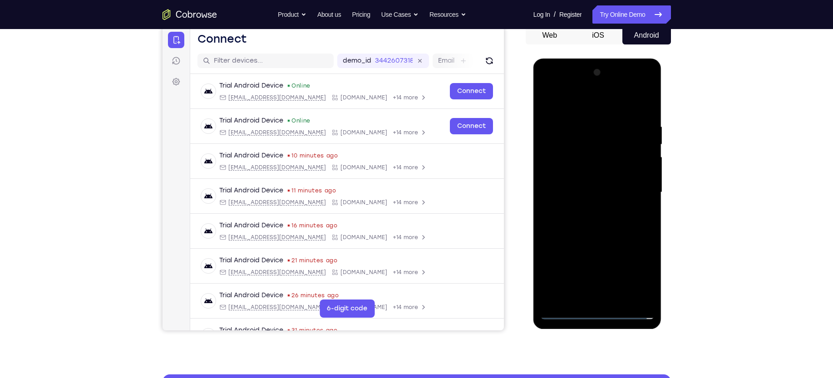
click at [599, 313] on div at bounding box center [598, 192] width 114 height 254
click at [635, 275] on div at bounding box center [598, 192] width 114 height 254
click at [600, 106] on div at bounding box center [598, 192] width 114 height 254
click at [635, 188] on div at bounding box center [598, 192] width 114 height 254
click at [585, 212] on div at bounding box center [598, 192] width 114 height 254
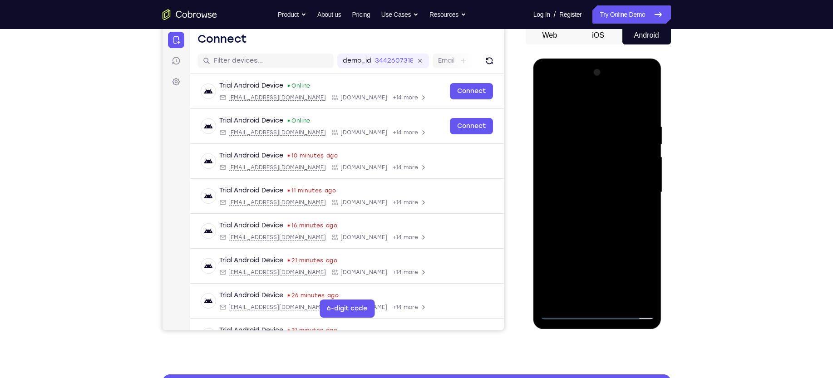
click at [591, 176] on div at bounding box center [598, 192] width 114 height 254
click at [588, 172] on div at bounding box center [598, 192] width 114 height 254
click at [644, 174] on div at bounding box center [598, 192] width 114 height 254
click at [564, 189] on div at bounding box center [598, 192] width 114 height 254
click at [570, 220] on div at bounding box center [598, 192] width 114 height 254
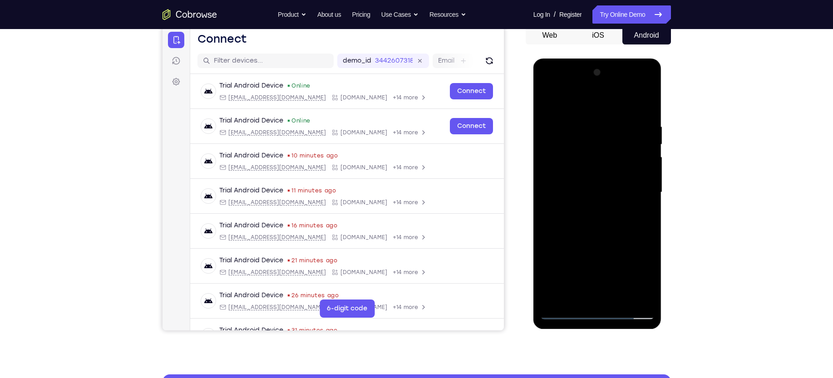
click at [575, 215] on div at bounding box center [598, 192] width 114 height 254
click at [599, 239] on div at bounding box center [598, 192] width 114 height 254
click at [621, 298] on div at bounding box center [598, 192] width 114 height 254
click at [593, 238] on div at bounding box center [598, 192] width 114 height 254
click at [586, 183] on div at bounding box center [598, 192] width 114 height 254
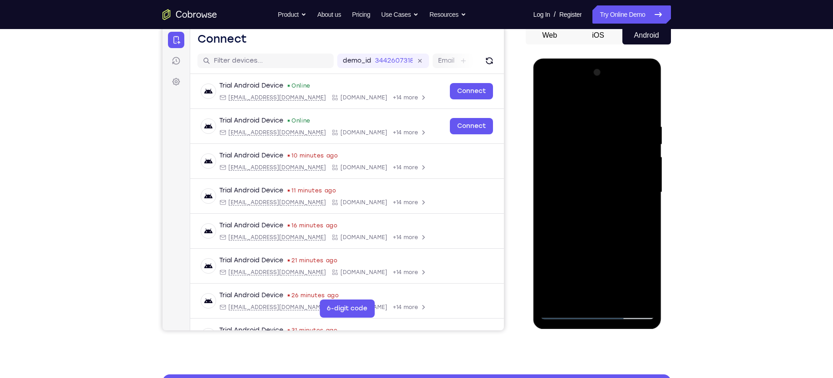
click at [604, 245] on div at bounding box center [598, 192] width 114 height 254
click at [638, 248] on div at bounding box center [598, 192] width 114 height 254
click at [644, 278] on div at bounding box center [598, 192] width 114 height 254
click at [583, 213] on div at bounding box center [598, 192] width 114 height 254
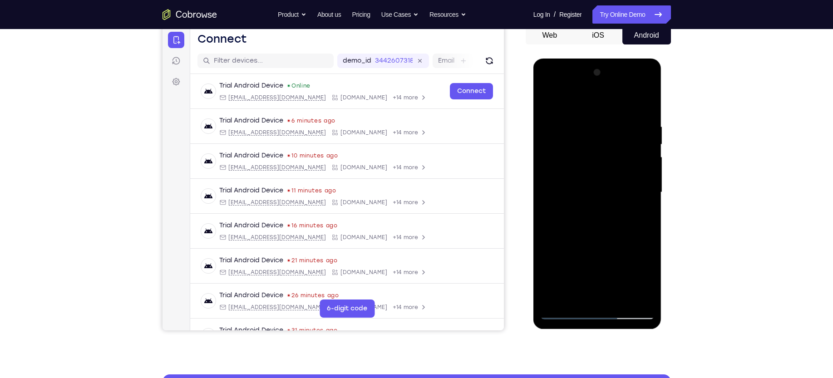
click at [642, 276] on div at bounding box center [598, 192] width 114 height 254
click at [647, 277] on div at bounding box center [598, 192] width 114 height 254
click at [646, 278] on div at bounding box center [598, 192] width 114 height 254
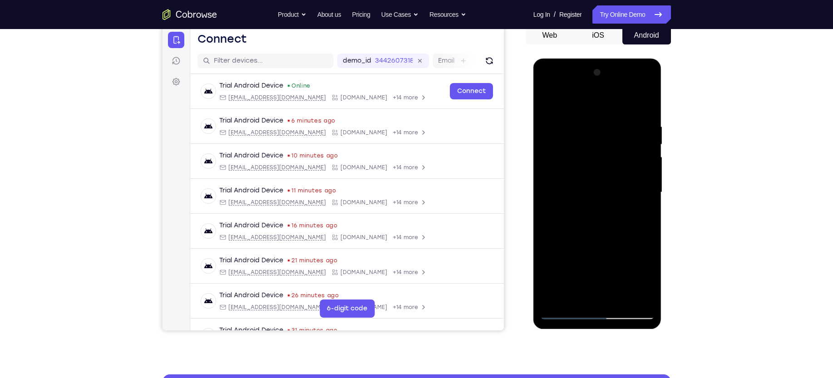
click at [641, 215] on div at bounding box center [598, 192] width 114 height 254
click at [645, 277] on div at bounding box center [598, 192] width 114 height 254
click at [643, 278] on div at bounding box center [598, 192] width 114 height 254
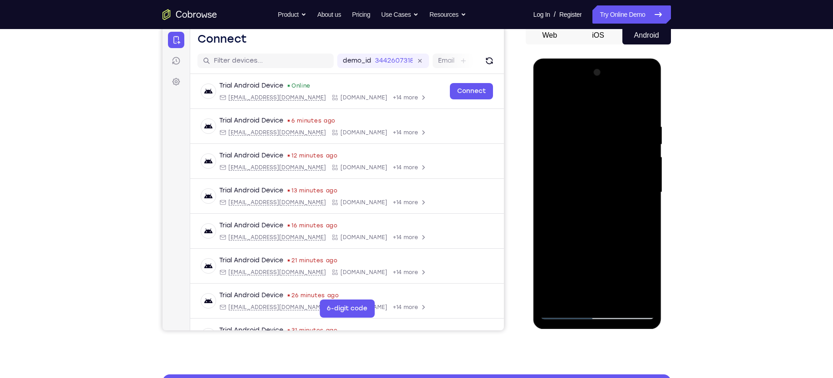
click at [643, 278] on div at bounding box center [598, 192] width 114 height 254
click at [643, 213] on div at bounding box center [598, 192] width 114 height 254
click at [639, 215] on div at bounding box center [598, 192] width 114 height 254
click at [639, 217] on div at bounding box center [598, 192] width 114 height 254
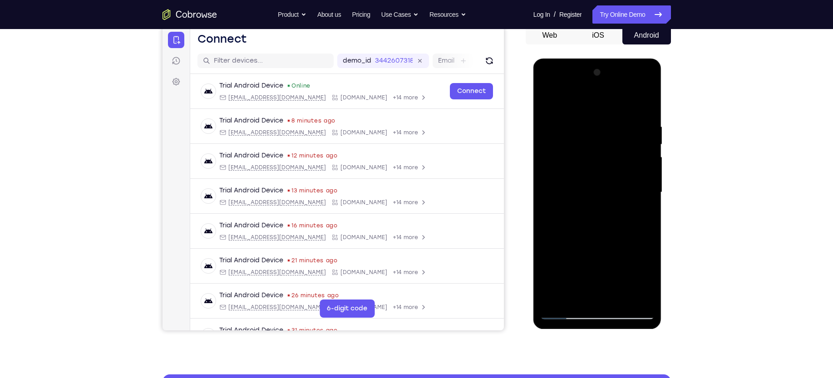
click at [546, 102] on div at bounding box center [598, 192] width 114 height 254
click at [562, 178] on div at bounding box center [598, 192] width 114 height 254
click at [548, 102] on div at bounding box center [598, 192] width 114 height 254
click at [572, 182] on div at bounding box center [598, 192] width 114 height 254
click at [649, 281] on div at bounding box center [598, 192] width 114 height 254
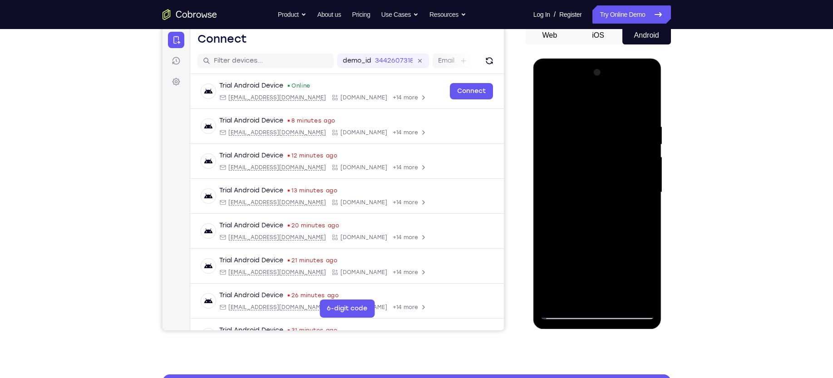
click at [649, 281] on div at bounding box center [598, 192] width 114 height 254
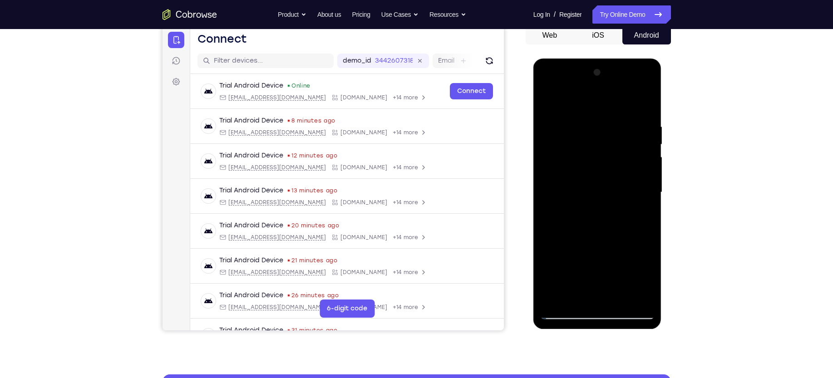
click at [649, 281] on div at bounding box center [598, 192] width 114 height 254
click at [639, 218] on div at bounding box center [598, 192] width 114 height 254
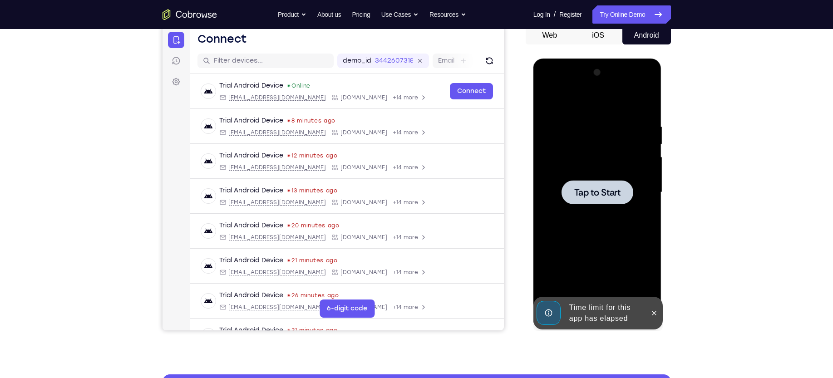
click at [575, 193] on span "Tap to Start" at bounding box center [598, 192] width 46 height 9
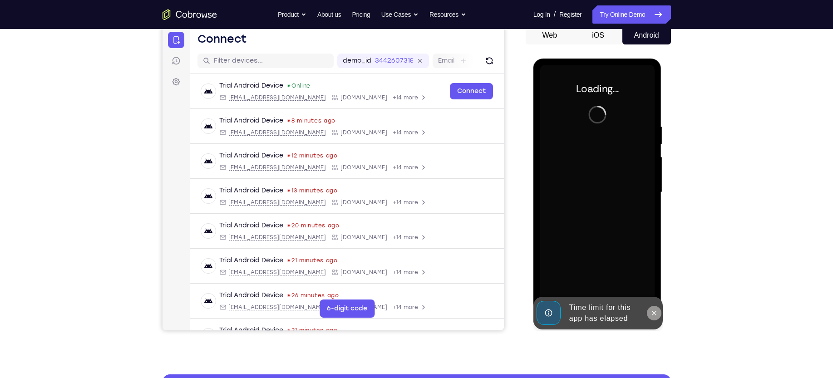
click at [652, 310] on icon at bounding box center [654, 313] width 7 height 7
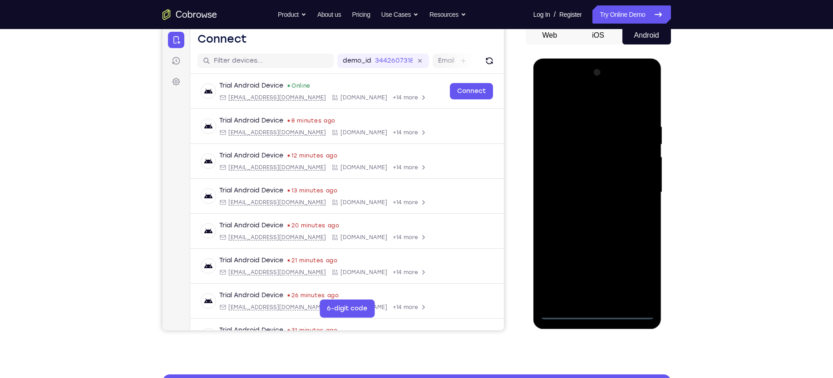
click at [601, 310] on div at bounding box center [598, 192] width 114 height 254
click at [638, 267] on div at bounding box center [598, 192] width 114 height 254
click at [577, 99] on div at bounding box center [598, 192] width 114 height 254
click at [635, 187] on div at bounding box center [598, 192] width 114 height 254
click at [590, 208] on div at bounding box center [598, 192] width 114 height 254
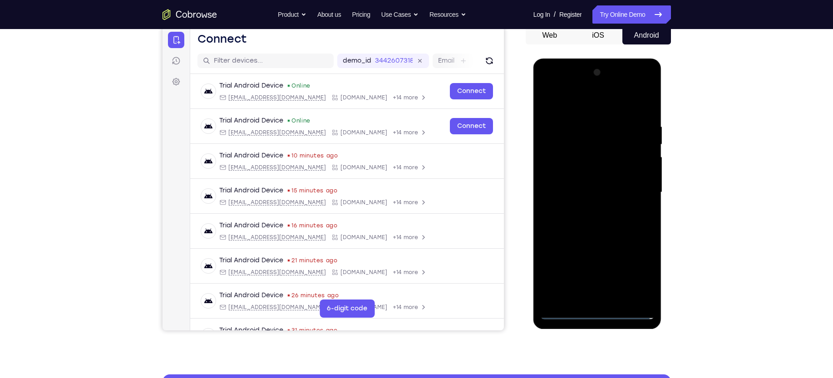
click at [579, 179] on div at bounding box center [598, 192] width 114 height 254
click at [646, 276] on div at bounding box center [598, 192] width 114 height 254
click at [586, 175] on div at bounding box center [598, 192] width 114 height 254
click at [571, 191] on div at bounding box center [598, 192] width 114 height 254
click at [566, 223] on div at bounding box center [598, 192] width 114 height 254
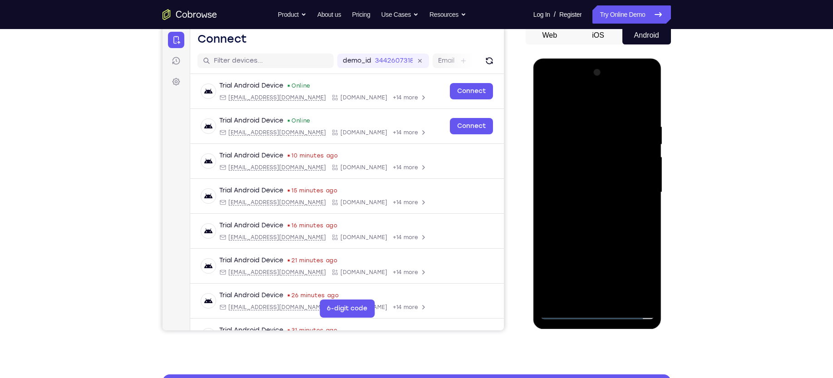
click at [583, 215] on div at bounding box center [598, 192] width 114 height 254
click at [619, 300] on div at bounding box center [598, 192] width 114 height 254
click at [608, 236] on div at bounding box center [598, 192] width 114 height 254
click at [618, 298] on div at bounding box center [598, 192] width 114 height 254
click at [595, 241] on div at bounding box center [598, 192] width 114 height 254
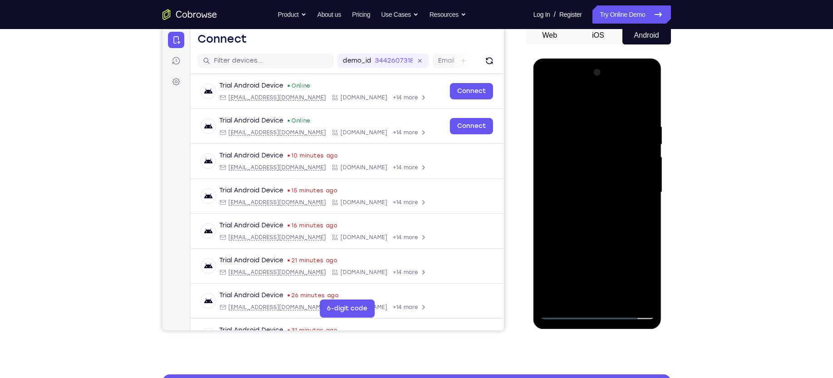
click at [570, 175] on div at bounding box center [598, 192] width 114 height 254
click at [575, 238] on div at bounding box center [598, 192] width 114 height 254
click at [604, 248] on div at bounding box center [598, 192] width 114 height 254
click at [586, 293] on div at bounding box center [598, 192] width 114 height 254
click at [650, 279] on div at bounding box center [598, 192] width 114 height 254
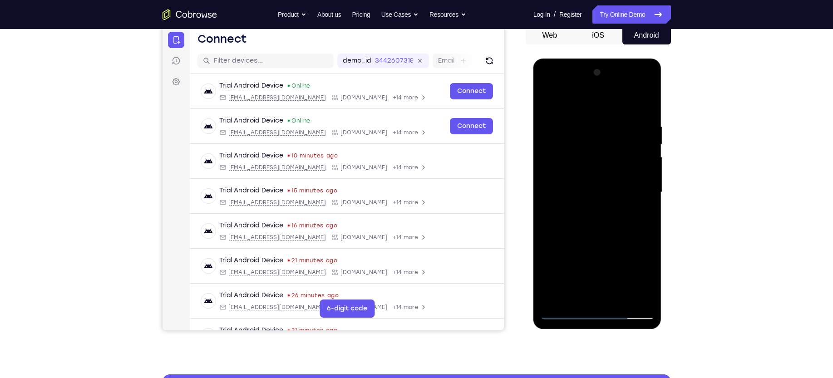
click at [641, 216] on div at bounding box center [598, 192] width 114 height 254
click at [646, 280] on div at bounding box center [598, 192] width 114 height 254
click at [645, 282] on div at bounding box center [598, 192] width 114 height 254
click at [642, 216] on div at bounding box center [598, 192] width 114 height 254
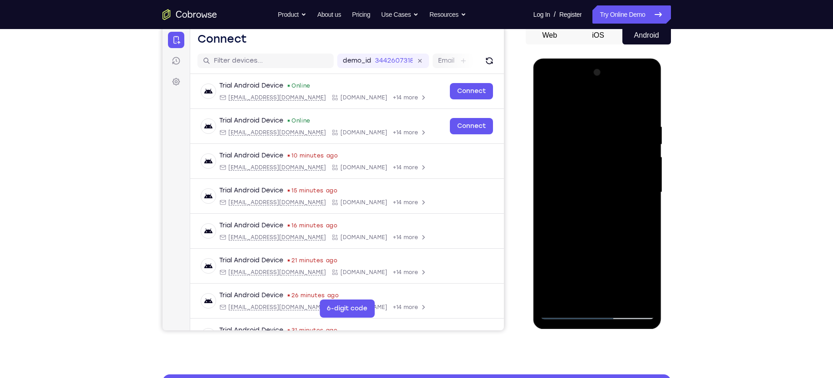
click at [575, 295] on div at bounding box center [598, 192] width 114 height 254
click at [623, 244] on div at bounding box center [598, 192] width 114 height 254
click at [586, 207] on div at bounding box center [598, 192] width 114 height 254
click at [551, 297] on div at bounding box center [598, 192] width 114 height 254
click at [546, 297] on div at bounding box center [598, 192] width 114 height 254
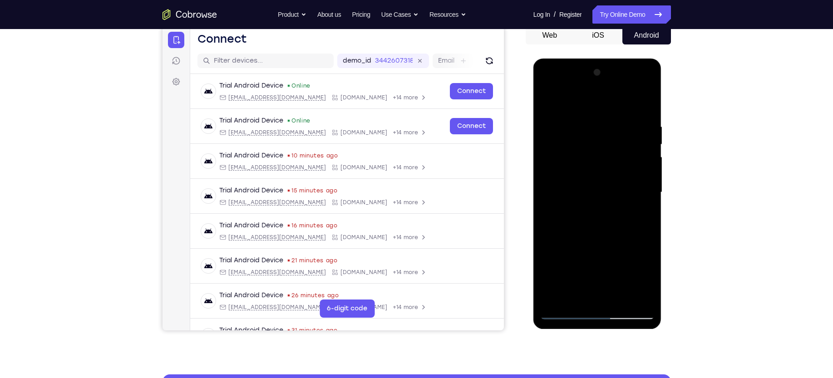
click at [606, 265] on div at bounding box center [598, 192] width 114 height 254
click at [641, 213] on div at bounding box center [598, 192] width 114 height 254
click at [550, 101] on div at bounding box center [598, 192] width 114 height 254
click at [601, 179] on div at bounding box center [598, 192] width 114 height 254
click at [547, 100] on div at bounding box center [598, 192] width 114 height 254
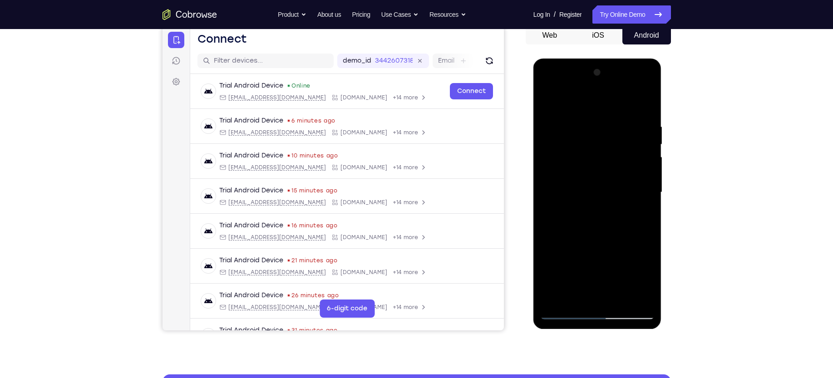
click at [549, 102] on div at bounding box center [598, 192] width 114 height 254
click at [586, 126] on div at bounding box center [598, 192] width 114 height 254
click at [553, 184] on div at bounding box center [598, 192] width 114 height 254
click at [555, 193] on div at bounding box center [598, 192] width 114 height 254
click at [580, 296] on div at bounding box center [598, 192] width 114 height 254
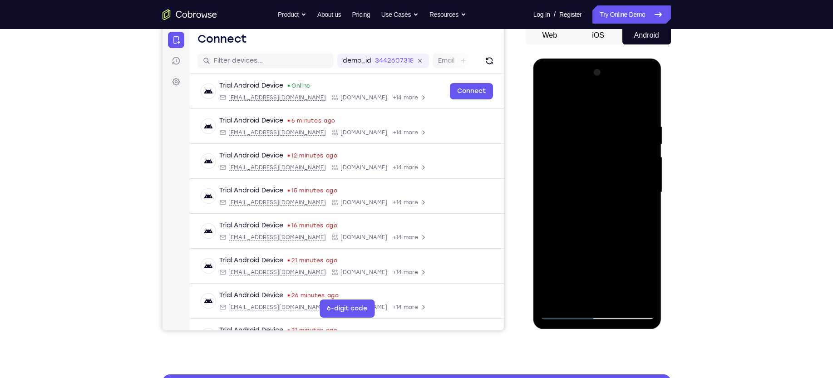
click at [650, 279] on div at bounding box center [598, 192] width 114 height 254
click at [599, 205] on div at bounding box center [598, 192] width 114 height 254
click at [617, 294] on div at bounding box center [598, 192] width 114 height 254
click at [638, 296] on div at bounding box center [598, 192] width 114 height 254
click at [645, 104] on div at bounding box center [598, 192] width 114 height 254
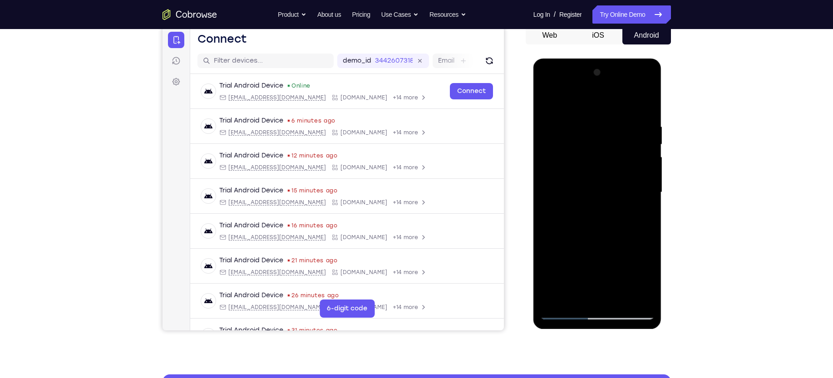
click at [620, 296] on div at bounding box center [598, 192] width 114 height 254
click at [596, 181] on div at bounding box center [598, 192] width 114 height 254
click at [597, 269] on div at bounding box center [598, 192] width 114 height 254
click at [616, 267] on div at bounding box center [598, 192] width 114 height 254
click at [574, 294] on div at bounding box center [598, 192] width 114 height 254
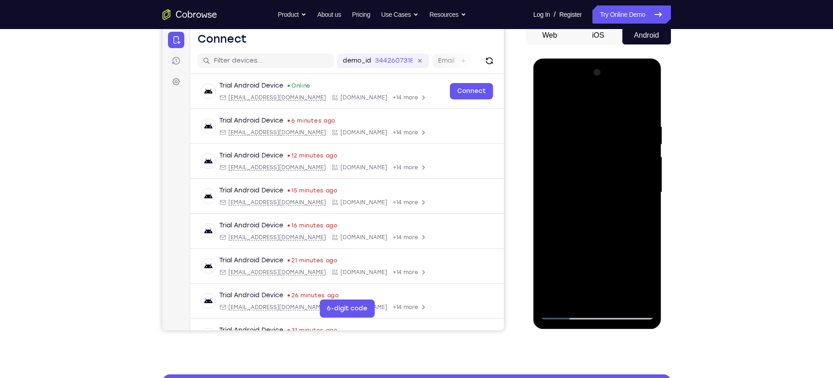
click at [639, 209] on div at bounding box center [598, 192] width 114 height 254
click at [639, 218] on div at bounding box center [598, 192] width 114 height 254
click at [550, 104] on div at bounding box center [598, 192] width 114 height 254
click at [549, 102] on div at bounding box center [598, 192] width 114 height 254
click at [580, 120] on div at bounding box center [598, 192] width 114 height 254
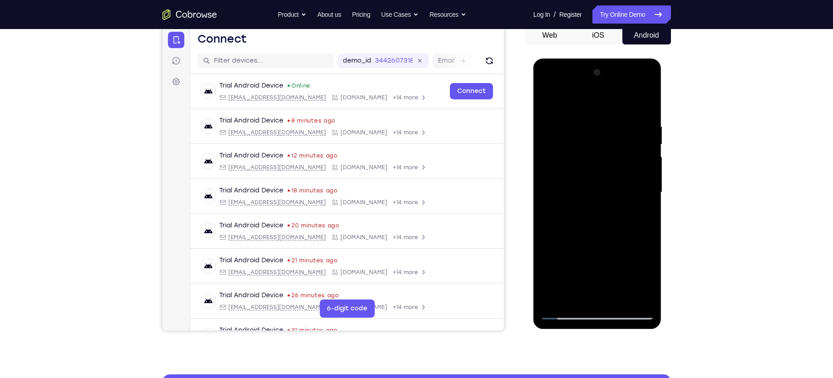
click at [642, 159] on div at bounding box center [598, 192] width 114 height 254
click at [643, 107] on div at bounding box center [598, 192] width 114 height 254
click at [619, 298] on div at bounding box center [598, 192] width 114 height 254
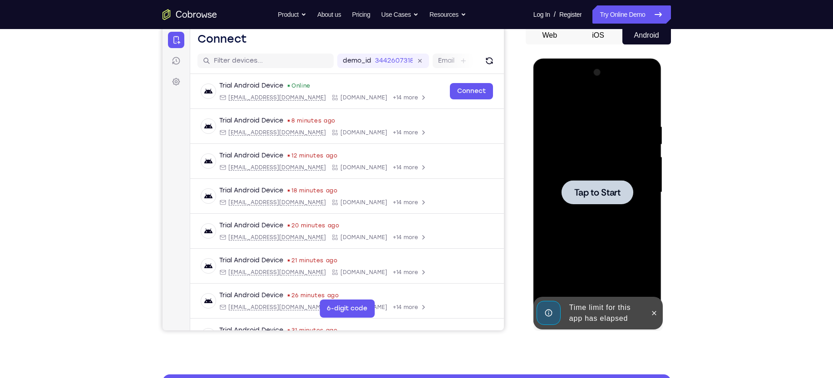
click at [597, 193] on span "Tap to Start" at bounding box center [598, 192] width 46 height 9
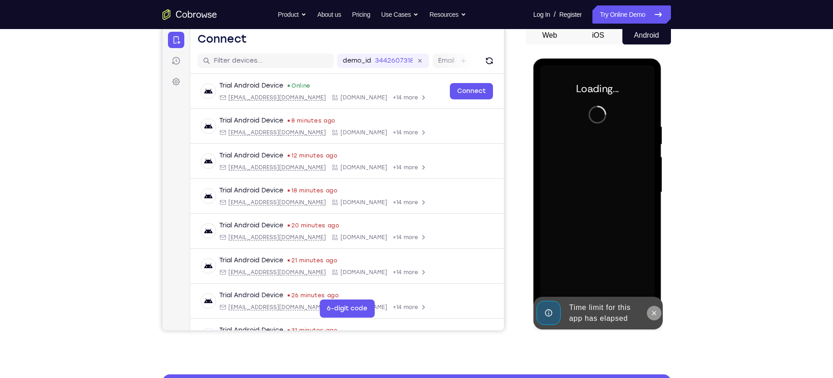
click at [657, 314] on icon at bounding box center [654, 313] width 7 height 7
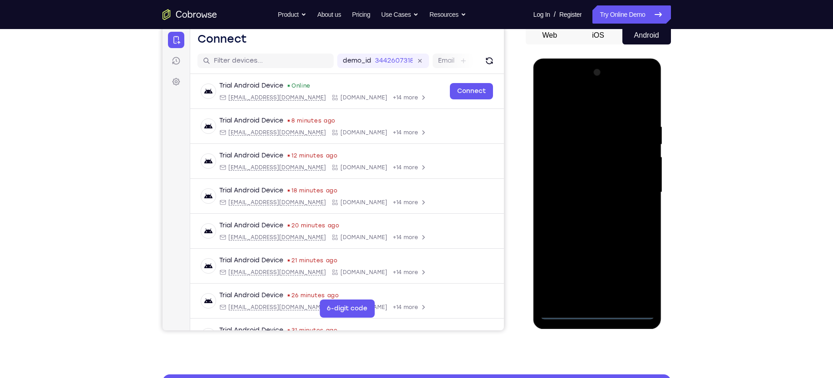
click at [596, 312] on div at bounding box center [598, 192] width 114 height 254
click at [637, 272] on div at bounding box center [598, 192] width 114 height 254
click at [590, 102] on div at bounding box center [598, 192] width 114 height 254
click at [637, 187] on div at bounding box center [598, 192] width 114 height 254
click at [586, 211] on div at bounding box center [598, 192] width 114 height 254
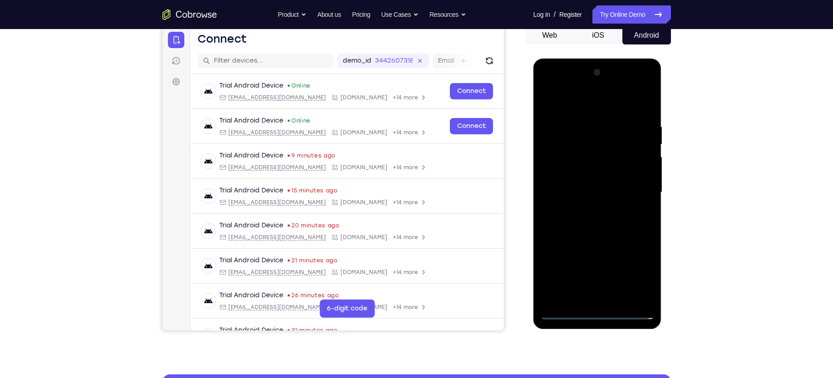
click at [597, 178] on div at bounding box center [598, 192] width 114 height 254
click at [591, 175] on div at bounding box center [598, 192] width 114 height 254
click at [644, 172] on div at bounding box center [598, 192] width 114 height 254
click at [593, 191] on div at bounding box center [598, 192] width 114 height 254
click at [574, 223] on div at bounding box center [598, 192] width 114 height 254
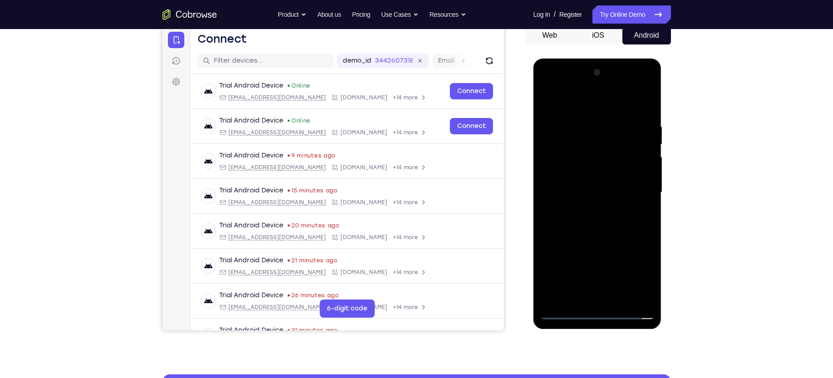
click at [569, 213] on div at bounding box center [598, 192] width 114 height 254
click at [599, 236] on div at bounding box center [598, 192] width 114 height 254
click at [621, 299] on div at bounding box center [598, 192] width 114 height 254
click at [589, 239] on div at bounding box center [598, 192] width 114 height 254
click at [579, 183] on div at bounding box center [598, 192] width 114 height 254
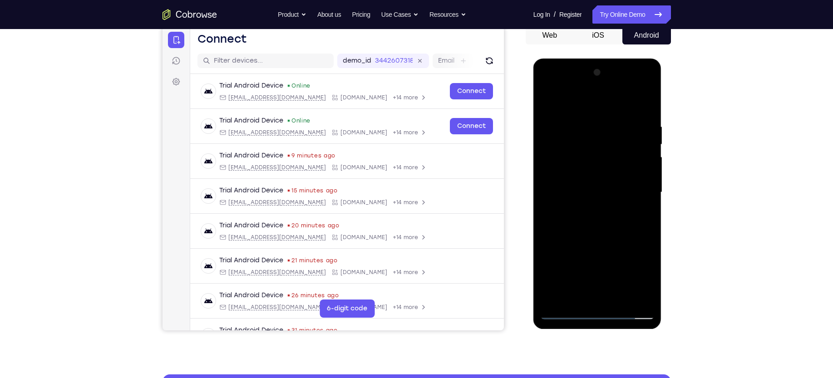
click at [580, 241] on div at bounding box center [598, 192] width 114 height 254
click at [600, 239] on div at bounding box center [598, 192] width 114 height 254
click at [648, 284] on div at bounding box center [598, 192] width 114 height 254
click at [640, 218] on div at bounding box center [598, 192] width 114 height 254
click at [638, 214] on div at bounding box center [598, 192] width 114 height 254
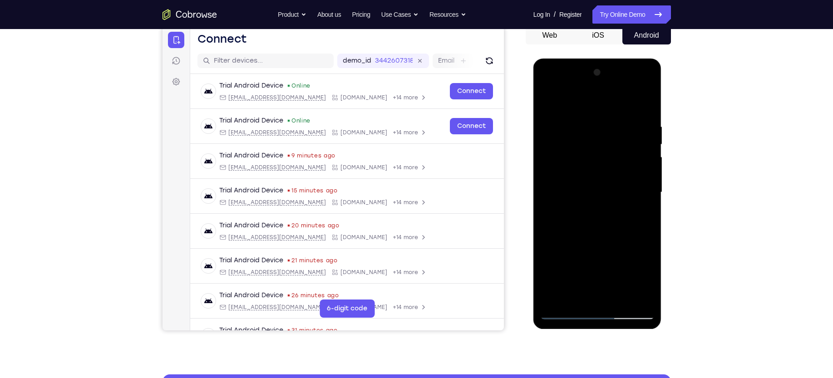
click at [570, 157] on div at bounding box center [598, 192] width 114 height 254
click at [601, 237] on div at bounding box center [598, 192] width 114 height 254
click at [645, 281] on div at bounding box center [598, 192] width 114 height 254
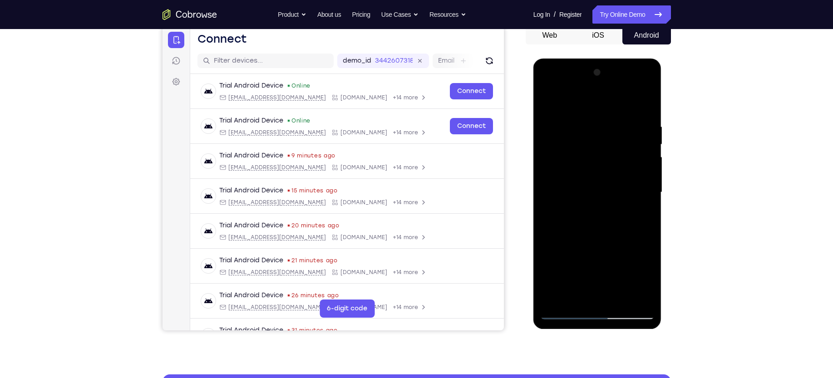
click at [645, 281] on div at bounding box center [598, 192] width 114 height 254
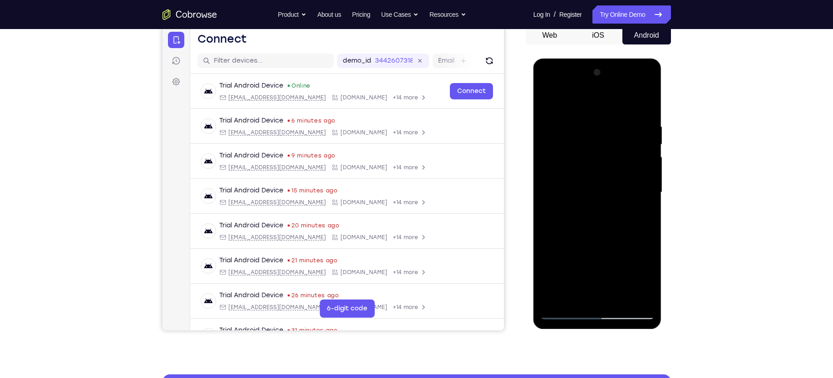
click at [575, 298] on div at bounding box center [598, 192] width 114 height 254
drag, startPoint x: 573, startPoint y: 271, endPoint x: 577, endPoint y: 248, distance: 23.0
click at [577, 248] on div at bounding box center [598, 192] width 114 height 254
click at [648, 297] on div at bounding box center [598, 192] width 114 height 254
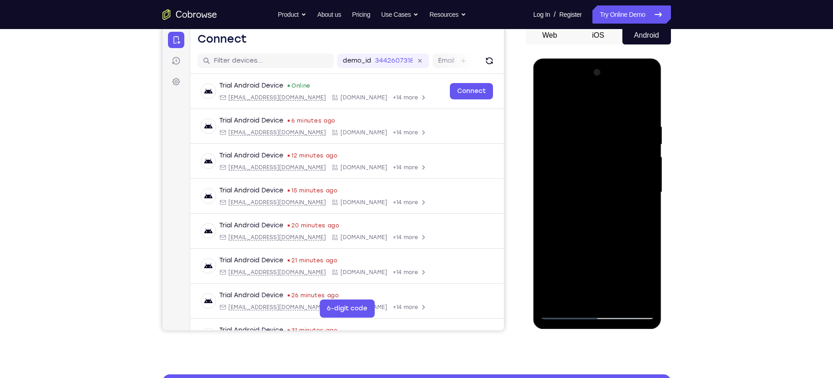
click at [648, 297] on div at bounding box center [598, 192] width 114 height 254
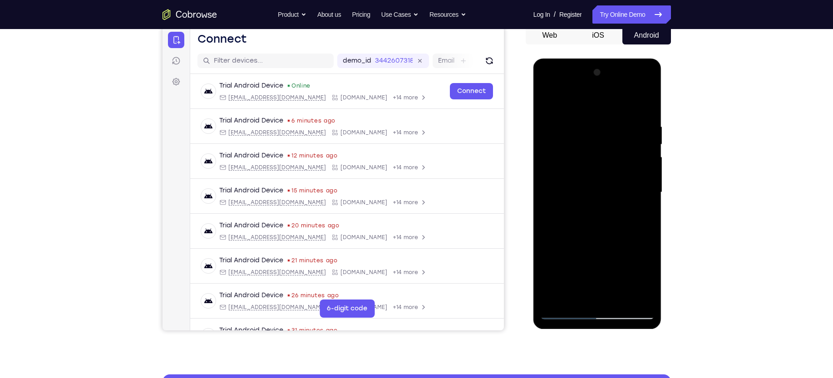
click at [648, 297] on div at bounding box center [598, 192] width 114 height 254
click at [643, 209] on div at bounding box center [598, 192] width 114 height 254
click at [547, 102] on div at bounding box center [598, 192] width 114 height 254
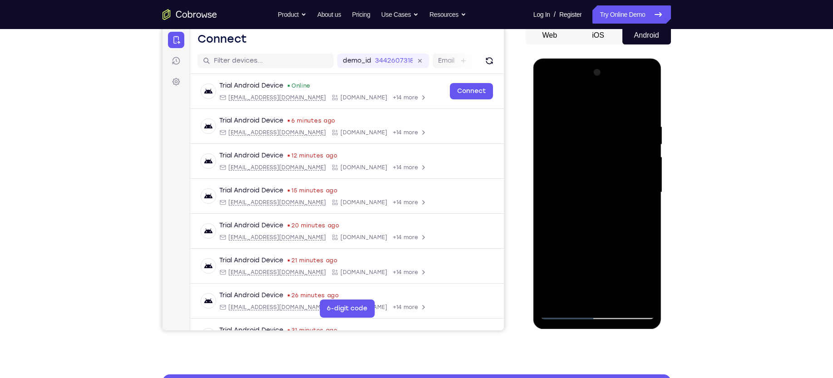
click at [551, 104] on div at bounding box center [598, 192] width 114 height 254
click at [620, 298] on div at bounding box center [598, 192] width 114 height 254
click at [576, 179] on div at bounding box center [598, 192] width 114 height 254
click at [590, 236] on div at bounding box center [598, 192] width 114 height 254
click at [618, 236] on div at bounding box center [598, 192] width 114 height 254
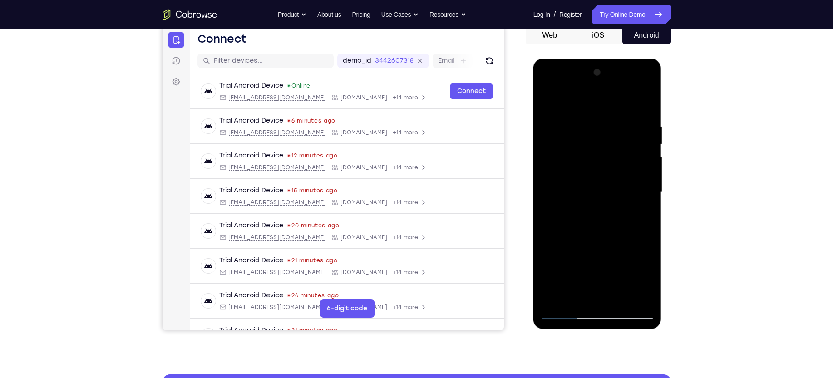
click at [643, 215] on div at bounding box center [598, 192] width 114 height 254
click at [573, 164] on div at bounding box center [598, 192] width 114 height 254
click at [625, 247] on div at bounding box center [598, 192] width 114 height 254
click at [645, 280] on div at bounding box center [598, 192] width 114 height 254
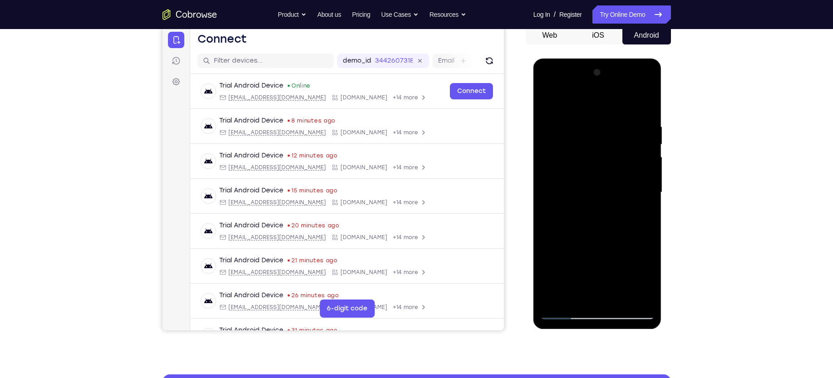
click at [646, 282] on div at bounding box center [598, 192] width 114 height 254
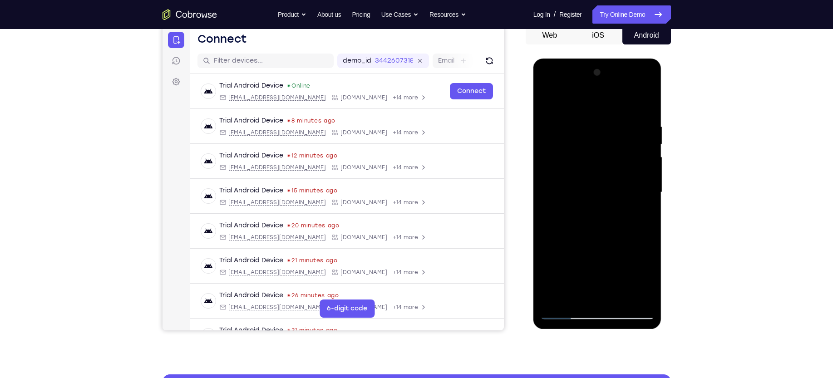
click at [646, 282] on div at bounding box center [598, 192] width 114 height 254
click at [646, 216] on div at bounding box center [598, 192] width 114 height 254
click at [583, 156] on div at bounding box center [598, 192] width 114 height 254
click at [614, 236] on div at bounding box center [598, 192] width 114 height 254
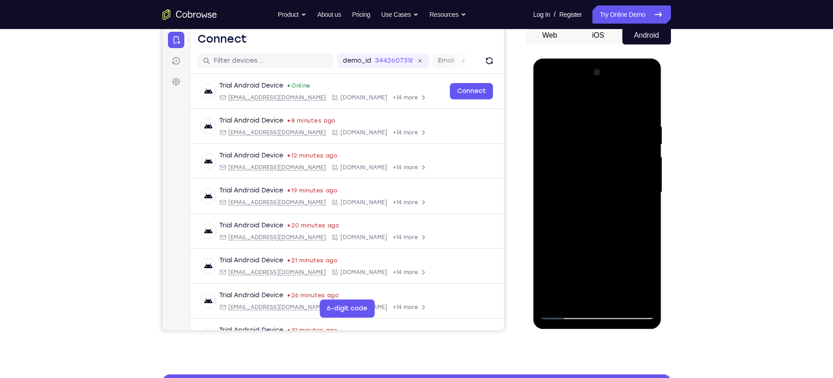
click at [638, 217] on div at bounding box center [598, 192] width 114 height 254
click at [571, 167] on div at bounding box center [598, 192] width 114 height 254
click at [589, 247] on div at bounding box center [598, 192] width 114 height 254
click at [642, 215] on div at bounding box center [598, 192] width 114 height 254
click at [568, 188] on div at bounding box center [598, 192] width 114 height 254
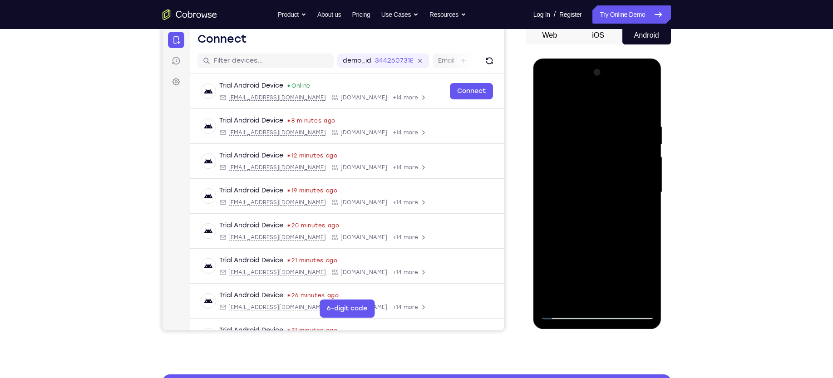
click at [582, 265] on div at bounding box center [598, 192] width 114 height 254
click at [641, 217] on div at bounding box center [598, 192] width 114 height 254
click at [647, 280] on div at bounding box center [598, 192] width 114 height 254
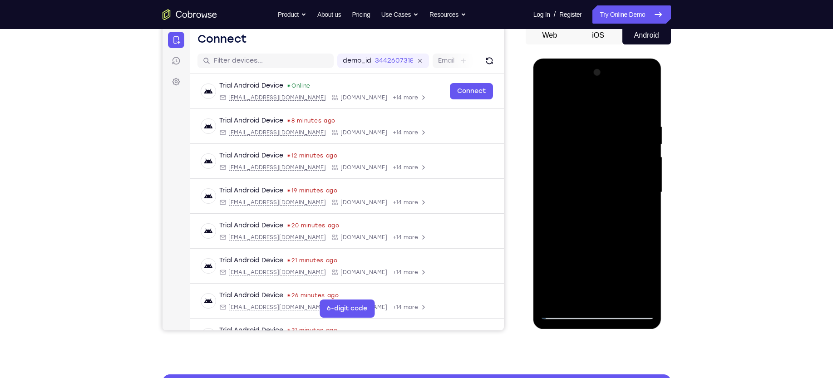
click at [647, 280] on div at bounding box center [598, 192] width 114 height 254
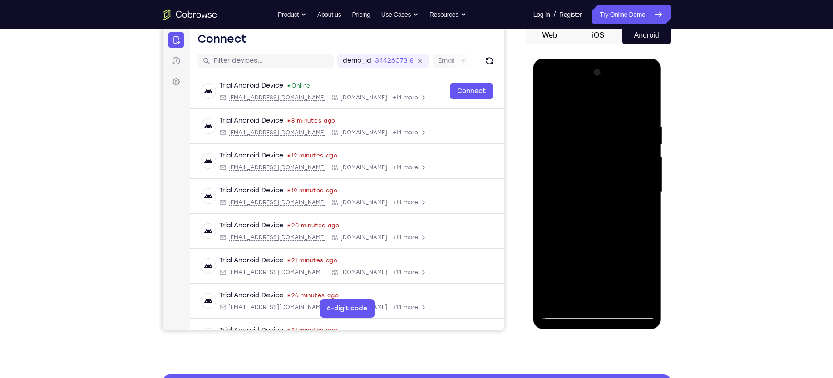
click at [647, 280] on div at bounding box center [598, 192] width 114 height 254
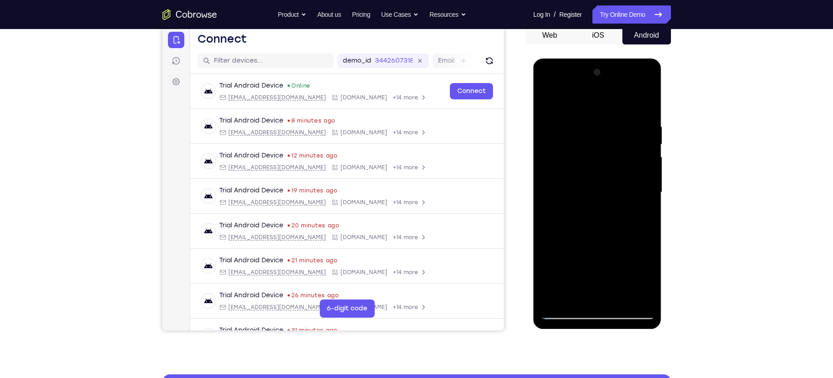
click at [647, 280] on div at bounding box center [598, 192] width 114 height 254
click at [577, 190] on div at bounding box center [598, 192] width 114 height 254
click at [599, 267] on div at bounding box center [598, 192] width 114 height 254
click at [602, 187] on div at bounding box center [598, 192] width 114 height 254
click at [617, 256] on div at bounding box center [598, 192] width 114 height 254
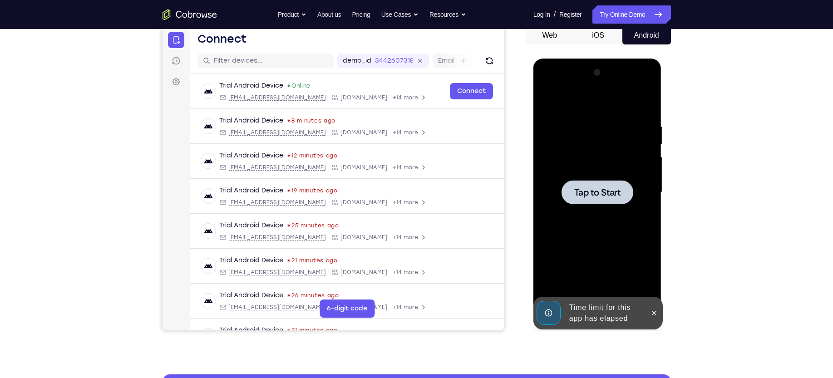
click at [609, 202] on div at bounding box center [598, 192] width 72 height 24
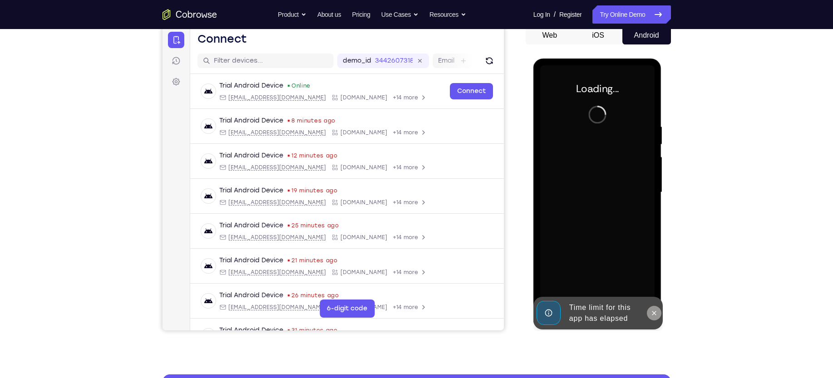
click at [652, 313] on icon at bounding box center [654, 313] width 7 height 7
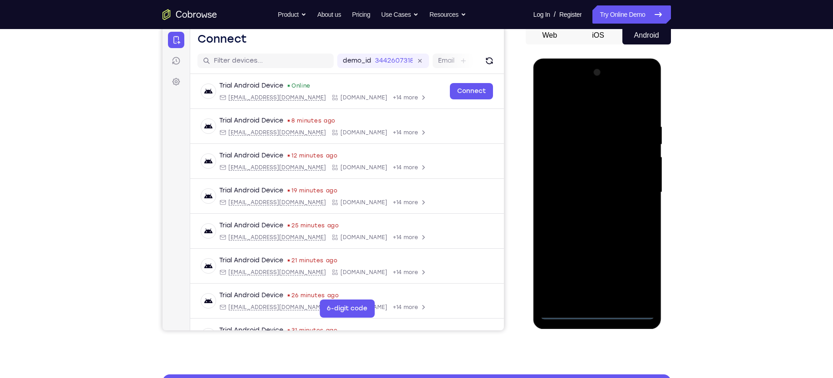
click at [597, 313] on div at bounding box center [598, 192] width 114 height 254
click at [630, 272] on div at bounding box center [598, 192] width 114 height 254
click at [575, 103] on div at bounding box center [598, 192] width 114 height 254
click at [637, 189] on div at bounding box center [598, 192] width 114 height 254
click at [586, 209] on div at bounding box center [598, 192] width 114 height 254
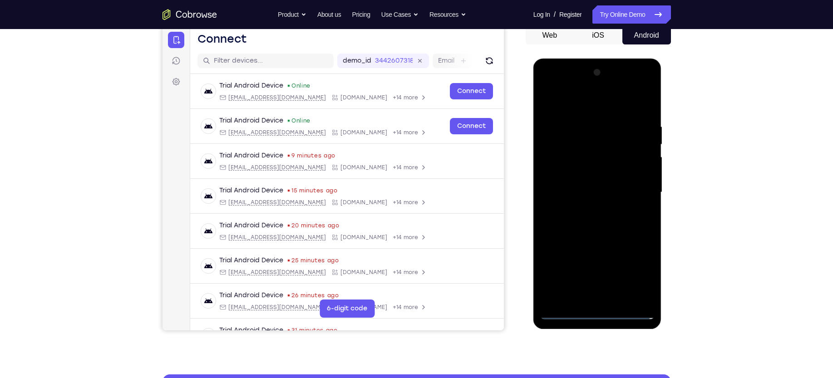
click at [602, 183] on div at bounding box center [598, 192] width 114 height 254
click at [598, 176] on div at bounding box center [598, 192] width 114 height 254
click at [638, 175] on div at bounding box center [598, 192] width 114 height 254
click at [580, 191] on div at bounding box center [598, 192] width 114 height 254
click at [564, 221] on div at bounding box center [598, 192] width 114 height 254
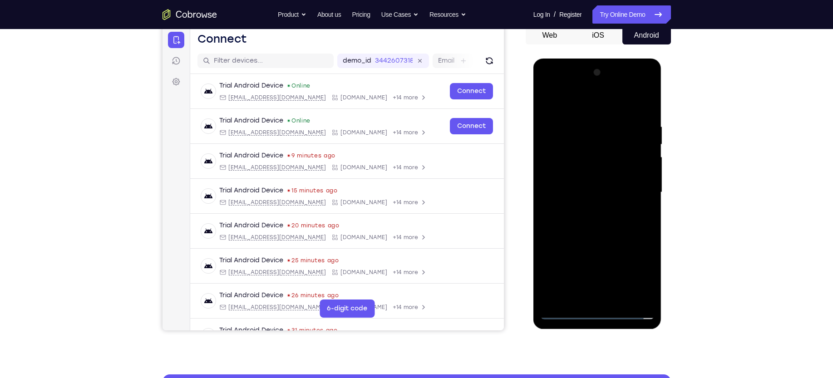
click at [611, 213] on div at bounding box center [598, 192] width 114 height 254
click at [619, 301] on div at bounding box center [598, 192] width 114 height 254
click at [587, 241] on div at bounding box center [598, 192] width 114 height 254
click at [591, 181] on div at bounding box center [598, 192] width 114 height 254
click at [588, 245] on div at bounding box center [598, 192] width 114 height 254
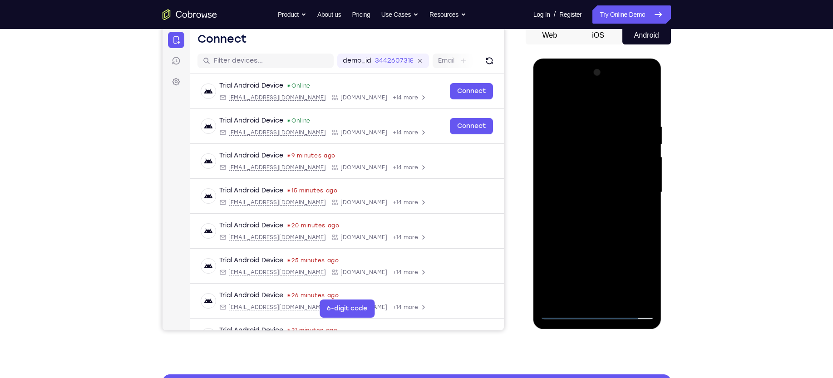
click at [616, 245] on div at bounding box center [598, 192] width 114 height 254
click at [640, 215] on div at bounding box center [598, 192] width 114 height 254
click at [583, 166] on div at bounding box center [598, 192] width 114 height 254
click at [613, 245] on div at bounding box center [598, 192] width 114 height 254
click at [636, 213] on div at bounding box center [598, 192] width 114 height 254
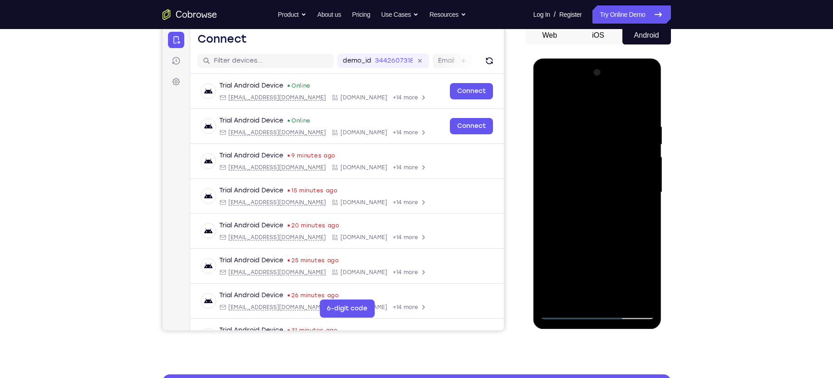
click at [639, 215] on div at bounding box center [598, 192] width 114 height 254
click at [570, 213] on div at bounding box center [598, 192] width 114 height 254
click at [649, 282] on div at bounding box center [598, 192] width 114 height 254
click at [644, 214] on div at bounding box center [598, 192] width 114 height 254
click at [584, 138] on div at bounding box center [598, 192] width 114 height 254
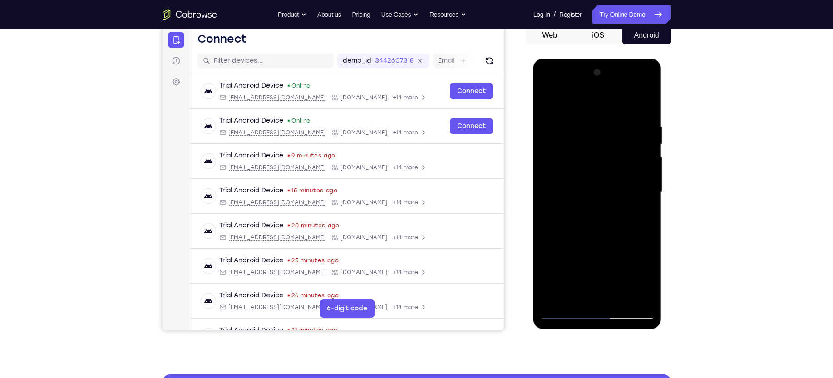
click at [604, 218] on div at bounding box center [598, 192] width 114 height 254
click at [587, 208] on div at bounding box center [598, 192] width 114 height 254
click at [610, 216] on div at bounding box center [598, 192] width 114 height 254
click at [573, 296] on div at bounding box center [598, 192] width 114 height 254
click at [624, 245] on div at bounding box center [598, 192] width 114 height 254
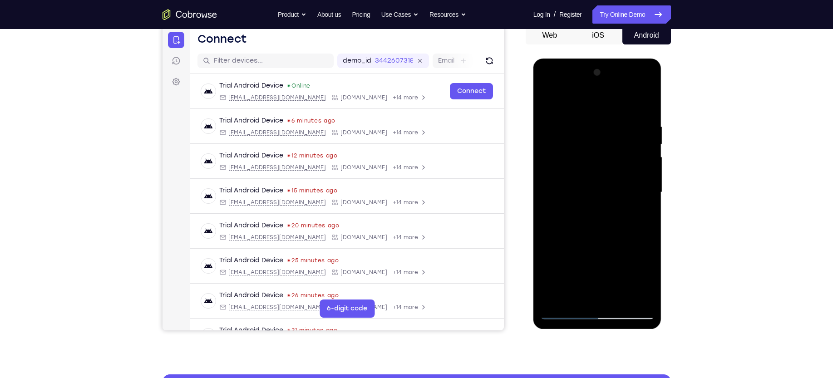
click at [648, 299] on div at bounding box center [598, 192] width 114 height 254
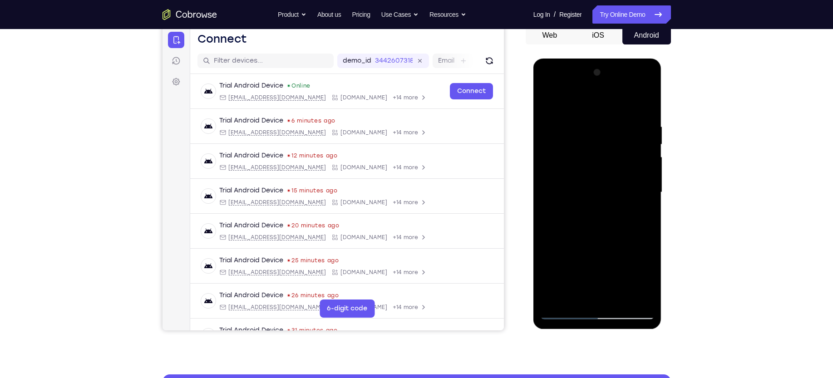
click at [648, 299] on div at bounding box center [598, 192] width 114 height 254
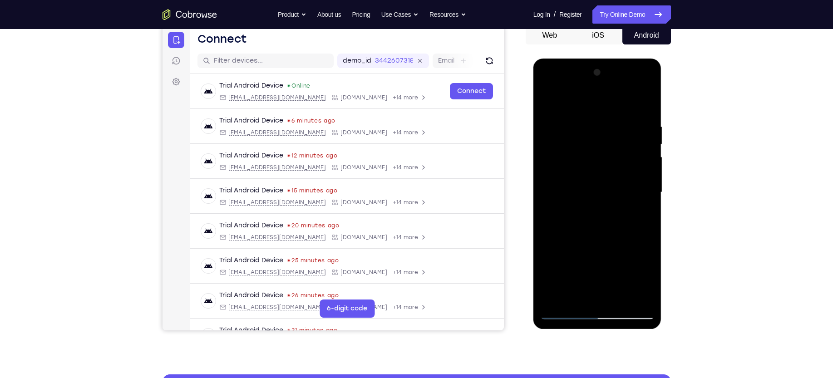
click at [648, 299] on div at bounding box center [598, 192] width 114 height 254
click at [636, 207] on div at bounding box center [598, 192] width 114 height 254
click at [644, 209] on div at bounding box center [598, 192] width 114 height 254
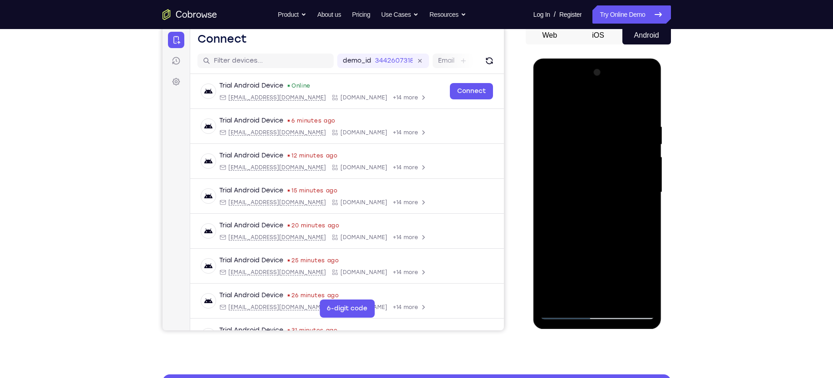
click at [642, 277] on div at bounding box center [598, 192] width 114 height 254
click at [640, 215] on div at bounding box center [598, 192] width 114 height 254
click at [590, 145] on div at bounding box center [598, 192] width 114 height 254
click at [635, 223] on div at bounding box center [598, 192] width 114 height 254
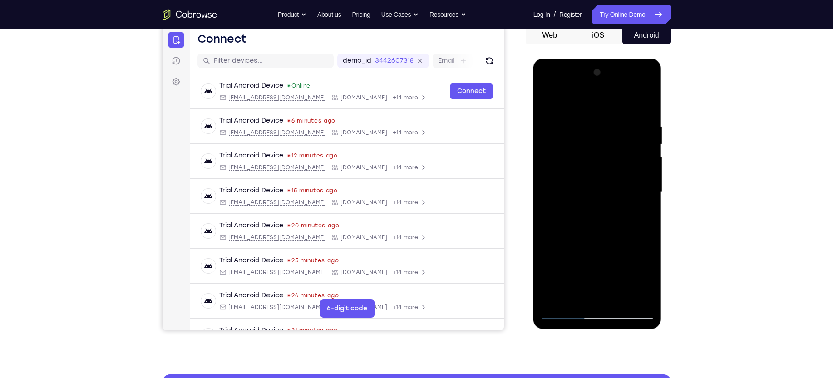
click at [645, 275] on div at bounding box center [598, 192] width 114 height 254
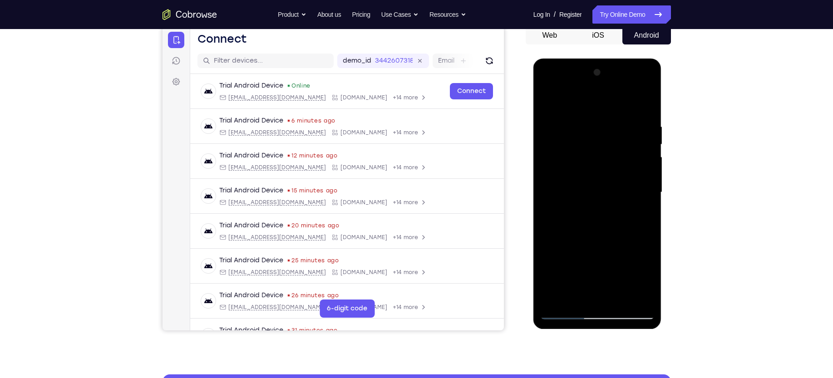
click at [645, 275] on div at bounding box center [598, 192] width 114 height 254
click at [558, 216] on div at bounding box center [598, 192] width 114 height 254
click at [587, 215] on div at bounding box center [598, 192] width 114 height 254
click at [575, 295] on div at bounding box center [598, 192] width 114 height 254
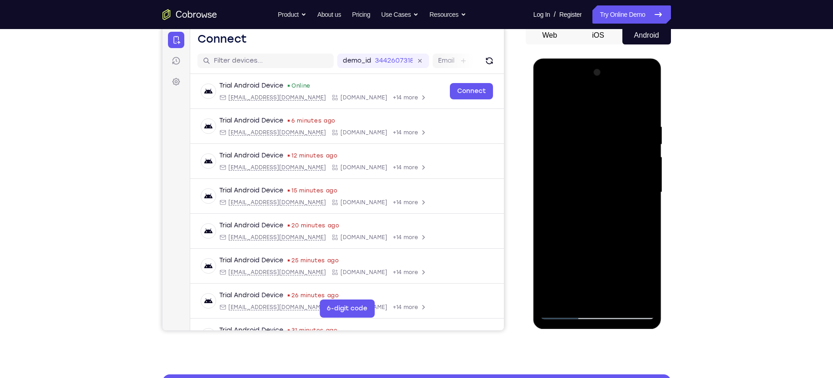
click at [588, 288] on div at bounding box center [598, 192] width 114 height 254
click at [644, 207] on div at bounding box center [598, 192] width 114 height 254
click at [562, 163] on div at bounding box center [598, 192] width 114 height 254
click at [605, 247] on div at bounding box center [598, 192] width 114 height 254
click at [645, 280] on div at bounding box center [598, 192] width 114 height 254
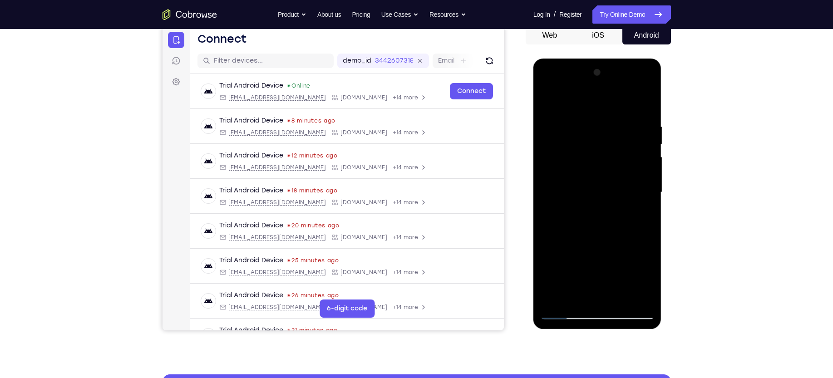
click at [645, 280] on div at bounding box center [598, 192] width 114 height 254
click at [574, 294] on div at bounding box center [598, 192] width 114 height 254
drag, startPoint x: 598, startPoint y: 283, endPoint x: 598, endPoint y: 263, distance: 20.0
click at [598, 263] on div at bounding box center [598, 192] width 114 height 254
drag, startPoint x: 599, startPoint y: 278, endPoint x: 601, endPoint y: 245, distance: 33.2
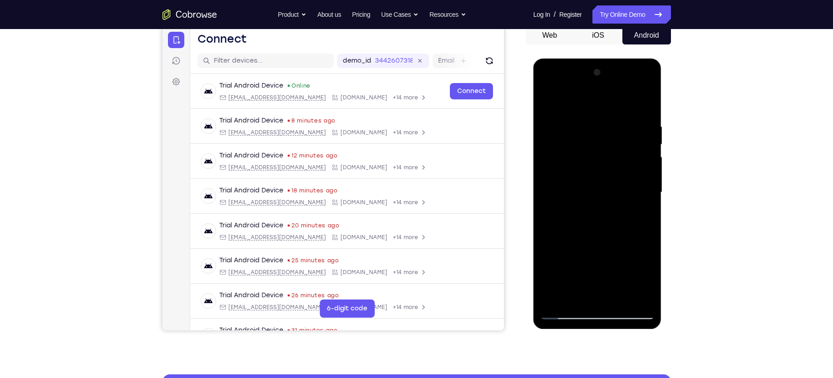
click at [601, 245] on div at bounding box center [598, 192] width 114 height 254
drag, startPoint x: 615, startPoint y: 276, endPoint x: 617, endPoint y: 254, distance: 22.3
click at [617, 254] on div at bounding box center [598, 192] width 114 height 254
drag, startPoint x: 635, startPoint y: 275, endPoint x: 637, endPoint y: 258, distance: 17.3
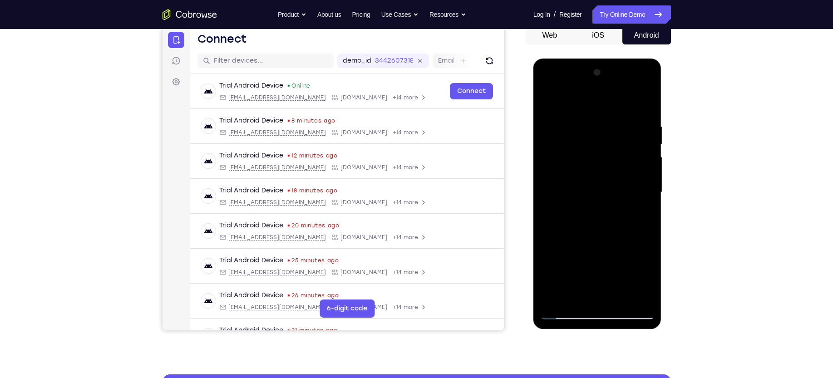
click at [637, 258] on div at bounding box center [598, 192] width 114 height 254
drag, startPoint x: 602, startPoint y: 272, endPoint x: 604, endPoint y: 241, distance: 31.4
click at [604, 241] on div at bounding box center [598, 192] width 114 height 254
drag, startPoint x: 605, startPoint y: 269, endPoint x: 605, endPoint y: 238, distance: 30.9
click at [605, 238] on div at bounding box center [598, 192] width 114 height 254
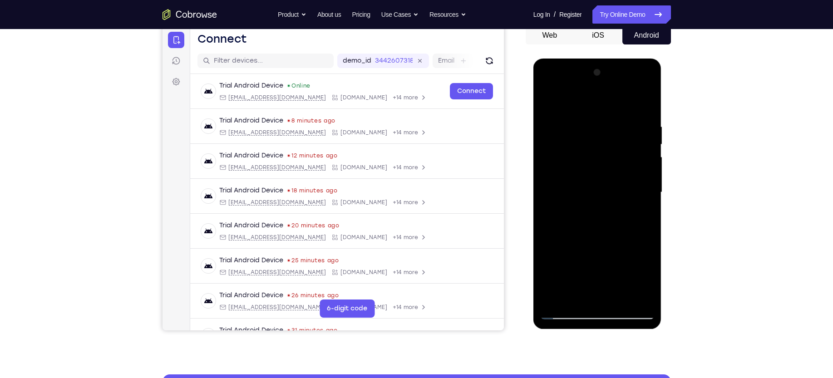
drag, startPoint x: 602, startPoint y: 273, endPoint x: 602, endPoint y: 249, distance: 24.1
click at [602, 249] on div at bounding box center [598, 192] width 114 height 254
click at [648, 261] on div at bounding box center [598, 192] width 114 height 254
click at [625, 210] on div at bounding box center [598, 192] width 114 height 254
click at [647, 297] on div at bounding box center [598, 192] width 114 height 254
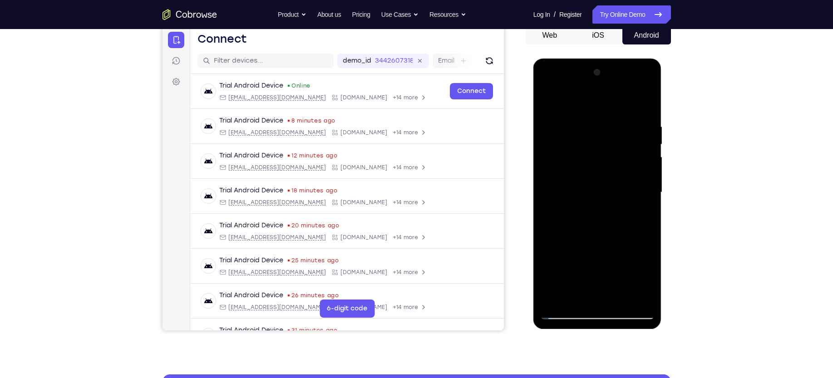
click at [641, 206] on div at bounding box center [598, 192] width 114 height 254
click at [594, 156] on div at bounding box center [598, 192] width 114 height 254
click at [548, 105] on div at bounding box center [598, 192] width 114 height 254
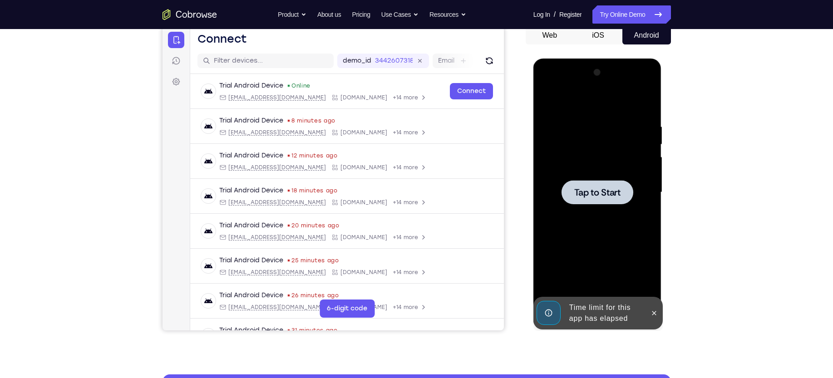
click at [590, 188] on span "Tap to Start" at bounding box center [598, 192] width 46 height 9
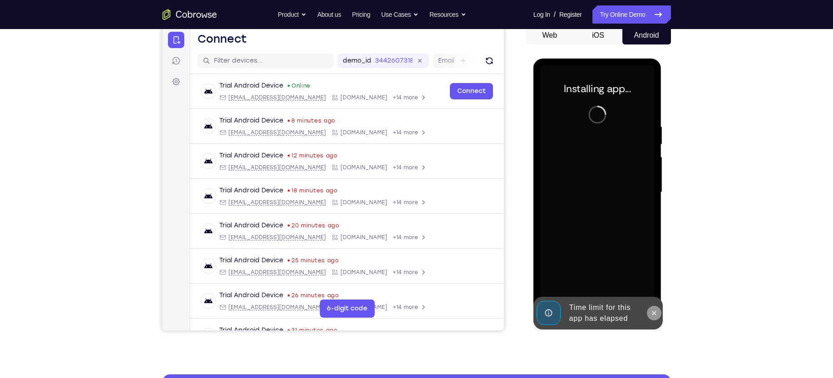
click at [653, 316] on icon at bounding box center [654, 313] width 7 height 7
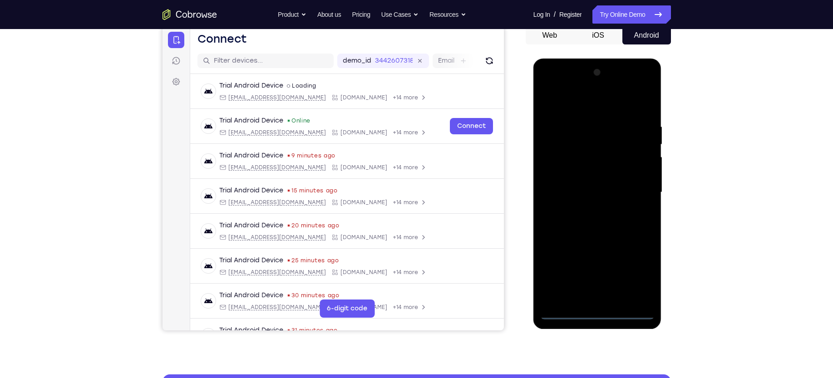
click at [595, 314] on div at bounding box center [598, 192] width 114 height 254
click at [643, 280] on div at bounding box center [598, 192] width 114 height 254
click at [592, 106] on div at bounding box center [598, 192] width 114 height 254
click at [635, 186] on div at bounding box center [598, 192] width 114 height 254
click at [586, 209] on div at bounding box center [598, 192] width 114 height 254
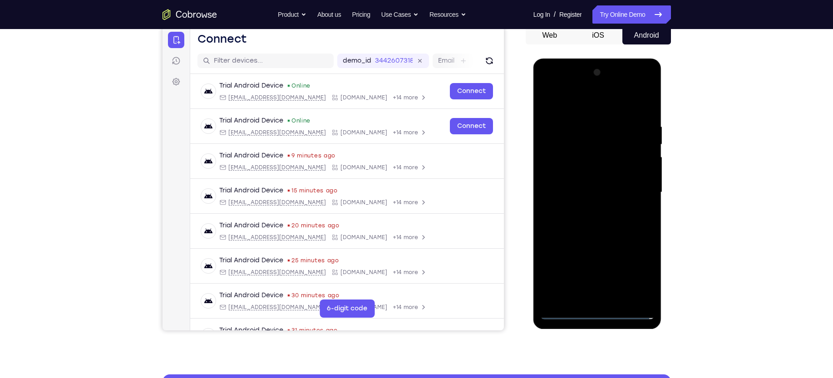
click at [596, 174] on div at bounding box center [598, 192] width 114 height 254
click at [585, 187] on div at bounding box center [598, 192] width 114 height 254
click at [624, 184] on div at bounding box center [598, 192] width 114 height 254
click at [577, 211] on div at bounding box center [598, 192] width 114 height 254
click at [596, 172] on div at bounding box center [598, 192] width 114 height 254
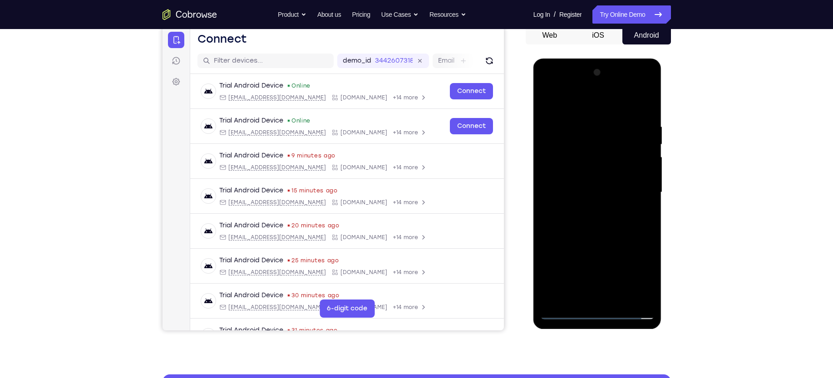
click at [619, 99] on div at bounding box center [598, 192] width 114 height 254
click at [597, 117] on div at bounding box center [598, 192] width 114 height 254
click at [619, 297] on div at bounding box center [598, 192] width 114 height 254
click at [590, 239] on div at bounding box center [598, 192] width 114 height 254
click at [570, 176] on div at bounding box center [598, 192] width 114 height 254
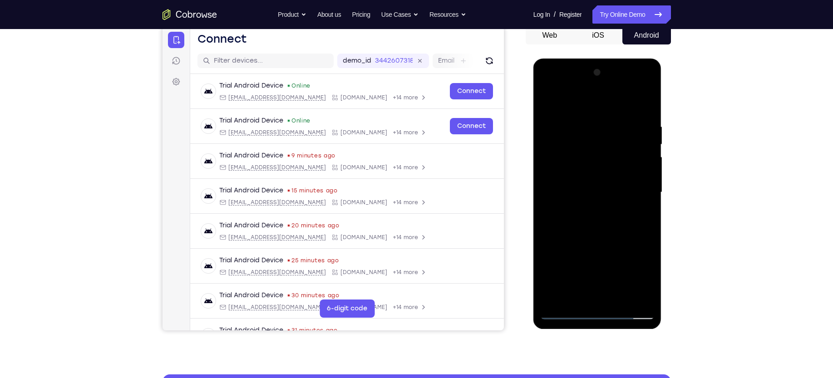
click at [637, 218] on div at bounding box center [598, 192] width 114 height 254
click at [643, 214] on div at bounding box center [598, 192] width 114 height 254
drag, startPoint x: 609, startPoint y: 157, endPoint x: 606, endPoint y: 176, distance: 19.7
click at [606, 176] on div at bounding box center [598, 192] width 114 height 254
drag, startPoint x: 623, startPoint y: 174, endPoint x: 620, endPoint y: 129, distance: 44.1
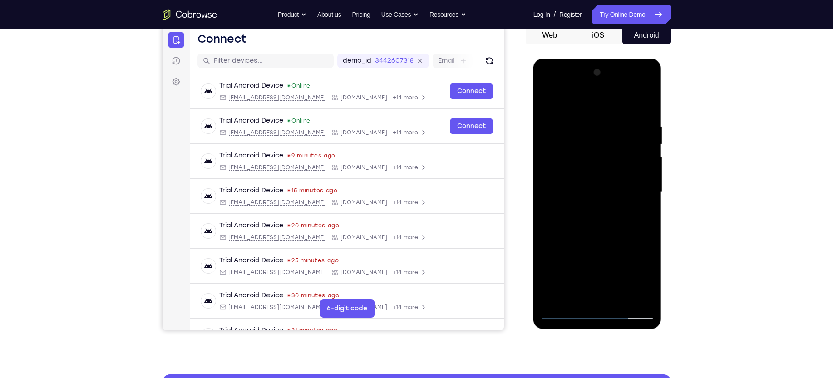
click at [620, 129] on div at bounding box center [598, 192] width 114 height 254
drag, startPoint x: 620, startPoint y: 146, endPoint x: 620, endPoint y: 202, distance: 55.9
click at [620, 202] on div at bounding box center [598, 192] width 114 height 254
drag, startPoint x: 603, startPoint y: 155, endPoint x: 602, endPoint y: 85, distance: 70.0
click at [602, 85] on div at bounding box center [598, 192] width 114 height 254
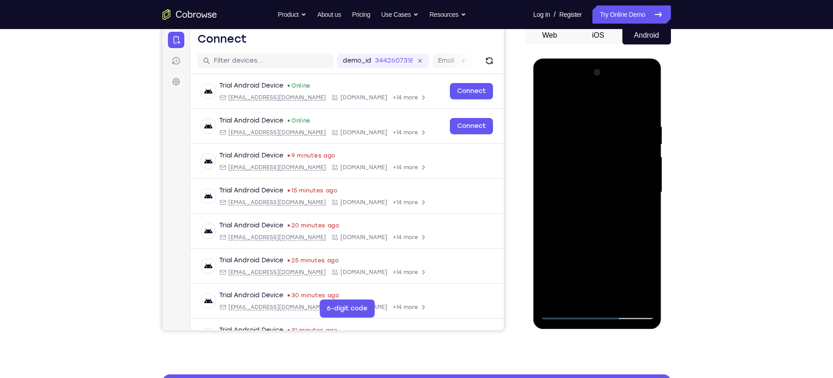
click at [564, 175] on div at bounding box center [598, 192] width 114 height 254
click at [584, 253] on div at bounding box center [598, 192] width 114 height 254
click at [587, 241] on div at bounding box center [598, 192] width 114 height 254
click at [543, 100] on div at bounding box center [598, 192] width 114 height 254
click at [580, 203] on div at bounding box center [598, 192] width 114 height 254
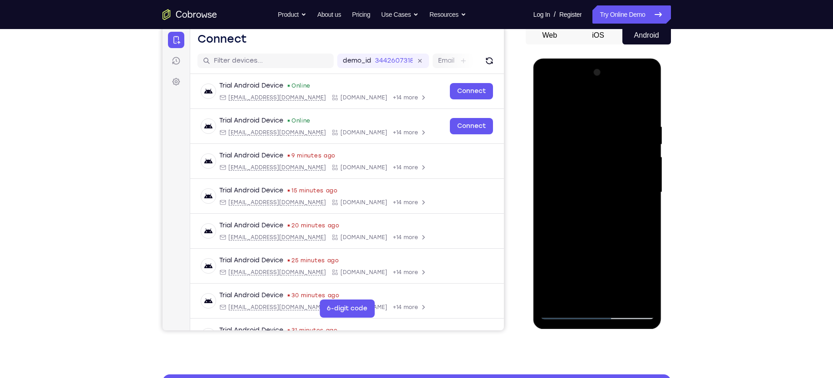
click at [644, 278] on div at bounding box center [598, 192] width 114 height 254
click at [639, 214] on div at bounding box center [598, 192] width 114 height 254
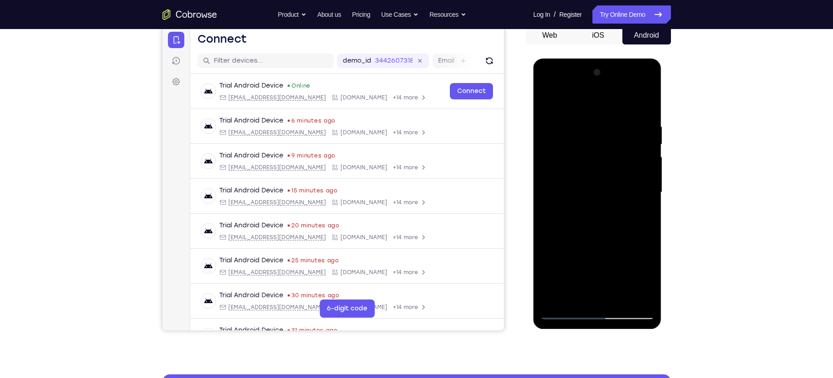
click at [548, 100] on div at bounding box center [598, 192] width 114 height 254
click at [577, 197] on div at bounding box center [598, 192] width 114 height 254
click at [651, 283] on div at bounding box center [598, 192] width 114 height 254
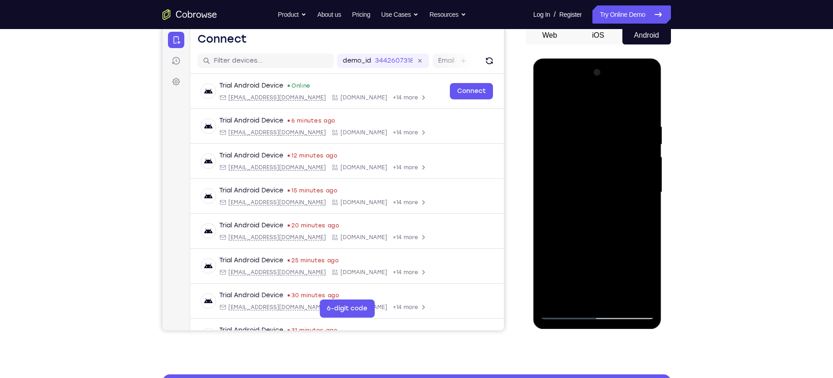
click at [651, 283] on div at bounding box center [598, 192] width 114 height 254
click at [642, 218] on div at bounding box center [598, 192] width 114 height 254
click at [548, 104] on div at bounding box center [598, 192] width 114 height 254
click at [575, 178] on div at bounding box center [598, 192] width 114 height 254
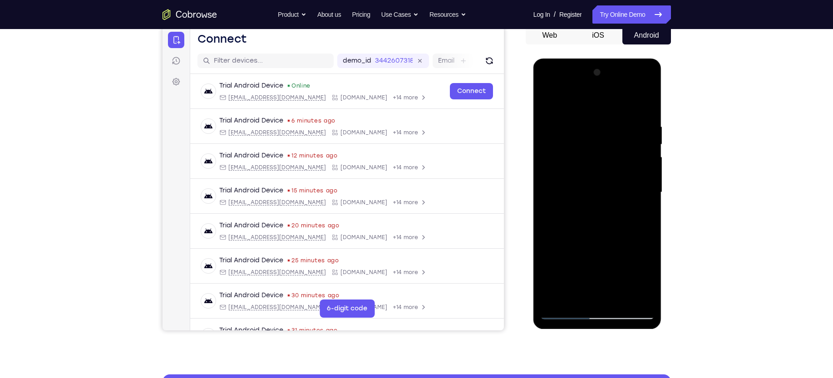
click at [638, 215] on div at bounding box center [598, 192] width 114 height 254
click at [547, 103] on div at bounding box center [598, 192] width 114 height 254
click at [555, 298] on div at bounding box center [598, 192] width 114 height 254
click at [638, 300] on div at bounding box center [598, 192] width 114 height 254
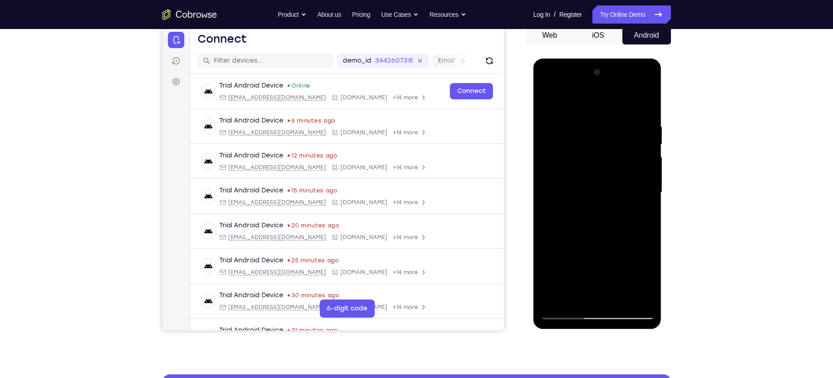
click at [556, 300] on div at bounding box center [598, 192] width 114 height 254
click at [618, 301] on div at bounding box center [598, 192] width 114 height 254
click at [586, 183] on div at bounding box center [598, 192] width 114 height 254
click at [642, 216] on div at bounding box center [598, 192] width 114 height 254
click at [549, 105] on div at bounding box center [598, 192] width 114 height 254
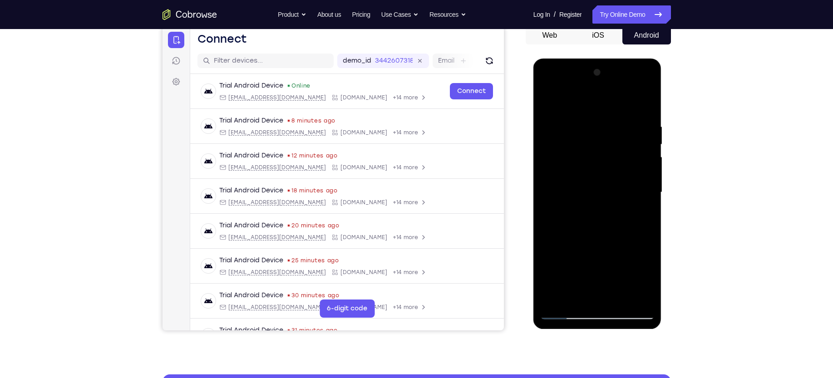
click at [551, 100] on div at bounding box center [598, 192] width 114 height 254
click at [595, 154] on div at bounding box center [598, 192] width 114 height 254
click at [618, 298] on div at bounding box center [598, 192] width 114 height 254
click at [589, 179] on div at bounding box center [598, 192] width 114 height 254
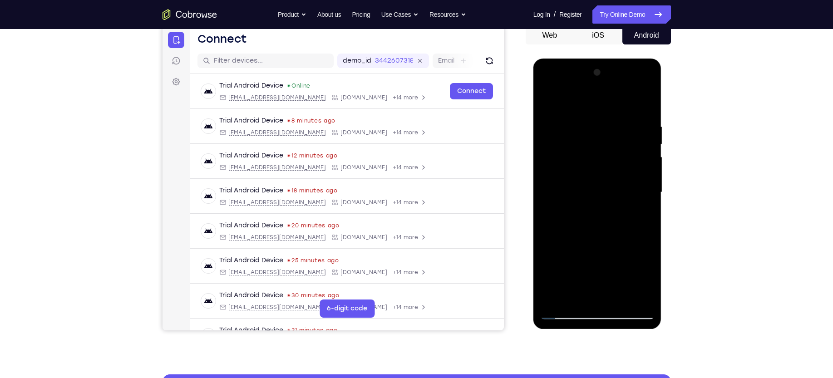
click at [550, 103] on div at bounding box center [598, 192] width 114 height 254
click at [584, 182] on div at bounding box center [598, 192] width 114 height 254
click at [641, 213] on div at bounding box center [598, 192] width 114 height 254
click at [548, 102] on div at bounding box center [598, 192] width 114 height 254
drag, startPoint x: 552, startPoint y: 101, endPoint x: 855, endPoint y: 98, distance: 303.0
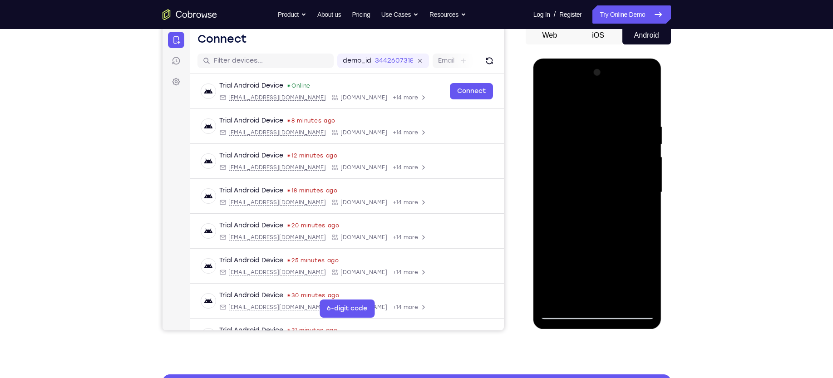
click at [552, 101] on div at bounding box center [598, 192] width 114 height 254
click at [590, 181] on div at bounding box center [598, 192] width 72 height 24
click at [583, 185] on div at bounding box center [598, 192] width 72 height 24
click at [600, 309] on div at bounding box center [598, 192] width 114 height 254
click at [598, 311] on div at bounding box center [598, 192] width 114 height 254
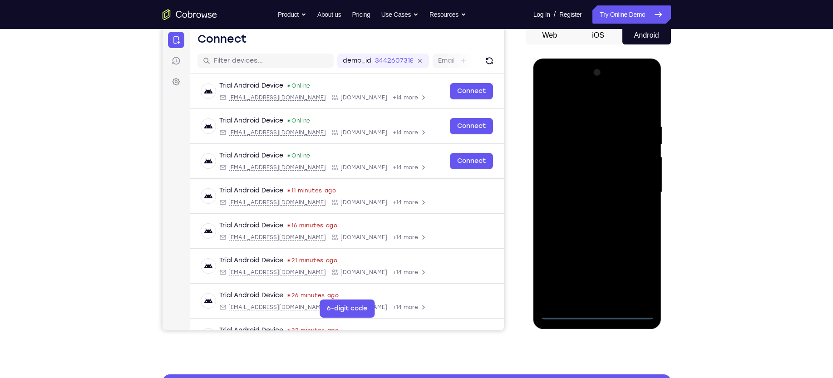
click at [636, 280] on div at bounding box center [598, 192] width 114 height 254
click at [585, 109] on div at bounding box center [598, 192] width 114 height 254
click at [635, 190] on div at bounding box center [598, 192] width 114 height 254
click at [609, 298] on div at bounding box center [598, 192] width 114 height 254
click at [594, 176] on div at bounding box center [598, 192] width 114 height 254
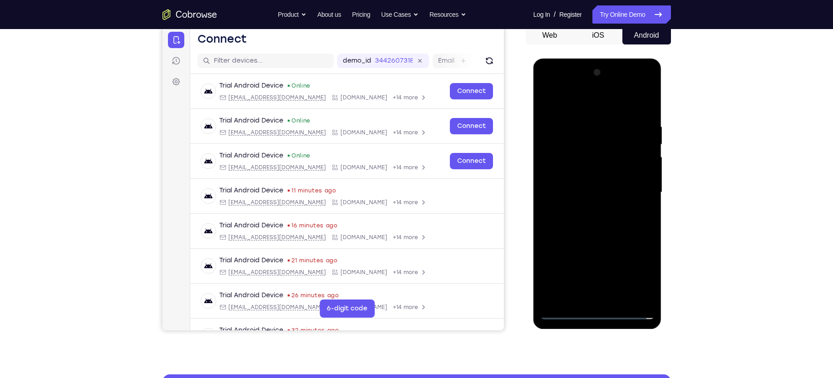
click at [590, 172] on div at bounding box center [598, 192] width 114 height 254
click at [640, 177] on div at bounding box center [598, 192] width 114 height 254
click at [590, 197] on div at bounding box center [598, 192] width 114 height 254
click at [576, 222] on div at bounding box center [598, 192] width 114 height 254
click at [585, 216] on div at bounding box center [598, 192] width 114 height 254
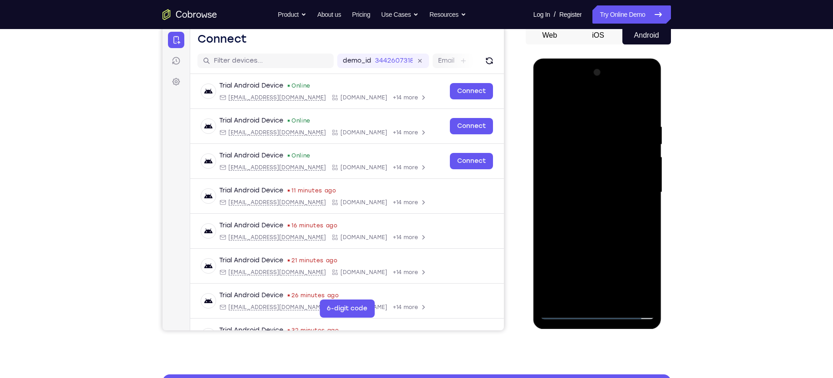
click at [619, 102] on div at bounding box center [598, 192] width 114 height 254
click at [597, 232] on div at bounding box center [598, 192] width 114 height 254
click at [621, 298] on div at bounding box center [598, 192] width 114 height 254
click at [605, 242] on div at bounding box center [598, 192] width 114 height 254
click at [580, 182] on div at bounding box center [598, 192] width 114 height 254
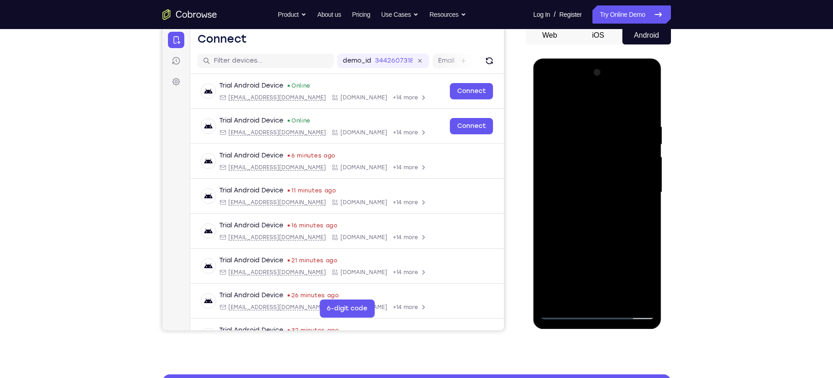
click at [602, 211] on div at bounding box center [598, 192] width 114 height 254
click at [586, 198] on div at bounding box center [598, 192] width 114 height 254
click at [614, 203] on div at bounding box center [598, 192] width 114 height 254
click at [649, 198] on div at bounding box center [598, 192] width 114 height 254
click at [637, 213] on div at bounding box center [598, 192] width 114 height 254
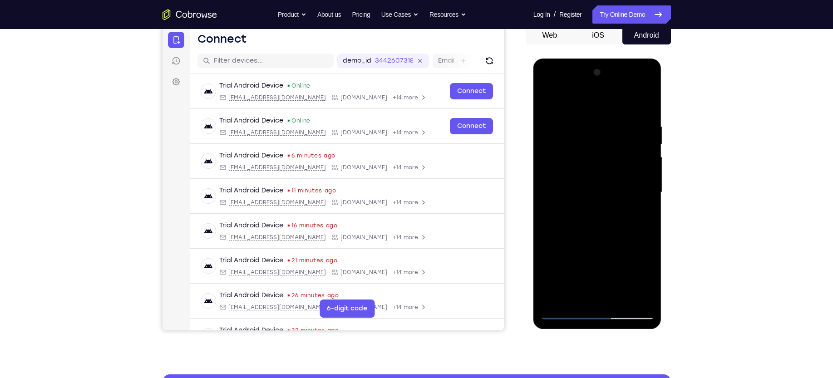
click at [638, 216] on div at bounding box center [598, 192] width 114 height 254
click at [648, 278] on div at bounding box center [598, 192] width 114 height 254
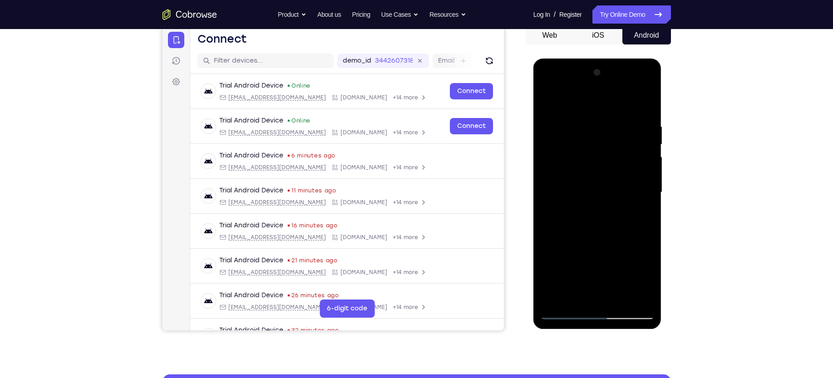
click at [648, 278] on div at bounding box center [598, 192] width 114 height 254
click at [643, 214] on div at bounding box center [598, 192] width 114 height 254
click at [548, 102] on div at bounding box center [598, 192] width 114 height 254
click at [550, 99] on div at bounding box center [598, 192] width 114 height 254
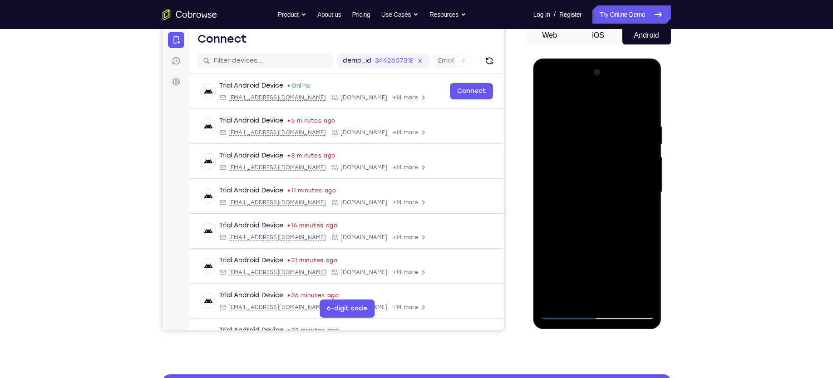
click at [620, 298] on div at bounding box center [598, 192] width 114 height 254
click at [589, 179] on div at bounding box center [598, 192] width 114 height 254
click at [547, 101] on div at bounding box center [598, 192] width 114 height 254
click at [567, 166] on div at bounding box center [598, 192] width 114 height 254
click at [567, 176] on div at bounding box center [598, 192] width 114 height 254
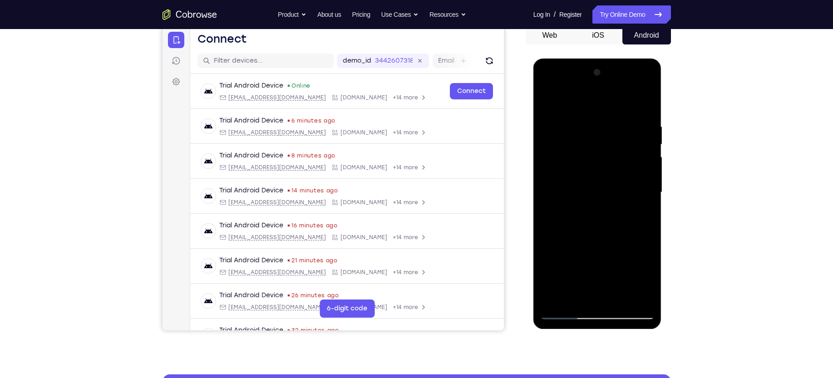
click at [587, 241] on div at bounding box center [598, 192] width 114 height 254
click at [607, 240] on div at bounding box center [598, 192] width 114 height 254
click at [572, 294] on div at bounding box center [598, 192] width 114 height 254
click at [627, 242] on div at bounding box center [598, 192] width 114 height 254
click at [639, 207] on div at bounding box center [598, 192] width 114 height 254
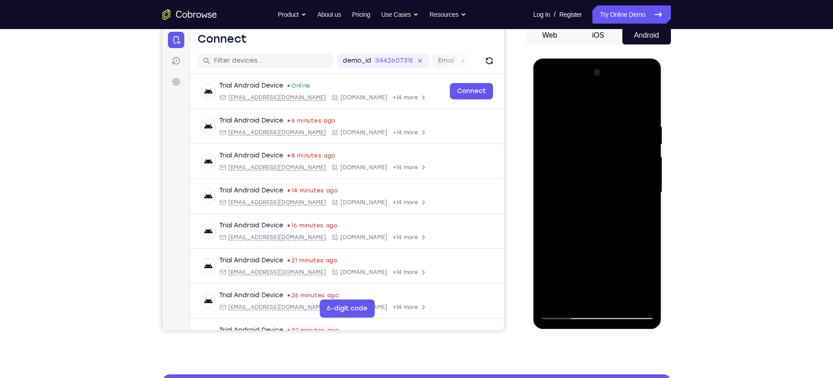
click at [600, 162] on div at bounding box center [598, 192] width 114 height 254
click at [626, 244] on div at bounding box center [598, 192] width 114 height 254
click at [643, 216] on div at bounding box center [598, 192] width 114 height 254
click at [573, 298] on div at bounding box center [598, 192] width 114 height 254
click at [549, 246] on div at bounding box center [598, 192] width 114 height 254
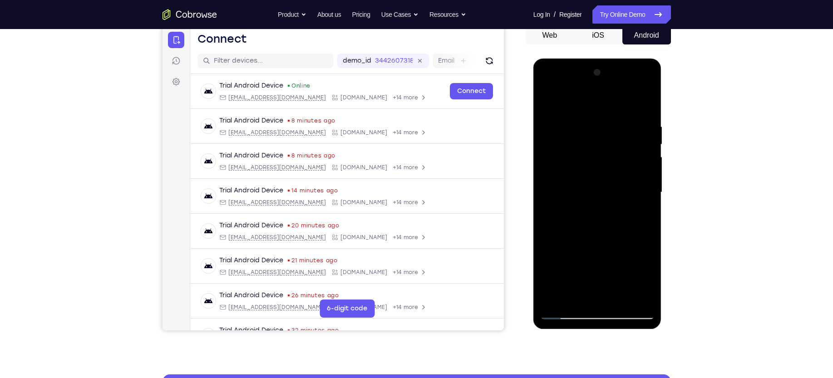
click at [640, 207] on div at bounding box center [598, 192] width 114 height 254
click at [575, 296] on div at bounding box center [598, 192] width 114 height 254
click at [549, 242] on div at bounding box center [598, 192] width 114 height 254
click at [642, 207] on div at bounding box center [598, 192] width 114 height 254
click at [561, 167] on div at bounding box center [598, 192] width 114 height 254
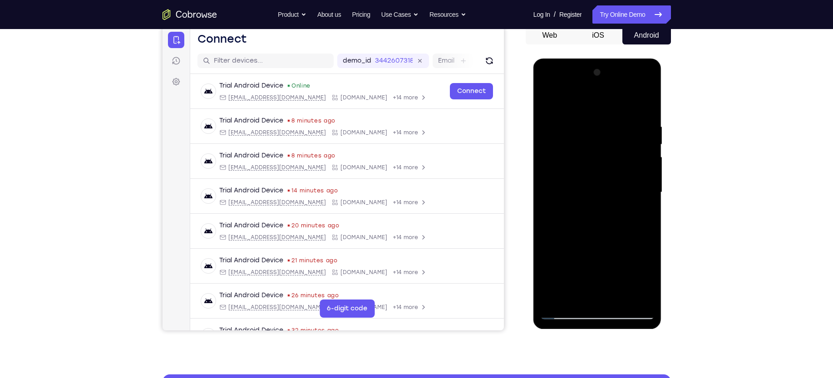
click at [561, 229] on div at bounding box center [598, 192] width 114 height 254
click at [585, 292] on div at bounding box center [598, 192] width 114 height 254
click at [568, 167] on div at bounding box center [598, 192] width 114 height 254
click at [570, 232] on div at bounding box center [598, 192] width 114 height 254
click at [586, 235] on div at bounding box center [598, 192] width 114 height 254
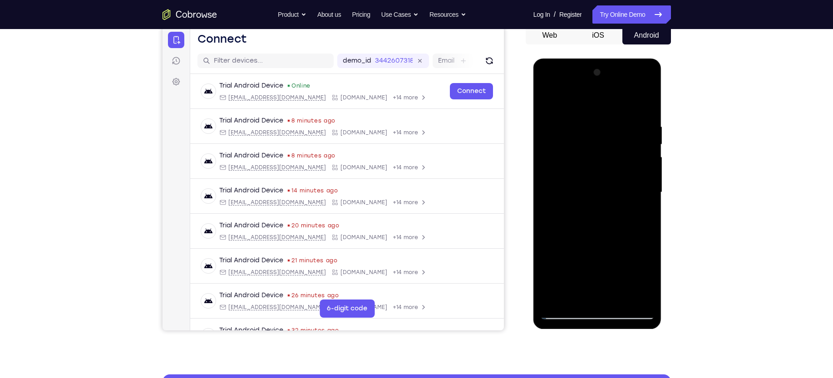
click at [641, 212] on div at bounding box center [598, 192] width 114 height 254
click at [577, 167] on div at bounding box center [598, 192] width 114 height 254
click at [597, 246] on div at bounding box center [598, 192] width 114 height 254
click at [637, 215] on div at bounding box center [598, 192] width 114 height 254
click at [546, 103] on div at bounding box center [598, 192] width 114 height 254
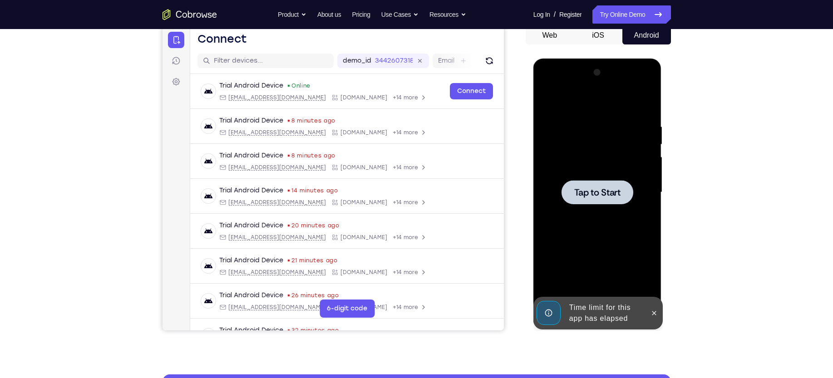
click at [591, 172] on div at bounding box center [598, 192] width 114 height 254
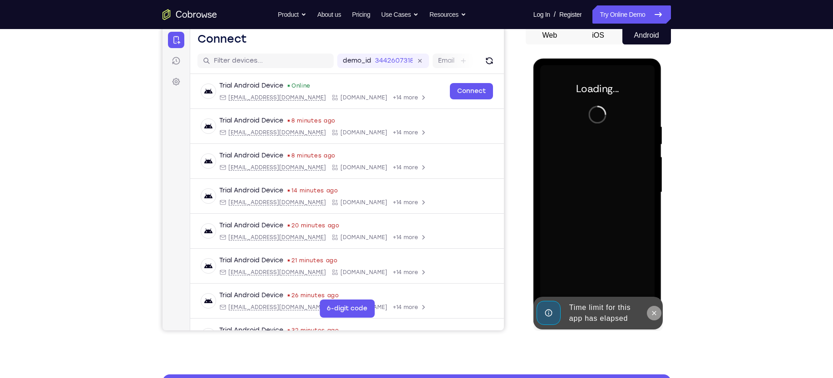
click at [651, 318] on button at bounding box center [654, 313] width 15 height 15
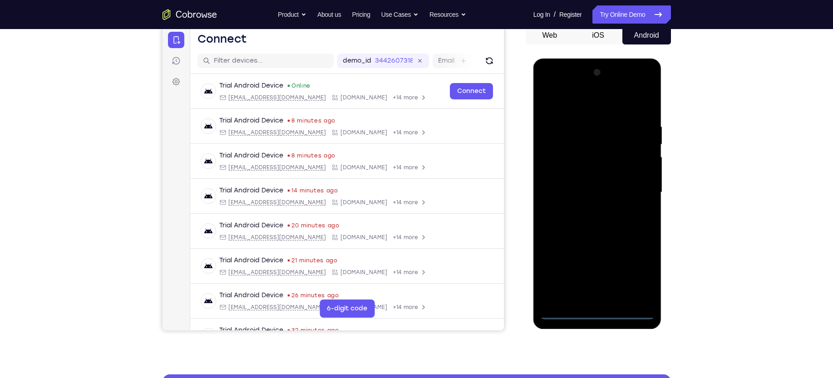
click at [601, 314] on div at bounding box center [598, 192] width 114 height 254
click at [638, 274] on div at bounding box center [598, 192] width 114 height 254
click at [597, 108] on div at bounding box center [598, 192] width 114 height 254
click at [636, 188] on div at bounding box center [598, 192] width 114 height 254
click at [592, 209] on div at bounding box center [598, 192] width 114 height 254
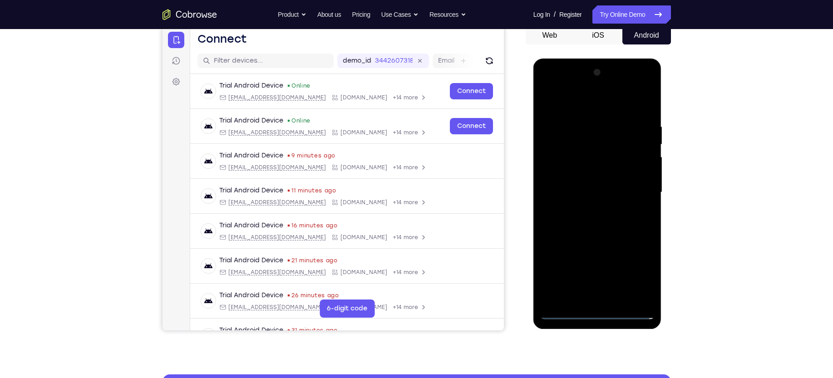
click at [605, 182] on div at bounding box center [598, 192] width 114 height 254
click at [580, 173] on div at bounding box center [598, 192] width 114 height 254
click at [590, 155] on div at bounding box center [598, 192] width 114 height 254
click at [581, 172] on div at bounding box center [598, 192] width 114 height 254
click at [646, 175] on div at bounding box center [598, 192] width 114 height 254
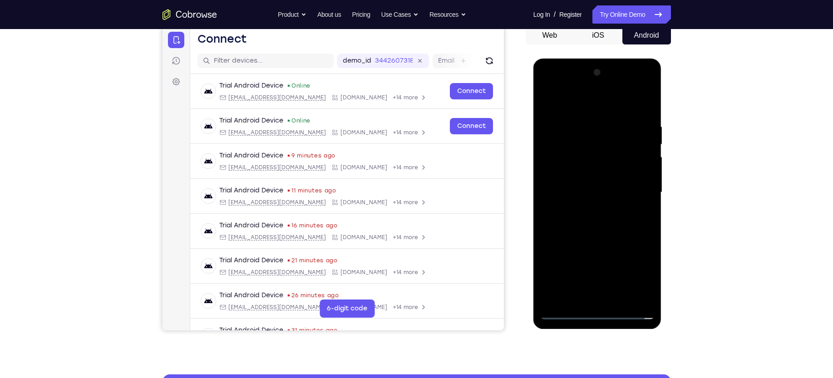
click at [599, 195] on div at bounding box center [598, 192] width 114 height 254
click at [576, 223] on div at bounding box center [598, 192] width 114 height 254
click at [618, 297] on div at bounding box center [598, 192] width 114 height 254
click at [608, 232] on div at bounding box center [598, 192] width 114 height 254
click at [622, 298] on div at bounding box center [598, 192] width 114 height 254
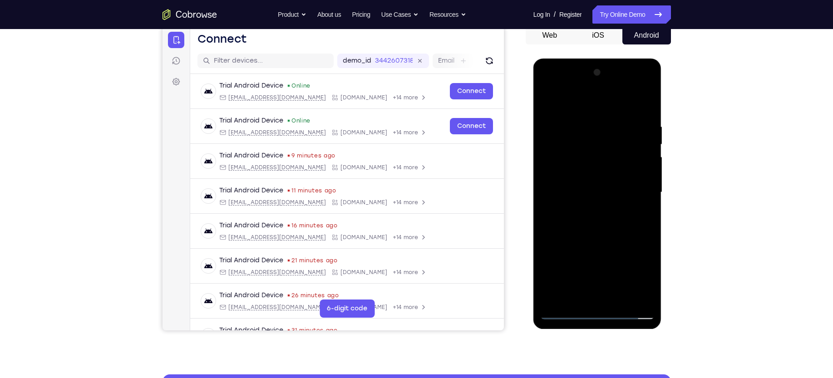
click at [591, 239] on div at bounding box center [598, 192] width 114 height 254
click at [592, 179] on div at bounding box center [598, 192] width 114 height 254
click at [651, 279] on div at bounding box center [598, 192] width 114 height 254
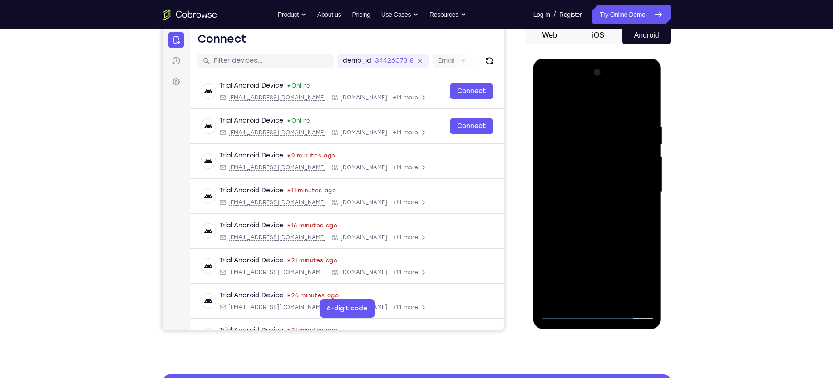
click at [651, 279] on div at bounding box center [598, 192] width 114 height 254
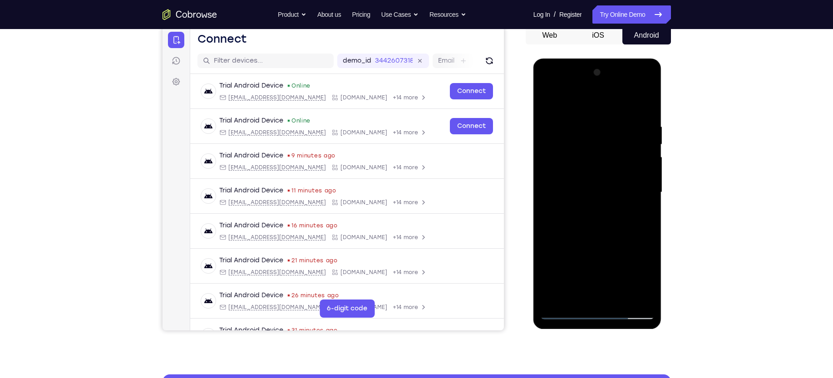
click at [641, 210] on div at bounding box center [598, 192] width 114 height 254
click at [646, 280] on div at bounding box center [598, 192] width 114 height 254
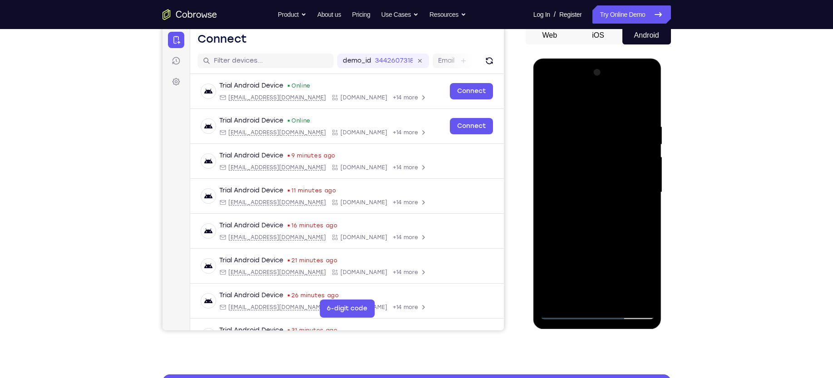
click at [646, 280] on div at bounding box center [598, 192] width 114 height 254
click at [575, 295] on div at bounding box center [598, 192] width 114 height 254
click at [623, 246] on div at bounding box center [598, 192] width 114 height 254
click at [644, 208] on div at bounding box center [598, 192] width 114 height 254
click at [575, 184] on div at bounding box center [598, 192] width 114 height 254
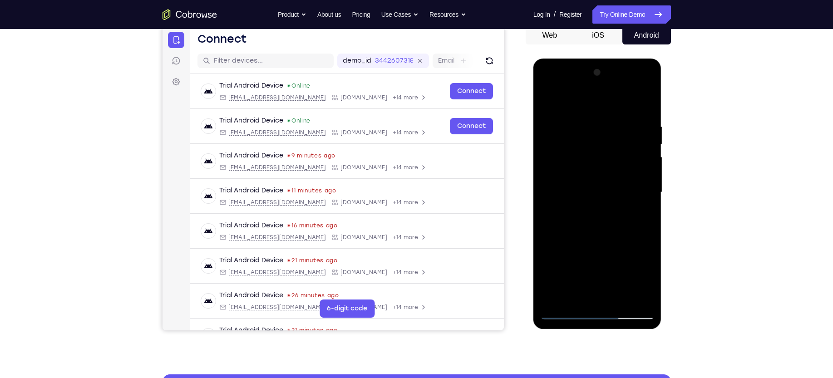
click at [615, 263] on div at bounding box center [598, 192] width 114 height 254
click at [573, 300] on div at bounding box center [598, 192] width 114 height 254
drag, startPoint x: 588, startPoint y: 274, endPoint x: 591, endPoint y: 236, distance: 38.7
click at [591, 236] on div at bounding box center [598, 192] width 114 height 254
drag, startPoint x: 593, startPoint y: 276, endPoint x: 598, endPoint y: 257, distance: 19.6
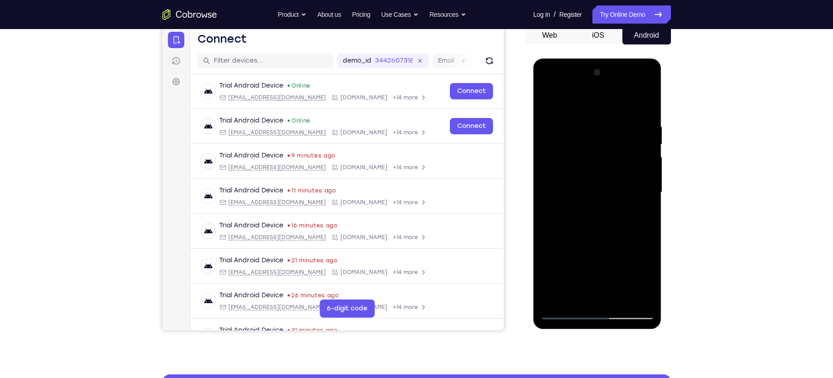
click at [598, 257] on div at bounding box center [598, 192] width 114 height 254
click at [633, 263] on div at bounding box center [598, 192] width 114 height 254
click at [643, 205] on div at bounding box center [598, 192] width 114 height 254
click at [580, 163] on div at bounding box center [598, 192] width 114 height 254
click at [603, 247] on div at bounding box center [598, 192] width 114 height 254
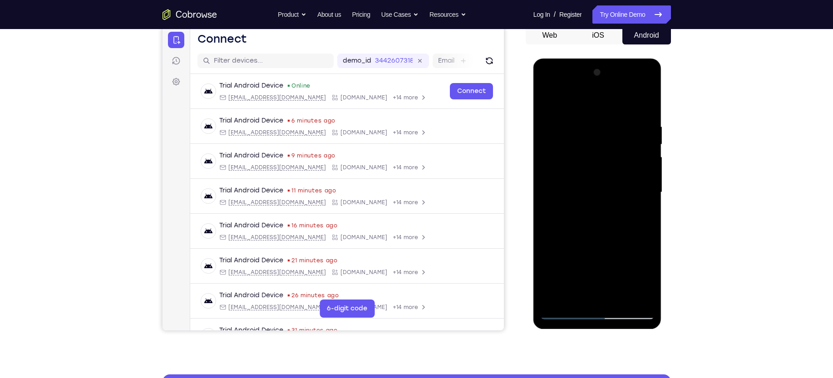
click at [603, 248] on div at bounding box center [598, 192] width 114 height 254
click at [645, 278] on div at bounding box center [598, 192] width 114 height 254
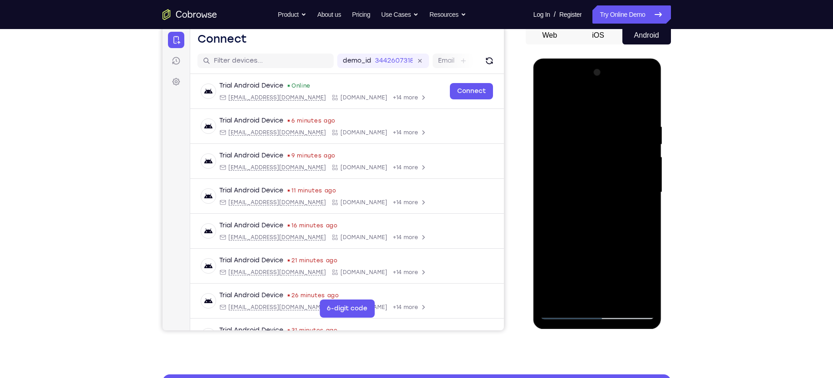
click at [645, 278] on div at bounding box center [598, 192] width 114 height 254
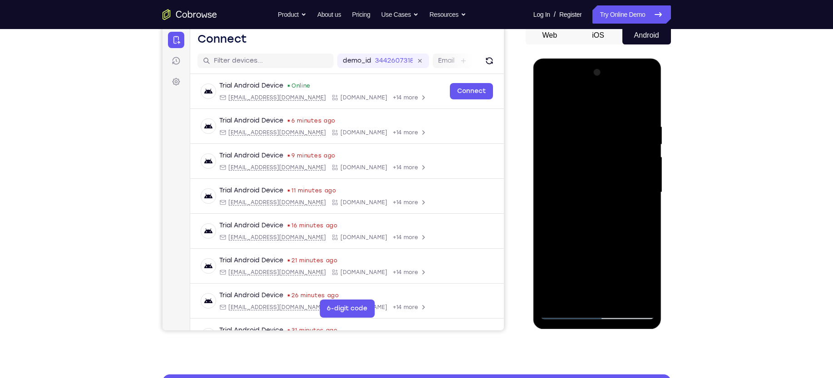
click at [645, 278] on div at bounding box center [598, 192] width 114 height 254
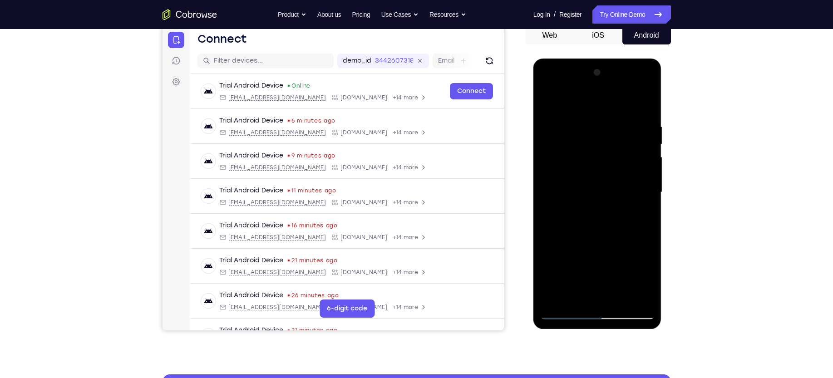
click at [645, 278] on div at bounding box center [598, 192] width 114 height 254
click at [644, 278] on div at bounding box center [598, 192] width 114 height 254
click at [648, 196] on div at bounding box center [598, 192] width 114 height 254
click at [640, 215] on div at bounding box center [598, 192] width 114 height 254
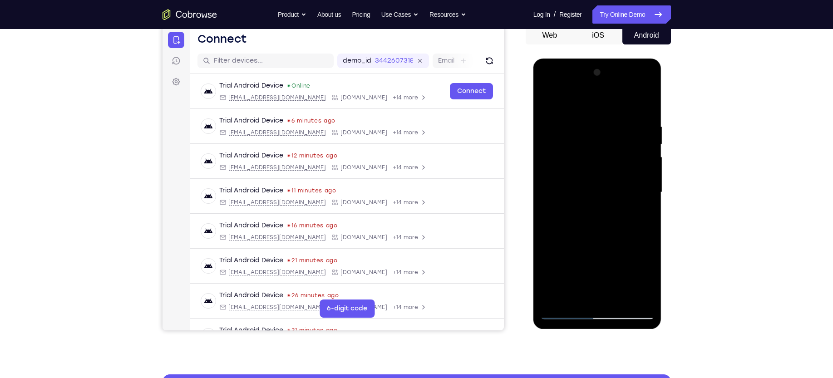
click at [581, 119] on div at bounding box center [598, 192] width 114 height 254
click at [605, 203] on div at bounding box center [598, 192] width 114 height 254
click at [644, 216] on div at bounding box center [598, 192] width 114 height 254
click at [550, 104] on div at bounding box center [598, 192] width 114 height 254
click at [580, 178] on div at bounding box center [598, 192] width 114 height 254
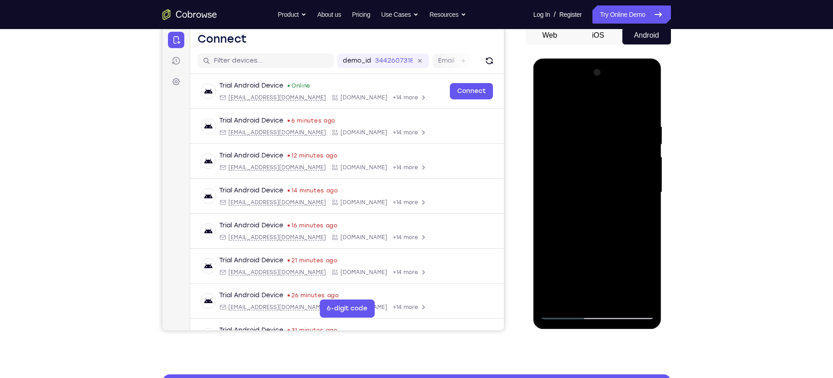
click at [548, 103] on div at bounding box center [598, 192] width 114 height 254
drag, startPoint x: 587, startPoint y: 182, endPoint x: 565, endPoint y: 181, distance: 21.8
drag, startPoint x: 565, startPoint y: 181, endPoint x: 558, endPoint y: 186, distance: 9.0
click at [558, 186] on div at bounding box center [598, 192] width 114 height 254
click at [549, 101] on div at bounding box center [598, 192] width 114 height 254
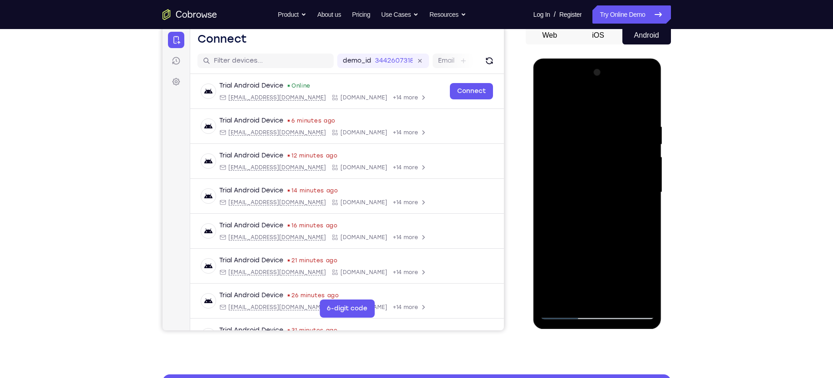
click at [547, 102] on div at bounding box center [598, 192] width 114 height 254
click at [621, 297] on div at bounding box center [598, 192] width 114 height 254
click at [589, 177] on div at bounding box center [598, 192] width 114 height 254
click at [547, 104] on div at bounding box center [598, 192] width 114 height 254
click at [579, 174] on div at bounding box center [598, 192] width 114 height 254
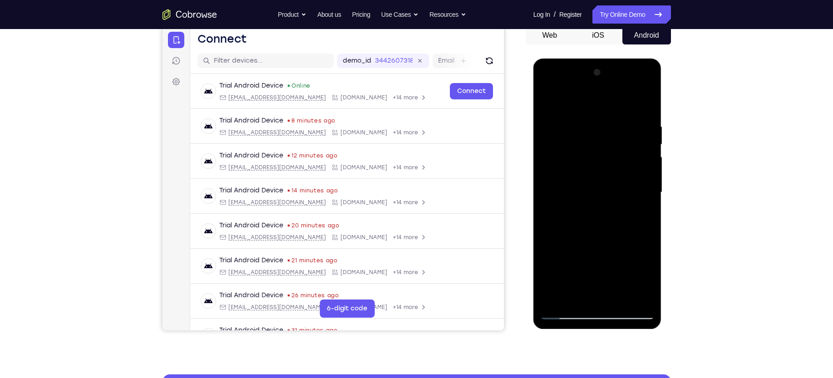
click at [617, 261] on div at bounding box center [598, 192] width 114 height 254
click at [638, 265] on div at bounding box center [598, 192] width 114 height 254
click at [641, 213] on div at bounding box center [598, 192] width 114 height 254
click at [617, 154] on div at bounding box center [598, 192] width 114 height 254
click at [595, 249] on div at bounding box center [598, 192] width 114 height 254
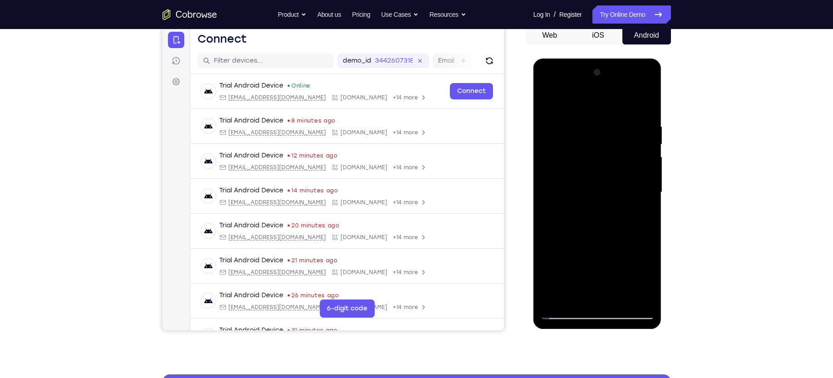
click at [623, 246] on div at bounding box center [598, 192] width 114 height 254
click at [643, 278] on div at bounding box center [598, 192] width 114 height 254
click at [641, 213] on div at bounding box center [598, 192] width 114 height 254
click at [549, 100] on div at bounding box center [598, 192] width 114 height 254
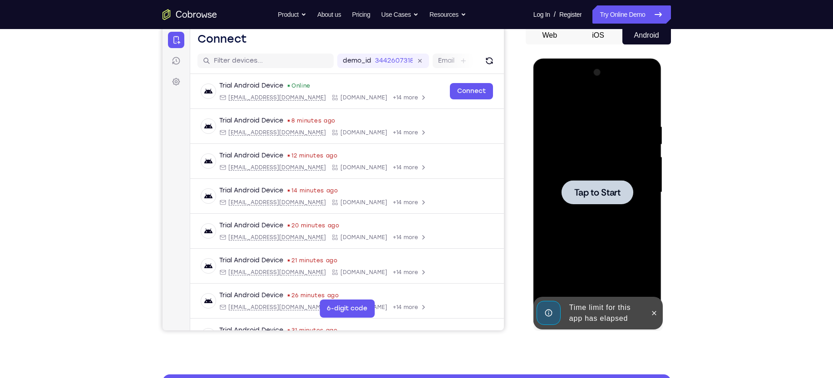
click at [582, 183] on div at bounding box center [598, 192] width 72 height 24
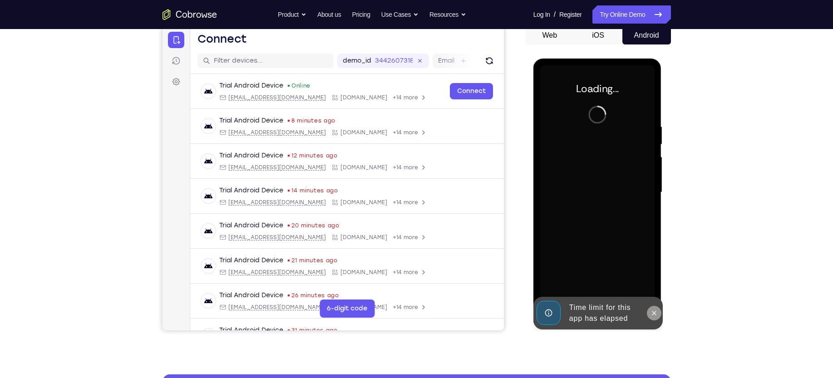
click at [657, 314] on icon at bounding box center [654, 313] width 7 height 7
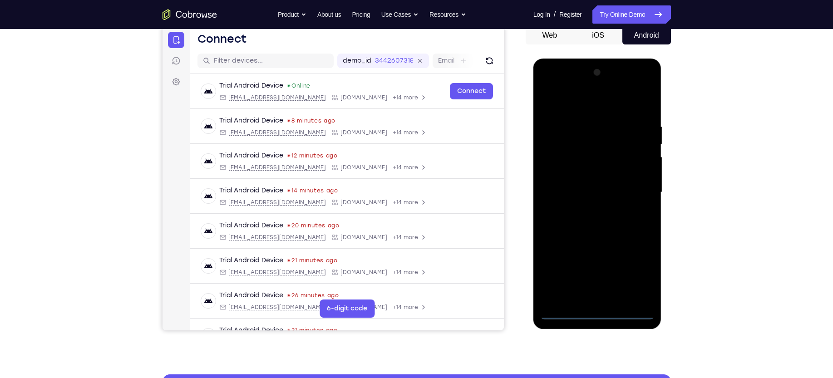
click at [600, 309] on div at bounding box center [598, 192] width 114 height 254
click at [599, 315] on div at bounding box center [598, 192] width 114 height 254
click at [630, 269] on div at bounding box center [598, 192] width 114 height 254
click at [581, 103] on div at bounding box center [598, 192] width 114 height 254
click at [637, 189] on div at bounding box center [598, 192] width 114 height 254
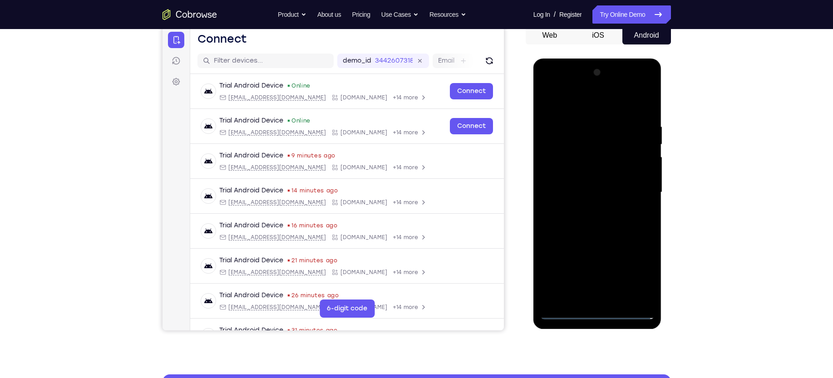
click at [588, 209] on div at bounding box center [598, 192] width 114 height 254
click at [599, 183] on div at bounding box center [598, 192] width 114 height 254
click at [582, 174] on div at bounding box center [598, 192] width 114 height 254
click at [588, 192] on div at bounding box center [598, 192] width 114 height 254
click at [577, 219] on div at bounding box center [598, 192] width 114 height 254
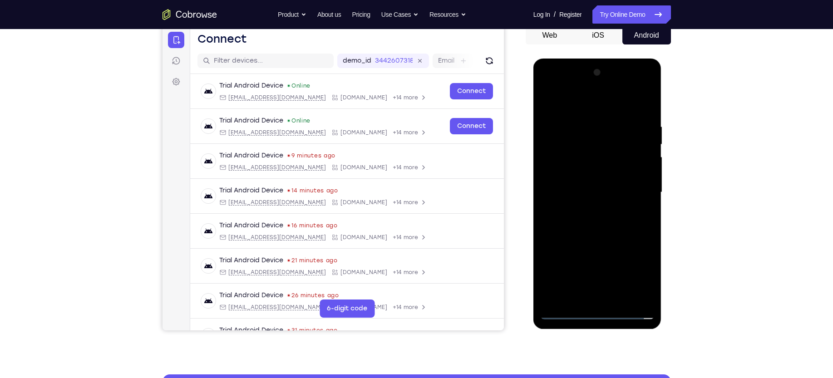
click at [581, 213] on div at bounding box center [598, 192] width 114 height 254
click at [618, 300] on div at bounding box center [598, 192] width 114 height 254
click at [620, 229] on div at bounding box center [598, 192] width 114 height 254
click at [621, 303] on div at bounding box center [598, 192] width 114 height 254
click at [602, 241] on div at bounding box center [598, 192] width 114 height 254
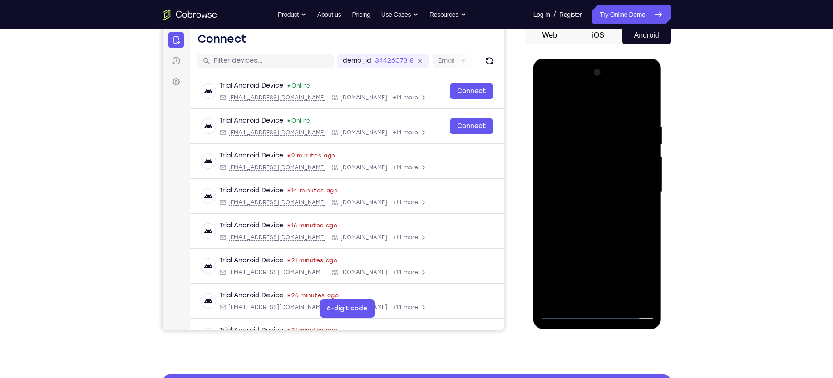
click at [576, 176] on div at bounding box center [598, 192] width 114 height 254
click at [587, 247] on div at bounding box center [598, 192] width 114 height 254
click at [607, 247] on div at bounding box center [598, 192] width 114 height 254
click at [633, 216] on div at bounding box center [598, 192] width 114 height 254
click at [639, 215] on div at bounding box center [598, 192] width 114 height 254
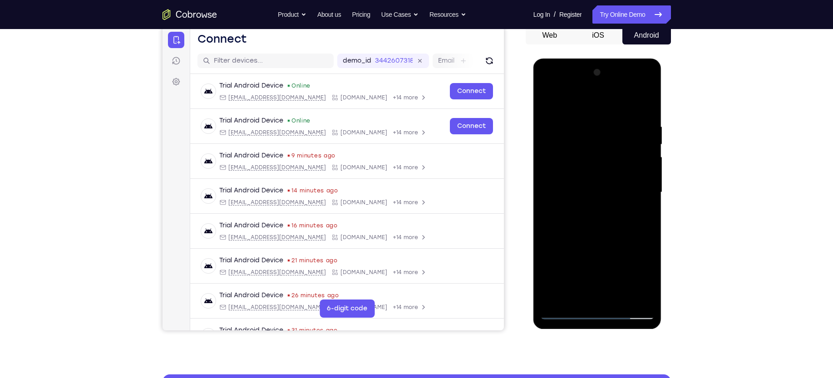
click at [643, 215] on div at bounding box center [598, 192] width 114 height 254
drag, startPoint x: 624, startPoint y: 134, endPoint x: 615, endPoint y: 193, distance: 60.1
click at [615, 193] on div at bounding box center [598, 192] width 114 height 254
drag, startPoint x: 570, startPoint y: 135, endPoint x: 567, endPoint y: 185, distance: 50.1
click at [567, 185] on div at bounding box center [598, 192] width 114 height 254
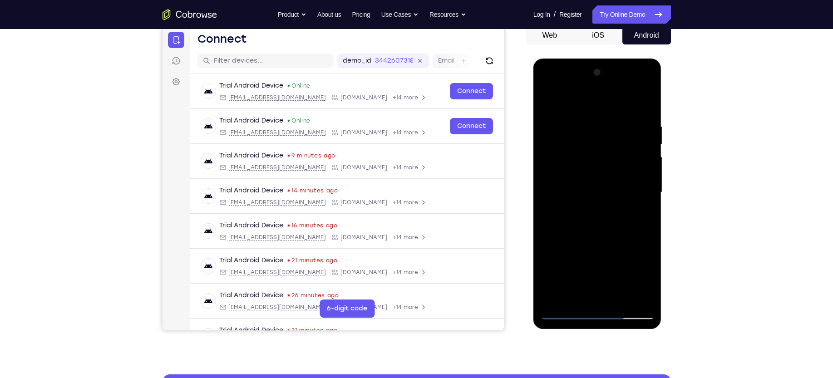
click at [590, 164] on div at bounding box center [598, 192] width 114 height 254
click at [637, 163] on div at bounding box center [598, 192] width 114 height 254
click at [637, 214] on div at bounding box center [598, 192] width 114 height 254
click at [571, 121] on div at bounding box center [598, 192] width 114 height 254
click at [592, 202] on div at bounding box center [598, 192] width 114 height 254
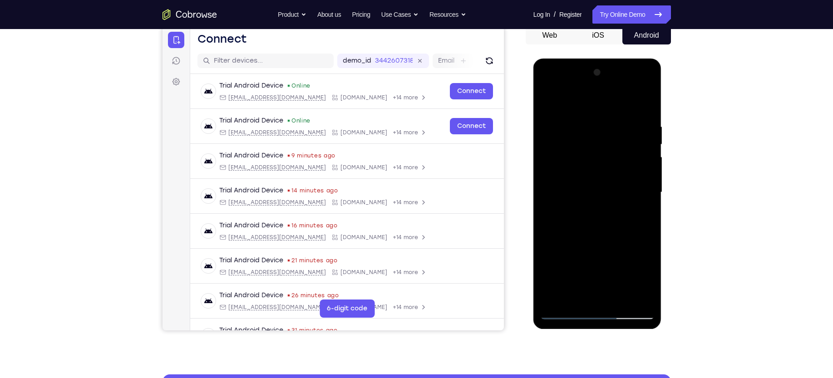
click at [575, 293] on div at bounding box center [598, 192] width 114 height 254
click at [587, 268] on div at bounding box center [598, 192] width 114 height 254
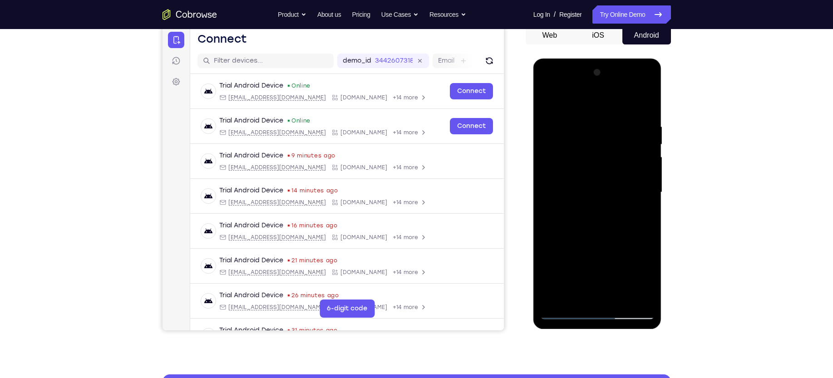
click at [640, 207] on div at bounding box center [598, 192] width 114 height 254
drag, startPoint x: 559, startPoint y: 128, endPoint x: 561, endPoint y: 152, distance: 24.2
click at [561, 152] on div at bounding box center [598, 192] width 114 height 254
click at [549, 101] on div at bounding box center [598, 192] width 114 height 254
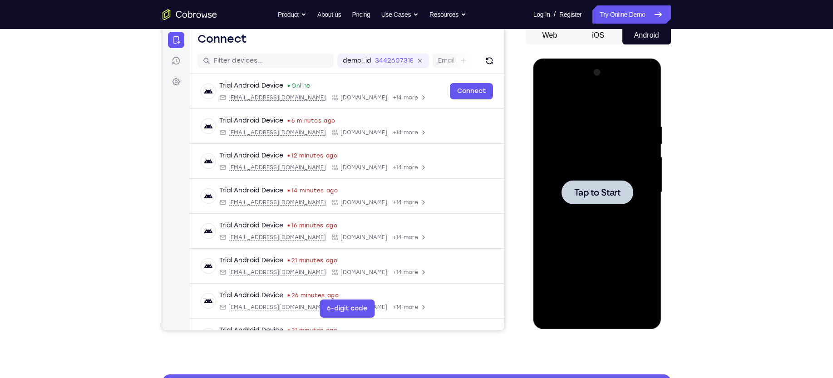
click at [576, 177] on div at bounding box center [598, 192] width 114 height 254
click at [601, 179] on div at bounding box center [598, 192] width 114 height 254
click at [597, 188] on span "Tap to Start" at bounding box center [598, 192] width 46 height 9
click at [573, 193] on div at bounding box center [598, 192] width 72 height 24
click at [599, 312] on div at bounding box center [598, 192] width 114 height 254
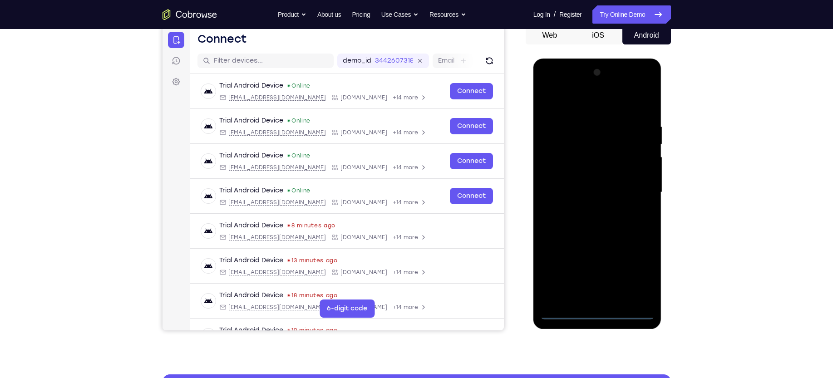
click at [634, 277] on div at bounding box center [598, 192] width 114 height 254
click at [573, 96] on div at bounding box center [598, 192] width 114 height 254
click at [637, 189] on div at bounding box center [598, 192] width 114 height 254
click at [583, 207] on div at bounding box center [598, 192] width 114 height 254
click at [622, 182] on div at bounding box center [598, 192] width 114 height 254
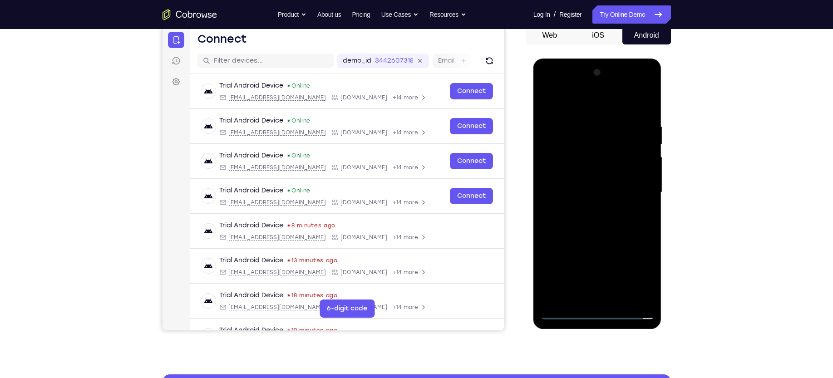
click at [602, 176] on div at bounding box center [598, 192] width 114 height 254
click at [576, 190] on div at bounding box center [598, 192] width 114 height 254
click at [569, 223] on div at bounding box center [598, 192] width 114 height 254
click at [564, 223] on div at bounding box center [598, 192] width 114 height 254
click at [602, 233] on div at bounding box center [598, 192] width 114 height 254
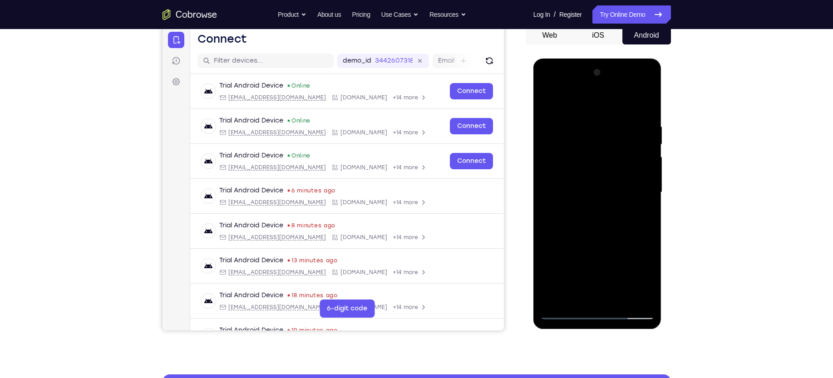
click at [618, 104] on div at bounding box center [598, 192] width 114 height 254
click at [600, 118] on div at bounding box center [598, 192] width 114 height 254
click at [619, 296] on div at bounding box center [598, 192] width 114 height 254
click at [594, 240] on div at bounding box center [598, 192] width 114 height 254
click at [563, 175] on div at bounding box center [598, 192] width 114 height 254
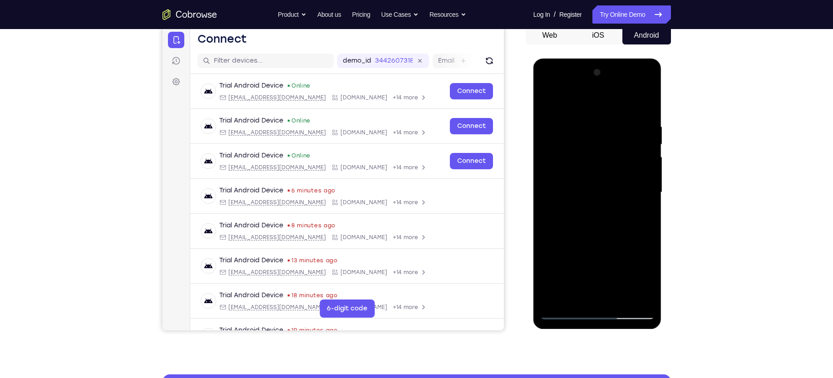
click at [573, 240] on div at bounding box center [598, 192] width 114 height 254
click at [595, 239] on div at bounding box center [598, 192] width 114 height 254
click at [581, 226] on div at bounding box center [598, 192] width 114 height 254
click at [595, 227] on div at bounding box center [598, 192] width 114 height 254
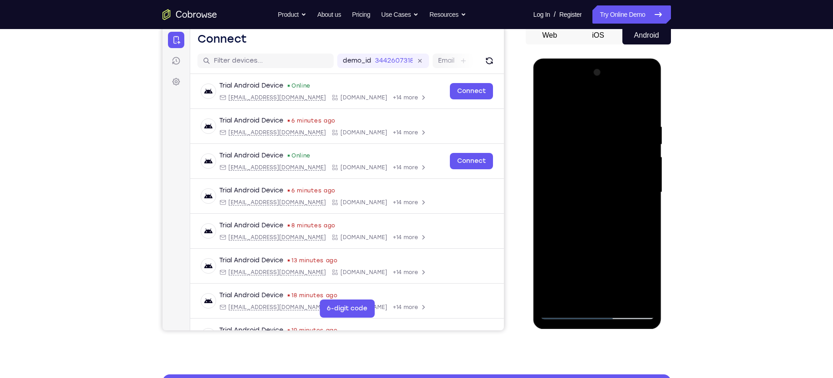
click at [556, 296] on div at bounding box center [598, 192] width 114 height 254
click at [585, 216] on div at bounding box center [598, 192] width 114 height 254
click at [645, 281] on div at bounding box center [598, 192] width 114 height 254
click at [638, 216] on div at bounding box center [598, 192] width 114 height 254
click at [580, 167] on div at bounding box center [598, 192] width 114 height 254
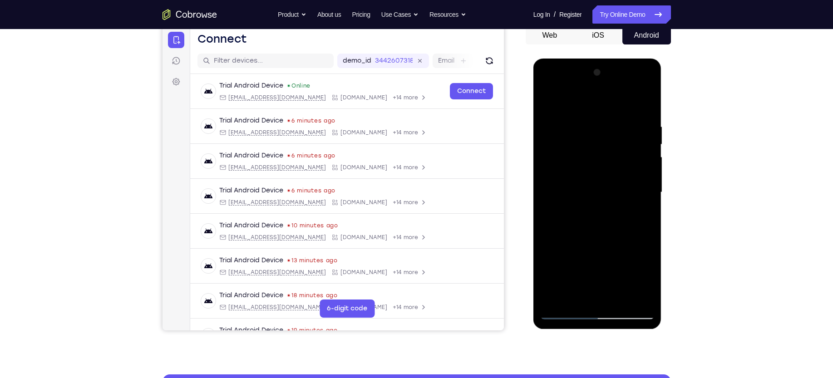
click at [600, 246] on div at bounding box center [598, 192] width 114 height 254
click at [585, 236] on div at bounding box center [598, 192] width 114 height 254
click at [603, 236] on div at bounding box center [598, 192] width 114 height 254
click at [575, 203] on div at bounding box center [598, 192] width 114 height 254
click at [604, 205] on div at bounding box center [598, 192] width 114 height 254
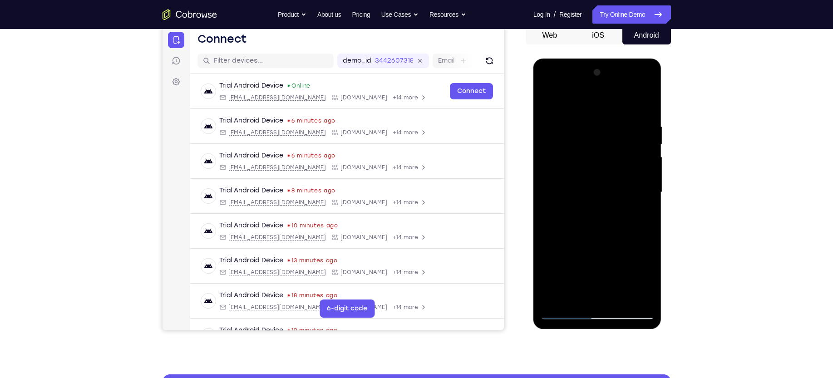
click at [642, 213] on div at bounding box center [598, 192] width 114 height 254
click at [586, 158] on div at bounding box center [598, 192] width 114 height 254
click at [605, 236] on div at bounding box center [598, 192] width 114 height 254
click at [585, 267] on div at bounding box center [598, 192] width 114 height 254
click at [604, 267] on div at bounding box center [598, 192] width 114 height 254
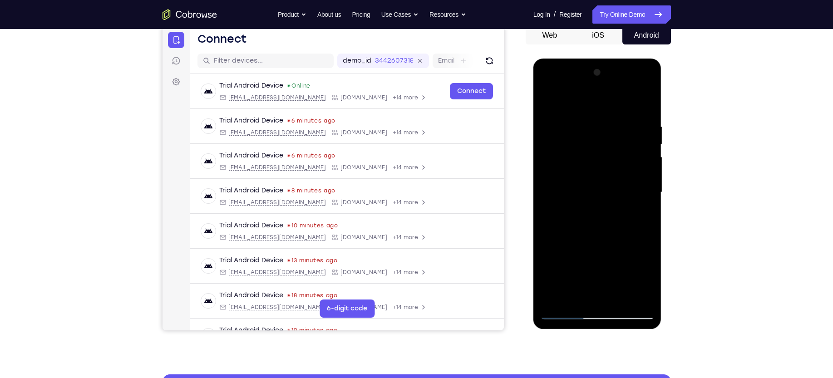
click at [646, 212] on div at bounding box center [598, 192] width 114 height 254
click at [640, 216] on div at bounding box center [598, 192] width 114 height 254
click at [578, 163] on div at bounding box center [598, 192] width 114 height 254
click at [587, 239] on div at bounding box center [598, 192] width 114 height 254
click at [603, 238] on div at bounding box center [598, 192] width 114 height 254
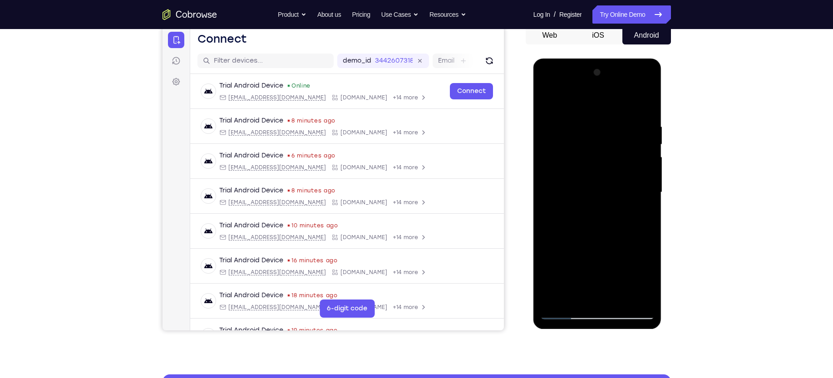
click at [643, 214] on div at bounding box center [598, 192] width 114 height 254
click at [549, 104] on div at bounding box center [598, 192] width 114 height 254
click at [575, 195] on div at bounding box center [598, 192] width 114 height 254
click at [644, 214] on div at bounding box center [598, 192] width 114 height 254
click at [640, 214] on div at bounding box center [598, 192] width 114 height 254
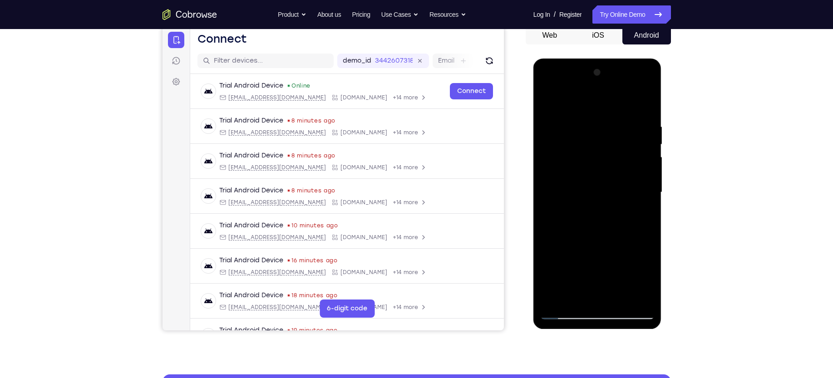
click at [550, 102] on div at bounding box center [598, 192] width 114 height 254
click at [597, 205] on div at bounding box center [598, 192] width 114 height 254
click at [599, 264] on div at bounding box center [598, 192] width 114 height 254
click at [628, 266] on div at bounding box center [598, 192] width 114 height 254
click at [640, 215] on div at bounding box center [598, 192] width 114 height 254
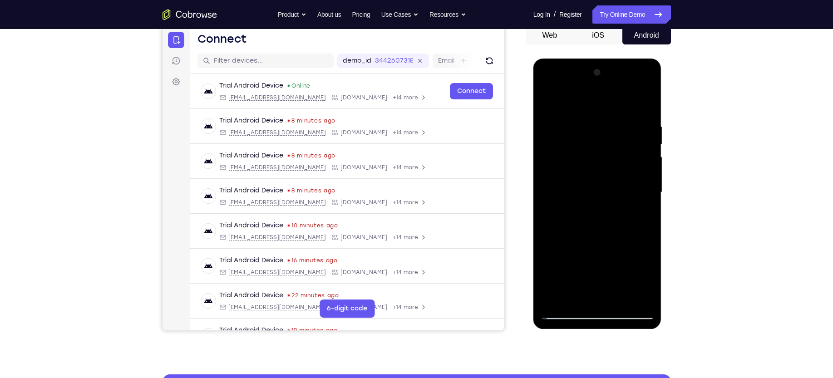
click at [580, 195] on div at bounding box center [598, 192] width 114 height 254
click at [581, 188] on div at bounding box center [598, 192] width 114 height 254
click at [572, 236] on div at bounding box center [598, 192] width 114 height 254
click at [606, 238] on div at bounding box center [598, 192] width 114 height 254
click at [636, 213] on div at bounding box center [598, 192] width 114 height 254
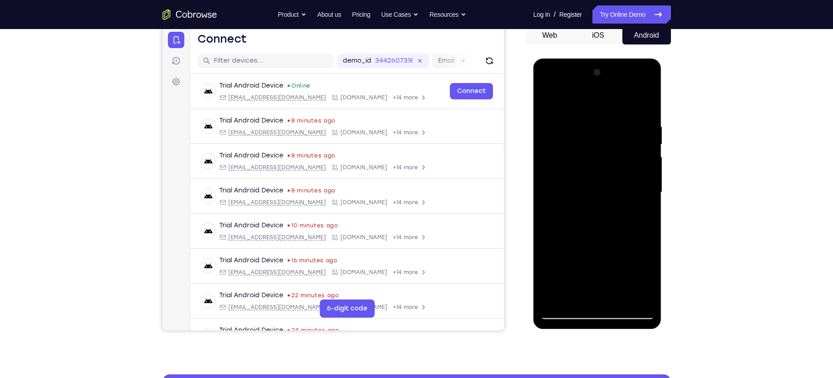
click at [638, 213] on div at bounding box center [598, 192] width 114 height 254
drag, startPoint x: 610, startPoint y: 151, endPoint x: 605, endPoint y: 204, distance: 53.4
click at [605, 204] on div at bounding box center [598, 192] width 114 height 254
drag, startPoint x: 570, startPoint y: 146, endPoint x: 569, endPoint y: 163, distance: 17.3
click at [569, 163] on div at bounding box center [598, 192] width 114 height 254
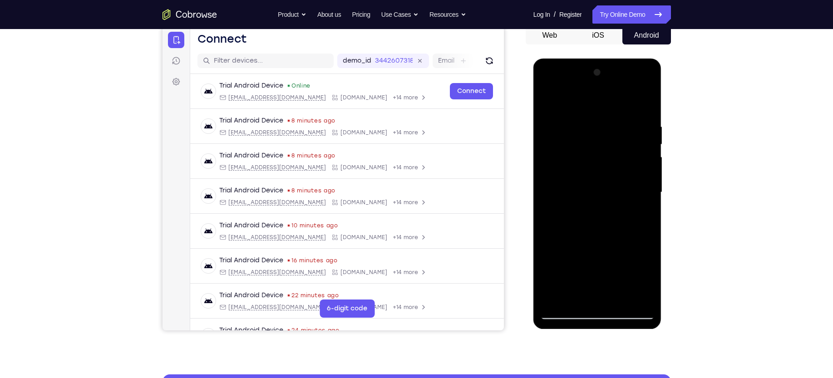
click at [575, 139] on div at bounding box center [598, 192] width 114 height 254
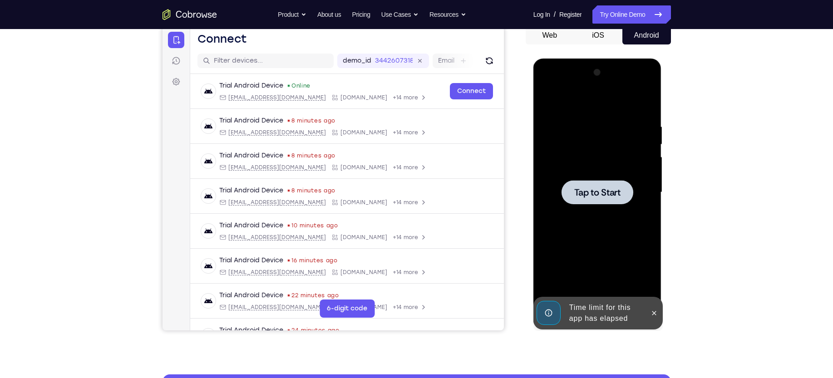
click at [576, 193] on span "Tap to Start" at bounding box center [598, 192] width 46 height 9
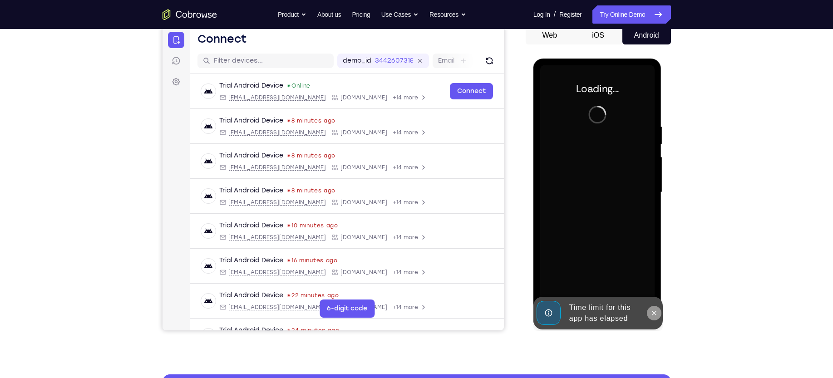
click at [653, 310] on icon at bounding box center [654, 313] width 7 height 7
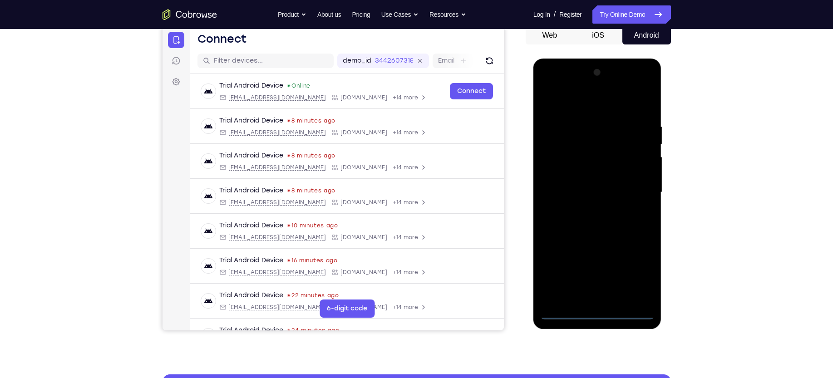
click at [595, 312] on div at bounding box center [598, 192] width 114 height 254
click at [638, 273] on div at bounding box center [598, 192] width 114 height 254
click at [606, 98] on div at bounding box center [598, 192] width 114 height 254
click at [634, 186] on div at bounding box center [598, 192] width 114 height 254
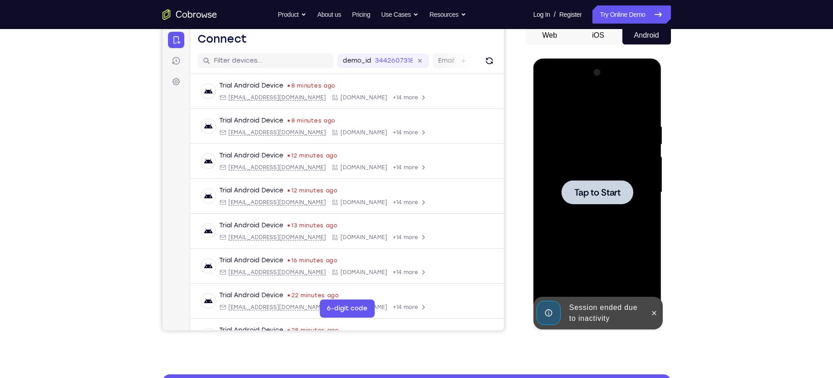
click at [607, 203] on div at bounding box center [598, 192] width 72 height 24
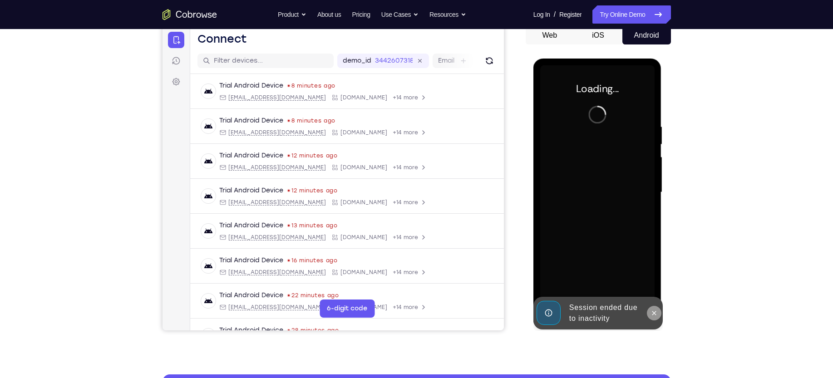
click at [657, 314] on icon at bounding box center [654, 313] width 7 height 7
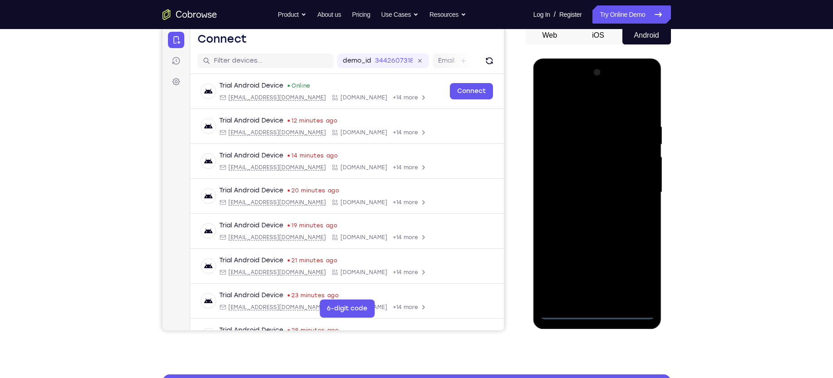
click at [598, 309] on div at bounding box center [598, 192] width 114 height 254
click at [598, 317] on div at bounding box center [598, 192] width 114 height 254
click at [639, 278] on div at bounding box center [598, 192] width 114 height 254
click at [600, 105] on div at bounding box center [598, 192] width 114 height 254
click at [636, 188] on div at bounding box center [598, 192] width 114 height 254
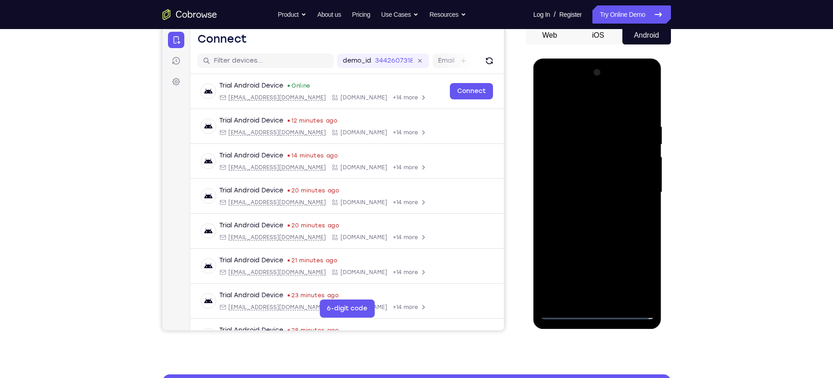
click at [585, 208] on div at bounding box center [598, 192] width 114 height 254
click at [602, 179] on div at bounding box center [598, 192] width 114 height 254
click at [590, 175] on div at bounding box center [598, 192] width 114 height 254
click at [575, 192] on div at bounding box center [598, 192] width 114 height 254
click at [561, 224] on div at bounding box center [598, 192] width 114 height 254
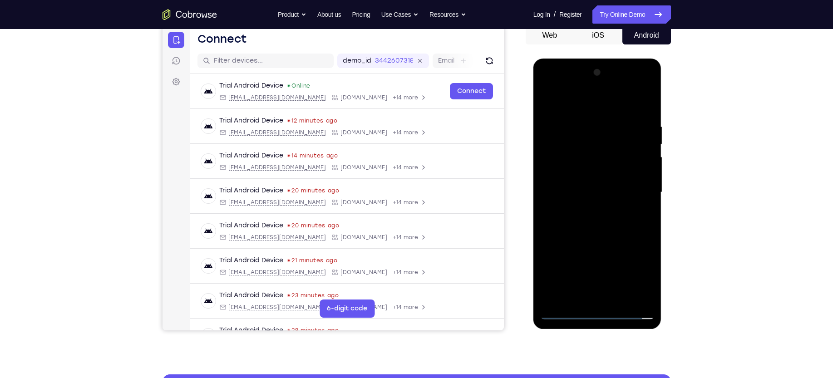
click at [576, 215] on div at bounding box center [598, 192] width 114 height 254
click at [618, 101] on div at bounding box center [598, 192] width 114 height 254
click at [595, 115] on div at bounding box center [598, 192] width 114 height 254
click at [561, 217] on div at bounding box center [598, 192] width 114 height 254
click at [632, 226] on div at bounding box center [598, 192] width 114 height 254
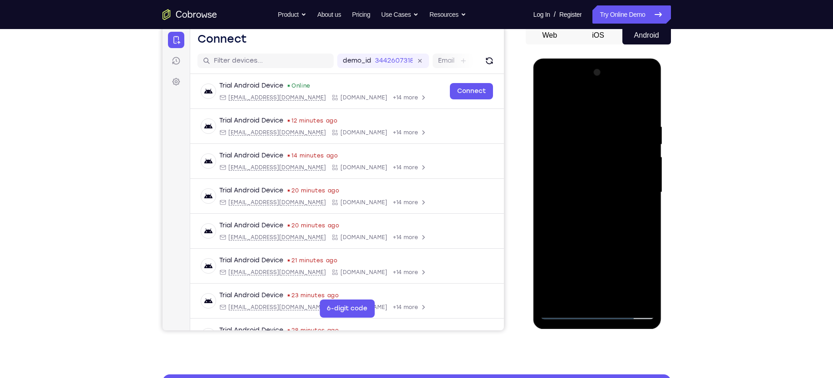
click at [601, 236] on div at bounding box center [598, 192] width 114 height 254
click at [557, 160] on div at bounding box center [598, 192] width 114 height 254
click at [584, 220] on div at bounding box center [598, 192] width 114 height 254
click at [581, 163] on div at bounding box center [598, 192] width 114 height 254
click at [568, 187] on div at bounding box center [598, 192] width 114 height 254
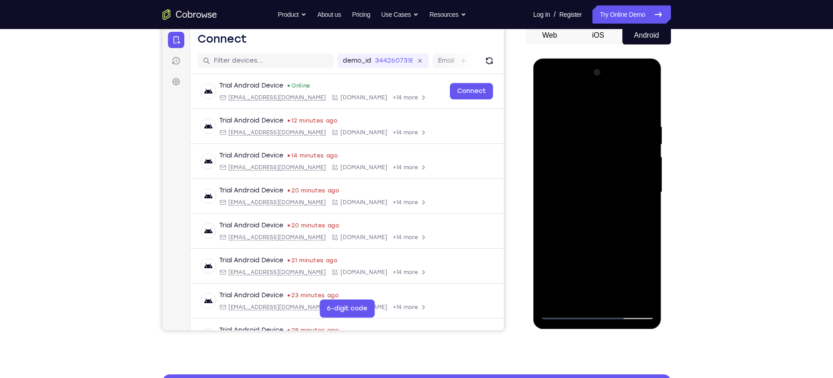
click at [618, 296] on div at bounding box center [598, 192] width 114 height 254
click at [588, 239] on div at bounding box center [598, 192] width 114 height 254
click at [586, 178] on div at bounding box center [598, 192] width 114 height 254
click at [585, 121] on div at bounding box center [598, 192] width 114 height 254
click at [625, 119] on div at bounding box center [598, 192] width 114 height 254
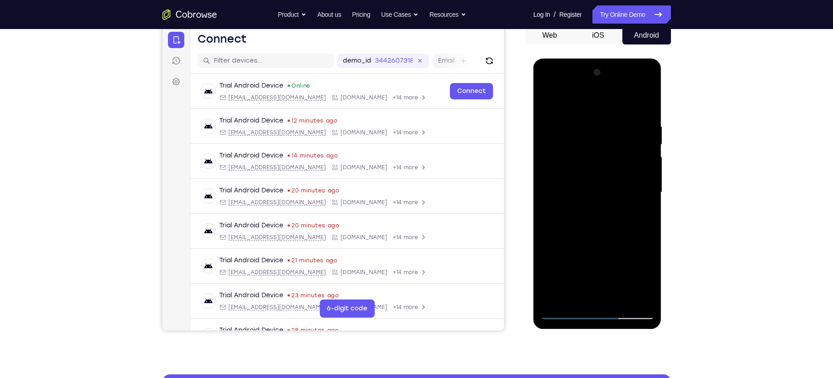
click at [644, 279] on div at bounding box center [598, 192] width 114 height 254
click at [641, 213] on div at bounding box center [598, 192] width 114 height 254
click at [572, 298] on div at bounding box center [598, 192] width 114 height 254
click at [609, 270] on div at bounding box center [598, 192] width 114 height 254
click at [645, 206] on div at bounding box center [598, 192] width 114 height 254
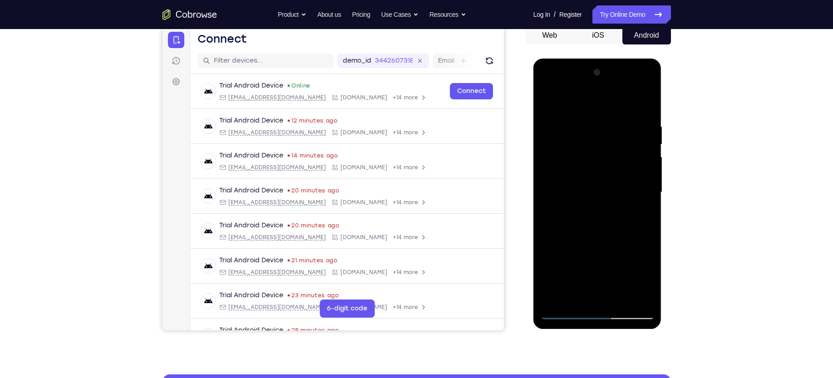
click at [562, 147] on div at bounding box center [598, 192] width 114 height 254
click at [598, 230] on div at bounding box center [598, 192] width 114 height 254
click at [644, 278] on div at bounding box center [598, 192] width 114 height 254
click at [573, 297] on div at bounding box center [598, 192] width 114 height 254
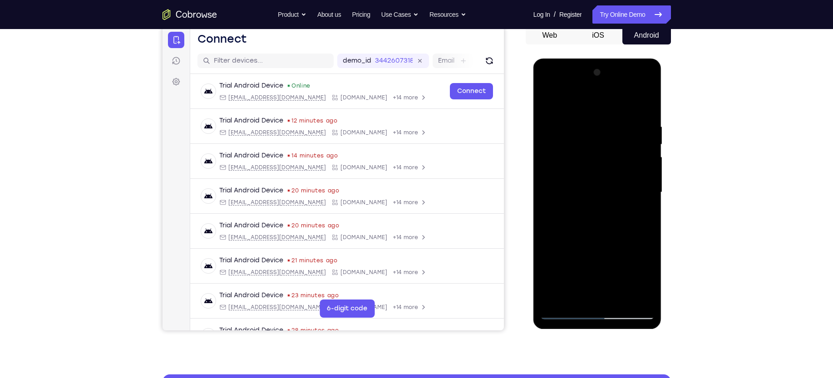
click at [573, 226] on div at bounding box center [598, 192] width 114 height 254
click at [551, 192] on div at bounding box center [598, 192] width 114 height 254
click at [590, 174] on div at bounding box center [598, 192] width 114 height 254
click at [641, 218] on div at bounding box center [598, 192] width 114 height 254
click at [640, 215] on div at bounding box center [598, 192] width 114 height 254
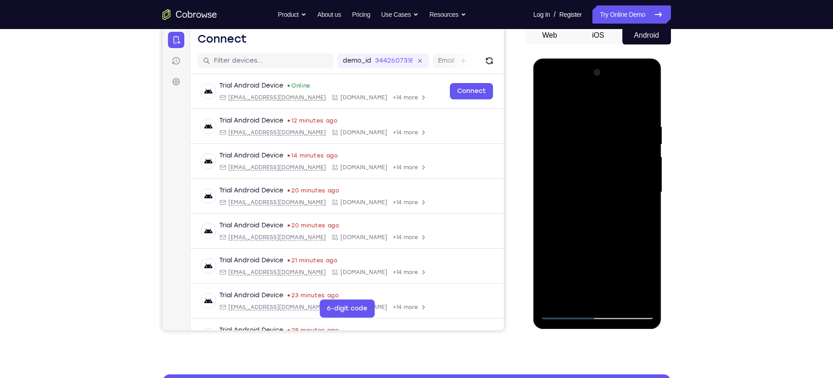
click at [634, 215] on div at bounding box center [598, 192] width 114 height 254
click at [639, 216] on div at bounding box center [598, 192] width 114 height 254
click at [643, 216] on div at bounding box center [598, 192] width 114 height 254
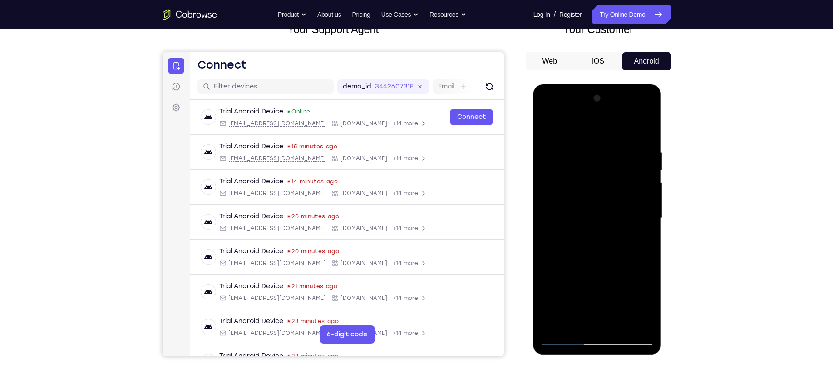
drag, startPoint x: 586, startPoint y: 190, endPoint x: 582, endPoint y: 209, distance: 19.2
click at [582, 209] on div at bounding box center [598, 218] width 114 height 254
drag, startPoint x: 596, startPoint y: 158, endPoint x: 588, endPoint y: 217, distance: 60.1
click at [588, 217] on div at bounding box center [598, 218] width 114 height 254
drag, startPoint x: 595, startPoint y: 166, endPoint x: 593, endPoint y: 219, distance: 53.2
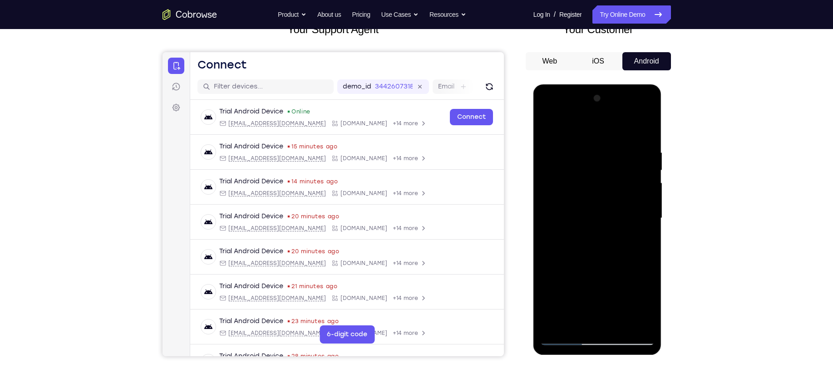
click at [593, 219] on div at bounding box center [598, 218] width 114 height 254
drag, startPoint x: 608, startPoint y: 209, endPoint x: 615, endPoint y: 167, distance: 43.2
click at [615, 167] on div at bounding box center [598, 218] width 114 height 254
drag, startPoint x: 596, startPoint y: 207, endPoint x: 603, endPoint y: 178, distance: 29.5
click at [603, 178] on div at bounding box center [598, 218] width 114 height 254
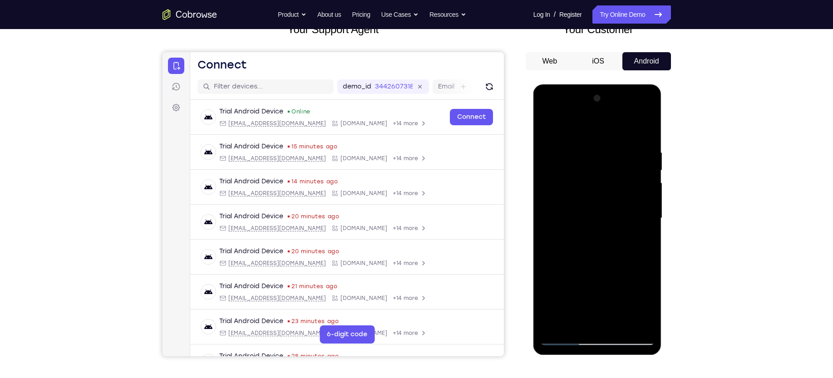
drag, startPoint x: 607, startPoint y: 205, endPoint x: 622, endPoint y: 164, distance: 43.3
click at [622, 164] on div at bounding box center [598, 218] width 114 height 254
drag, startPoint x: 603, startPoint y: 198, endPoint x: 602, endPoint y: 93, distance: 104.9
click at [602, 93] on div at bounding box center [598, 218] width 114 height 254
drag, startPoint x: 581, startPoint y: 208, endPoint x: 580, endPoint y: 145, distance: 62.7
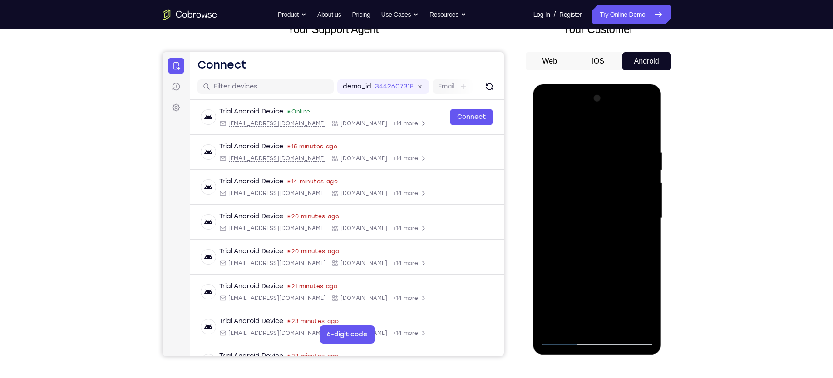
click at [580, 145] on div at bounding box center [598, 218] width 114 height 254
click at [547, 129] on div at bounding box center [598, 218] width 114 height 254
click at [606, 135] on div at bounding box center [598, 218] width 114 height 254
click at [641, 204] on div at bounding box center [598, 218] width 114 height 254
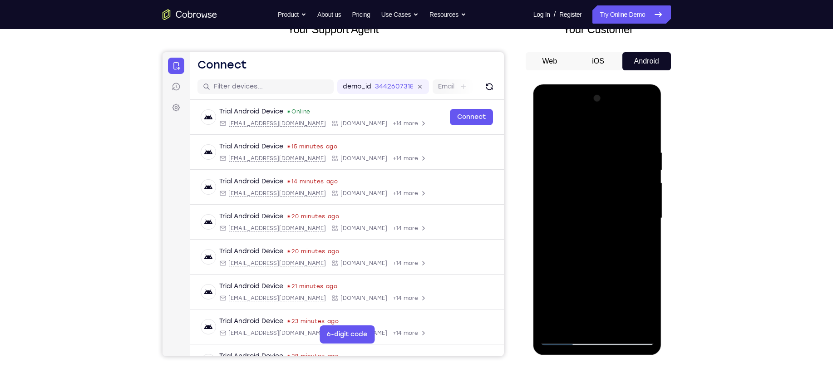
click at [641, 204] on div at bounding box center [598, 218] width 114 height 254
click at [641, 131] on div at bounding box center [598, 218] width 114 height 254
click at [640, 327] on div at bounding box center [598, 218] width 114 height 254
click at [571, 187] on div at bounding box center [598, 218] width 114 height 254
click at [551, 228] on div at bounding box center [598, 218] width 114 height 254
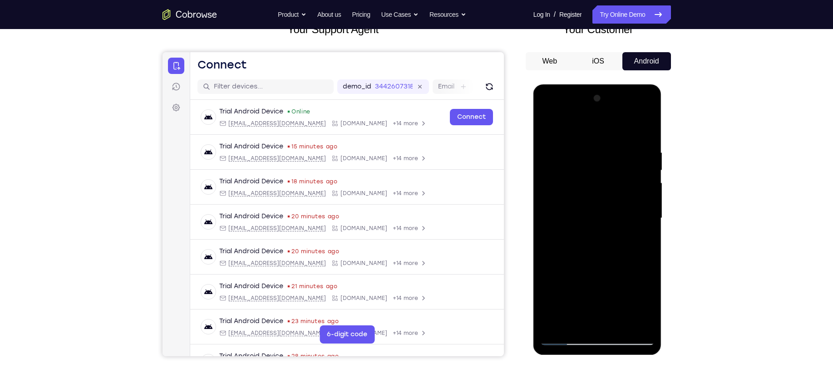
click at [549, 152] on div at bounding box center [598, 218] width 114 height 254
drag, startPoint x: 565, startPoint y: 153, endPoint x: 563, endPoint y: 199, distance: 46.4
click at [563, 199] on div at bounding box center [598, 218] width 114 height 254
click at [563, 154] on div at bounding box center [598, 218] width 114 height 254
click at [551, 127] on div at bounding box center [598, 218] width 114 height 254
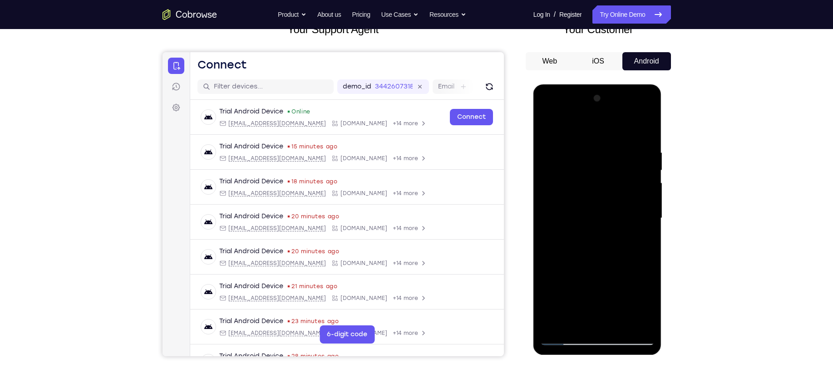
click at [605, 278] on div at bounding box center [598, 218] width 114 height 254
click at [622, 196] on div at bounding box center [598, 218] width 114 height 254
click at [585, 212] on div at bounding box center [598, 218] width 114 height 254
click at [575, 238] on div at bounding box center [598, 218] width 114 height 254
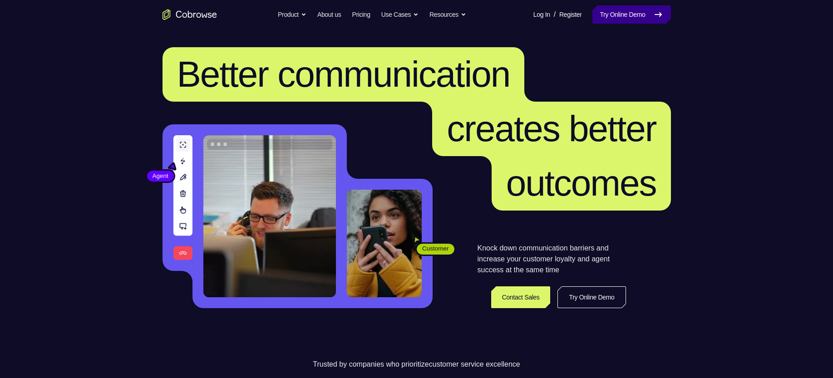
click at [626, 16] on link "Try Online Demo" at bounding box center [632, 14] width 78 height 18
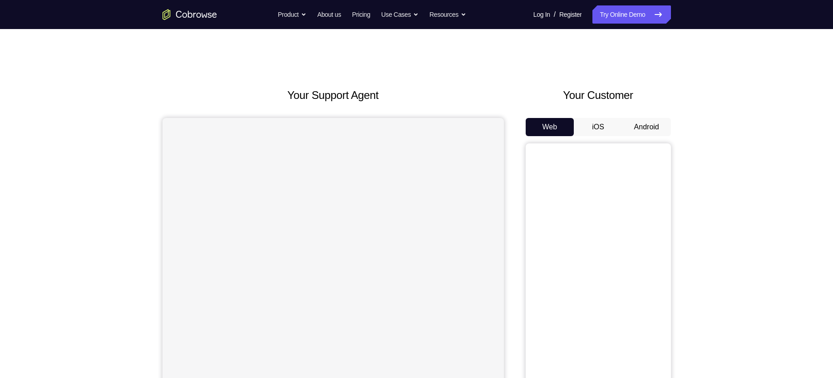
click at [647, 126] on button "Android" at bounding box center [647, 127] width 49 height 18
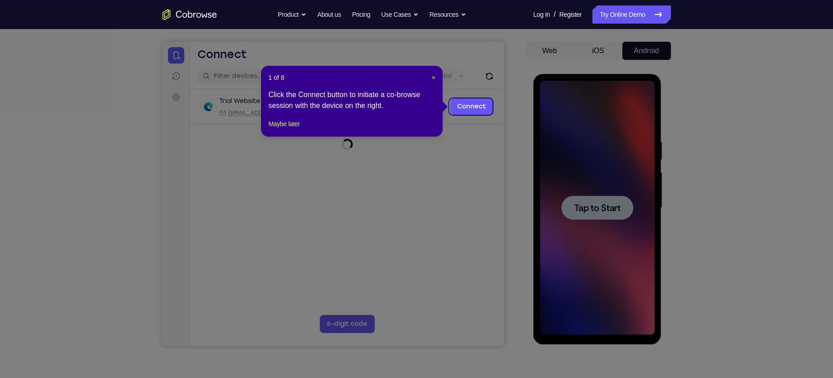
click at [609, 198] on icon at bounding box center [422, 189] width 844 height 378
click at [432, 77] on span "×" at bounding box center [434, 77] width 4 height 7
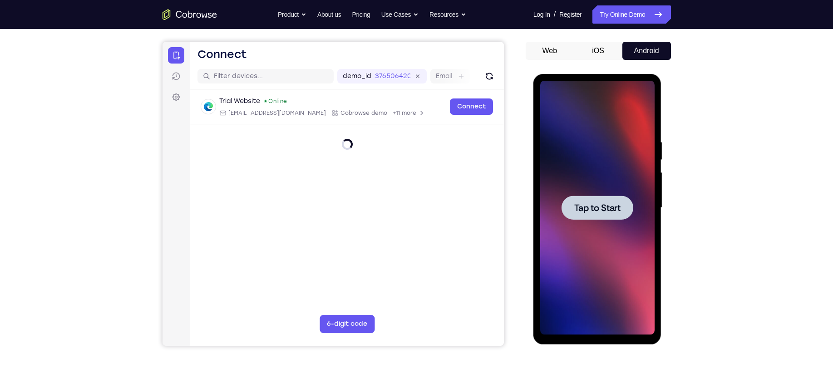
click at [604, 200] on div at bounding box center [598, 208] width 72 height 24
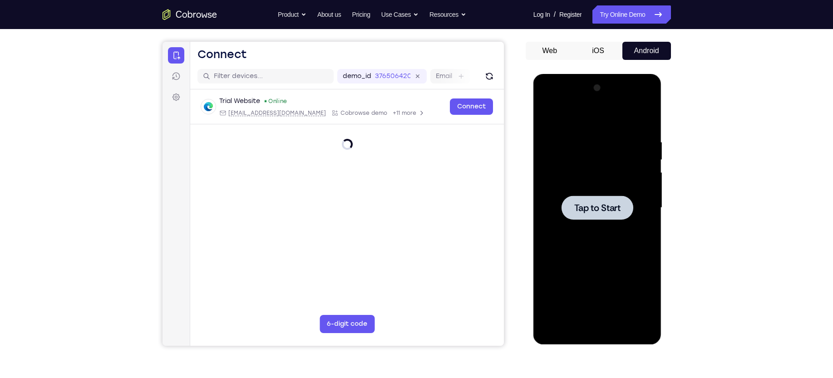
click at [604, 200] on div at bounding box center [598, 208] width 72 height 24
click at [605, 209] on span "Tap to Start" at bounding box center [598, 207] width 46 height 9
click at [595, 206] on span "Tap to Start" at bounding box center [598, 207] width 46 height 9
click at [601, 208] on span "Tap to Start" at bounding box center [598, 207] width 46 height 9
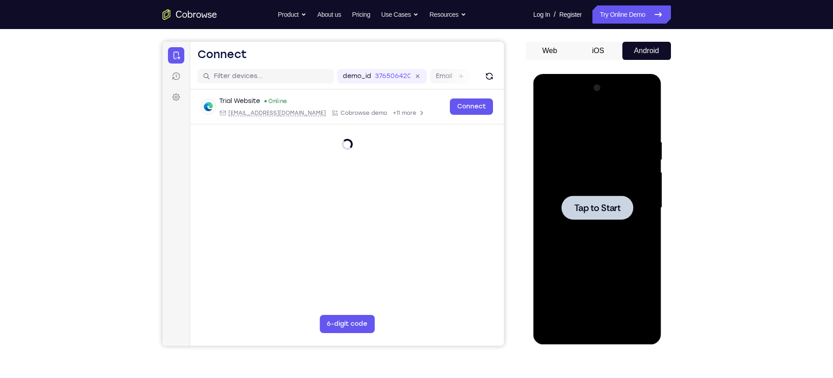
scroll to position [107, 0]
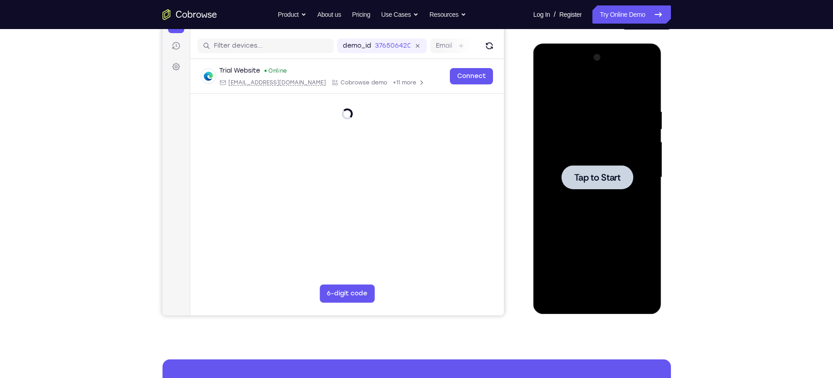
click at [588, 186] on div at bounding box center [598, 177] width 72 height 24
click at [564, 161] on div at bounding box center [598, 177] width 114 height 254
click at [590, 175] on span "Tap to Start" at bounding box center [598, 177] width 46 height 9
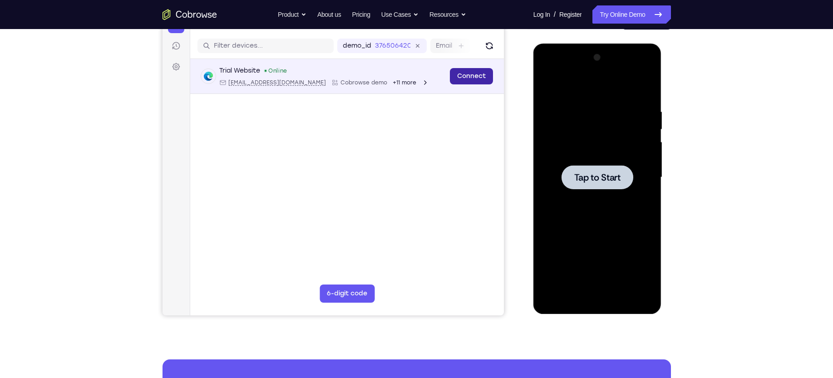
click at [481, 78] on link "Connect" at bounding box center [471, 76] width 43 height 16
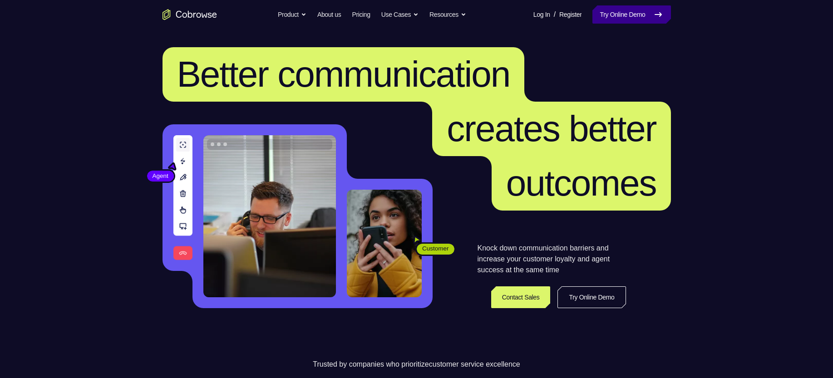
click at [627, 16] on link "Try Online Demo" at bounding box center [632, 14] width 78 height 18
click at [625, 18] on link "Try Online Demo" at bounding box center [632, 14] width 78 height 18
click at [633, 5] on link "Try Online Demo" at bounding box center [632, 14] width 78 height 18
click at [621, 17] on link "Try Online Demo" at bounding box center [632, 14] width 78 height 18
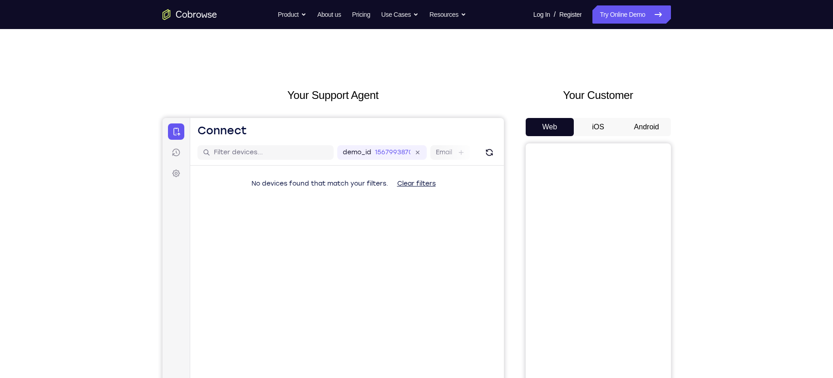
click at [639, 132] on button "Android" at bounding box center [647, 127] width 49 height 18
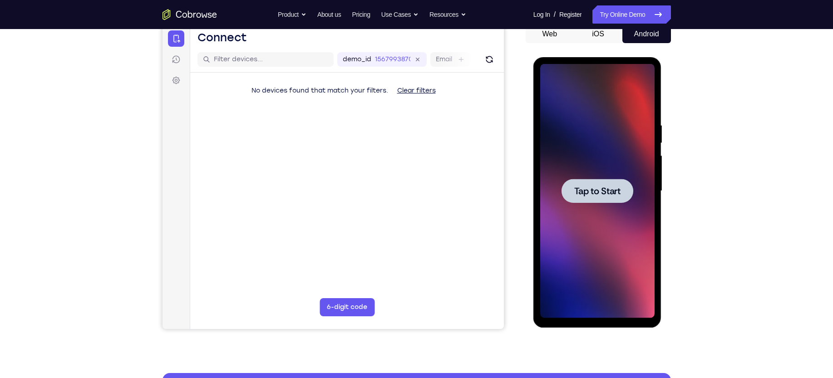
click at [623, 189] on div at bounding box center [598, 191] width 72 height 24
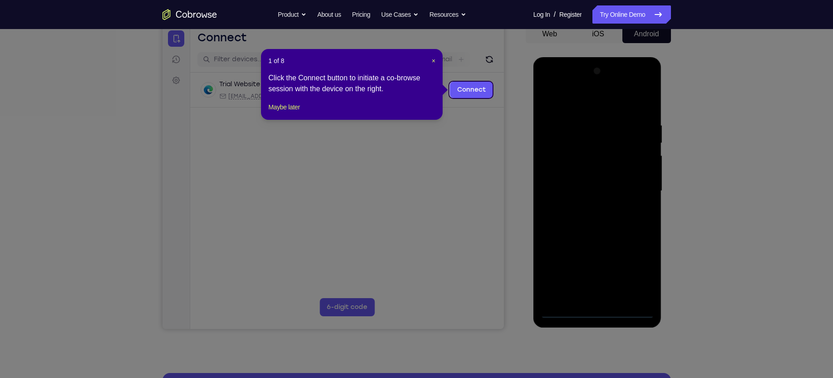
click at [430, 60] on header "1 of 8 ×" at bounding box center [351, 60] width 167 height 9
click at [434, 60] on span "×" at bounding box center [434, 60] width 4 height 7
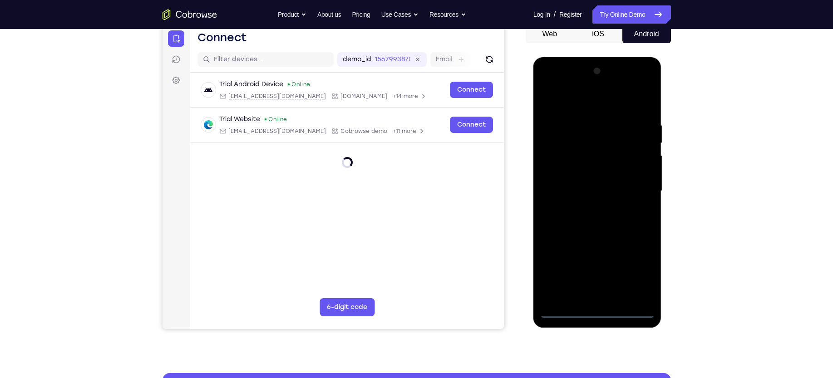
click at [601, 314] on div at bounding box center [598, 191] width 114 height 254
click at [637, 271] on div at bounding box center [598, 191] width 114 height 254
click at [595, 100] on div at bounding box center [598, 191] width 114 height 254
click at [638, 188] on div at bounding box center [598, 191] width 114 height 254
click at [585, 203] on div at bounding box center [598, 191] width 114 height 254
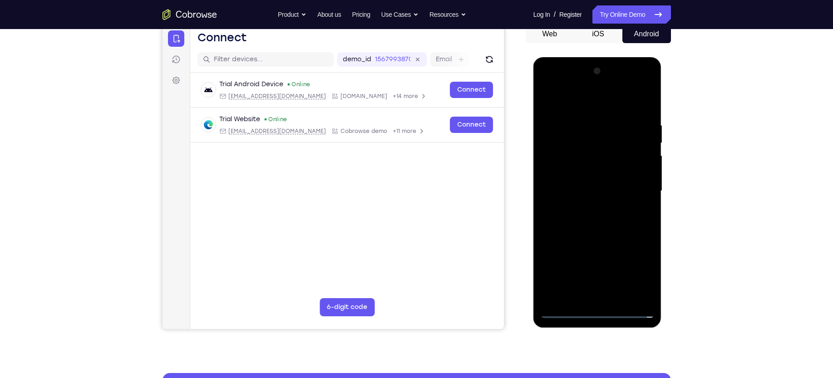
click at [602, 172] on div at bounding box center [598, 191] width 114 height 254
click at [590, 186] on div at bounding box center [598, 191] width 114 height 254
click at [627, 181] on div at bounding box center [598, 191] width 114 height 254
click at [581, 211] on div at bounding box center [598, 191] width 114 height 254
click at [600, 169] on div at bounding box center [598, 191] width 114 height 254
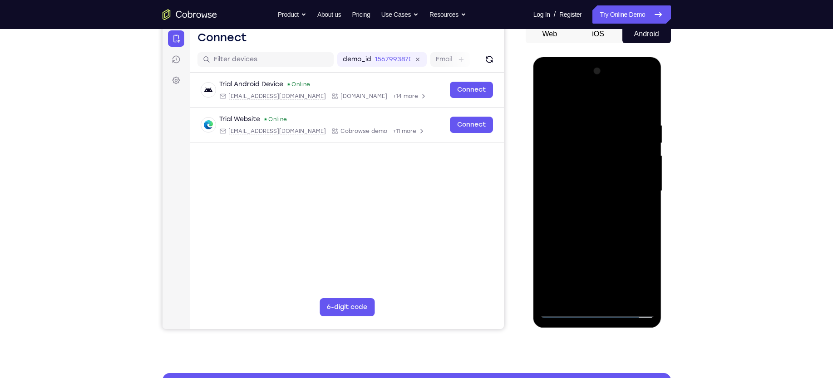
click at [619, 101] on div at bounding box center [598, 191] width 114 height 254
click at [599, 115] on div at bounding box center [598, 191] width 114 height 254
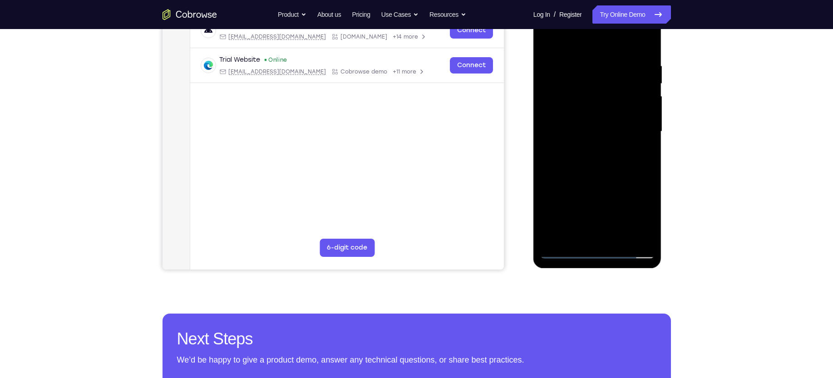
scroll to position [153, 0]
click at [625, 240] on div at bounding box center [598, 131] width 114 height 254
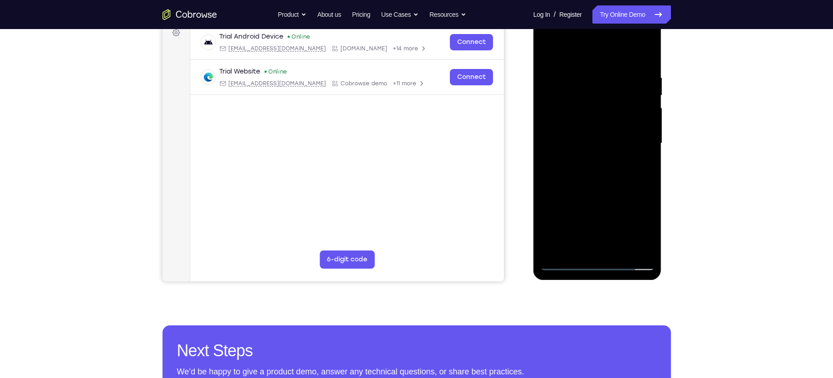
scroll to position [140, 0]
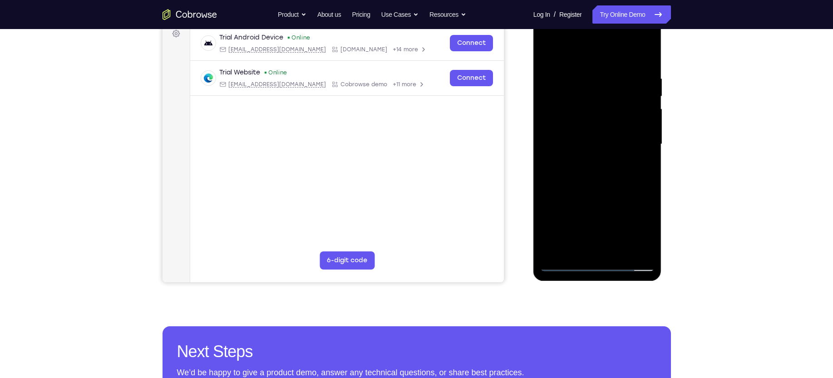
click at [605, 194] on div at bounding box center [598, 144] width 114 height 254
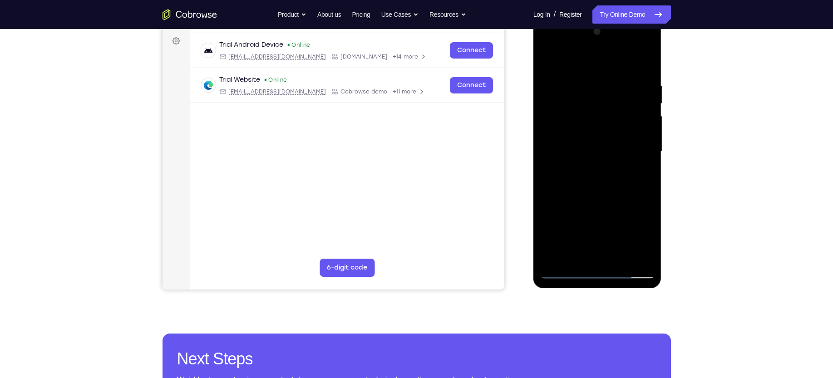
click at [592, 139] on div at bounding box center [598, 152] width 114 height 254
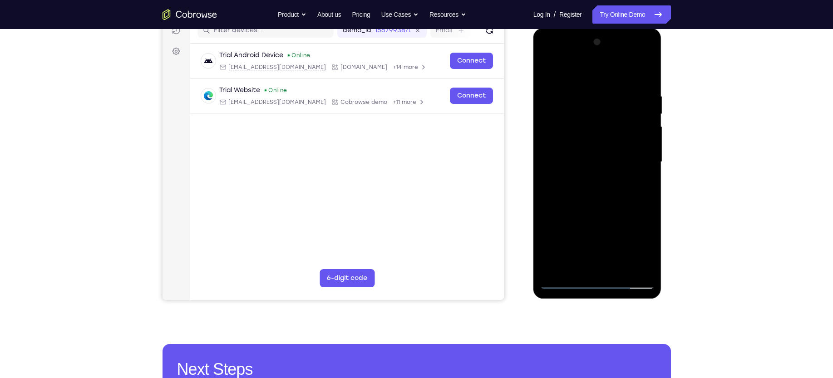
scroll to position [120, 0]
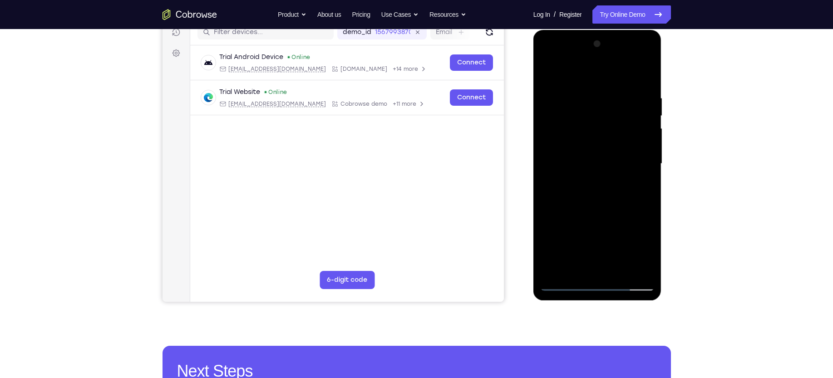
click at [546, 75] on div at bounding box center [598, 164] width 114 height 254
click at [549, 74] on div at bounding box center [598, 164] width 114 height 254
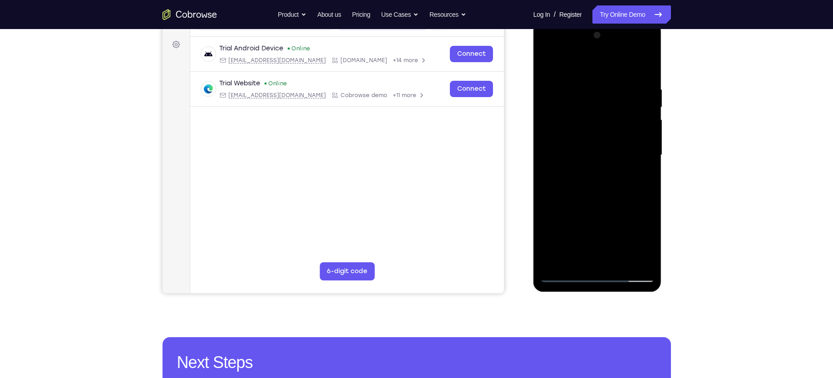
scroll to position [129, 0]
click at [619, 108] on div at bounding box center [598, 155] width 114 height 254
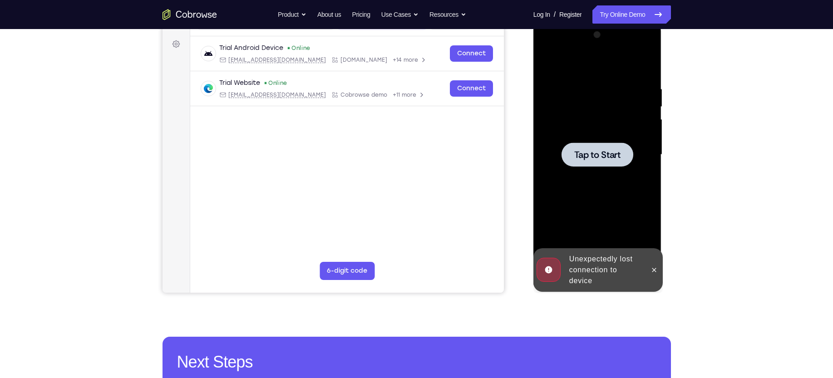
click at [574, 142] on div at bounding box center [598, 155] width 114 height 254
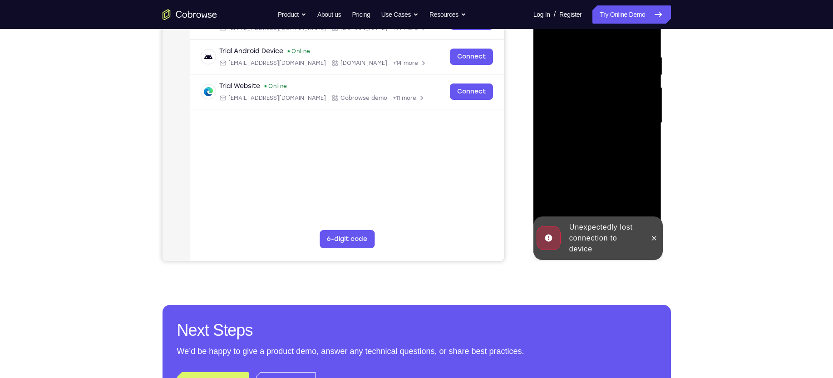
scroll to position [162, 0]
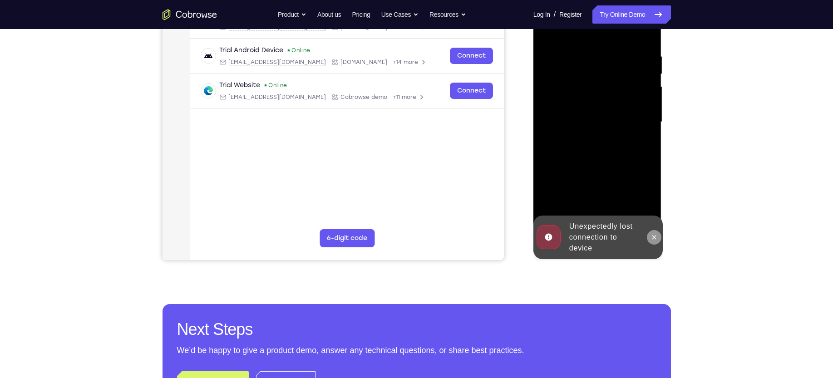
click at [657, 239] on icon at bounding box center [654, 237] width 7 height 7
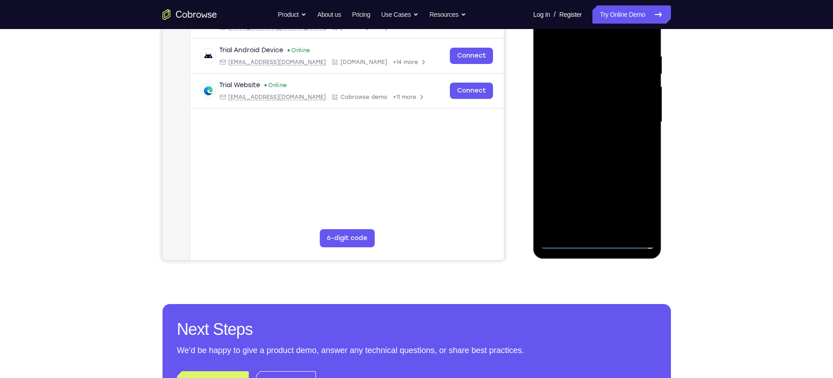
click at [598, 245] on div at bounding box center [598, 122] width 114 height 254
click at [638, 211] on div at bounding box center [598, 122] width 114 height 254
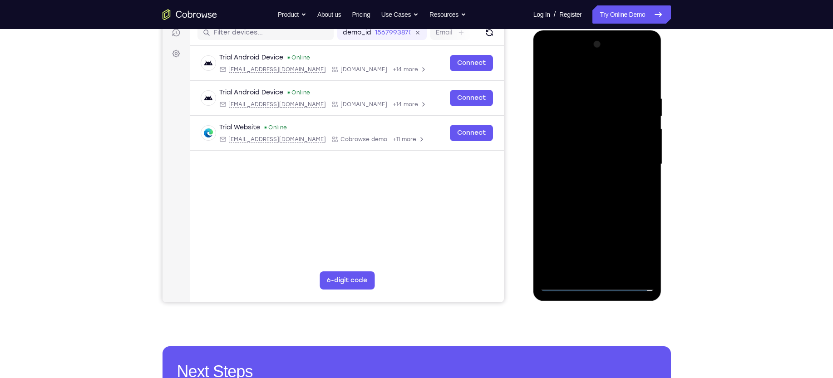
scroll to position [119, 0]
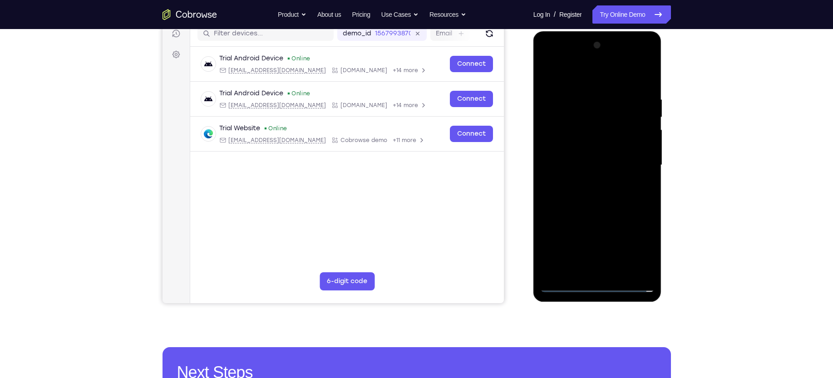
click at [587, 76] on div at bounding box center [598, 165] width 114 height 254
click at [636, 161] on div at bounding box center [598, 165] width 114 height 254
click at [589, 182] on div at bounding box center [598, 165] width 114 height 254
click at [597, 154] on div at bounding box center [598, 165] width 114 height 254
click at [595, 150] on div at bounding box center [598, 165] width 114 height 254
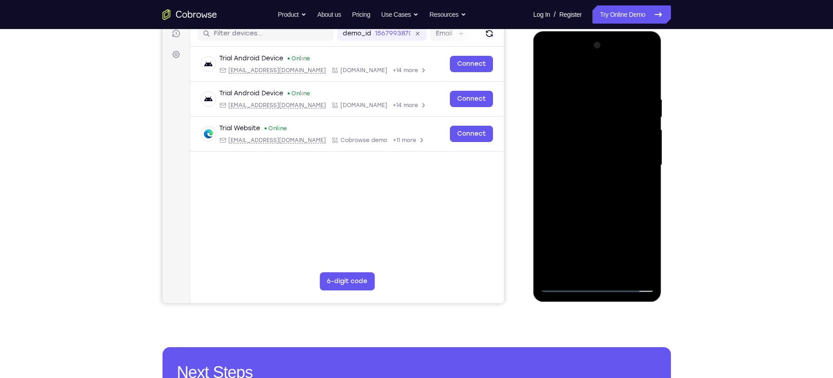
click at [643, 145] on div at bounding box center [598, 165] width 114 height 254
click at [571, 163] on div at bounding box center [598, 165] width 114 height 254
click at [570, 196] on div at bounding box center [598, 165] width 114 height 254
click at [594, 189] on div at bounding box center [598, 165] width 114 height 254
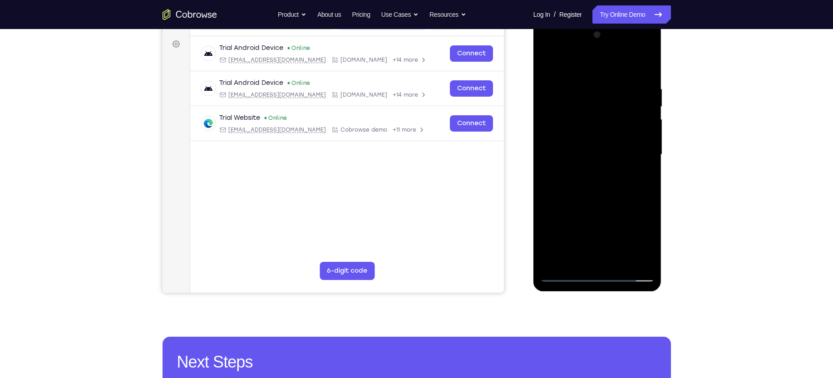
scroll to position [131, 0]
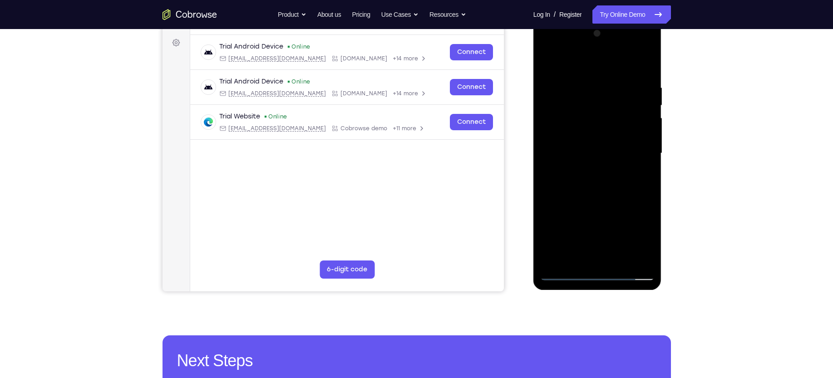
click at [598, 192] on div at bounding box center [598, 153] width 114 height 254
click at [619, 258] on div at bounding box center [598, 153] width 114 height 254
click at [603, 201] on div at bounding box center [598, 153] width 114 height 254
click at [550, 63] on div at bounding box center [598, 153] width 114 height 254
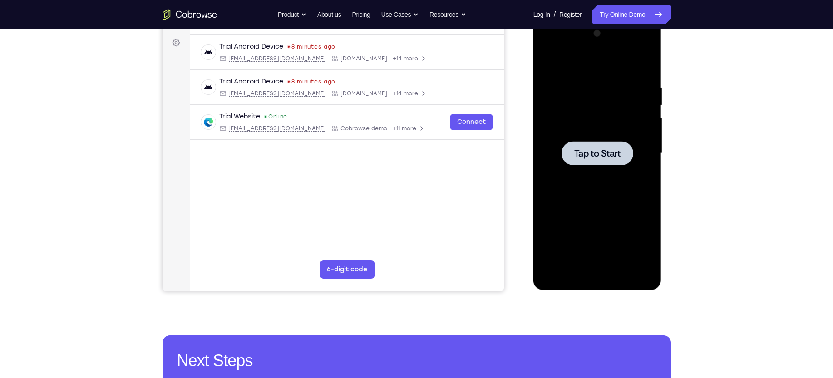
click at [595, 152] on span "Tap to Start" at bounding box center [598, 153] width 46 height 9
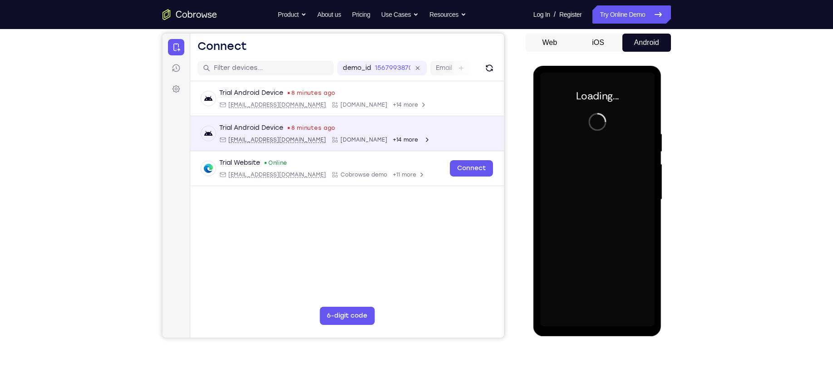
scroll to position [84, 0]
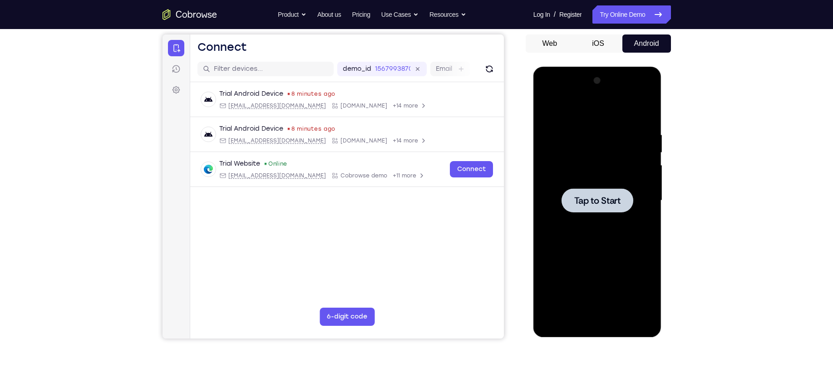
click at [590, 182] on div at bounding box center [598, 201] width 114 height 254
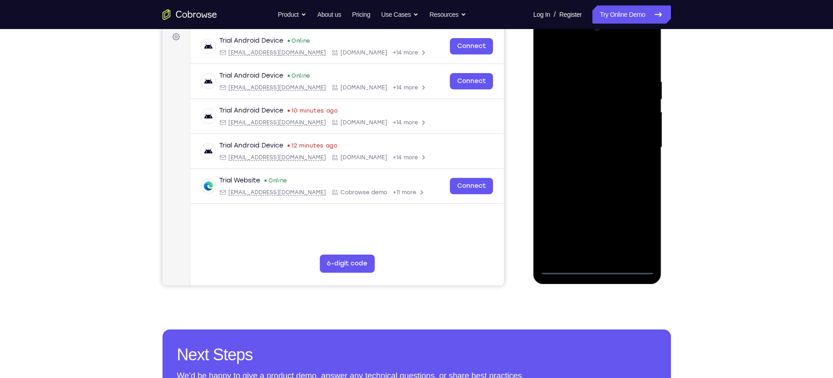
scroll to position [111, 0]
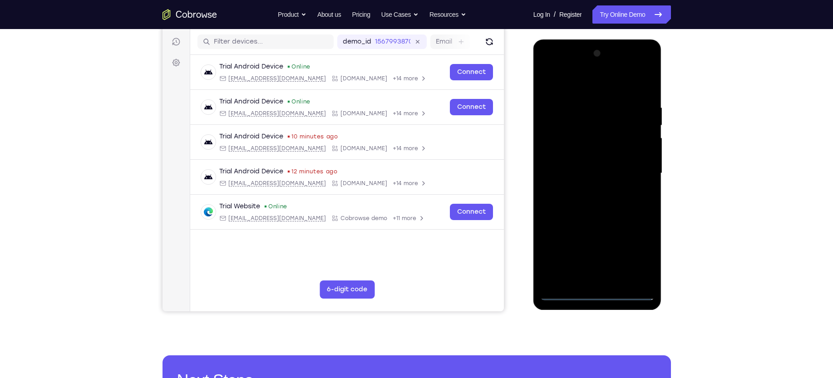
click at [600, 292] on div at bounding box center [598, 173] width 114 height 254
click at [633, 249] on div at bounding box center [598, 173] width 114 height 254
click at [576, 93] on div at bounding box center [598, 173] width 114 height 254
click at [635, 165] on div at bounding box center [598, 173] width 114 height 254
click at [590, 187] on div at bounding box center [598, 173] width 114 height 254
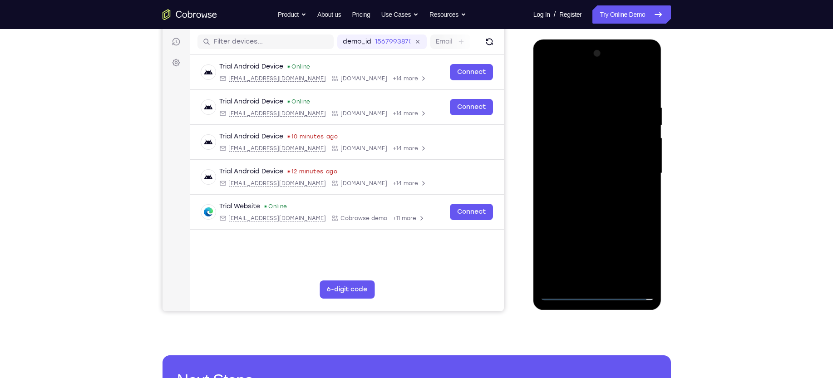
click at [606, 161] on div at bounding box center [598, 173] width 114 height 254
click at [600, 154] on div at bounding box center [598, 173] width 114 height 254
click at [640, 153] on div at bounding box center [598, 173] width 114 height 254
click at [582, 171] on div at bounding box center [598, 173] width 114 height 254
click at [605, 217] on div at bounding box center [598, 173] width 114 height 254
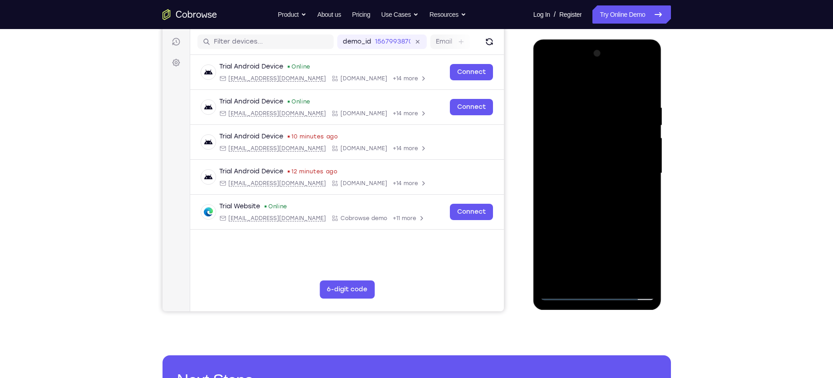
drag, startPoint x: 608, startPoint y: 199, endPoint x: 600, endPoint y: 146, distance: 53.7
click at [600, 146] on div at bounding box center [598, 173] width 114 height 254
click at [649, 162] on div at bounding box center [598, 173] width 114 height 254
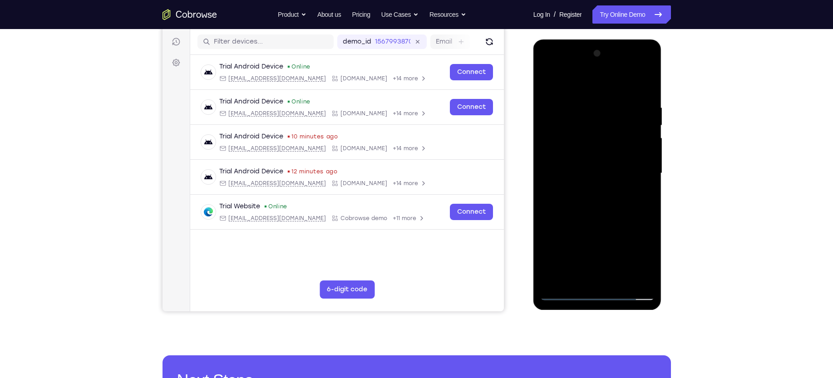
click at [620, 82] on div at bounding box center [598, 173] width 114 height 254
click at [615, 97] on div at bounding box center [598, 173] width 114 height 254
drag, startPoint x: 617, startPoint y: 159, endPoint x: 616, endPoint y: 218, distance: 58.2
click at [616, 218] on div at bounding box center [598, 173] width 114 height 254
click at [600, 102] on div at bounding box center [598, 173] width 114 height 254
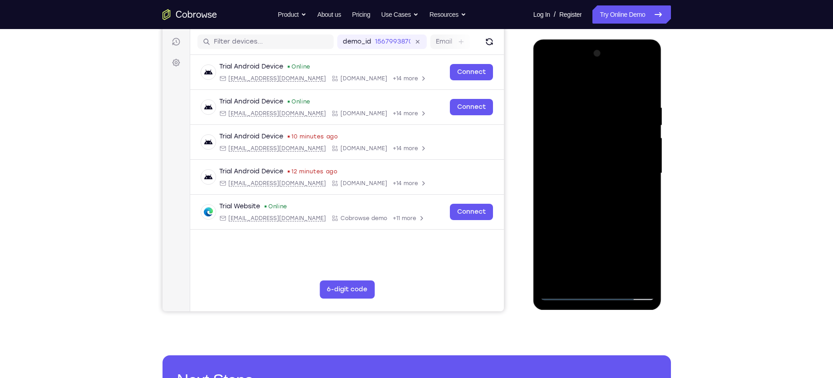
drag, startPoint x: 600, startPoint y: 102, endPoint x: 597, endPoint y: 183, distance: 80.5
click at [597, 183] on div at bounding box center [598, 173] width 114 height 254
click at [584, 98] on div at bounding box center [598, 173] width 114 height 254
click at [620, 84] on div at bounding box center [598, 173] width 114 height 254
click at [605, 99] on div at bounding box center [598, 173] width 114 height 254
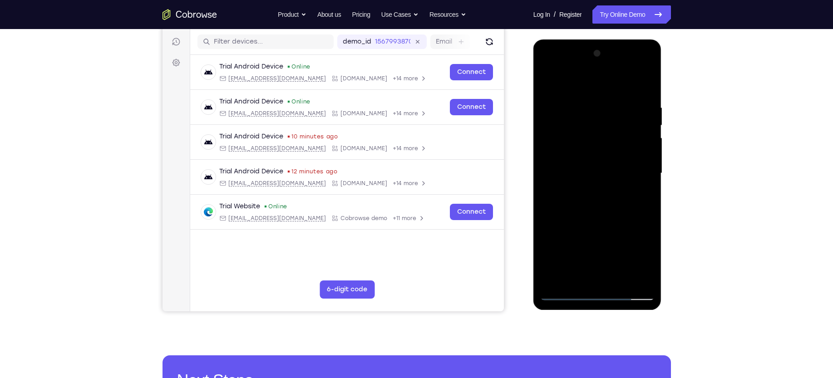
click at [636, 154] on div at bounding box center [598, 173] width 114 height 254
click at [632, 135] on div at bounding box center [598, 173] width 114 height 254
click at [544, 175] on div at bounding box center [598, 173] width 114 height 254
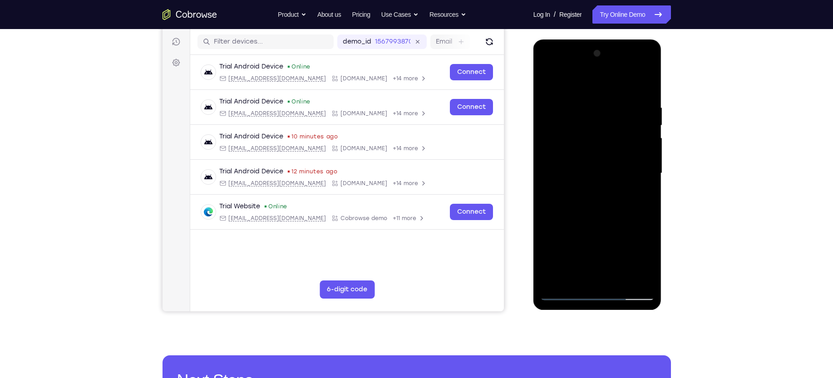
drag, startPoint x: 645, startPoint y: 115, endPoint x: 566, endPoint y: 129, distance: 80.2
click at [566, 129] on div at bounding box center [598, 173] width 114 height 254
click at [636, 152] on div at bounding box center [598, 173] width 114 height 254
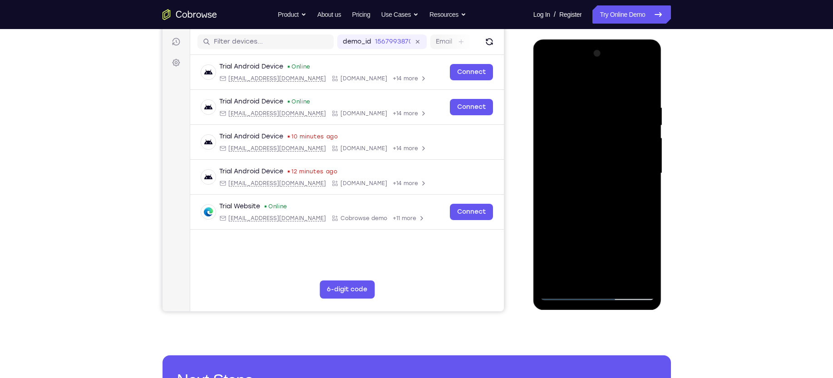
click at [636, 152] on div at bounding box center [598, 173] width 114 height 254
click at [608, 120] on div at bounding box center [598, 173] width 114 height 254
click at [546, 153] on div at bounding box center [598, 173] width 114 height 254
click at [605, 151] on div at bounding box center [598, 173] width 114 height 254
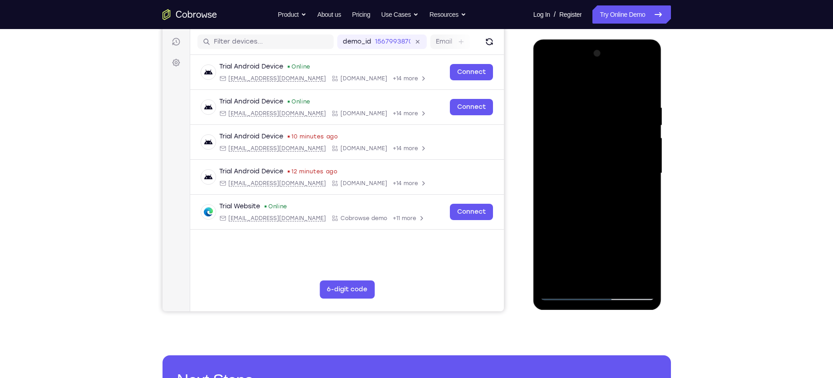
click at [551, 157] on div at bounding box center [598, 173] width 114 height 254
click at [645, 81] on div at bounding box center [598, 173] width 114 height 254
click at [620, 280] on div at bounding box center [598, 173] width 114 height 254
click at [586, 221] on div at bounding box center [598, 173] width 114 height 254
click at [547, 79] on div at bounding box center [598, 173] width 114 height 254
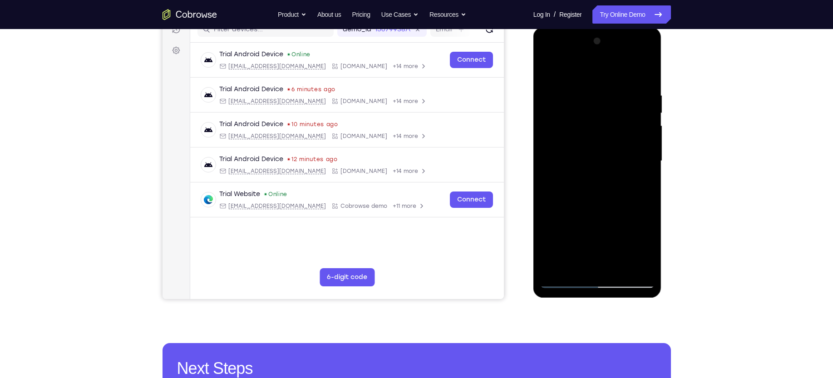
scroll to position [124, 0]
click at [597, 266] on div at bounding box center [598, 161] width 114 height 254
click at [553, 266] on div at bounding box center [598, 161] width 114 height 254
click at [644, 66] on div at bounding box center [598, 161] width 114 height 254
click at [645, 66] on div at bounding box center [598, 161] width 114 height 254
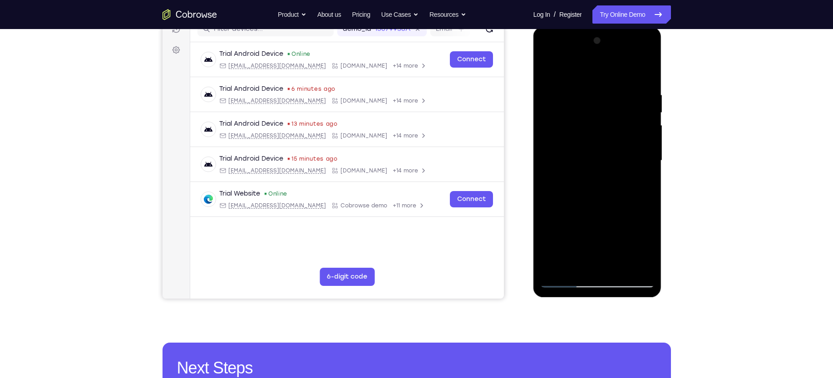
click at [554, 269] on div at bounding box center [598, 161] width 114 height 254
click at [640, 264] on div at bounding box center [598, 161] width 114 height 254
click at [594, 163] on div at bounding box center [598, 161] width 114 height 254
click at [638, 100] on div at bounding box center [598, 161] width 114 height 254
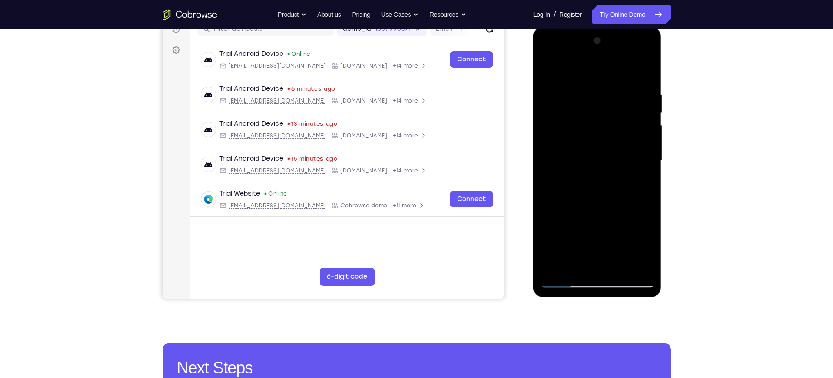
click at [638, 100] on div at bounding box center [598, 161] width 114 height 254
click at [551, 120] on div at bounding box center [598, 161] width 114 height 254
click at [630, 124] on div at bounding box center [598, 161] width 114 height 254
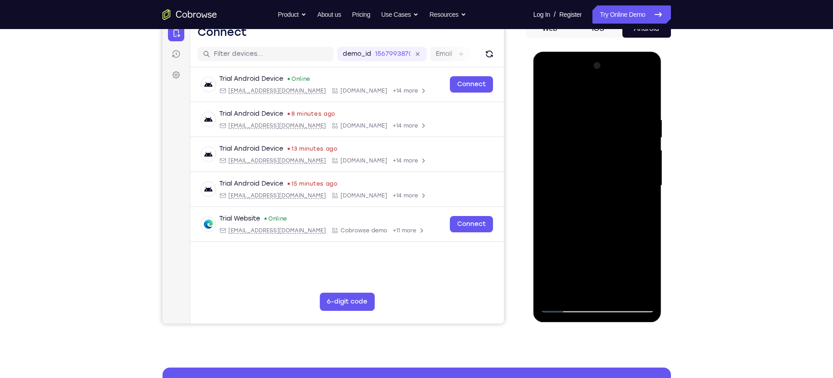
scroll to position [97, 0]
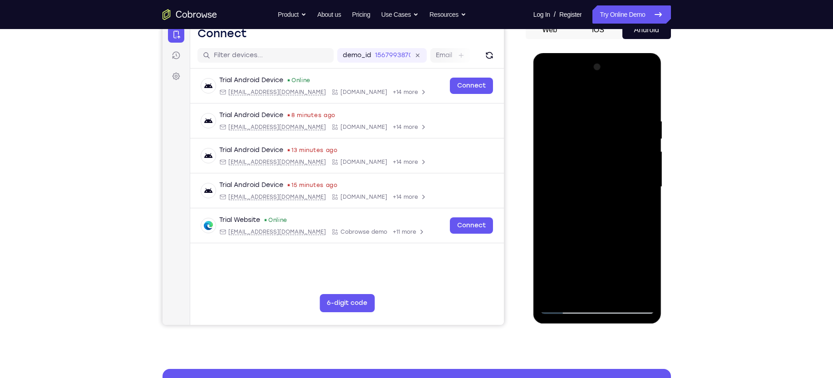
click at [642, 115] on div at bounding box center [598, 187] width 114 height 254
click at [638, 135] on div at bounding box center [598, 187] width 114 height 254
click at [649, 70] on div at bounding box center [598, 187] width 114 height 254
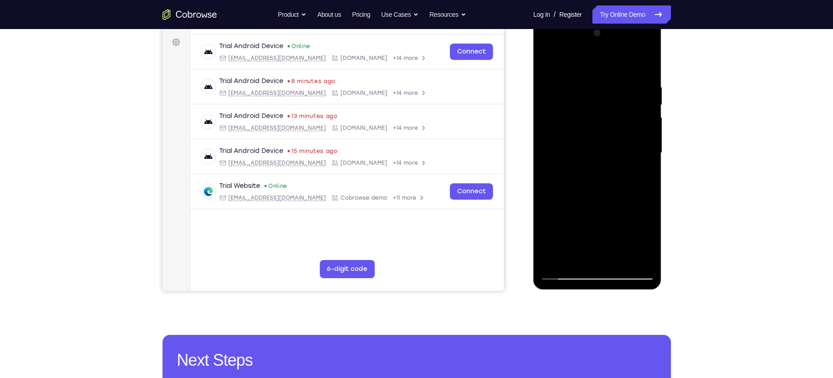
scroll to position [132, 0]
click at [550, 156] on div at bounding box center [598, 152] width 114 height 254
click at [642, 144] on div at bounding box center [598, 152] width 114 height 254
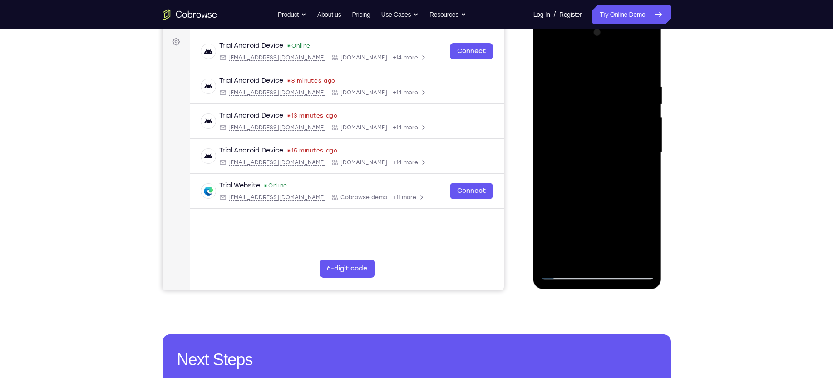
click at [642, 144] on div at bounding box center [598, 152] width 114 height 254
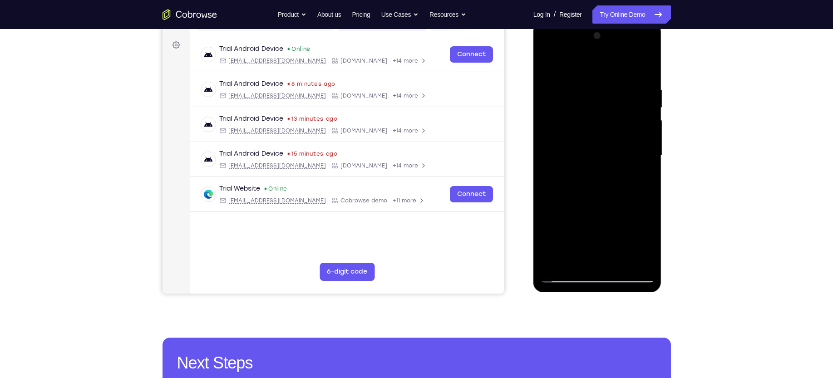
click at [638, 142] on div at bounding box center [598, 156] width 114 height 254
click at [634, 151] on div at bounding box center [598, 156] width 114 height 254
click at [645, 37] on div at bounding box center [598, 156] width 114 height 254
click at [554, 263] on div at bounding box center [598, 156] width 114 height 254
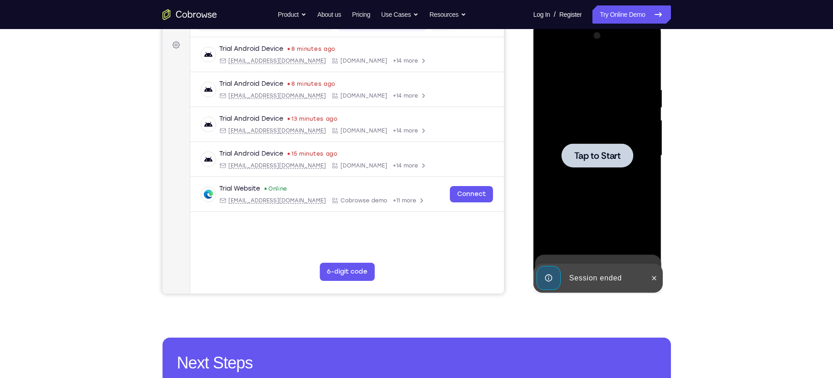
click at [590, 145] on div at bounding box center [598, 156] width 72 height 24
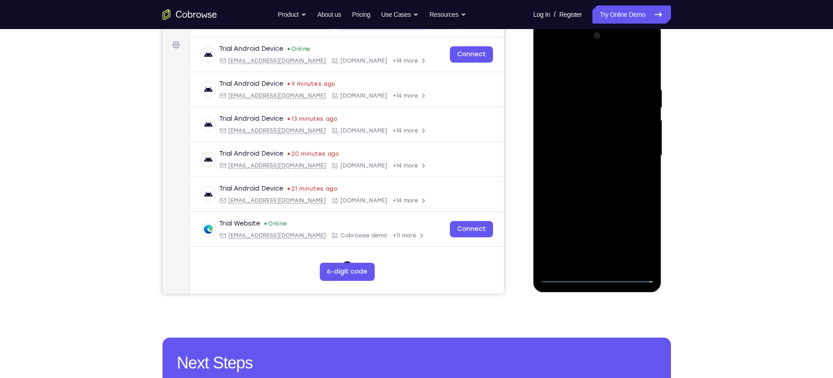
click at [597, 276] on div at bounding box center [598, 156] width 114 height 254
click at [600, 273] on div at bounding box center [598, 156] width 114 height 254
click at [600, 276] on div at bounding box center [598, 156] width 114 height 254
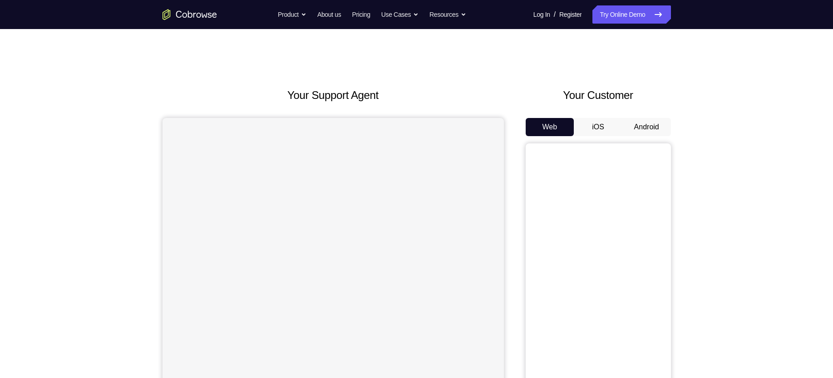
click at [645, 126] on button "Android" at bounding box center [647, 127] width 49 height 18
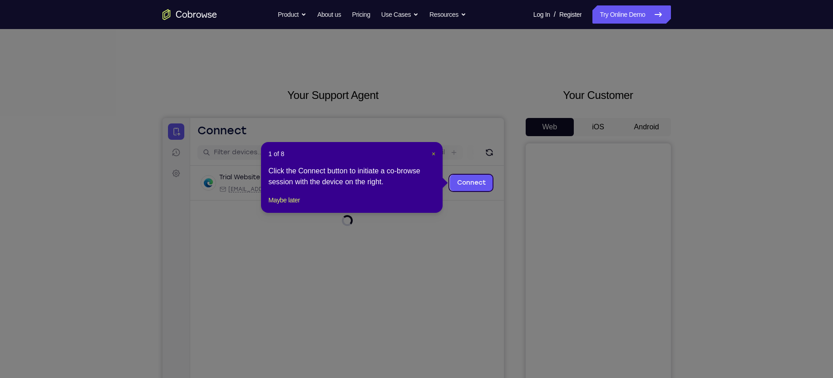
click at [435, 155] on span "×" at bounding box center [434, 153] width 4 height 7
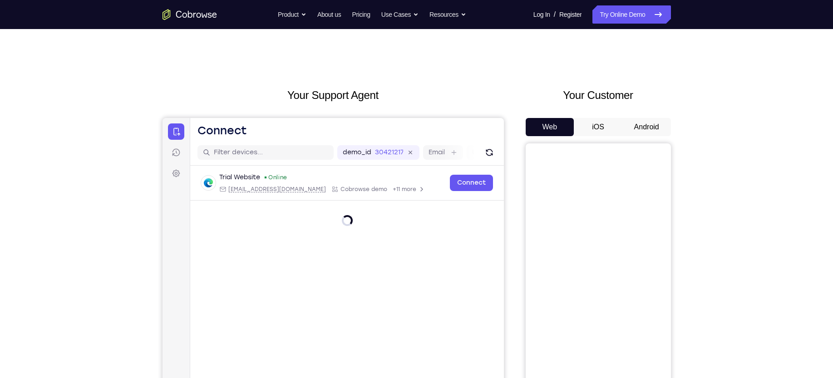
click at [644, 125] on button "Android" at bounding box center [647, 127] width 49 height 18
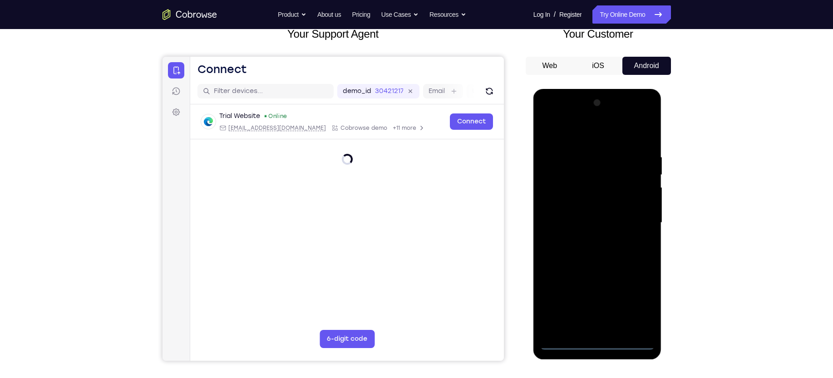
click at [599, 342] on div at bounding box center [598, 223] width 114 height 254
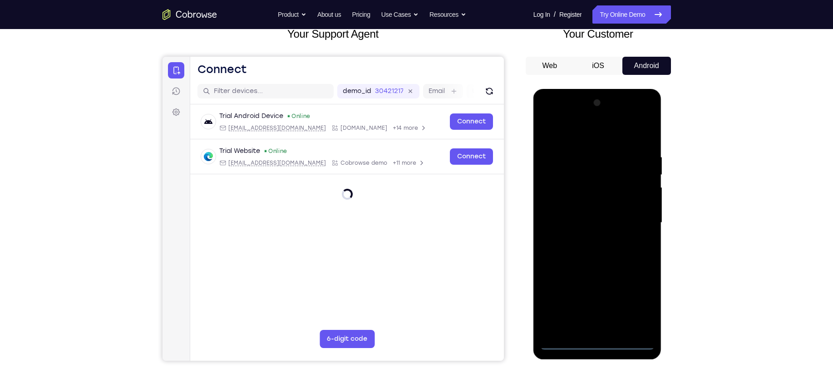
click at [630, 301] on div at bounding box center [598, 223] width 114 height 254
click at [598, 134] on div at bounding box center [598, 223] width 114 height 254
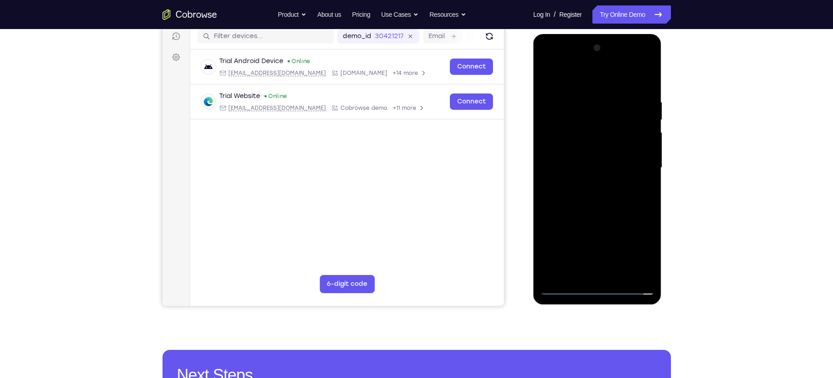
scroll to position [118, 0]
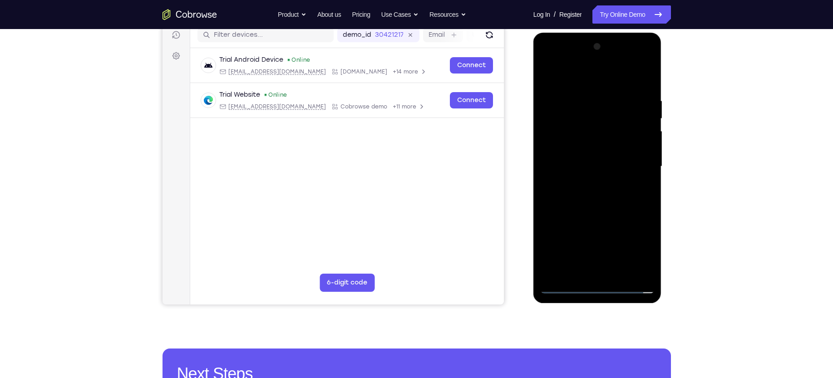
click at [636, 161] on div at bounding box center [598, 167] width 114 height 254
click at [590, 182] on div at bounding box center [598, 167] width 114 height 254
click at [594, 159] on div at bounding box center [598, 167] width 114 height 254
click at [595, 145] on div at bounding box center [598, 167] width 114 height 254
click at [574, 162] on div at bounding box center [598, 167] width 114 height 254
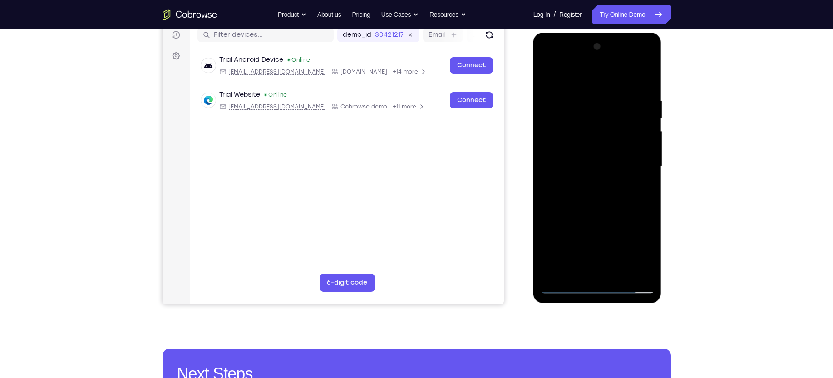
click at [562, 196] on div at bounding box center [598, 167] width 114 height 254
click at [575, 190] on div at bounding box center [598, 167] width 114 height 254
click at [620, 76] on div at bounding box center [598, 167] width 114 height 254
click at [618, 78] on div at bounding box center [598, 167] width 114 height 254
click at [582, 111] on div at bounding box center [598, 167] width 114 height 254
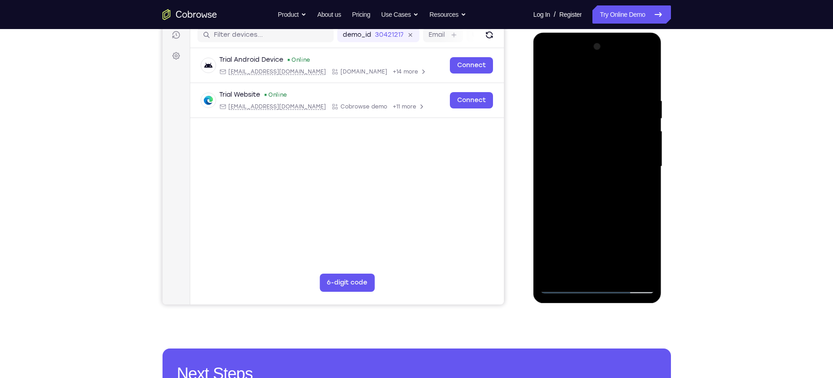
click at [574, 203] on div at bounding box center [598, 167] width 114 height 254
click at [645, 84] on div at bounding box center [598, 167] width 114 height 254
click at [643, 82] on div at bounding box center [598, 167] width 114 height 254
click at [618, 275] on div at bounding box center [598, 167] width 114 height 254
click at [601, 215] on div at bounding box center [598, 167] width 114 height 254
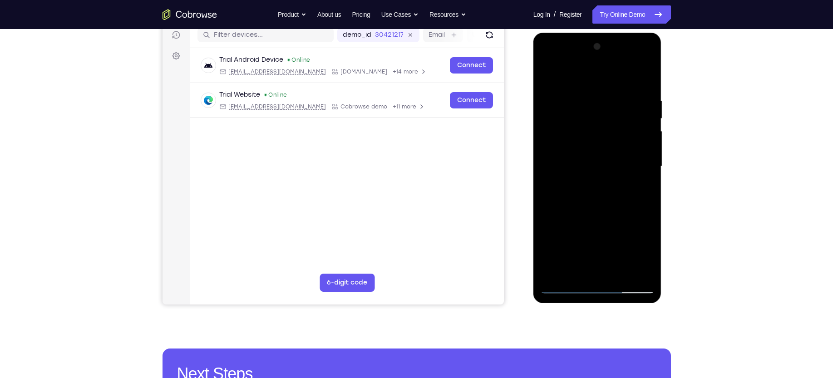
click at [602, 214] on div at bounding box center [598, 167] width 114 height 254
click at [588, 154] on div at bounding box center [598, 167] width 114 height 254
click at [643, 189] on div at bounding box center [598, 167] width 114 height 254
click at [581, 143] on div at bounding box center [598, 167] width 114 height 254
click at [632, 225] on div at bounding box center [598, 167] width 114 height 254
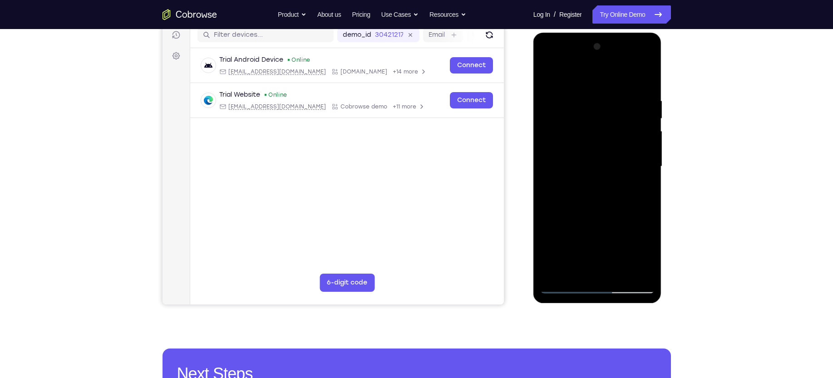
click at [574, 271] on div at bounding box center [598, 167] width 114 height 254
click at [620, 218] on div at bounding box center [598, 167] width 114 height 254
click at [640, 180] on div at bounding box center [598, 167] width 114 height 254
click at [550, 75] on div at bounding box center [598, 167] width 114 height 254
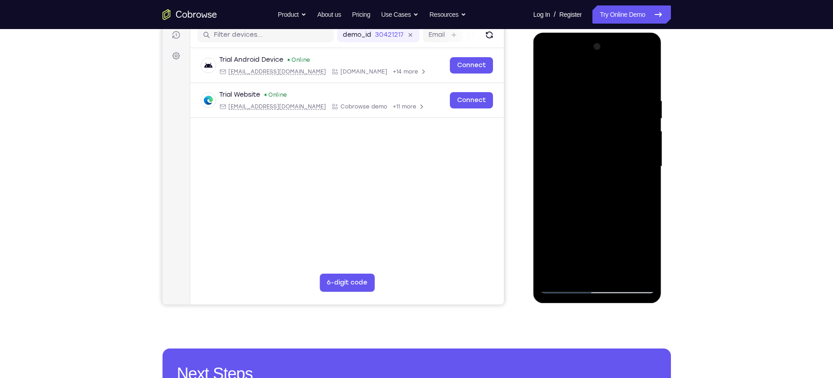
click at [609, 120] on div at bounding box center [598, 167] width 114 height 254
